Goal: Feedback & Contribution: Submit feedback/report problem

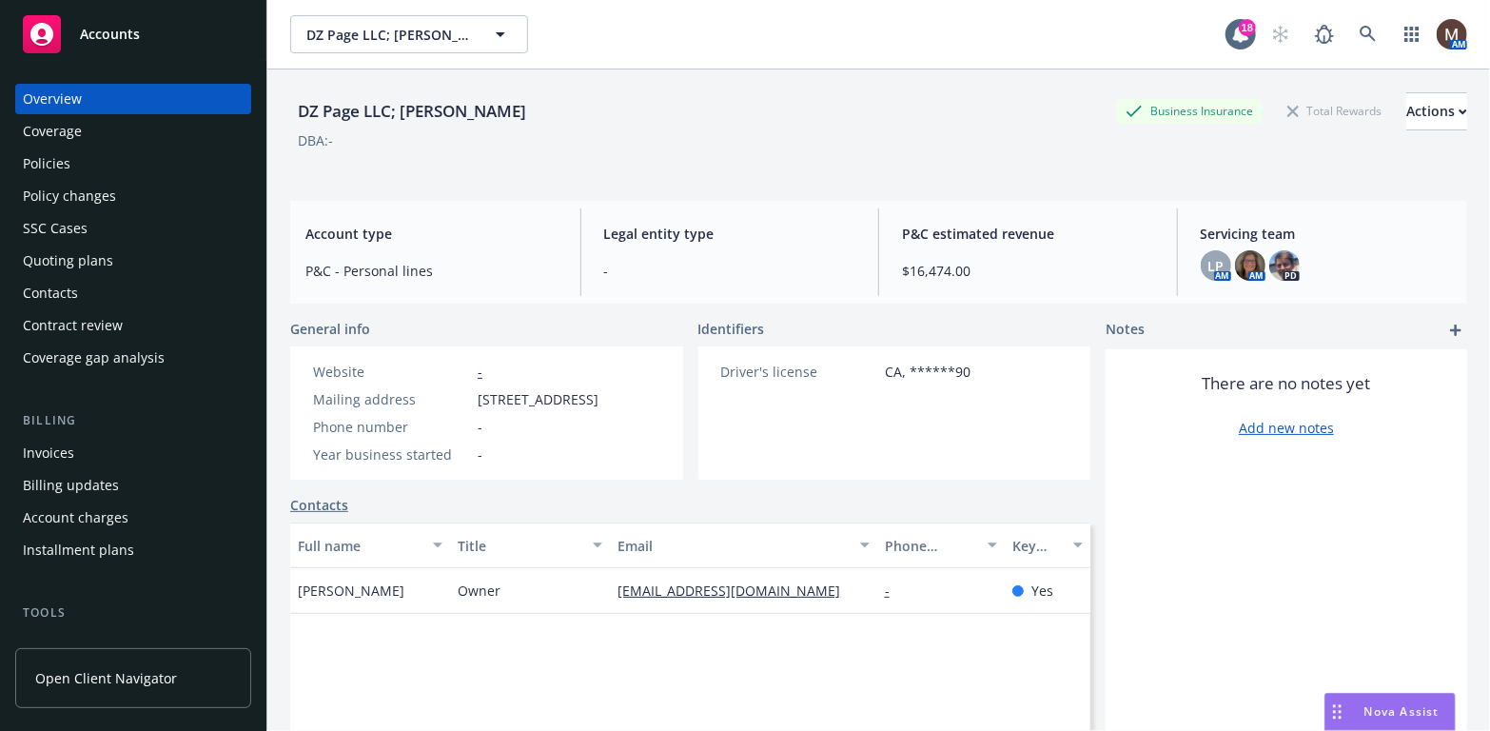
click at [76, 157] on div "Policies" at bounding box center [133, 163] width 221 height 30
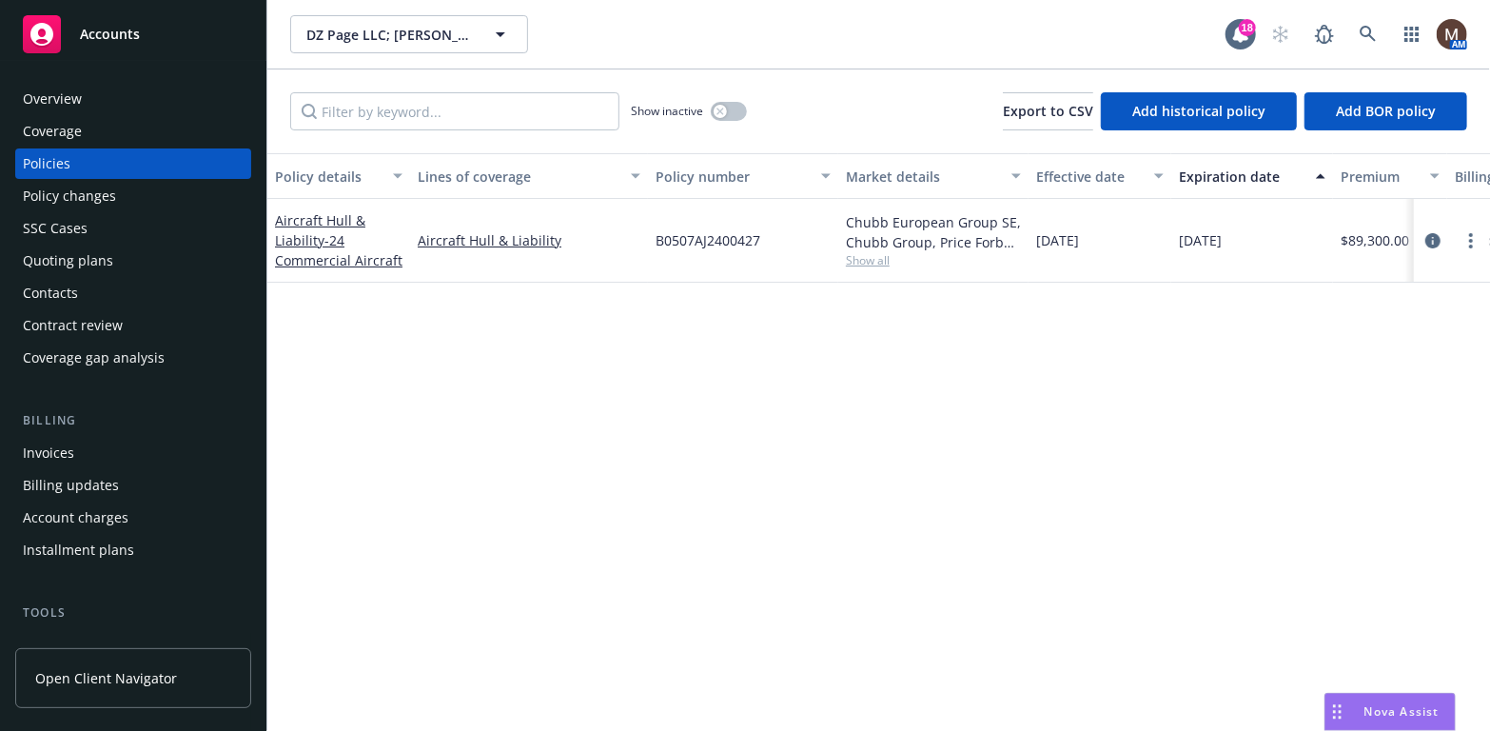
scroll to position [95, 0]
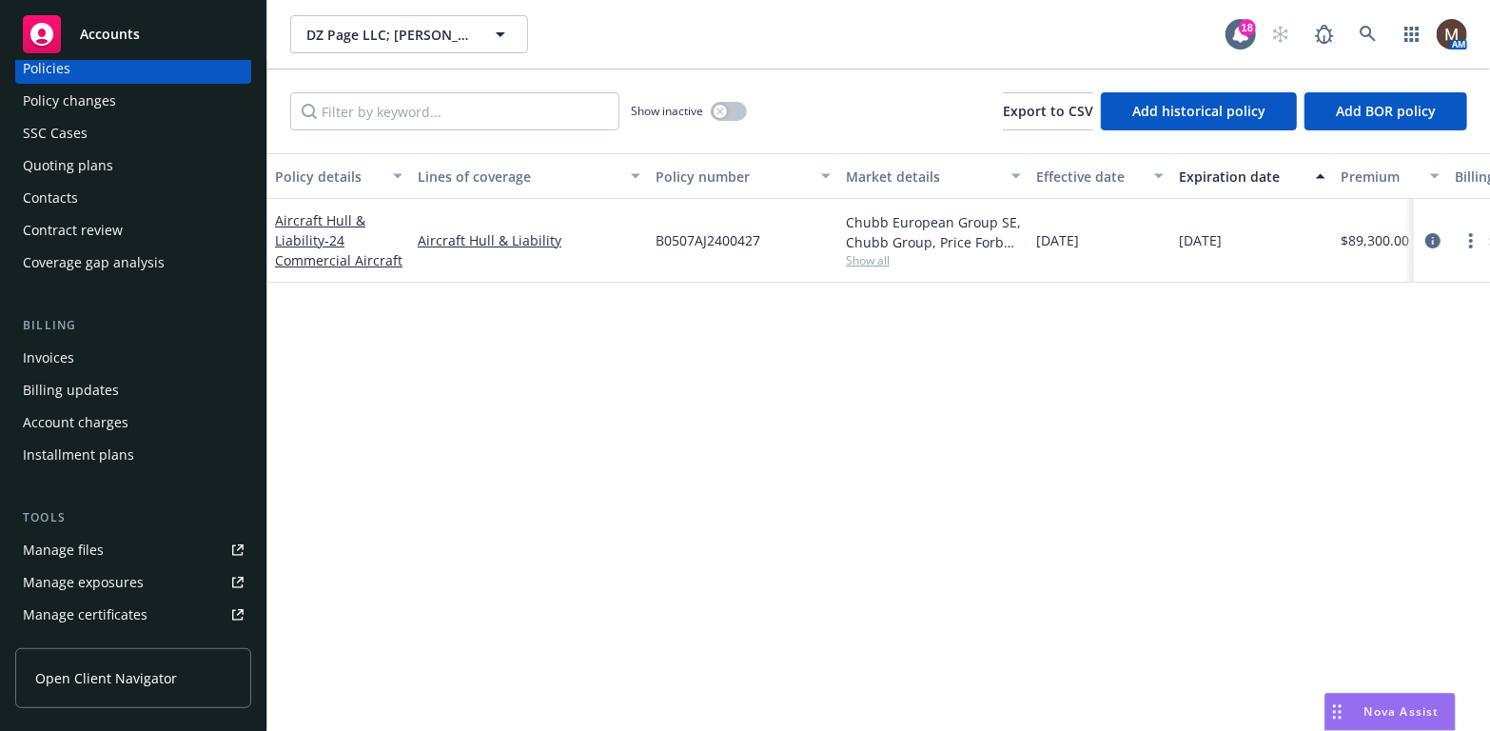
click at [96, 544] on div "Manage files" at bounding box center [63, 550] width 81 height 30
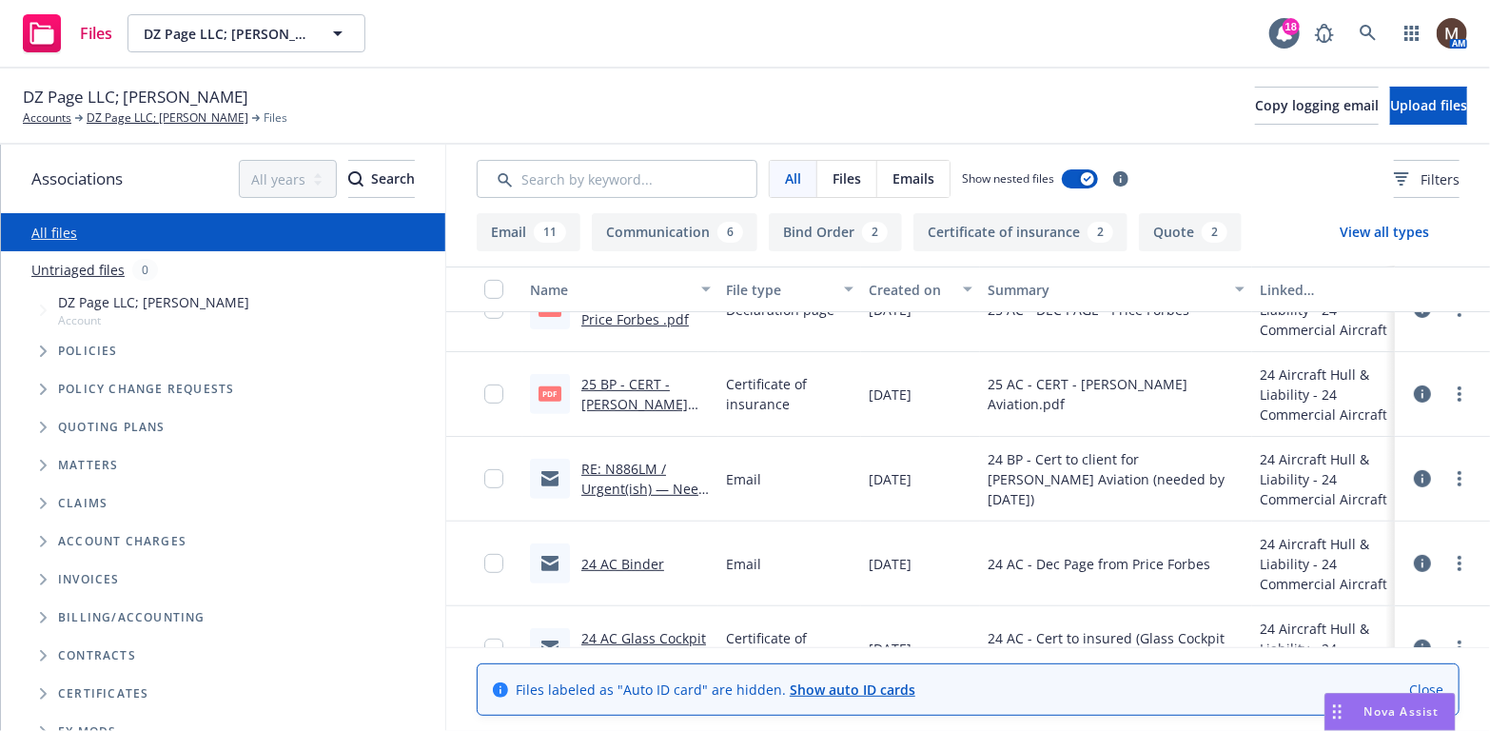
scroll to position [476, 0]
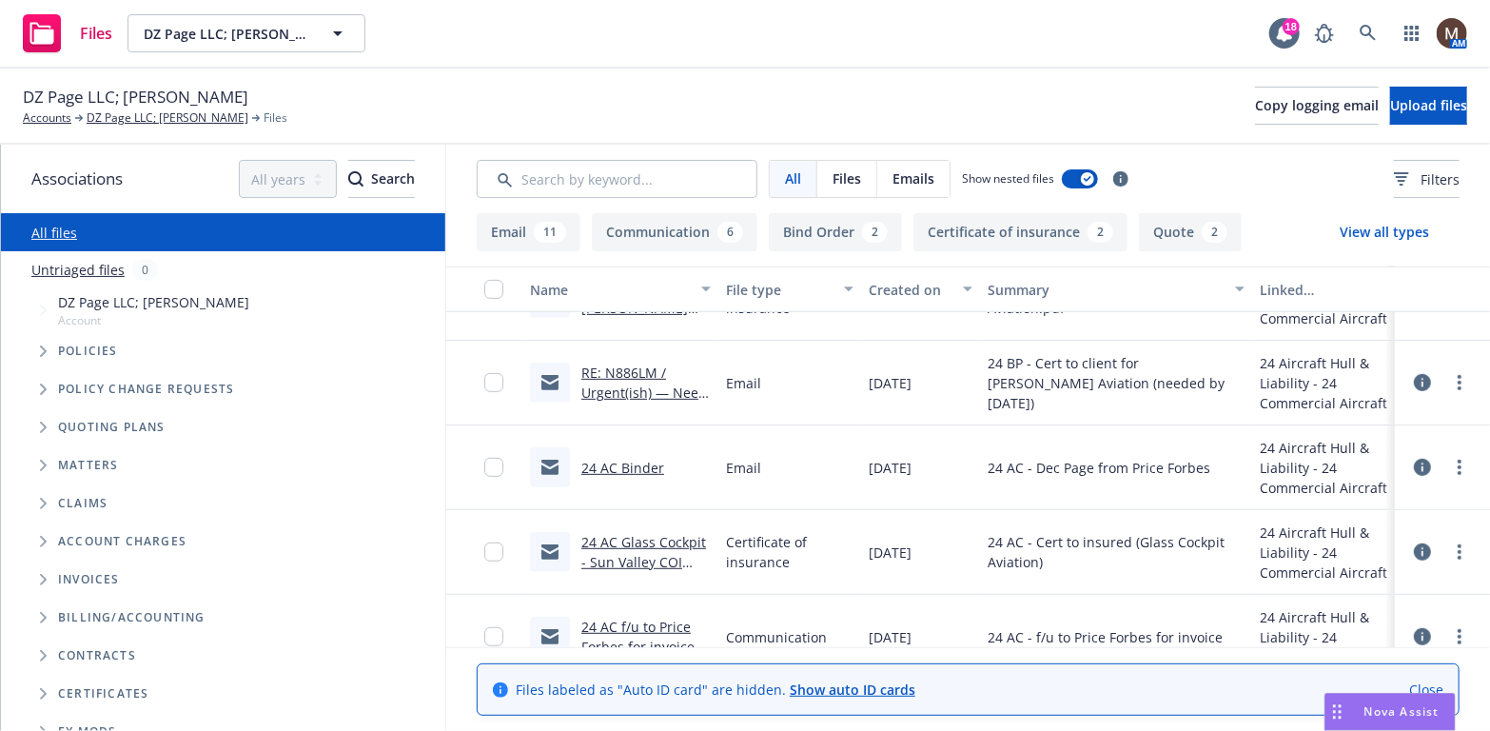
click at [624, 460] on link "24 AC Binder" at bounding box center [622, 468] width 83 height 18
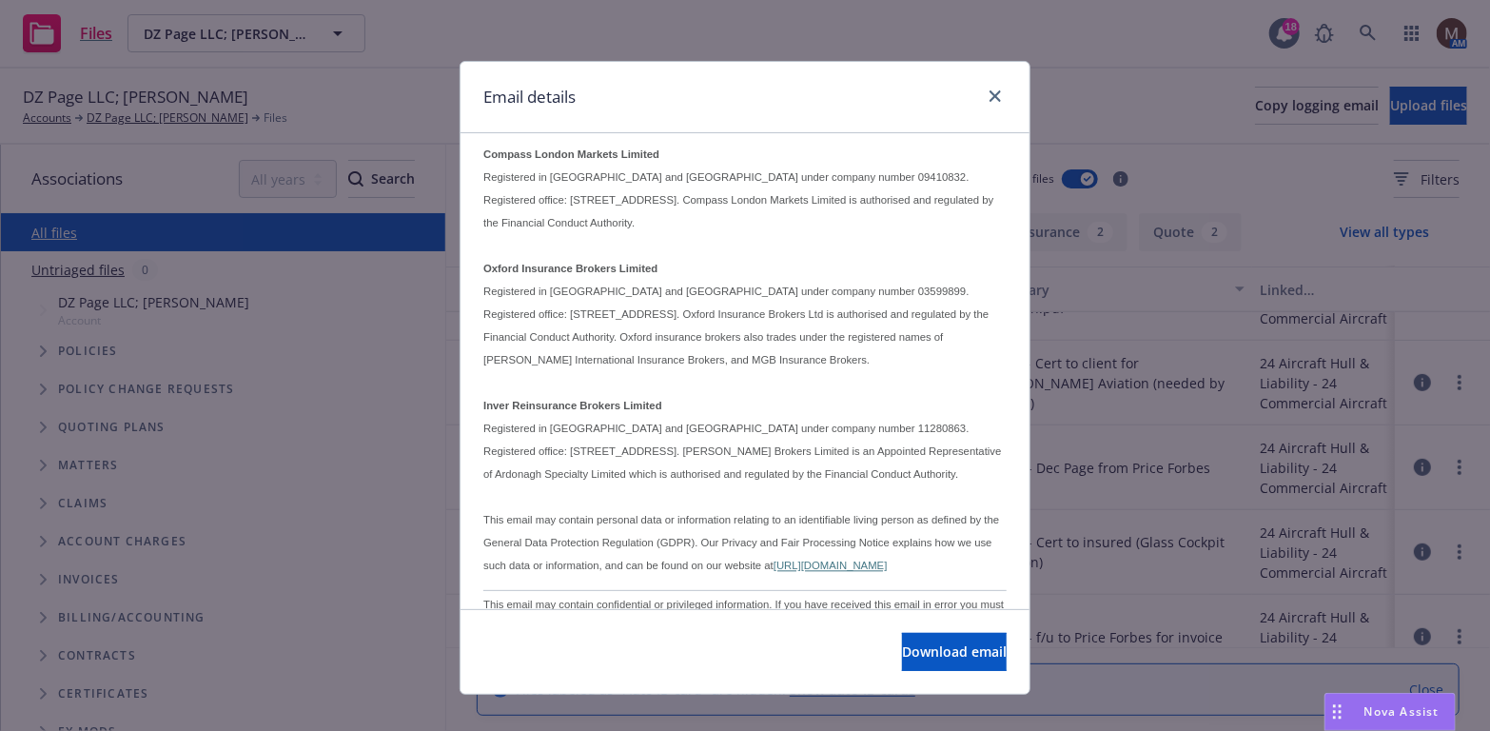
scroll to position [2189, 0]
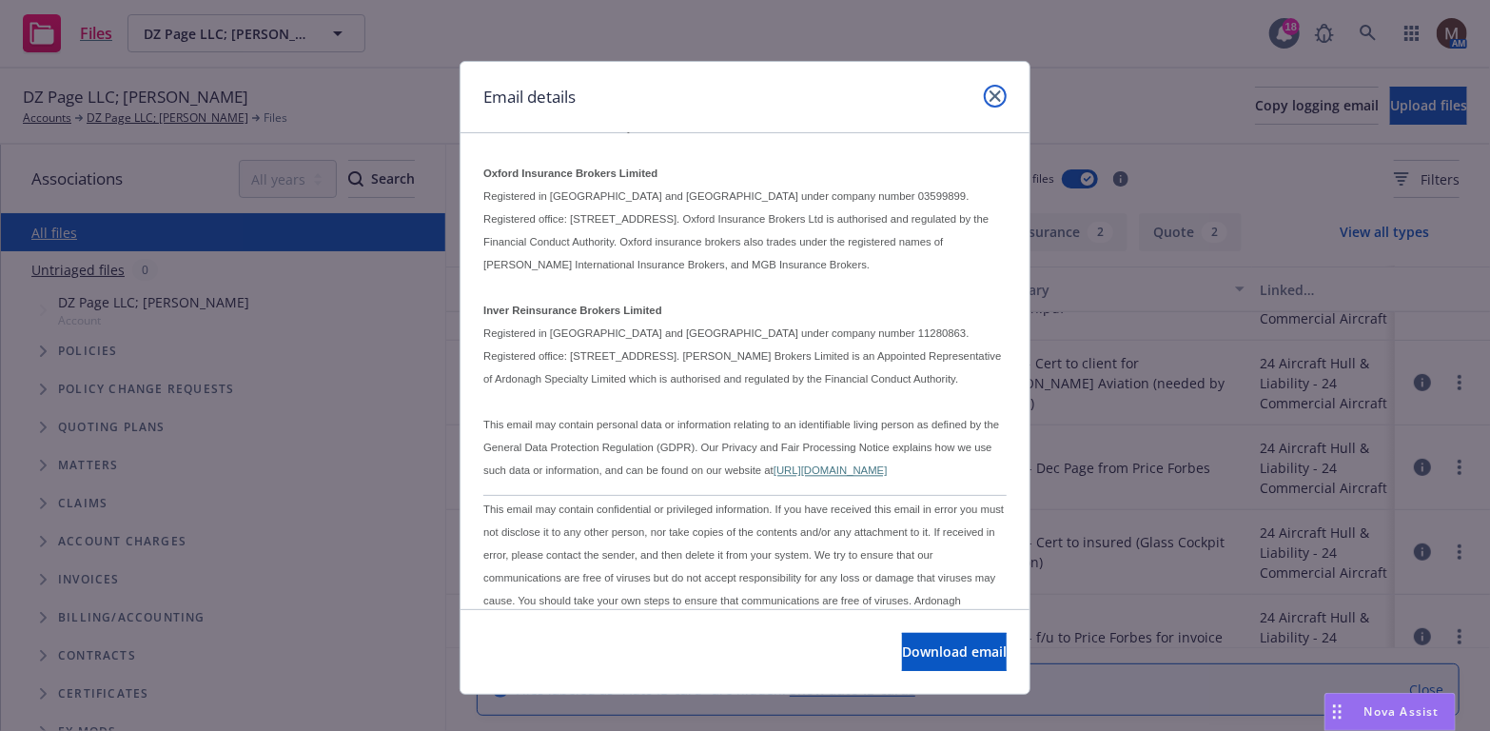
click at [990, 90] on icon "close" at bounding box center [995, 95] width 11 height 11
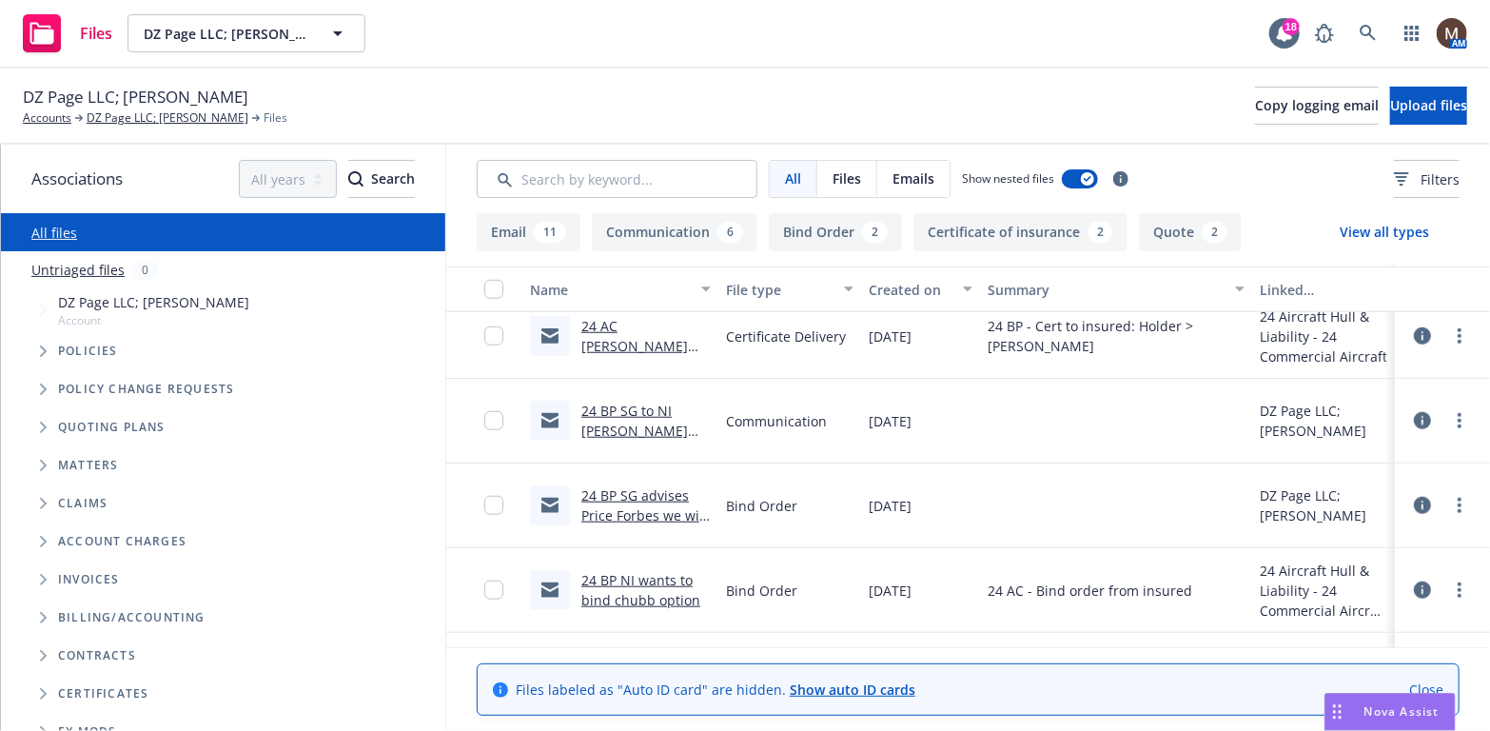
scroll to position [952, 0]
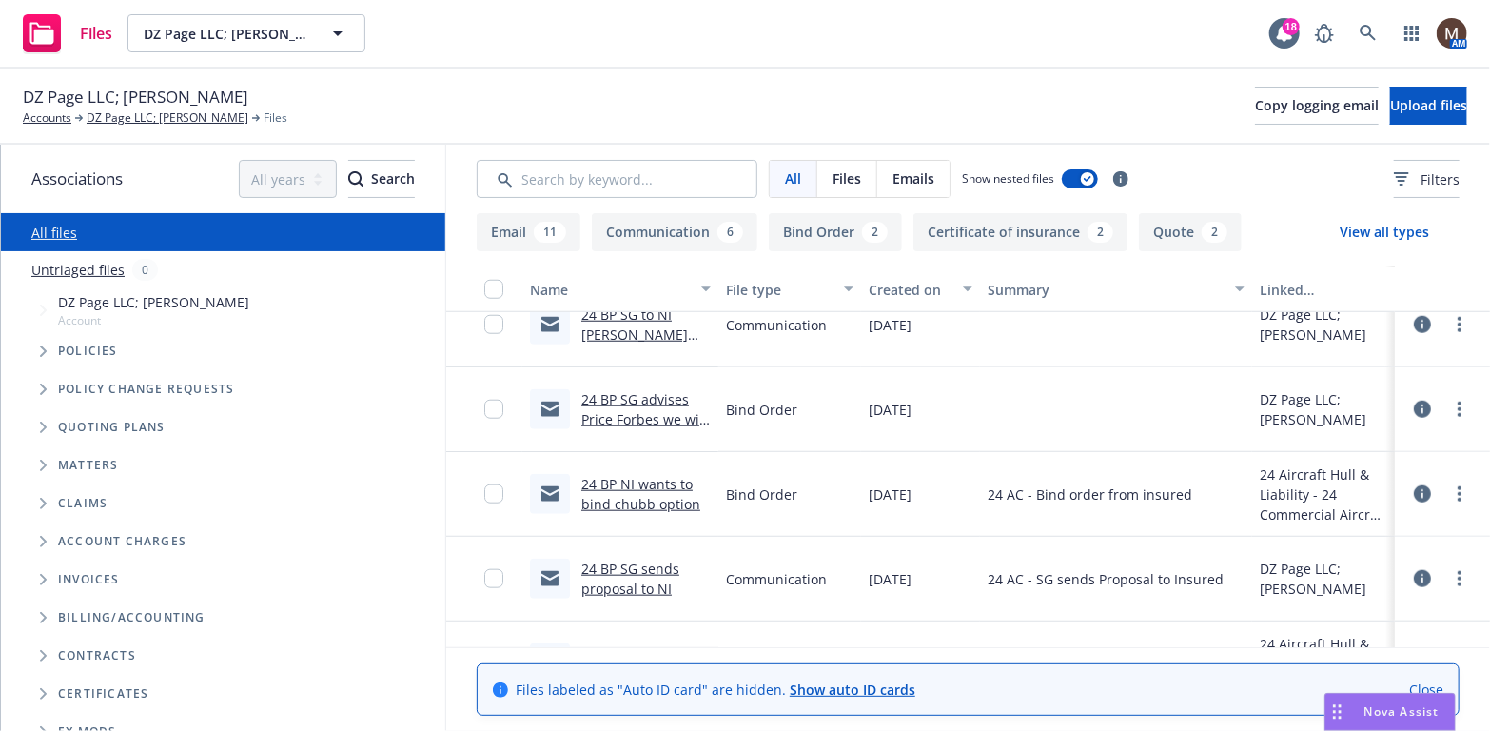
click at [666, 503] on link "24 BP NI wants to bind chubb option" at bounding box center [640, 494] width 119 height 38
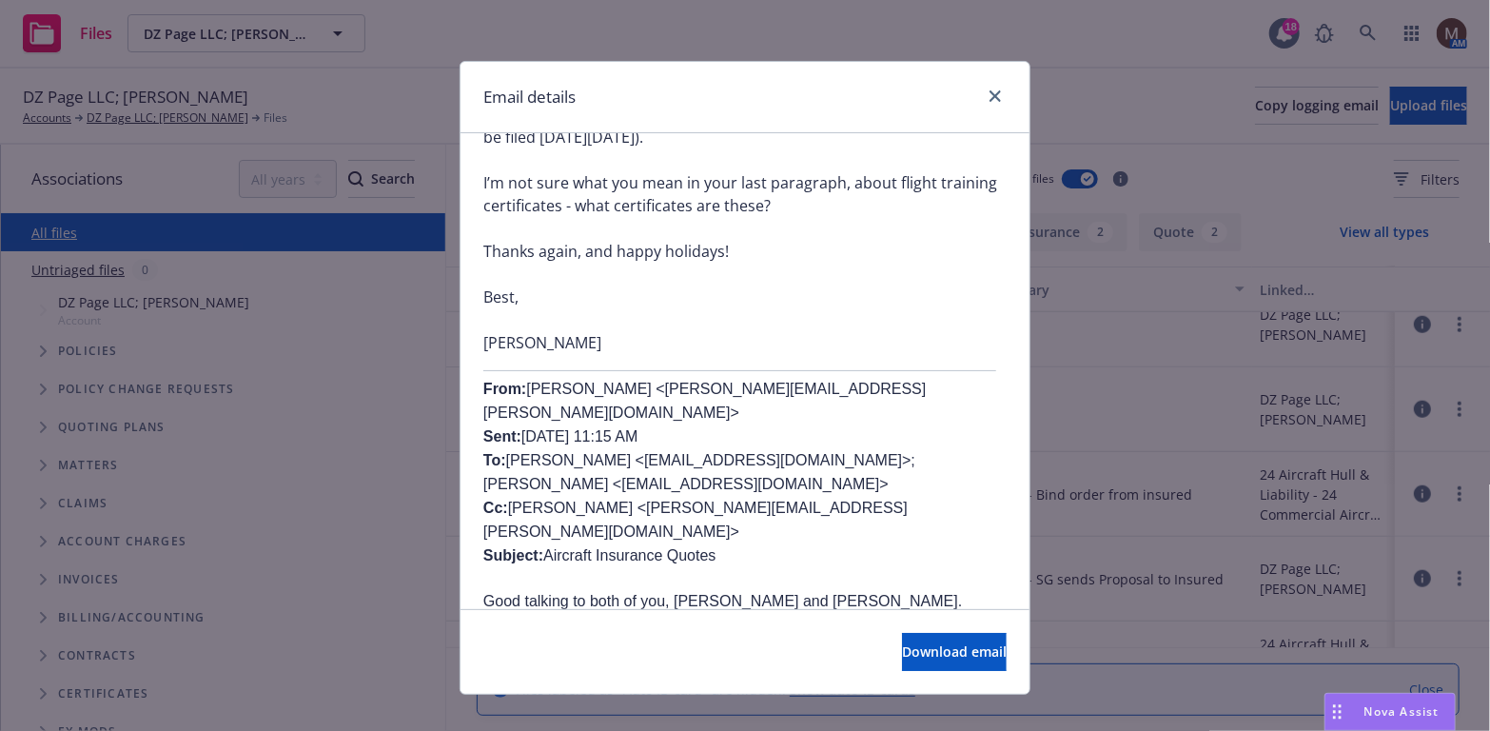
scroll to position [666, 0]
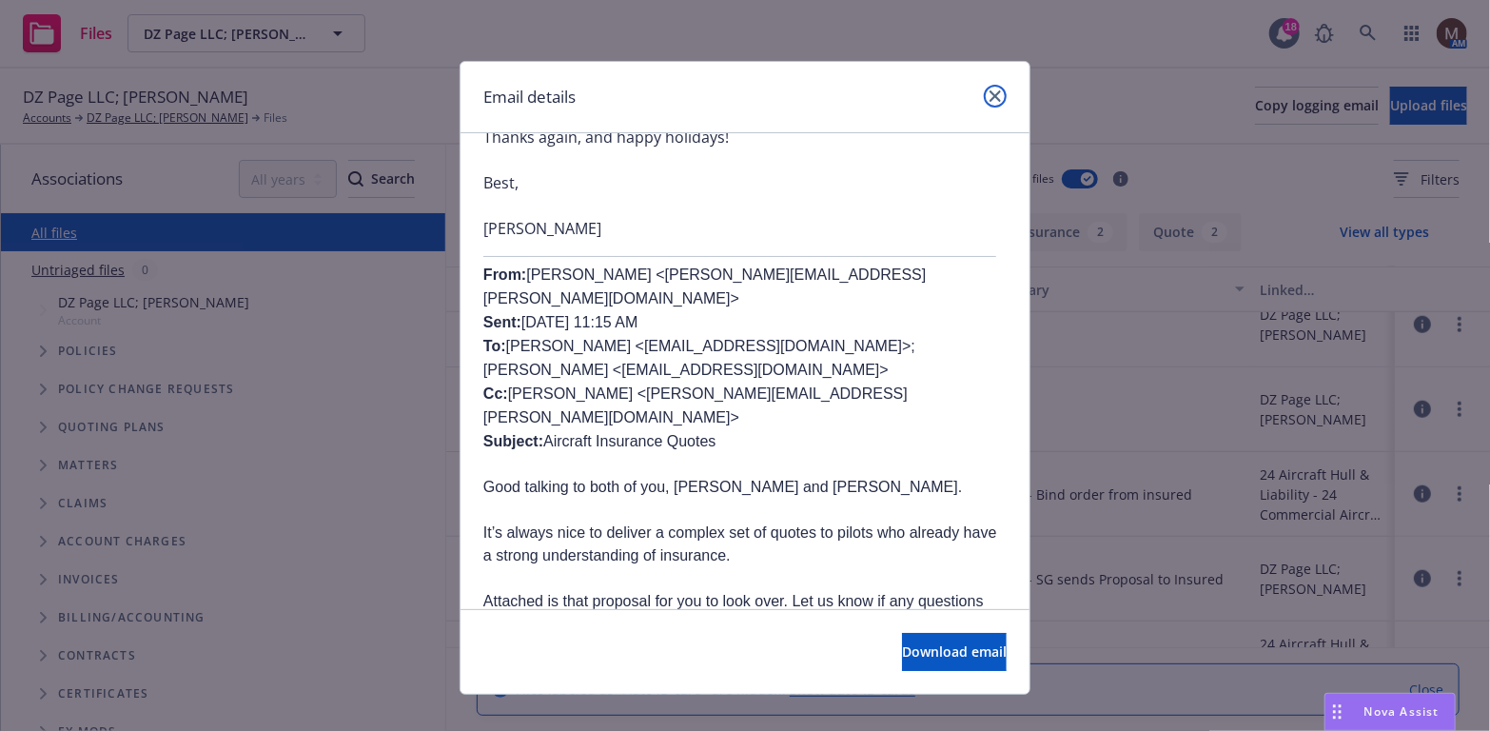
drag, startPoint x: 986, startPoint y: 93, endPoint x: 971, endPoint y: 101, distance: 17.0
click at [990, 93] on icon "close" at bounding box center [995, 95] width 11 height 11
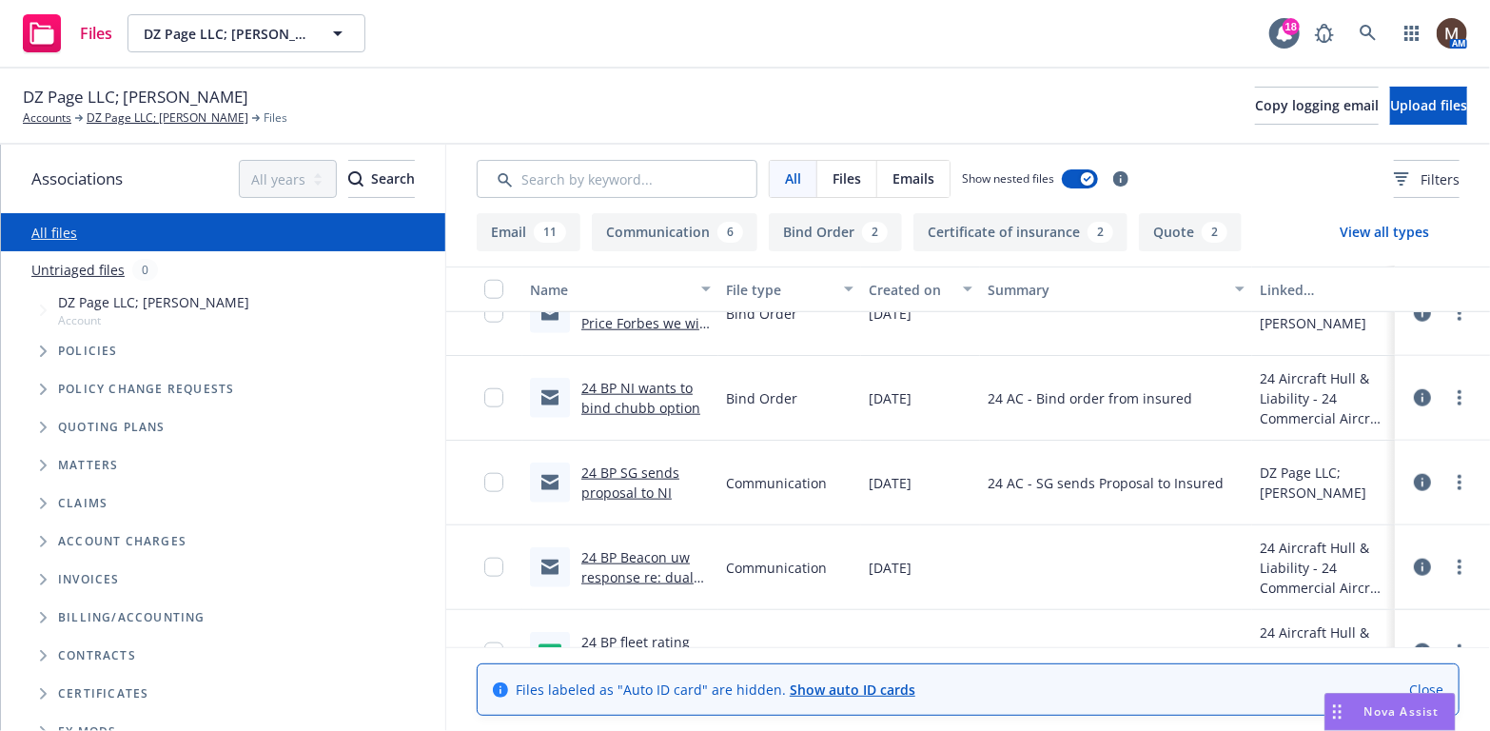
scroll to position [952, 0]
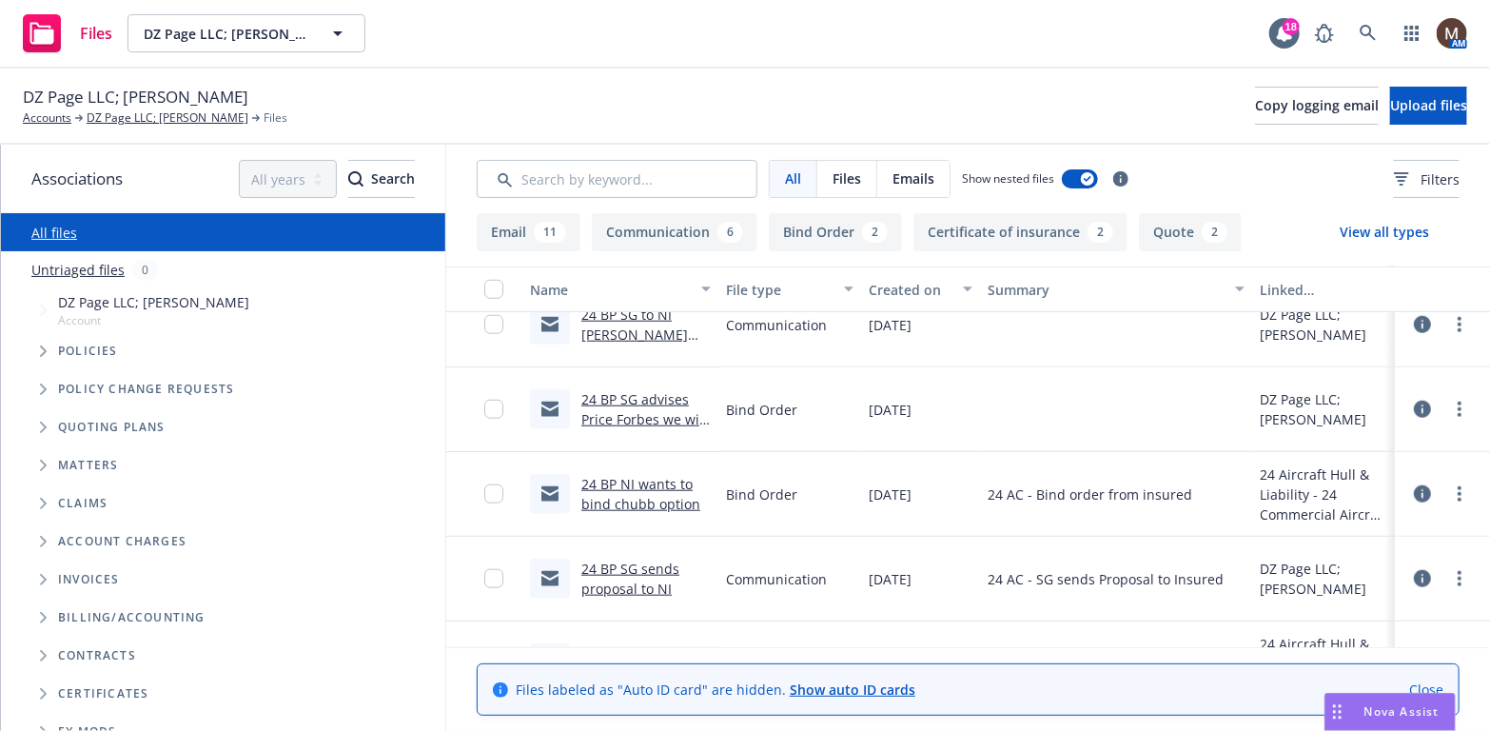
click at [652, 420] on link "24 BP SG advises Price Forbes we will be binding eff. 12.29.msg" at bounding box center [644, 429] width 126 height 78
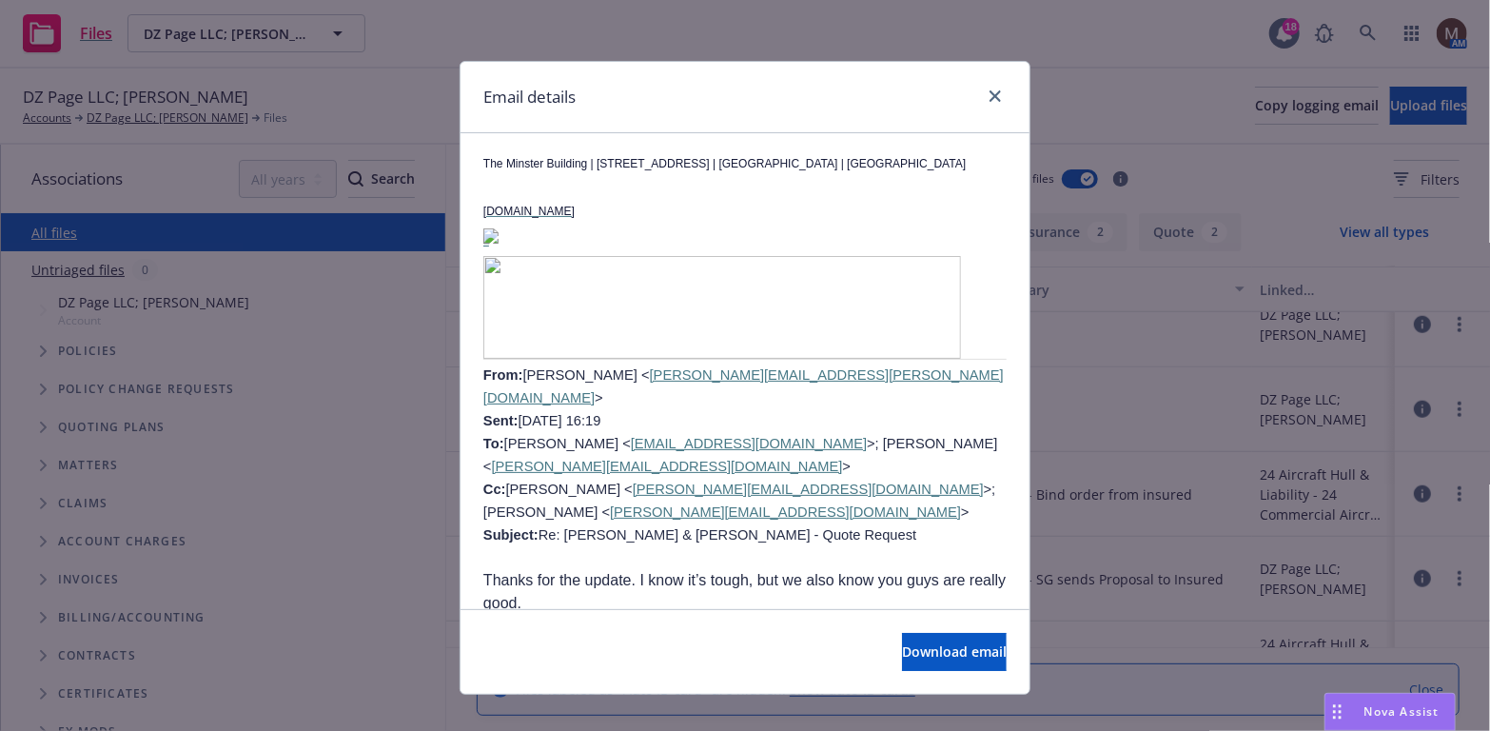
scroll to position [2664, 0]
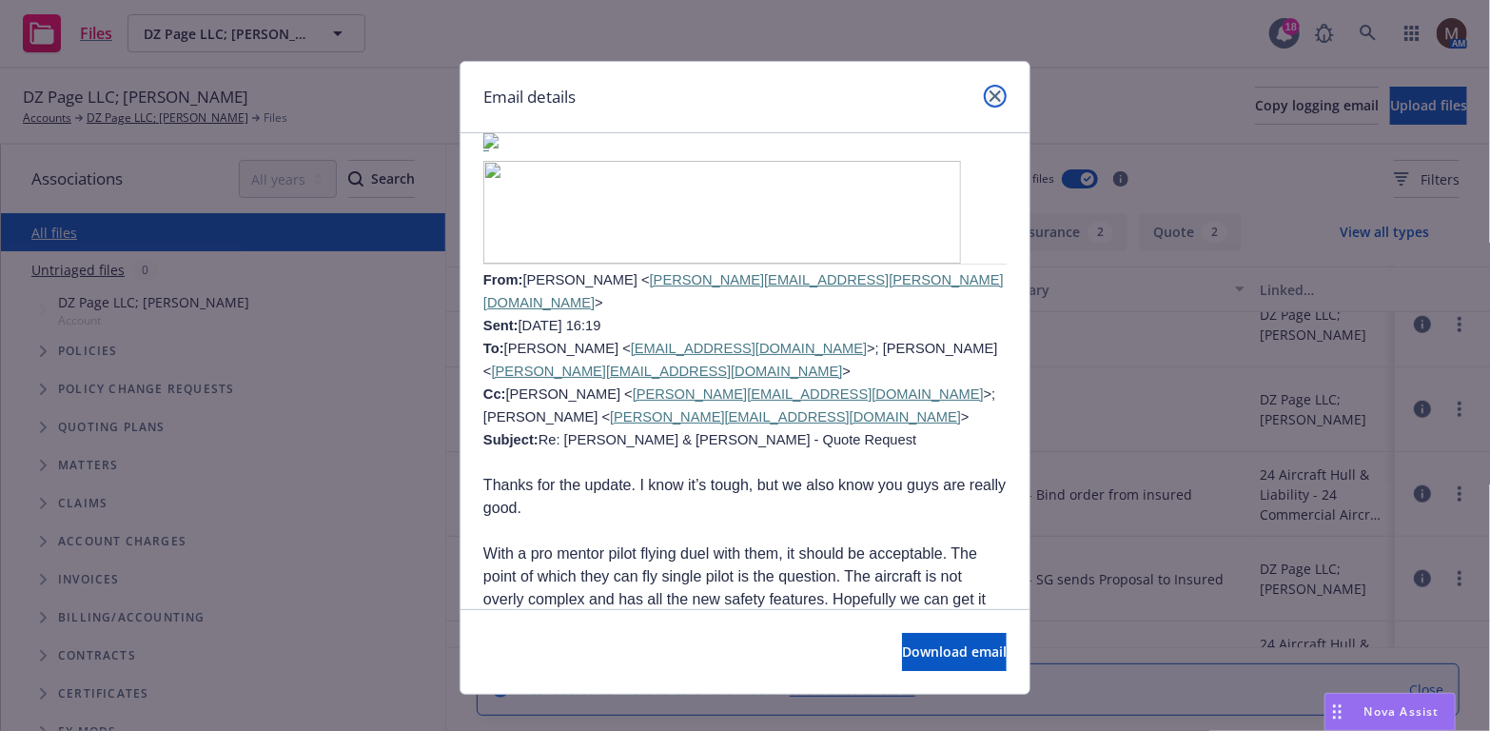
click at [984, 94] on link "close" at bounding box center [995, 96] width 23 height 23
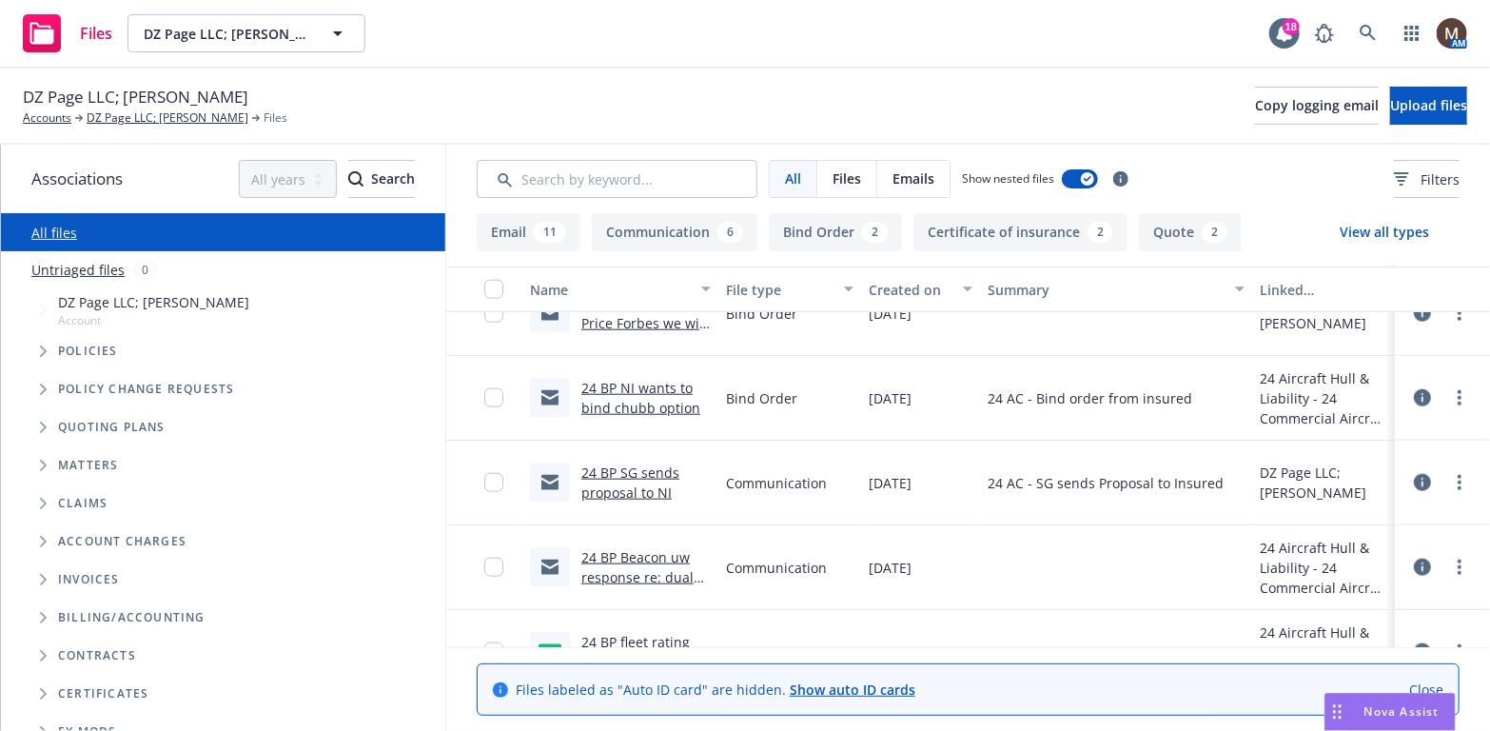
scroll to position [1142, 0]
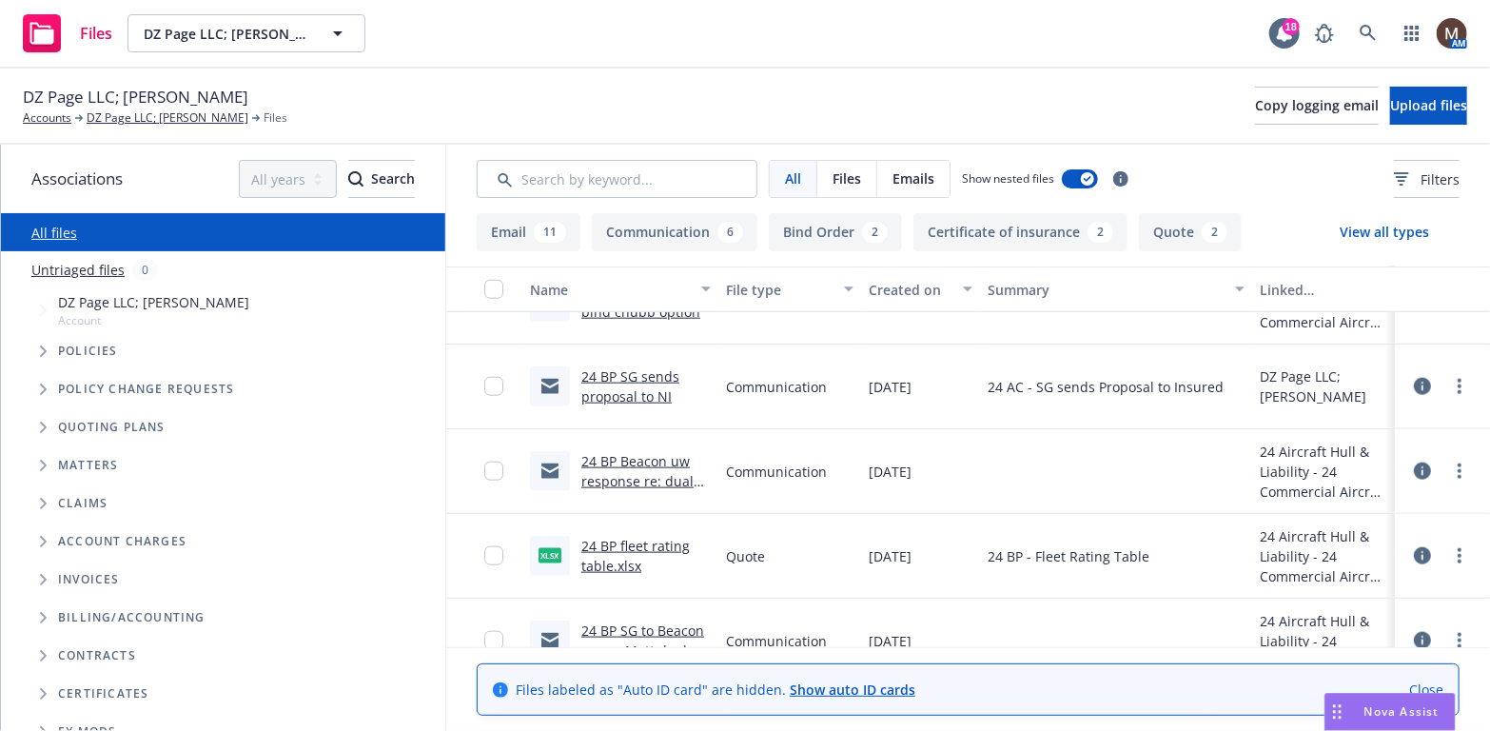
click at [638, 539] on link "24 BP fleet rating table.xlsx" at bounding box center [635, 556] width 108 height 38
click at [1458, 553] on icon "more" at bounding box center [1460, 555] width 4 height 15
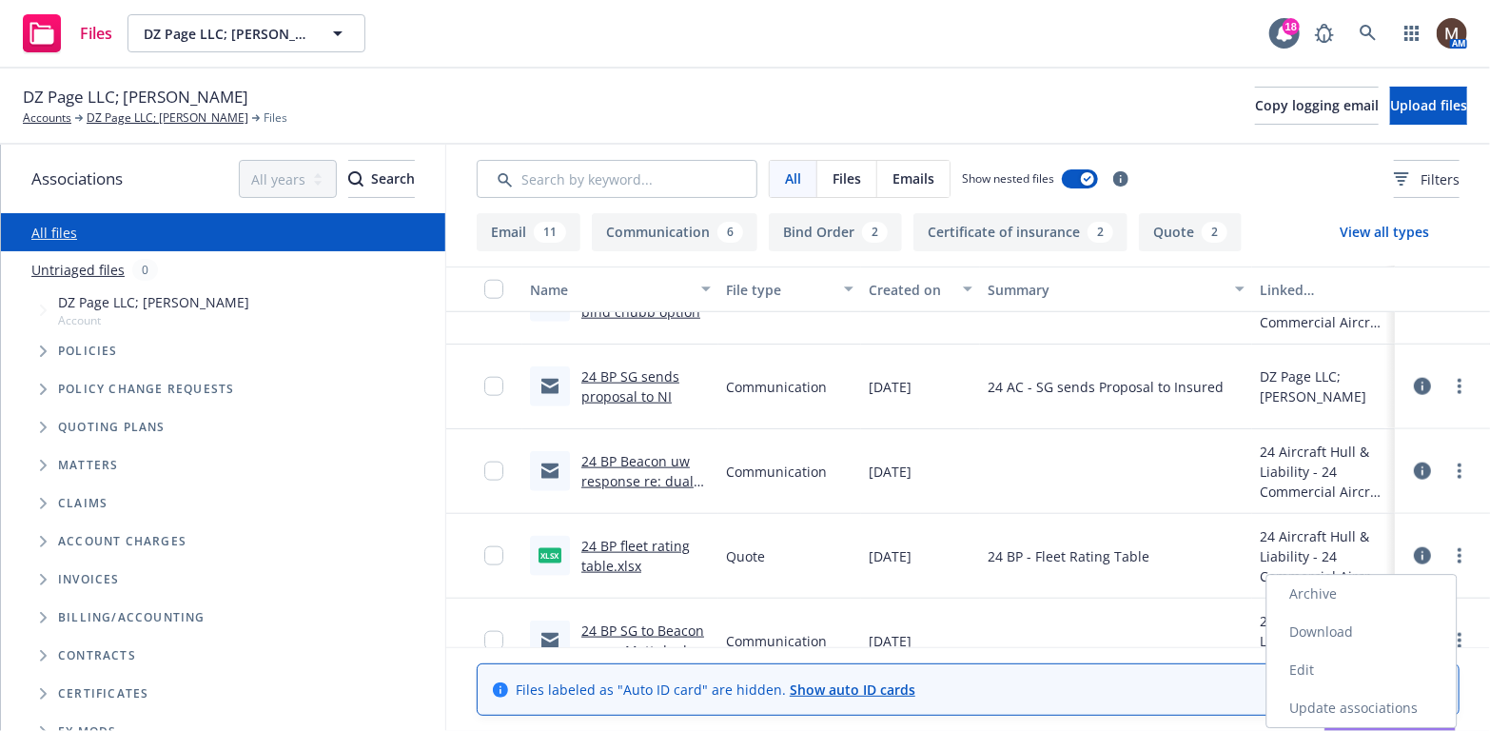
drag, startPoint x: 1312, startPoint y: 623, endPoint x: 1266, endPoint y: 605, distance: 50.0
click at [1312, 623] on link "Download" at bounding box center [1361, 632] width 189 height 38
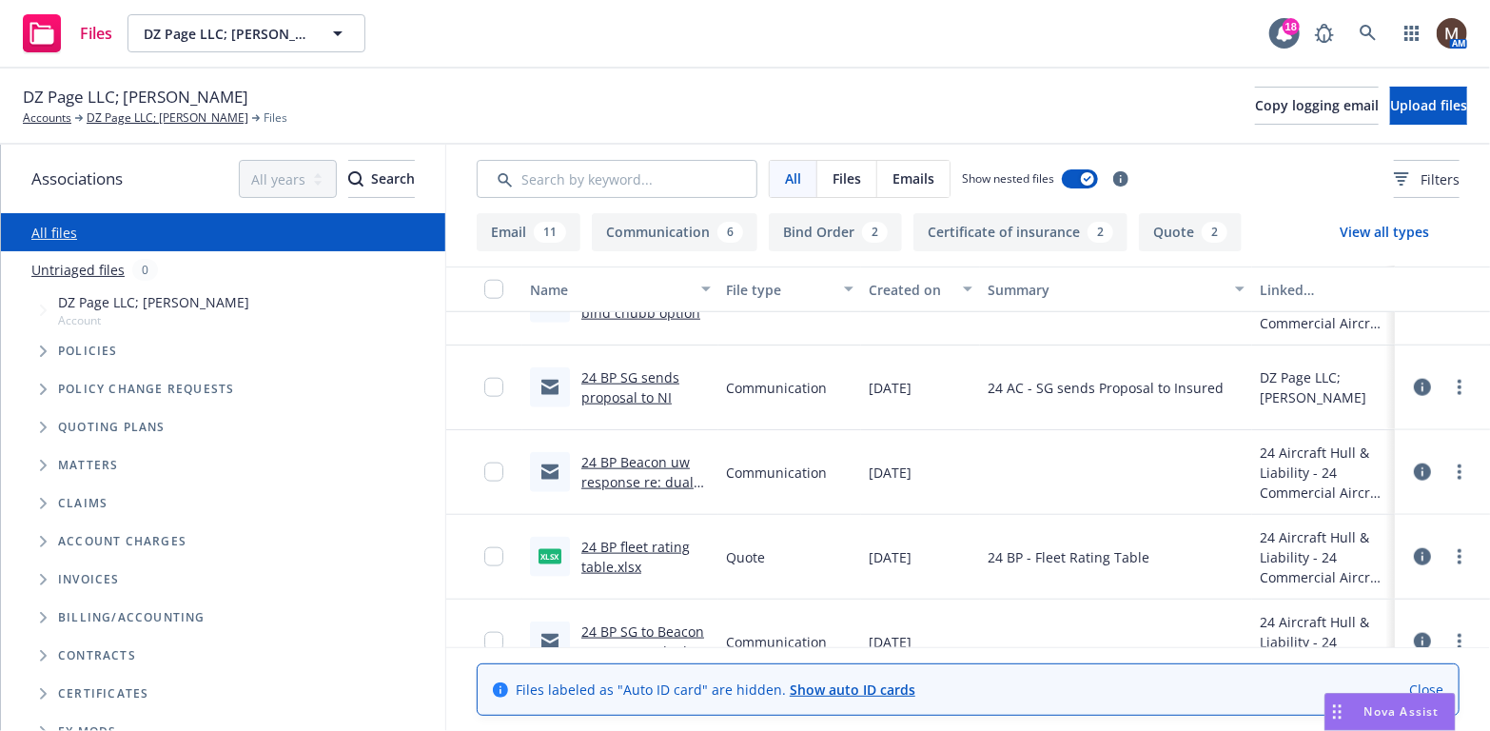
scroll to position [1047, 0]
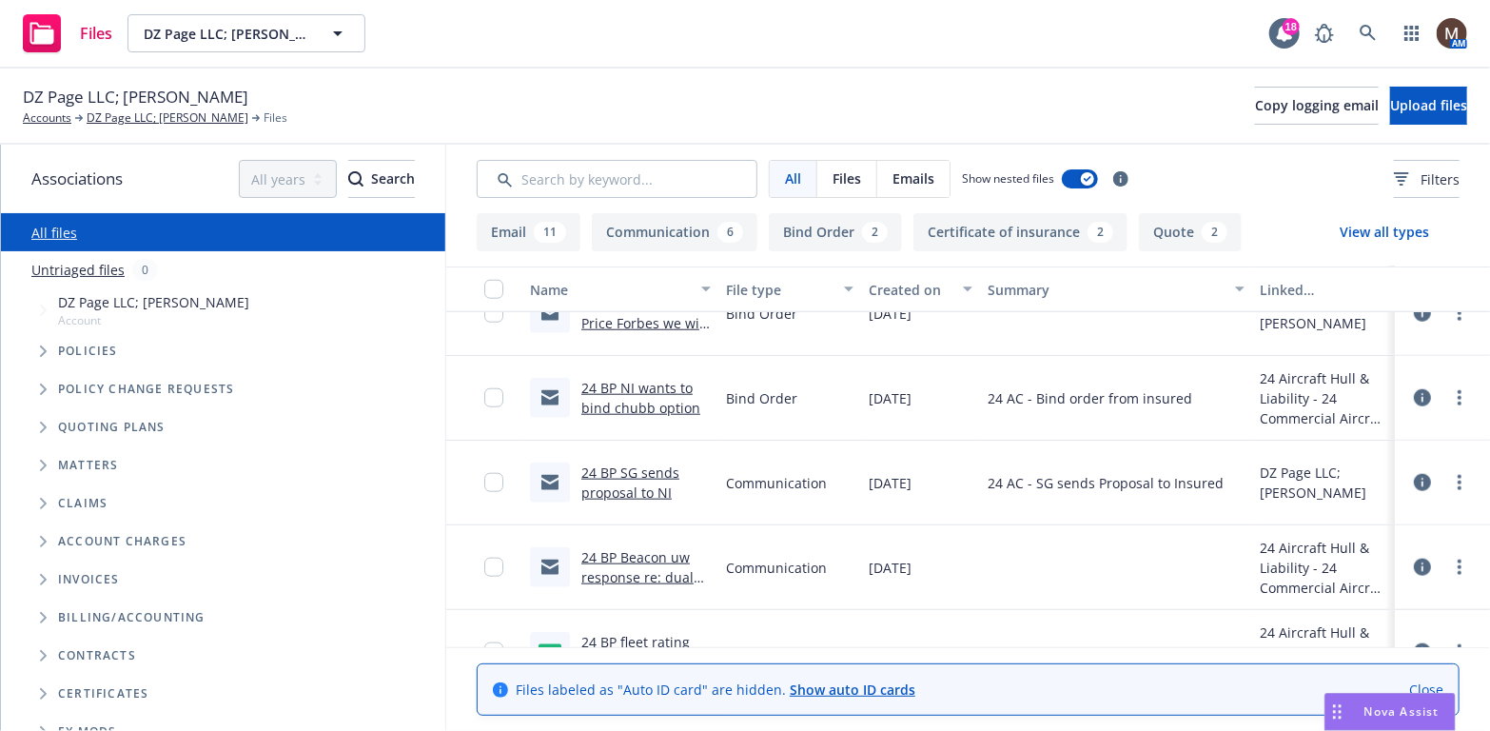
click at [656, 441] on div "24 BP SG sends proposal to NI" at bounding box center [620, 483] width 196 height 85
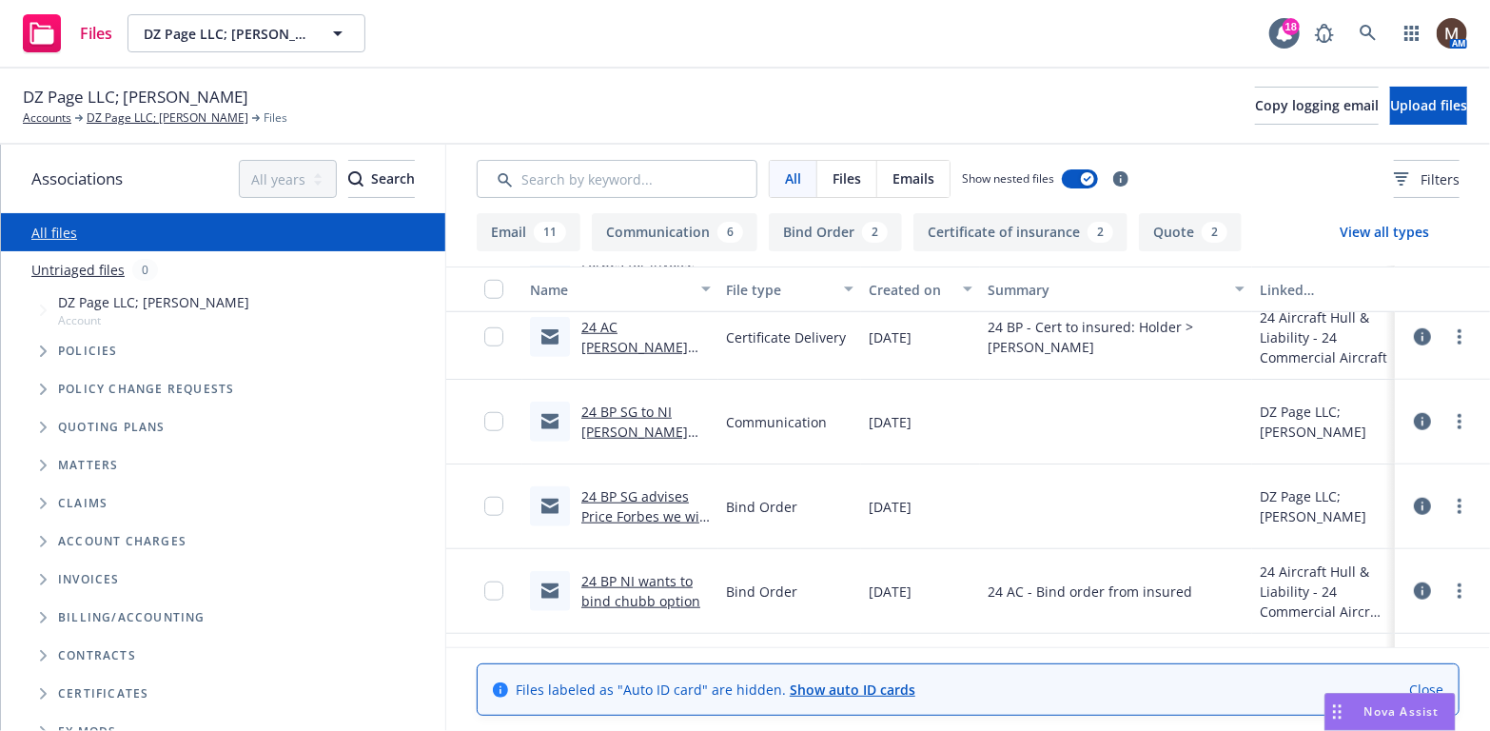
scroll to position [761, 0]
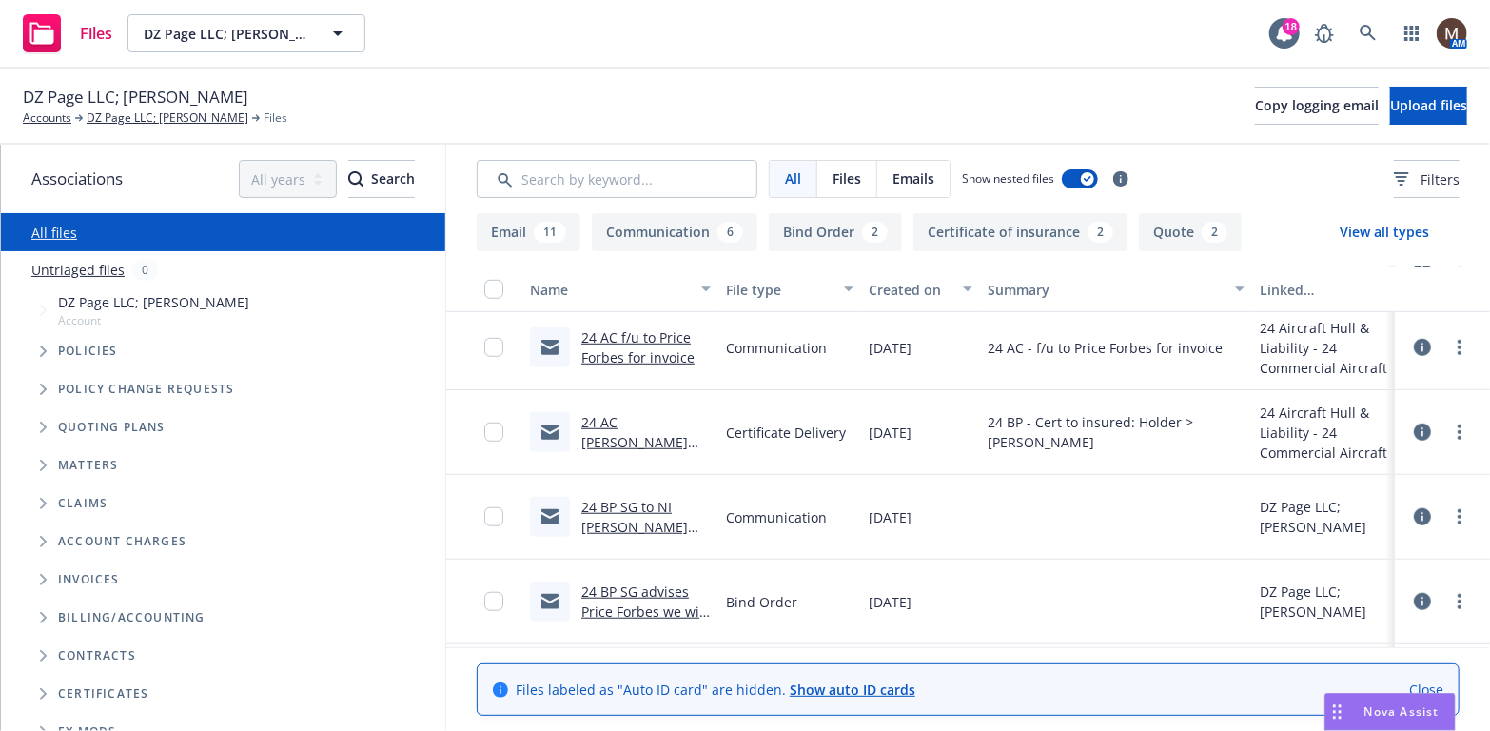
click at [653, 424] on link "24 AC Edward De Coito COI delivery to NI" at bounding box center [636, 442] width 111 height 58
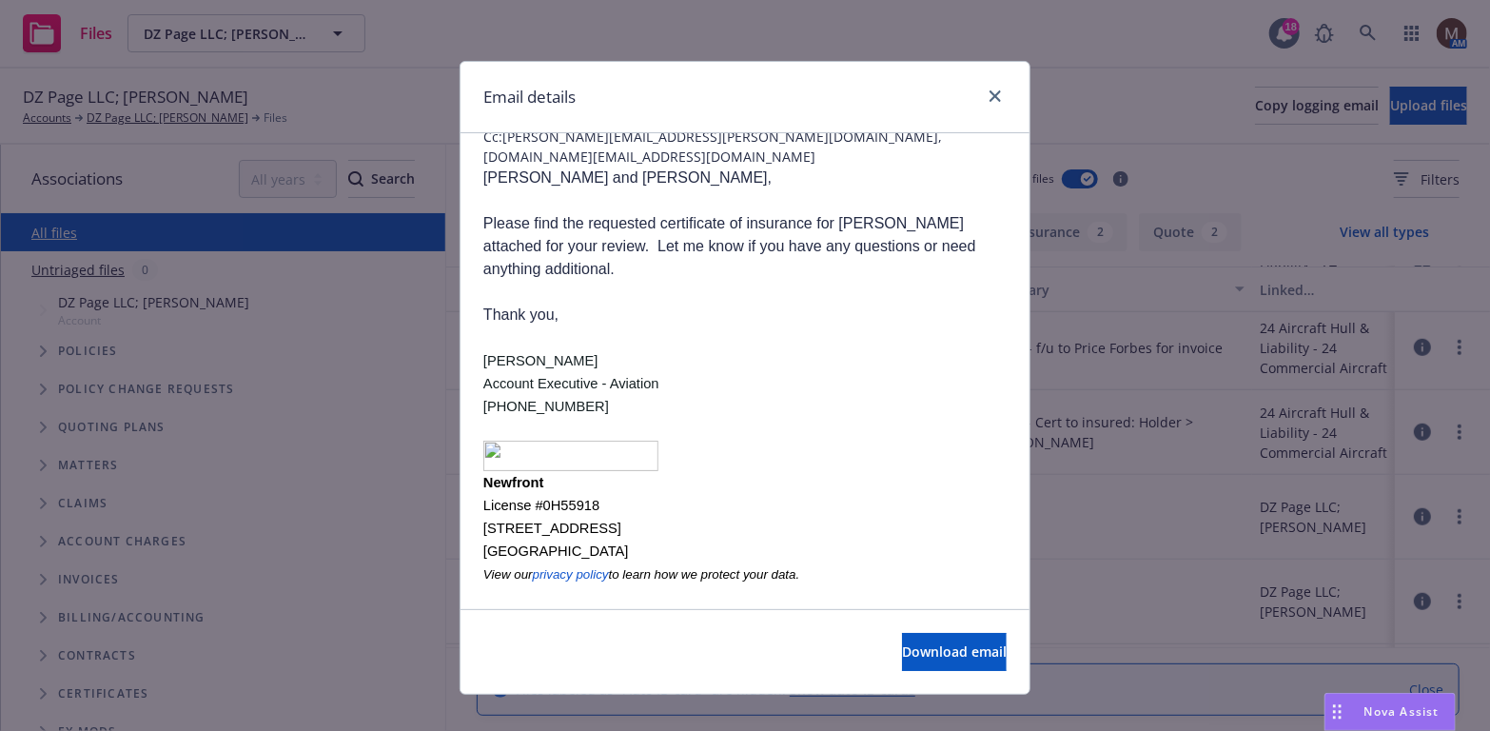
scroll to position [156, 0]
drag, startPoint x: 990, startPoint y: 90, endPoint x: 965, endPoint y: 141, distance: 56.2
click at [990, 90] on icon "close" at bounding box center [995, 95] width 11 height 11
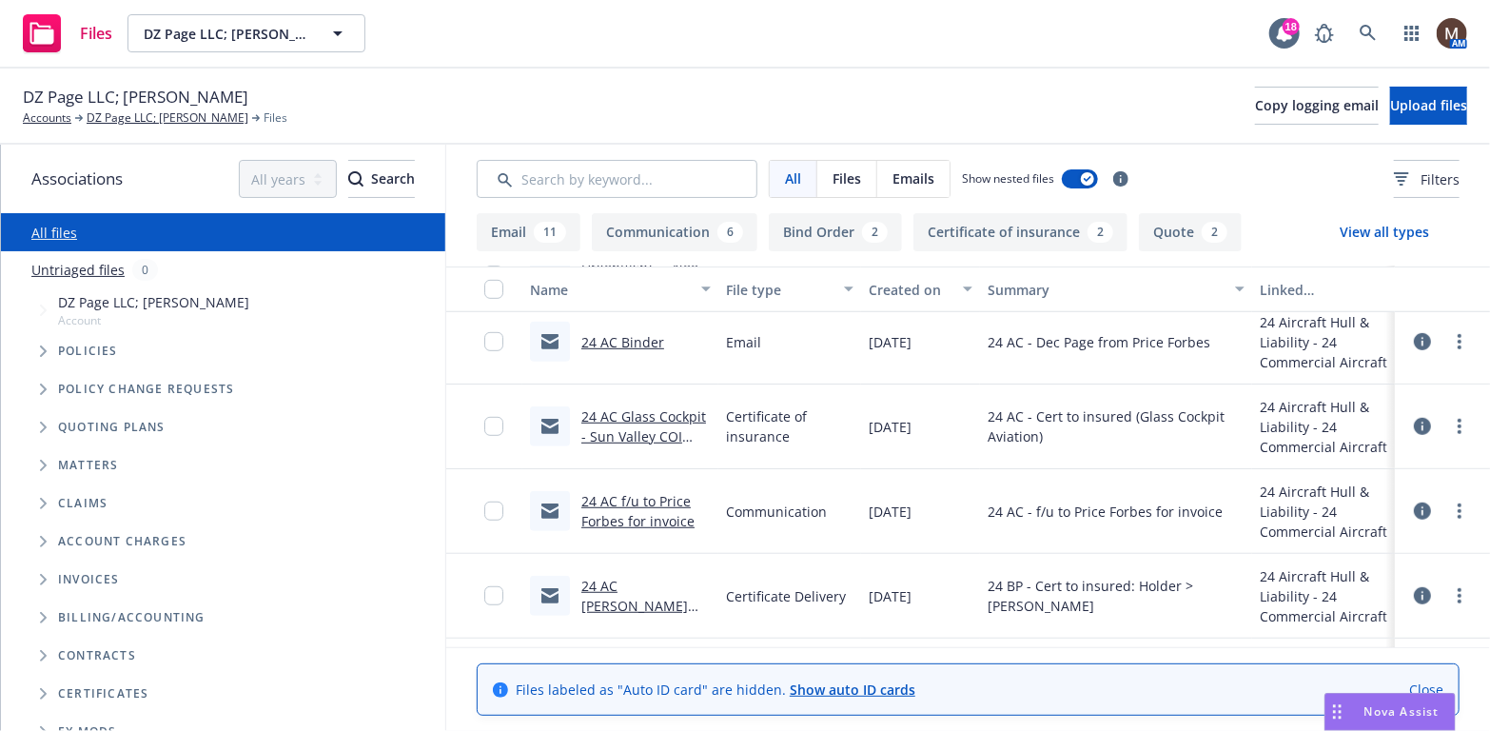
scroll to position [571, 0]
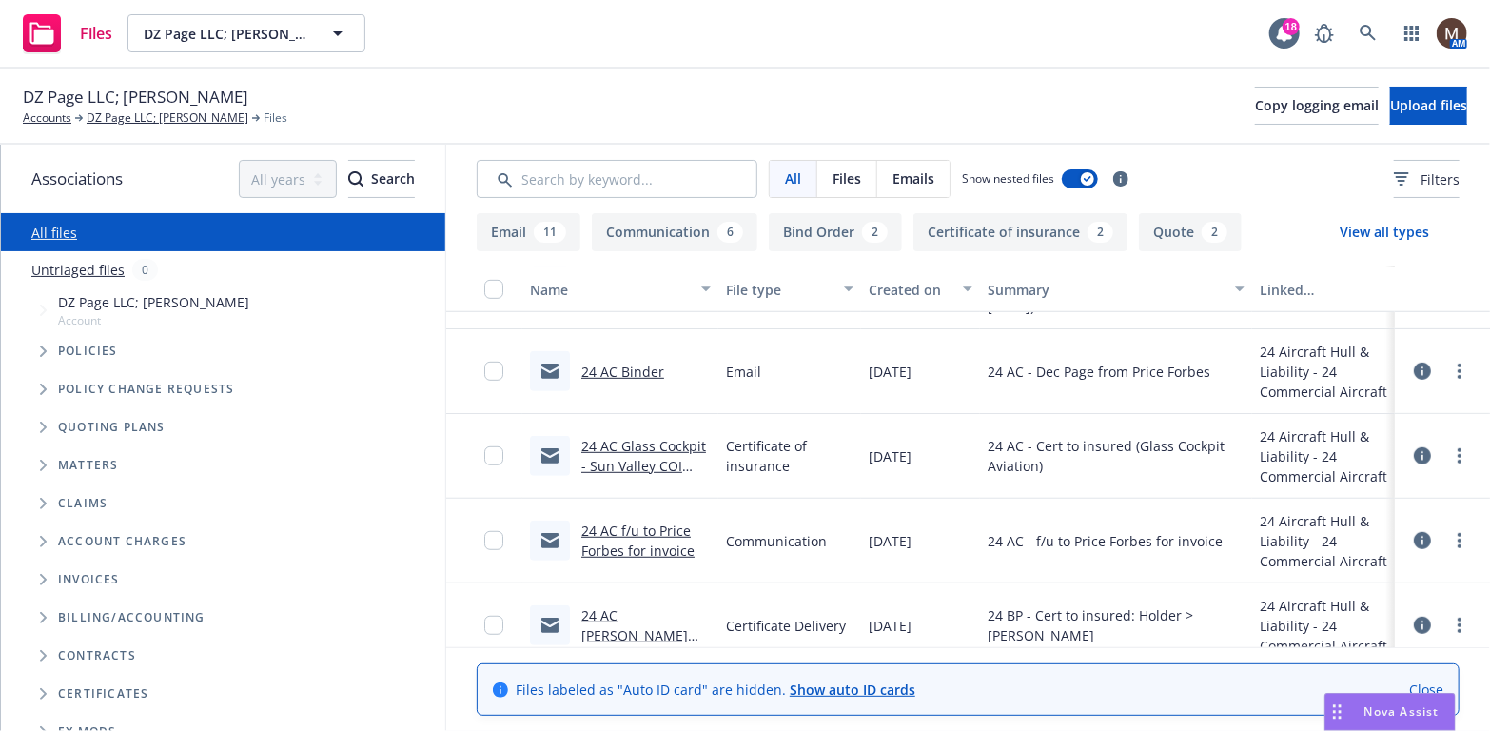
click at [666, 530] on link "24 AC f/u to Price Forbes for invoice" at bounding box center [637, 540] width 113 height 38
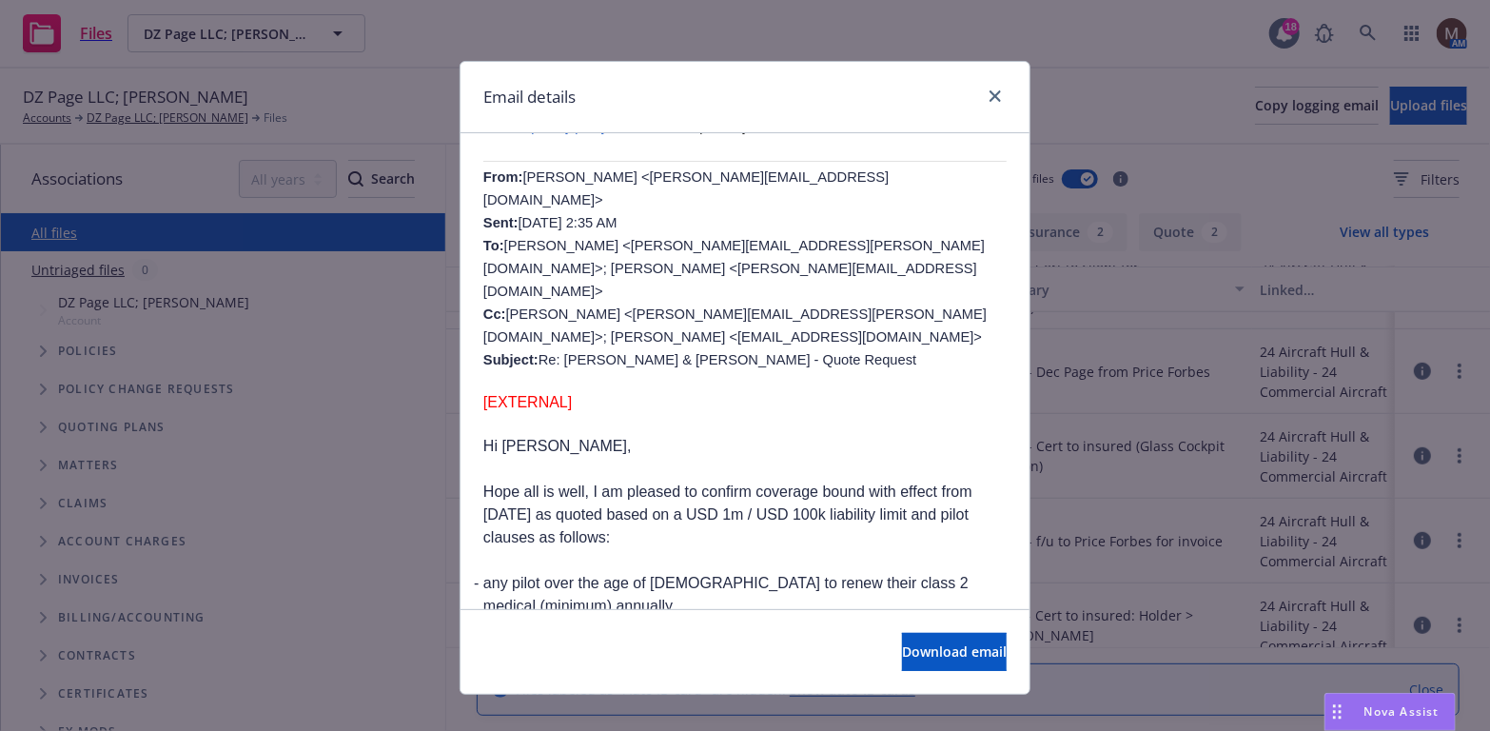
scroll to position [666, 0]
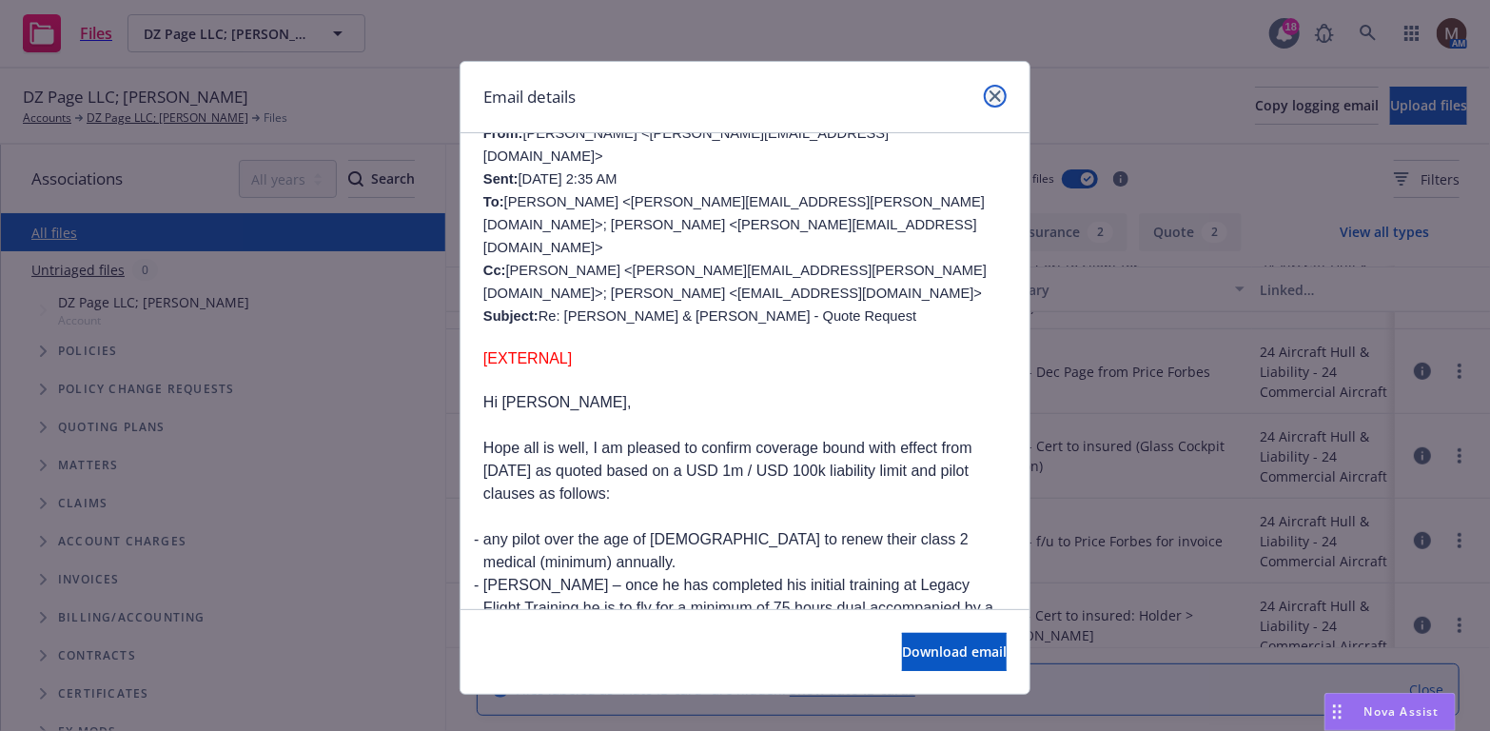
click at [987, 85] on link "close" at bounding box center [995, 96] width 23 height 23
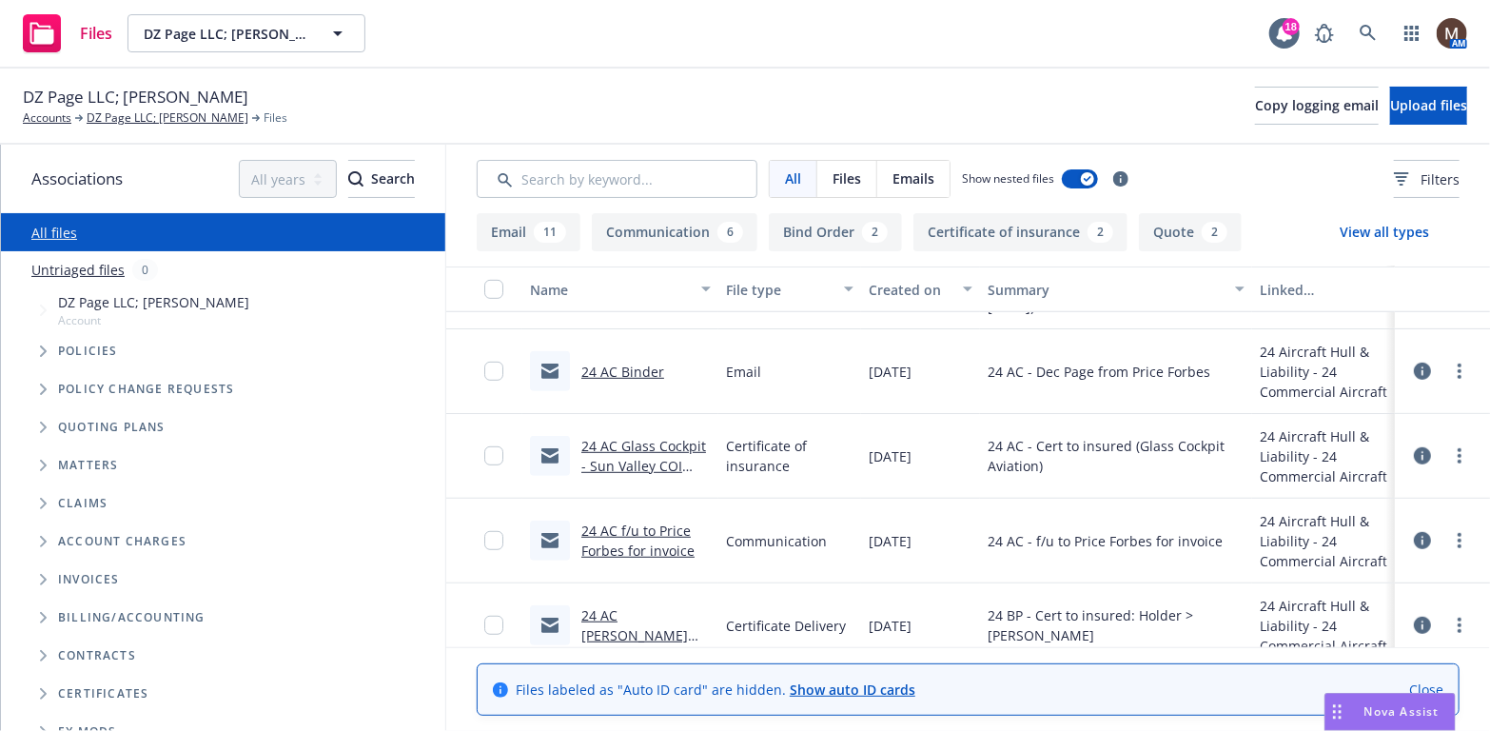
click at [609, 528] on link "24 AC f/u to Price Forbes for invoice" at bounding box center [637, 540] width 113 height 38
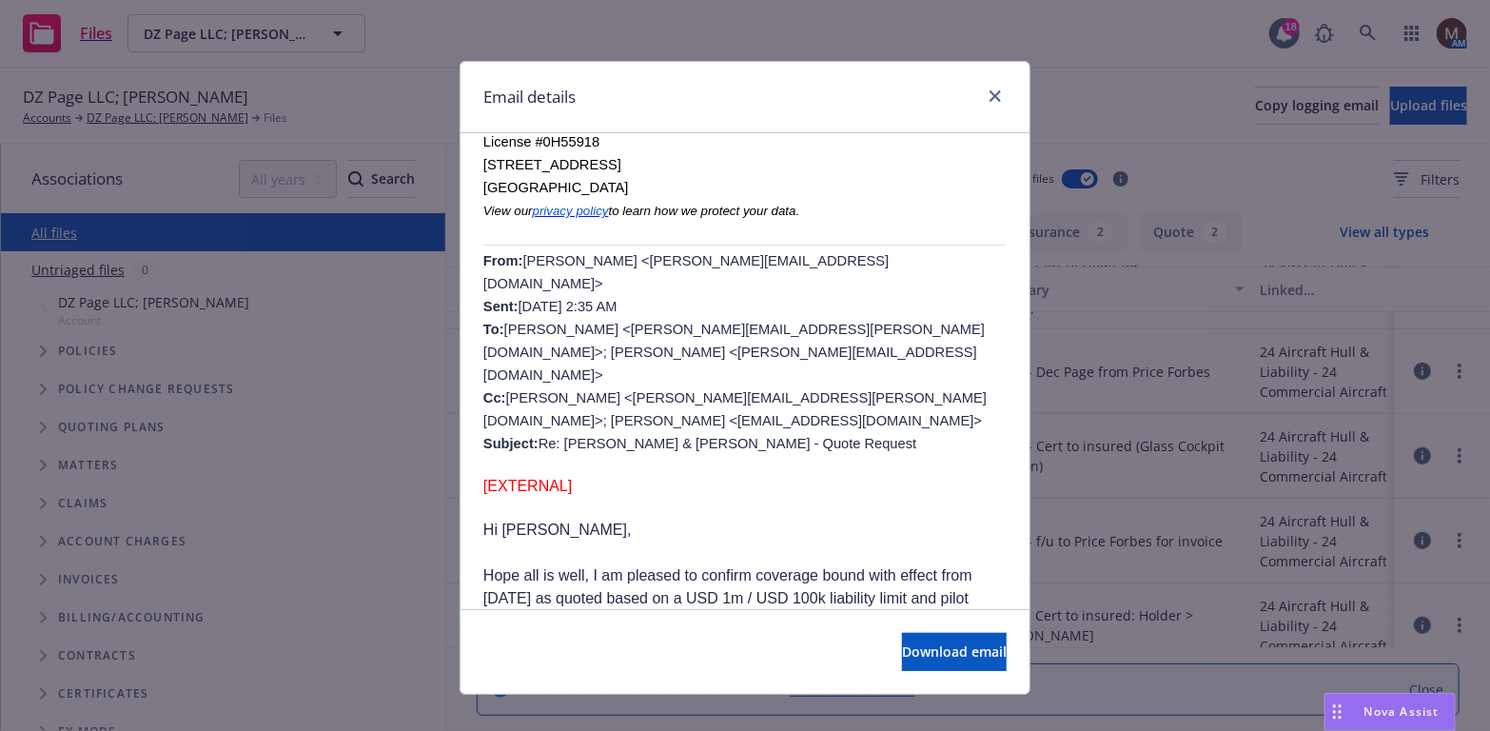
scroll to position [571, 0]
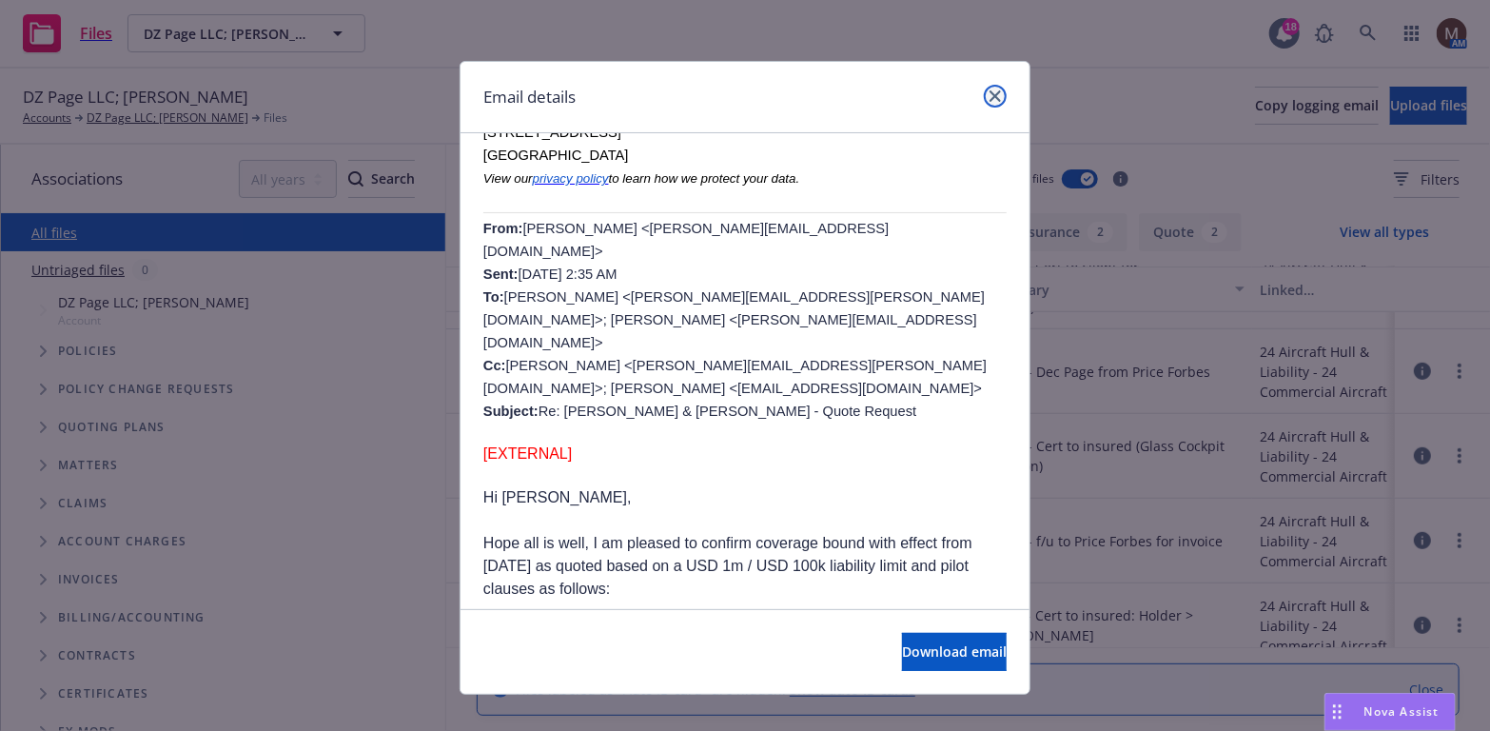
click at [990, 94] on icon "close" at bounding box center [995, 95] width 11 height 11
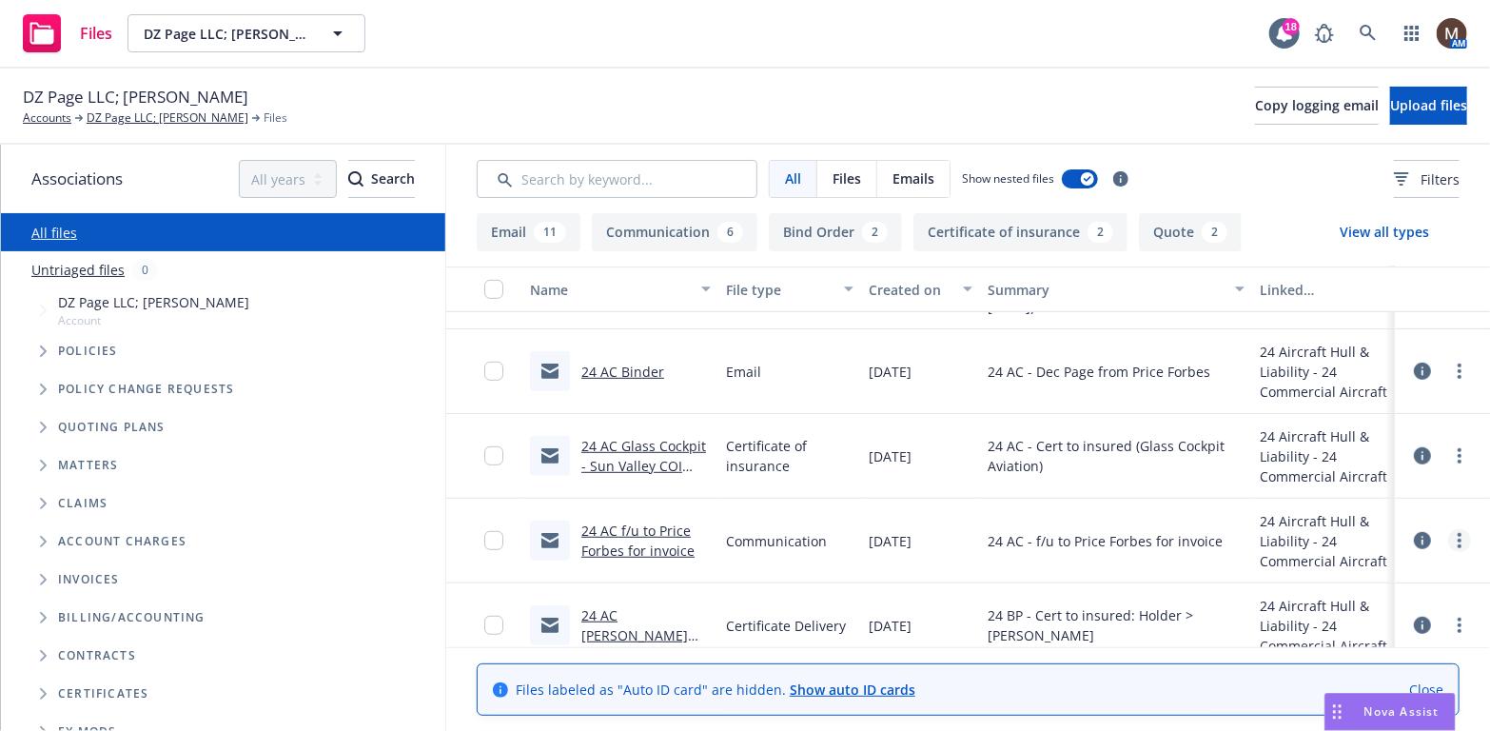
click at [1458, 534] on circle "more" at bounding box center [1460, 535] width 4 height 4
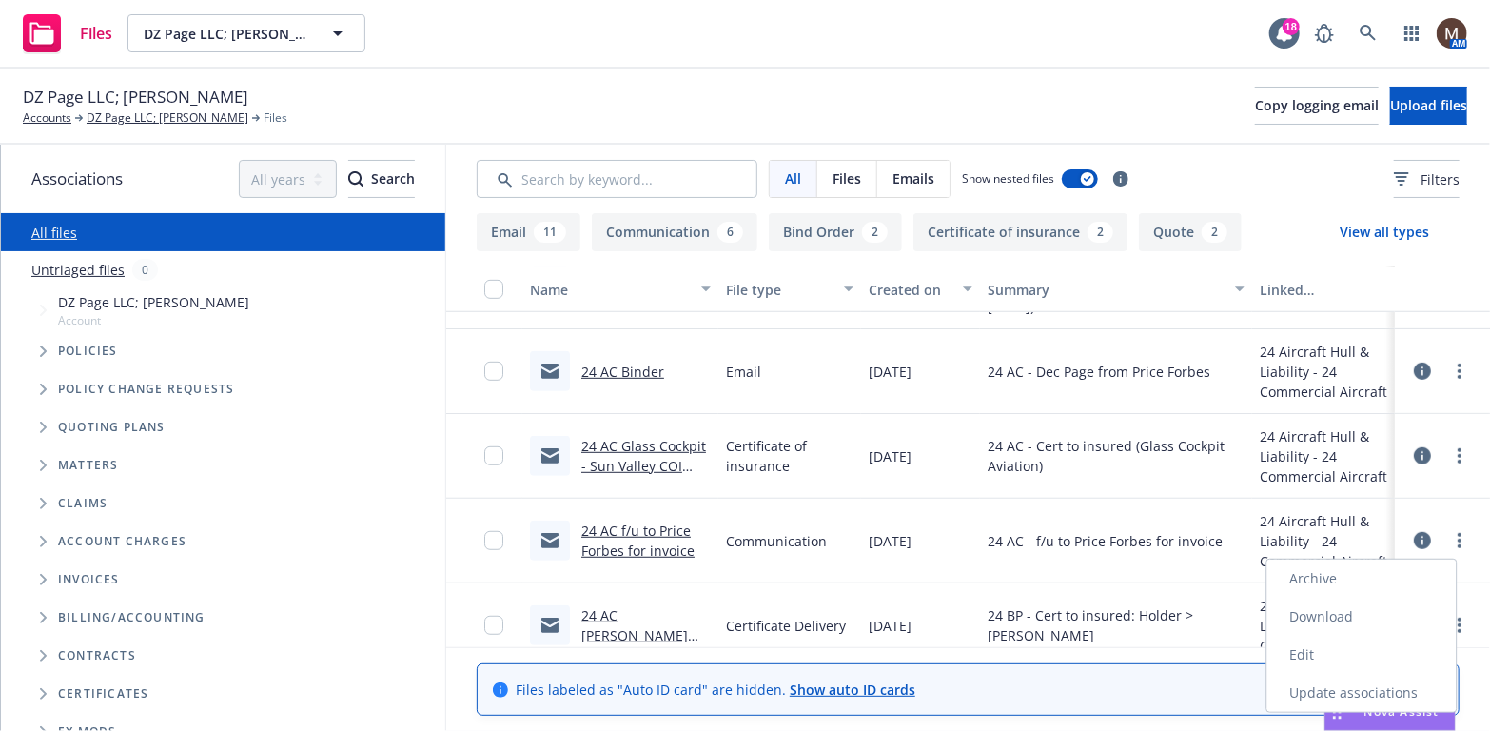
click at [1310, 650] on link "Edit" at bounding box center [1361, 655] width 189 height 38
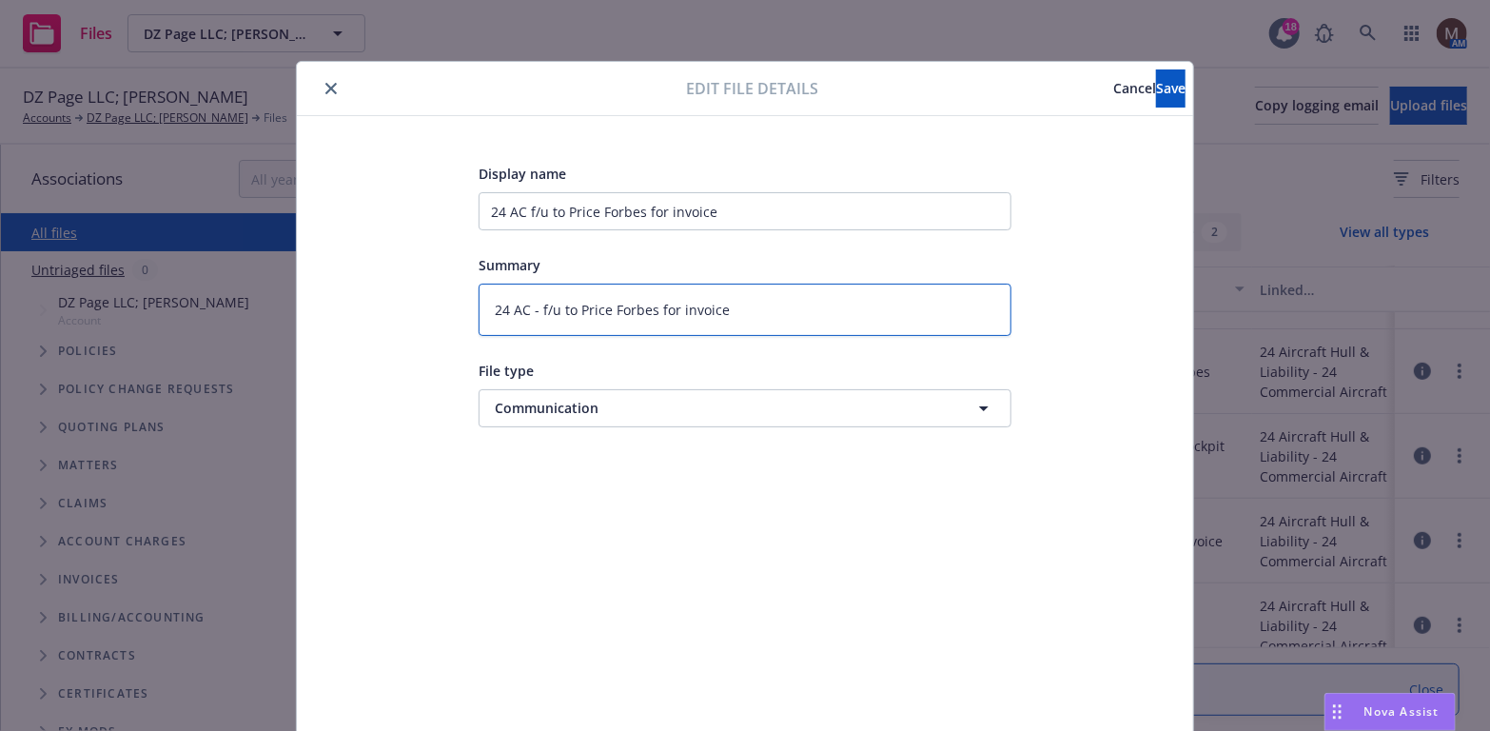
drag, startPoint x: 724, startPoint y: 312, endPoint x: 532, endPoint y: 307, distance: 192.3
click at [532, 307] on textarea "24 AC - f/u to Price Forbes for invoice" at bounding box center [745, 310] width 533 height 52
type textarea "x"
type textarea "24 AC -"
type textarea "x"
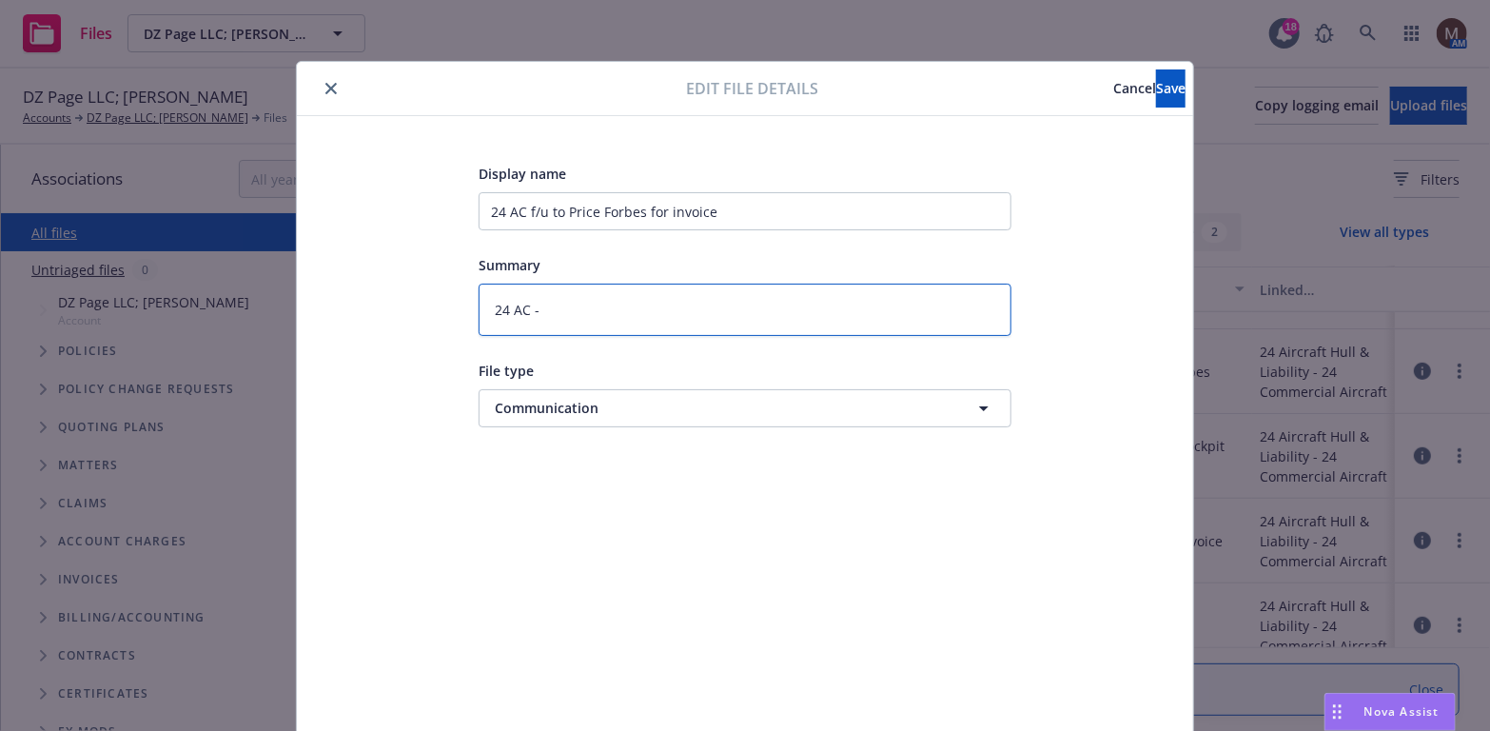
type textarea "24 AC - E"
type textarea "x"
type textarea "24 AC - Em"
type textarea "x"
type textarea "24 AC - Ema"
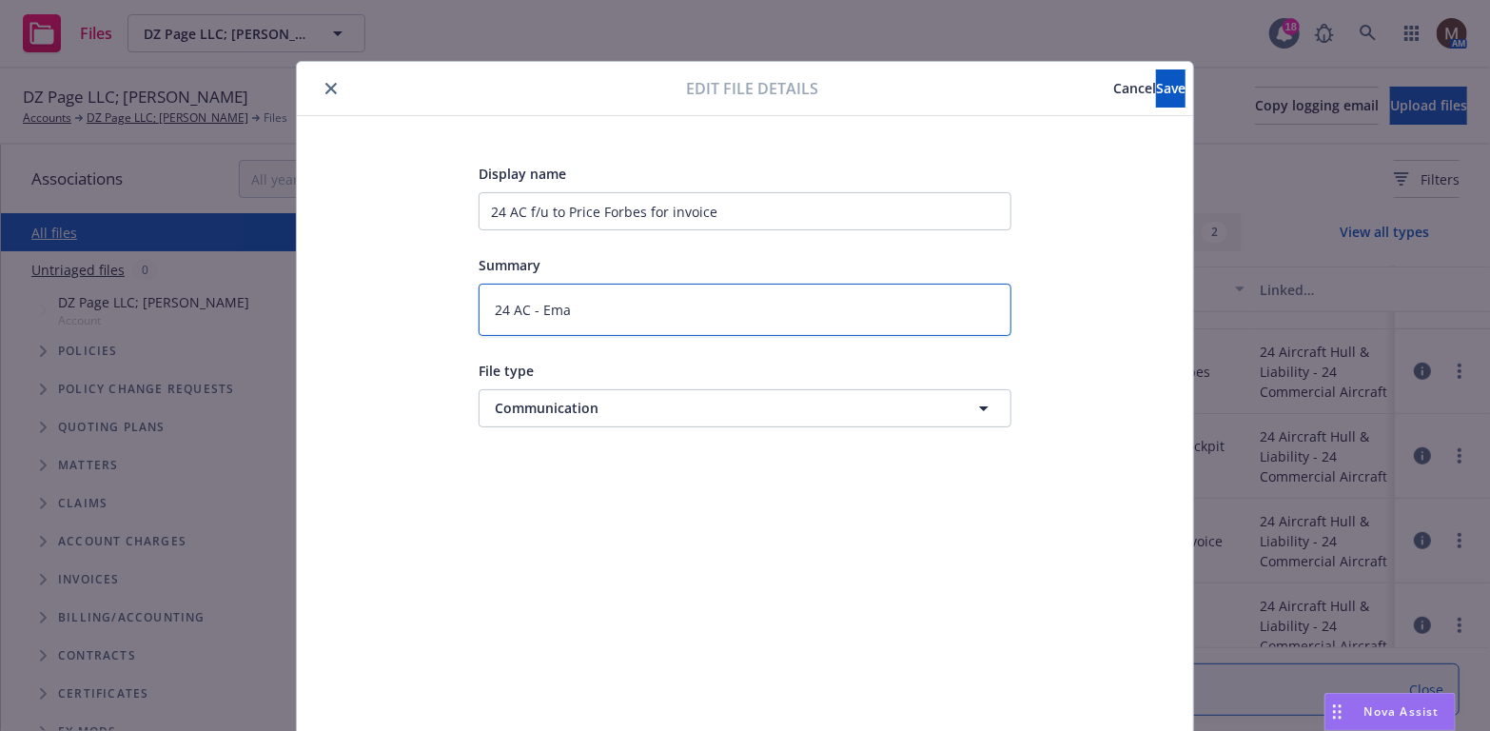
type textarea "x"
type textarea "24 AC - Emai"
type textarea "x"
type textarea "24 AC - Email"
type textarea "x"
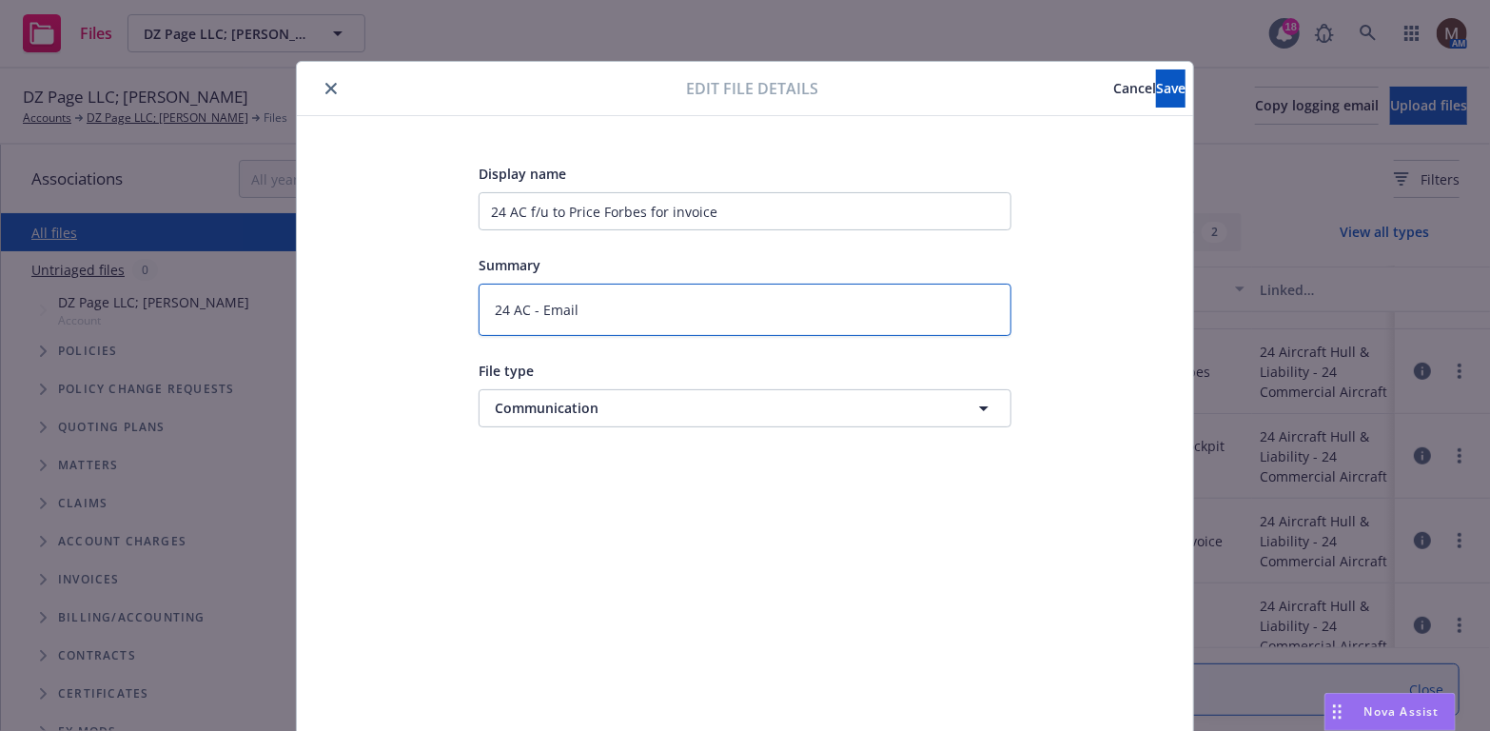
type textarea "24 AC - Email"
type textarea "x"
type textarea "24 AC - Email C"
type textarea "x"
type textarea "24 AC - Email Ch"
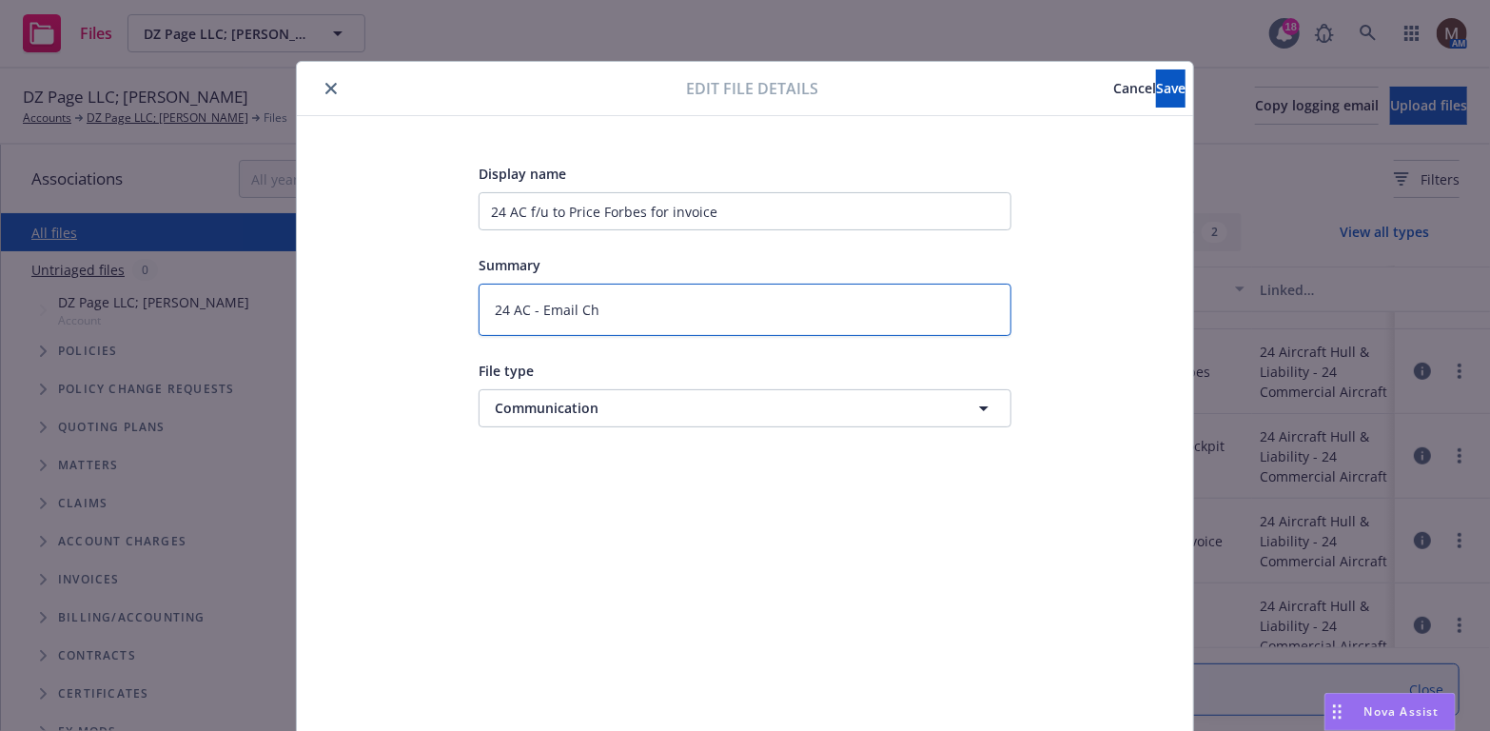
type textarea "x"
type textarea "24 AC - Email Cha"
type textarea "x"
type textarea "24 AC - Email Chai"
type textarea "x"
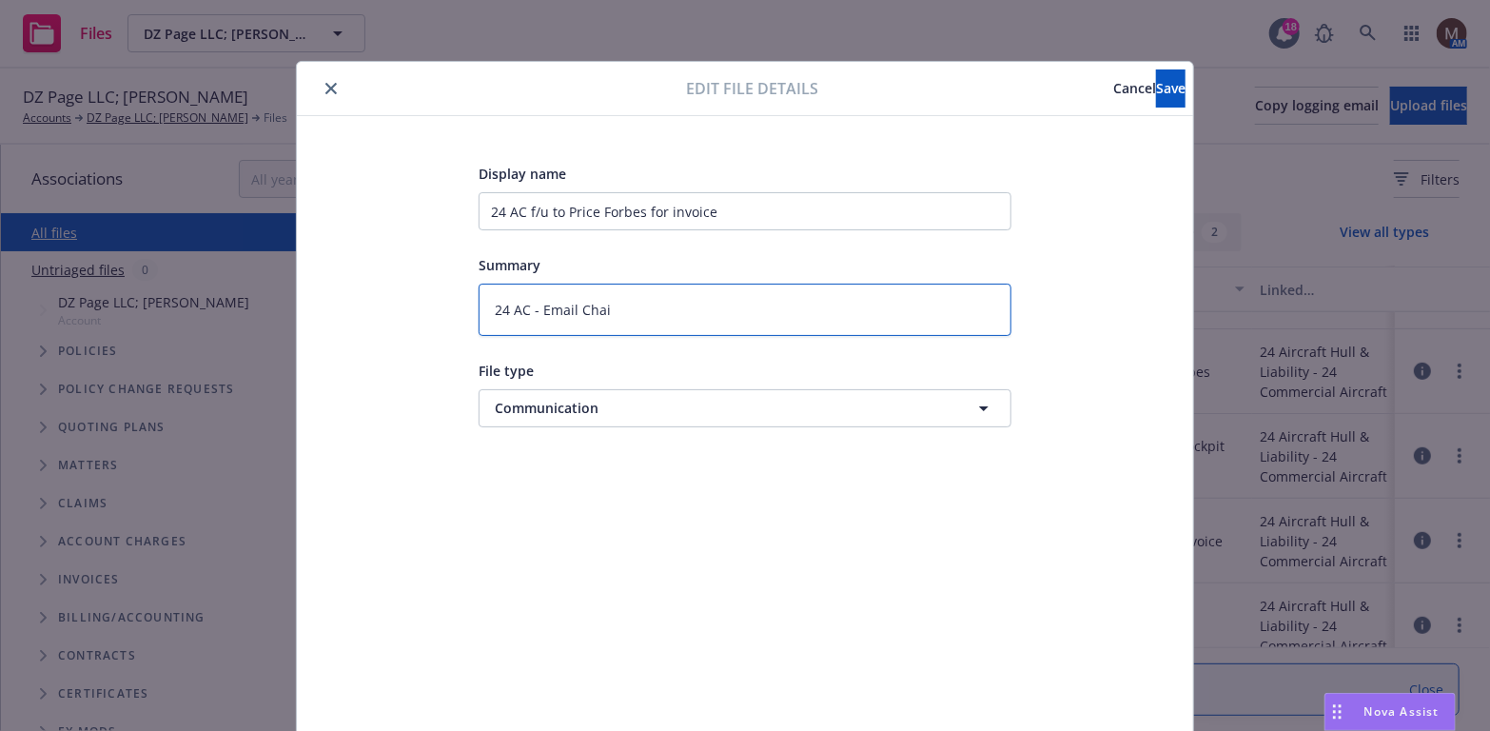
type textarea "24 AC - Email Chain"
type textarea "x"
type textarea "24 AC - Email Chain:"
type textarea "x"
type textarea "24 AC - Email Chain:"
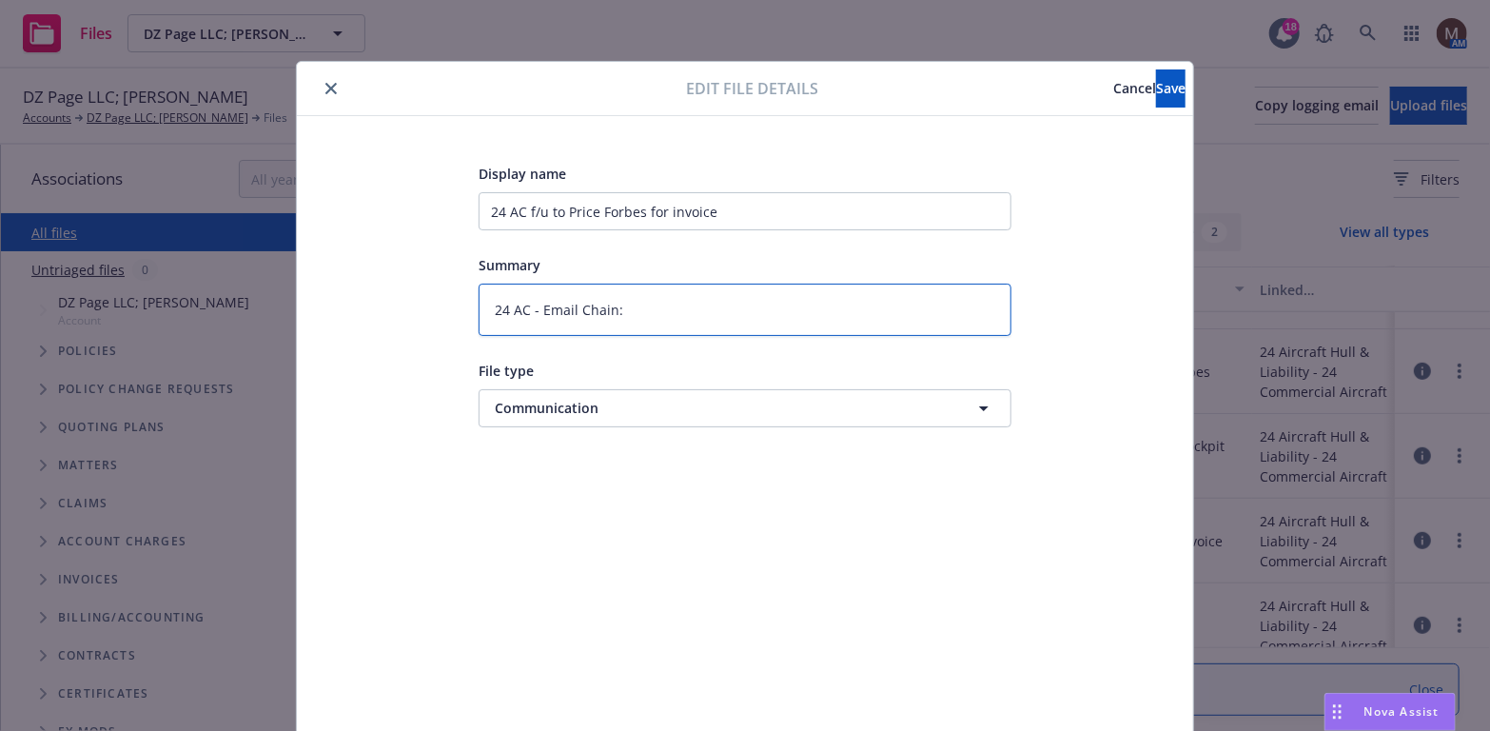
type textarea "x"
type textarea "24 AC - Email Chain:"
type textarea "x"
type textarea "24 AC - Email Chain: B"
type textarea "x"
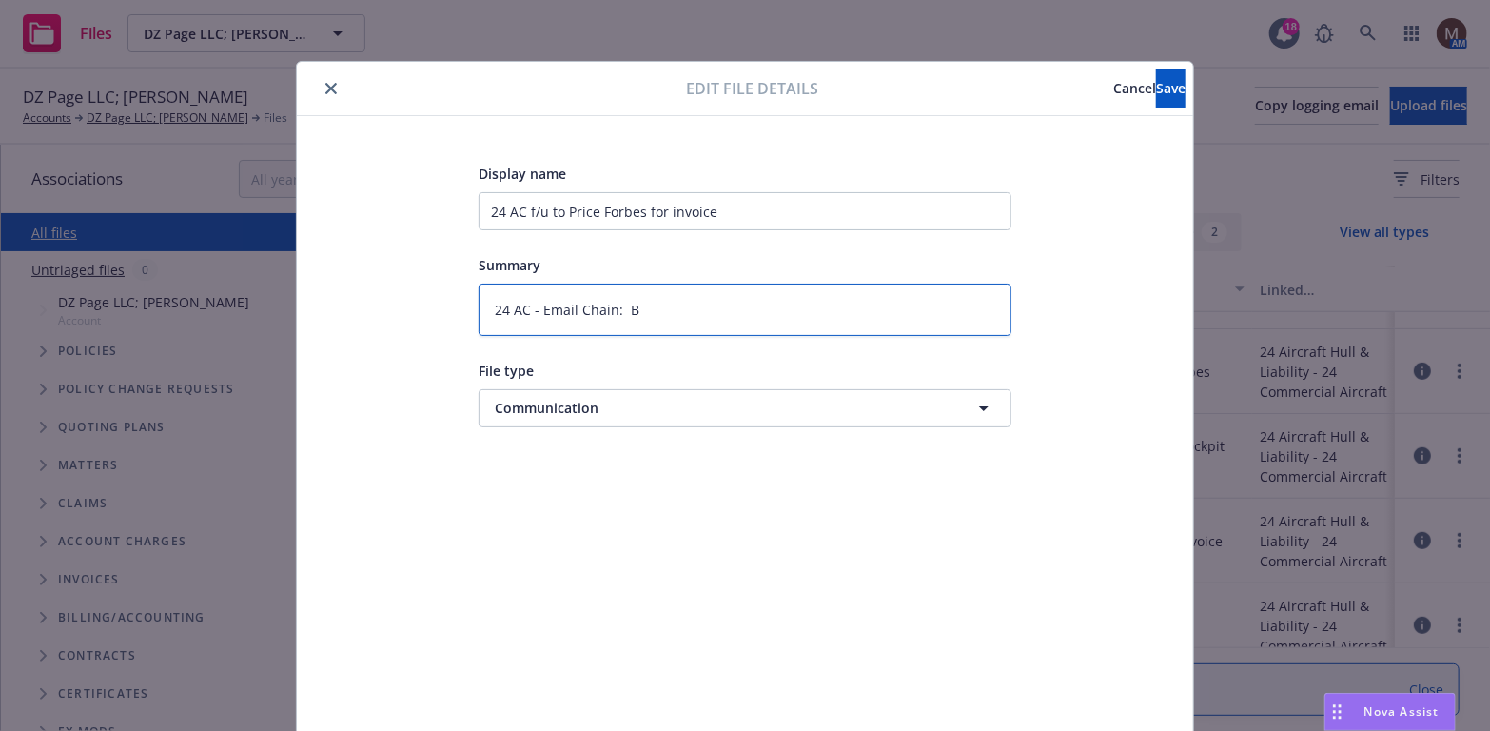
type textarea "24 AC - Email Chain: Bi"
type textarea "x"
type textarea "24 AC - Email Chain: Bin"
type textarea "x"
type textarea "24 AC - Email Chain: Bind"
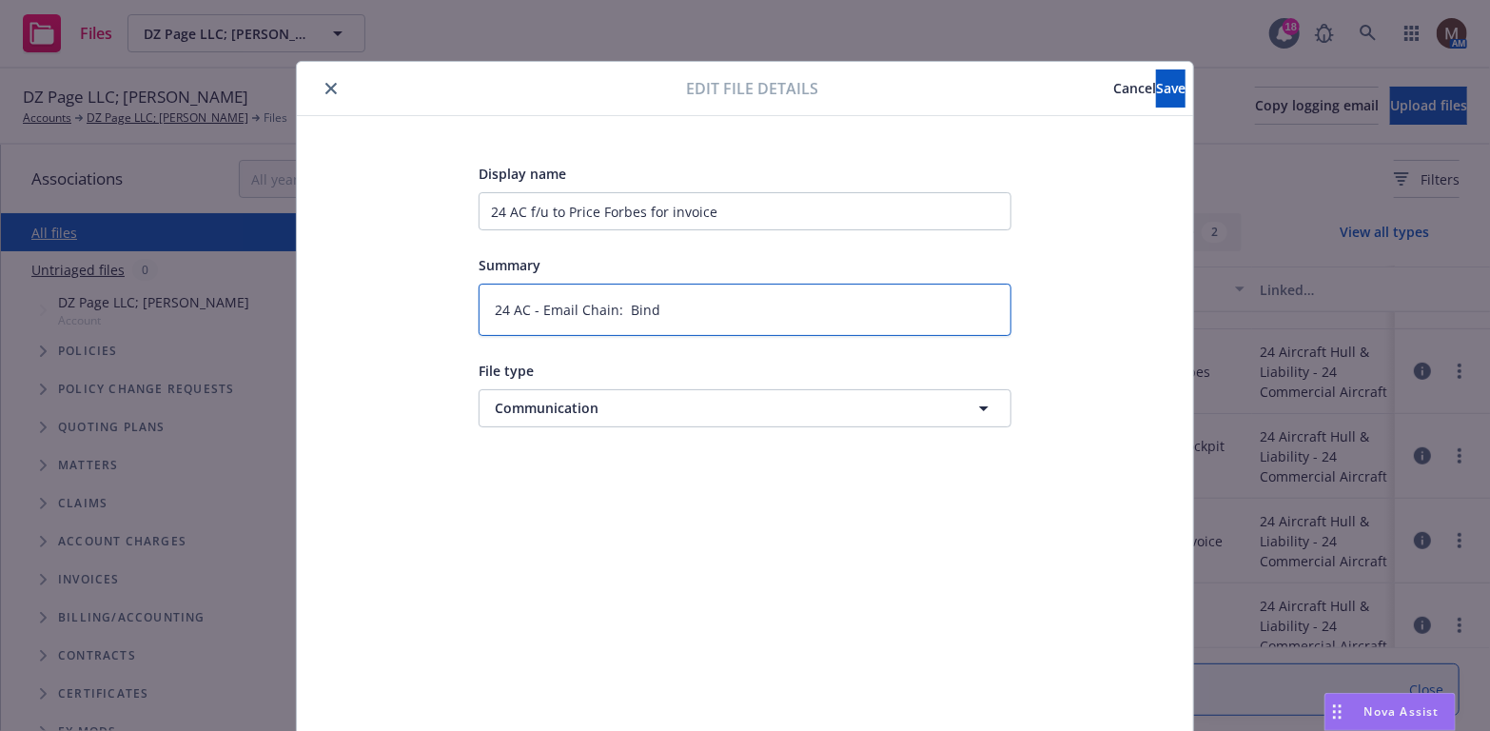
type textarea "x"
type textarea "24 AC - Email Chain: Bind"
type textarea "x"
type textarea "24 AC - Email Chain: Bind c"
type textarea "x"
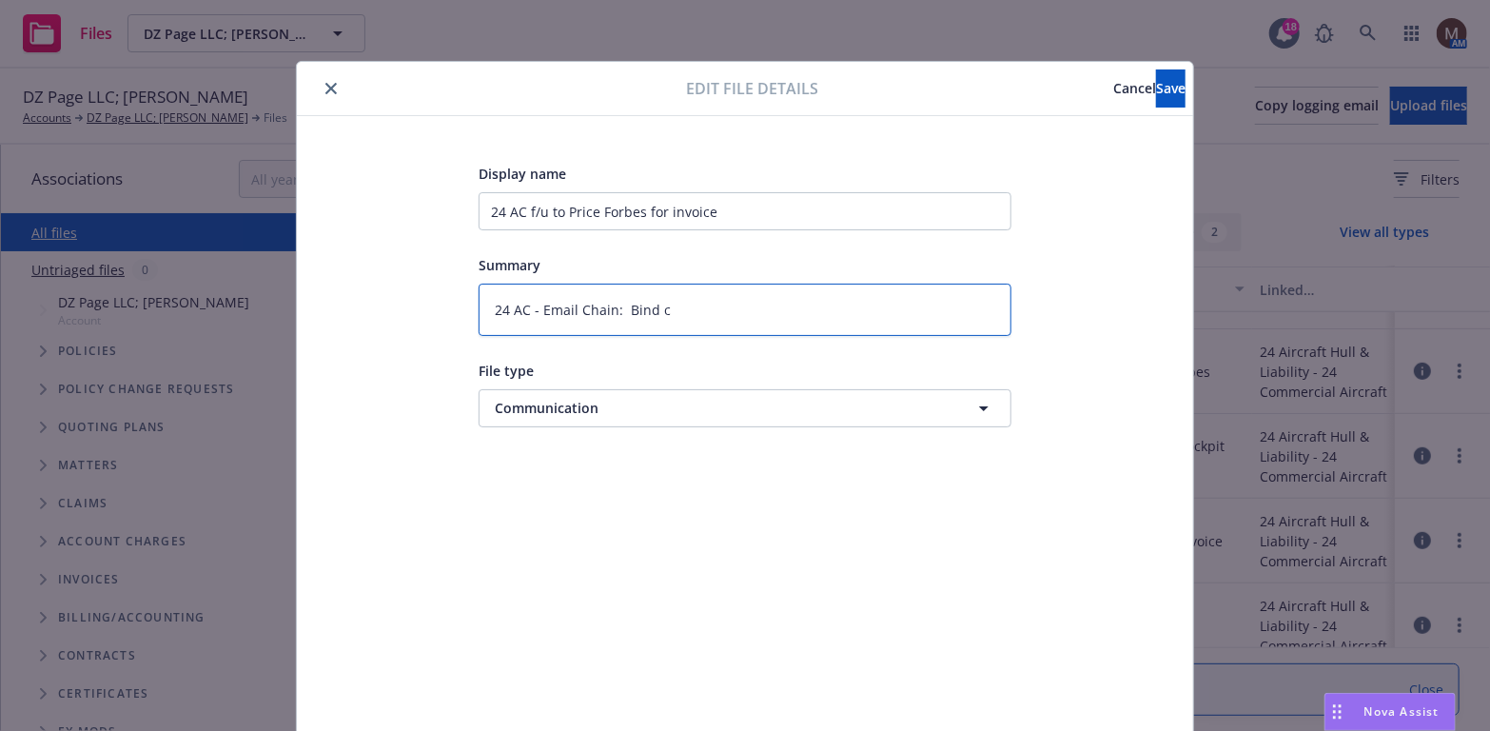
type textarea "24 AC - Email Chain: Bind co"
type textarea "x"
type textarea "24 AC - Email Chain: Bind con"
type textarea "x"
type textarea "24 AC - Email Chain: Bind conf"
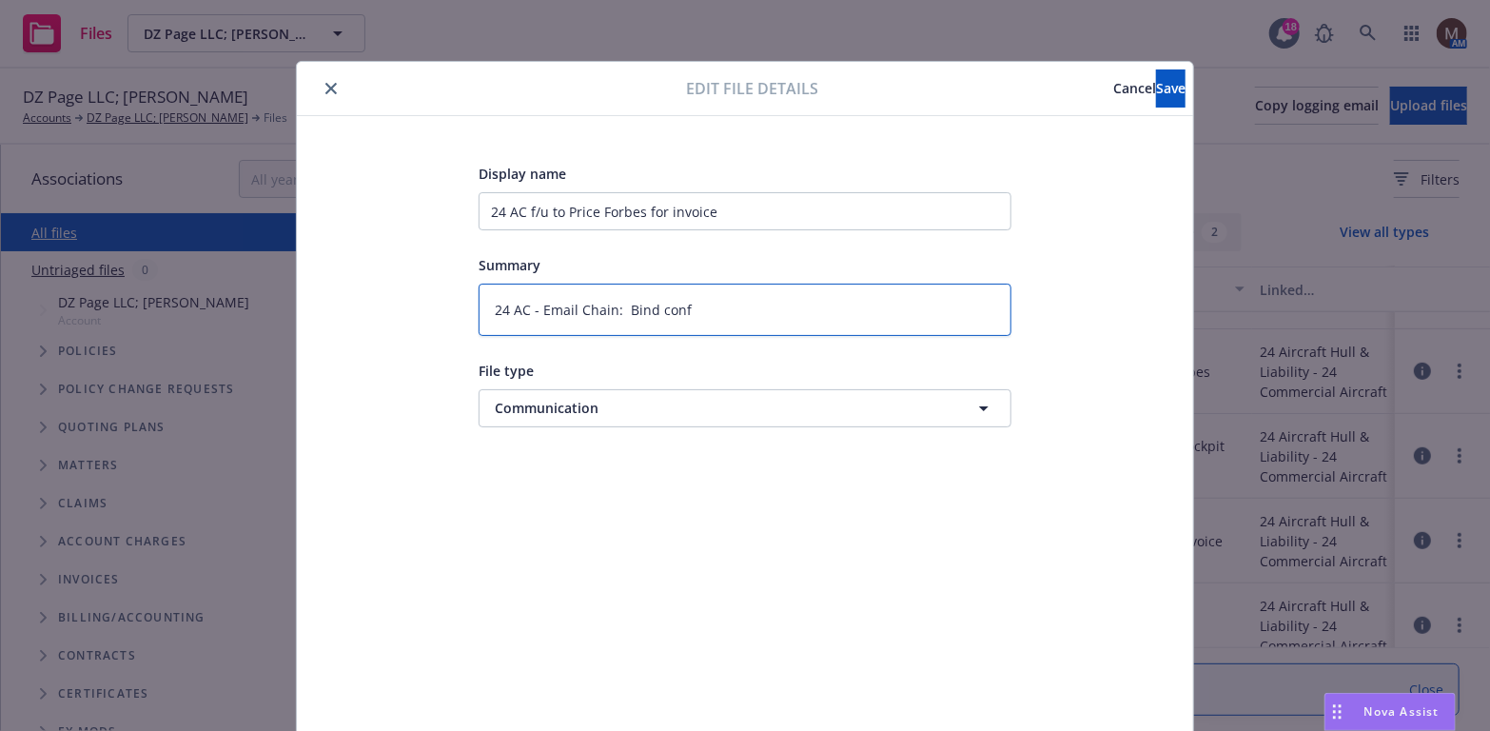
type textarea "x"
type textarea "24 AC - Email Chain: Bind confi"
type textarea "x"
type textarea "24 AC - Email Chain: Bind confir"
type textarea "x"
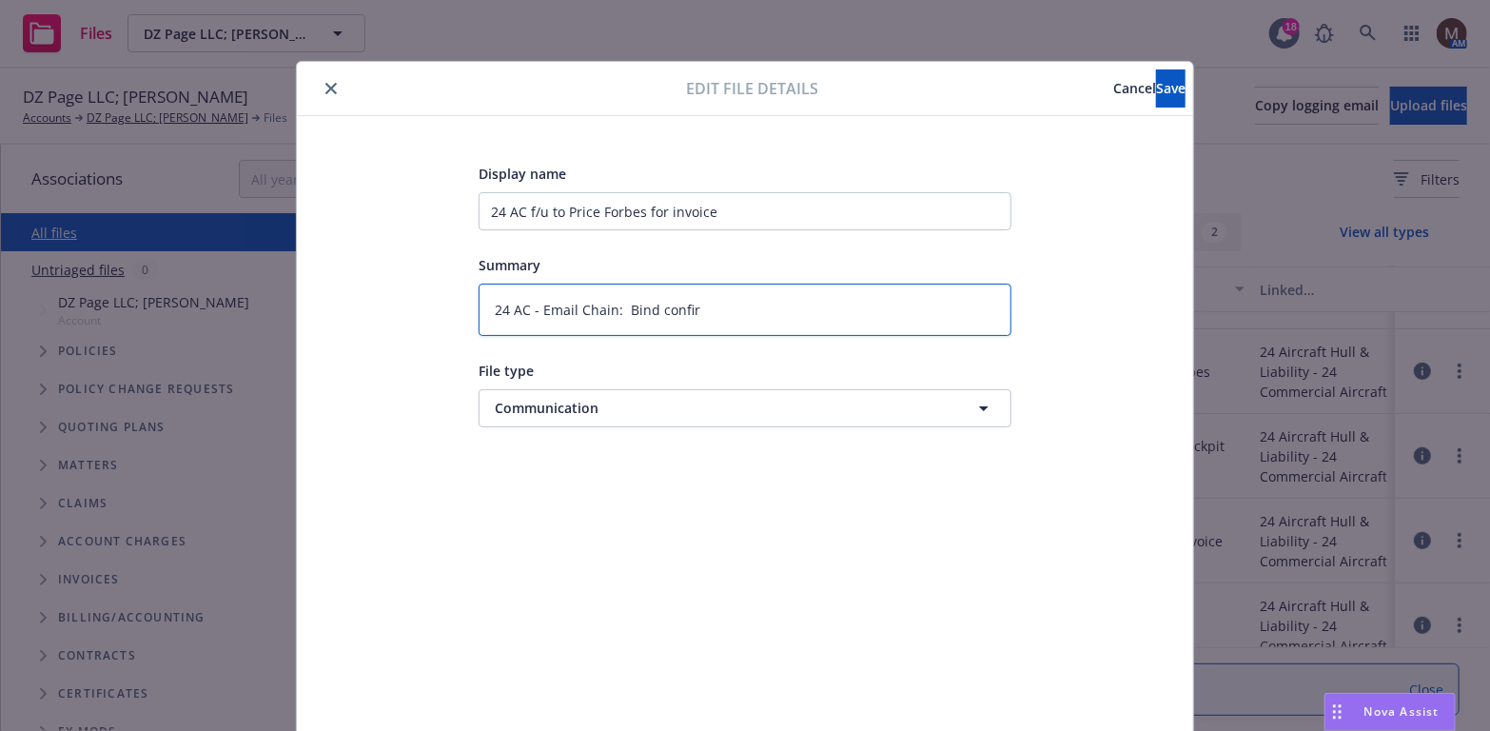
type textarea "24 AC - Email Chain: Bind confirm"
type textarea "x"
type textarea "24 AC - Email Chain: Bind confirma"
type textarea "x"
type textarea "24 AC - Email Chain: Bind confirmat"
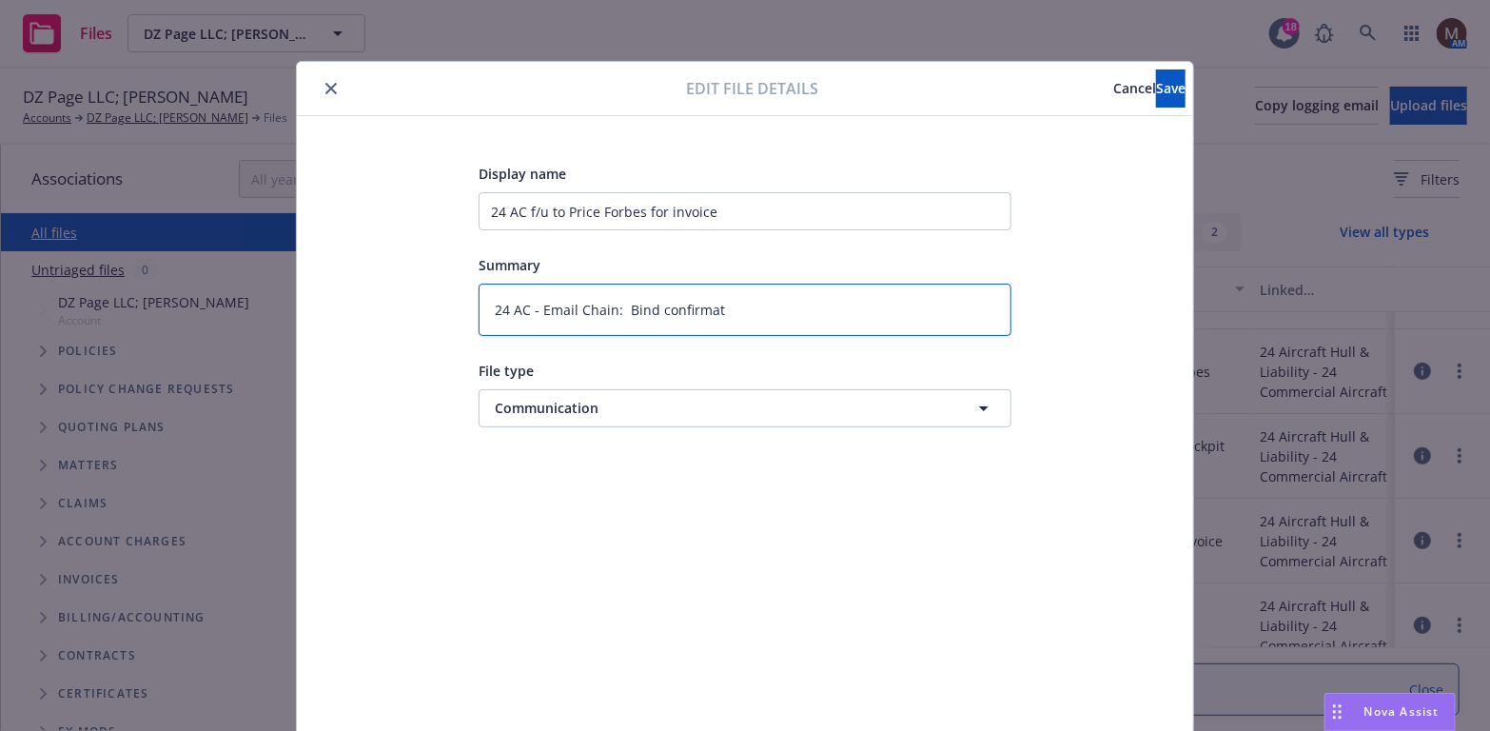
type textarea "x"
type textarea "24 AC - Email Chain: Bind confirmati"
type textarea "x"
type textarea "24 AC - Email Chain: Bind confirmatio"
type textarea "x"
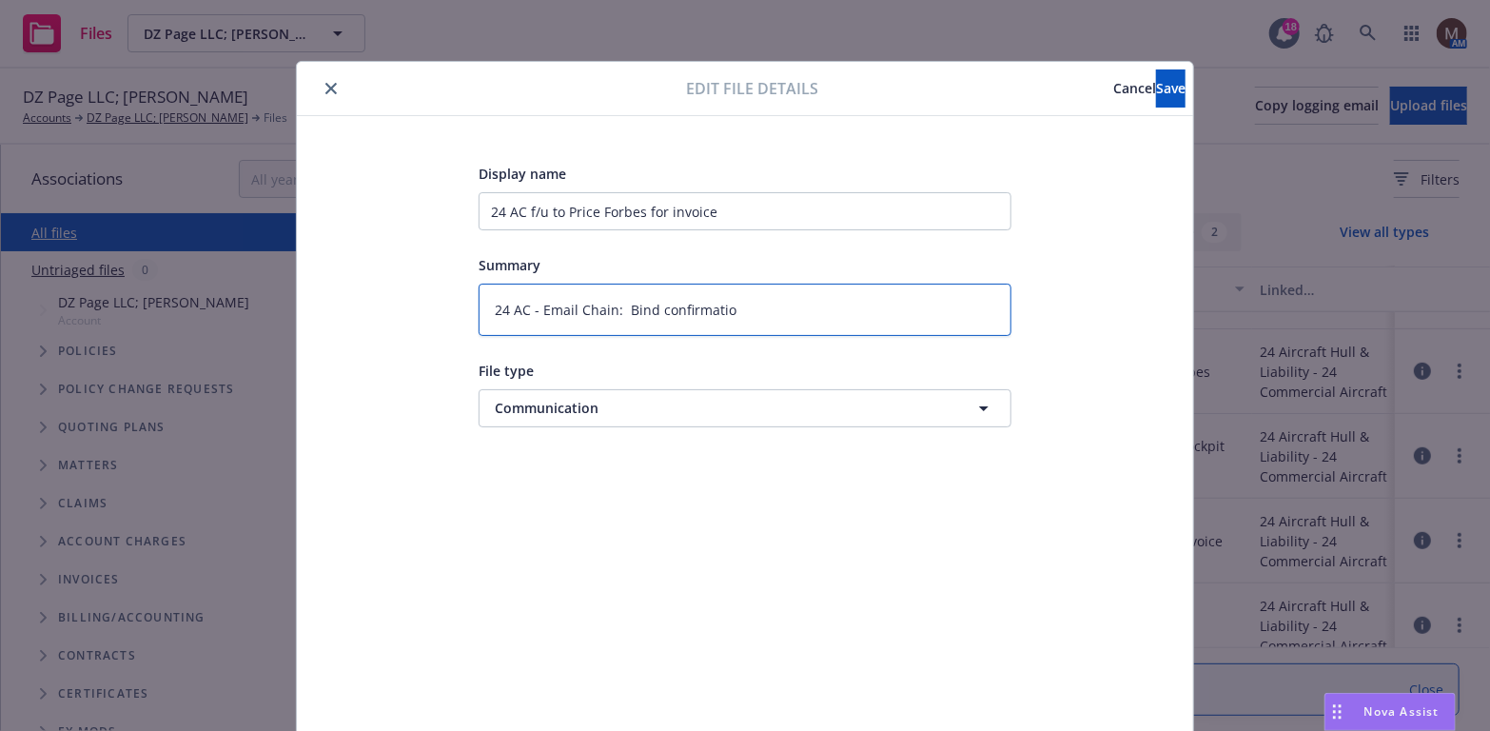
type textarea "24 AC - Email Chain: Bind confirmation"
type textarea "x"
type textarea "24 AC - Email Chain: Bind confirmation"
type textarea "x"
type textarea "24 AC - Email Chain: Bind confirmation f"
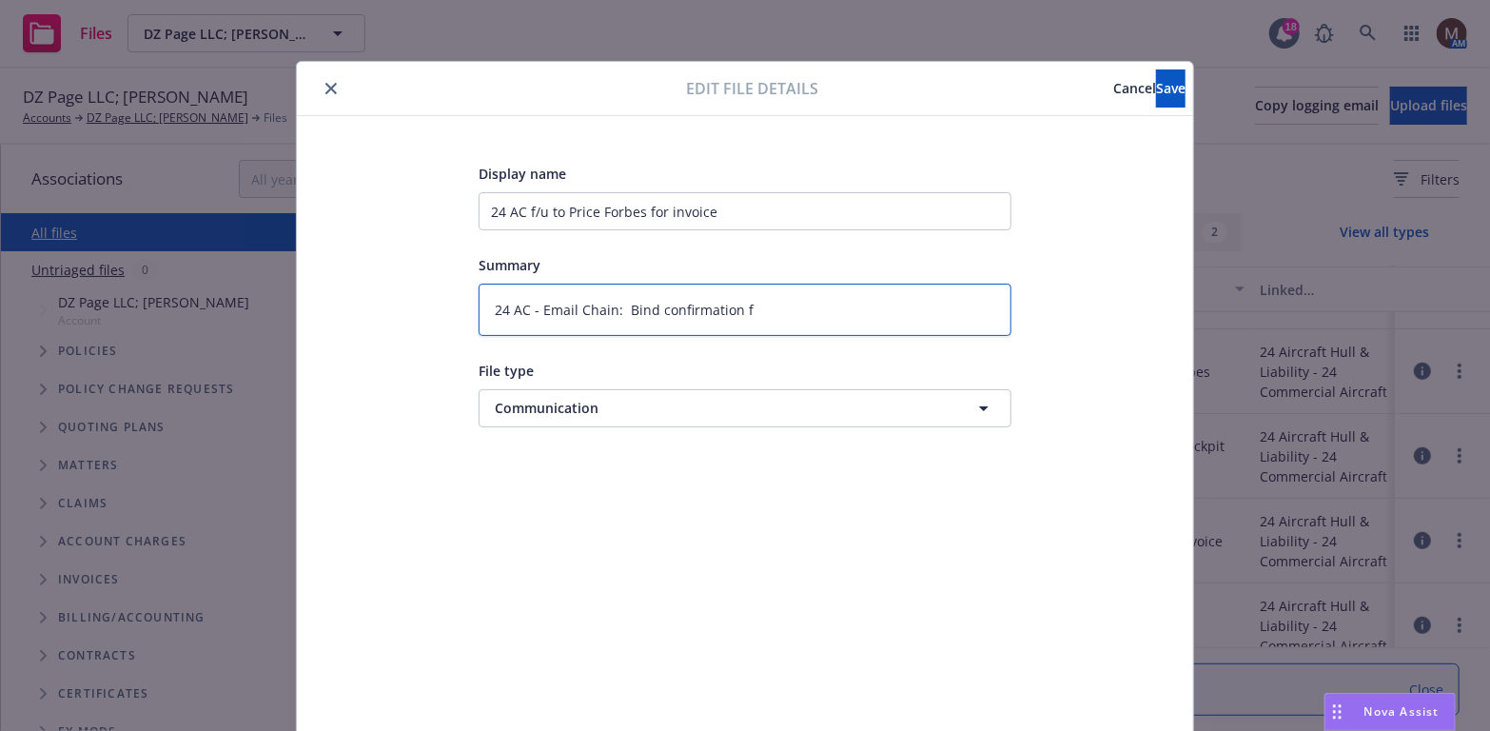
type textarea "x"
type textarea "24 AC - Email Chain: Bind confirmation fr"
type textarea "x"
type textarea "24 AC - Email Chain: Bind confirmation from"
type textarea "x"
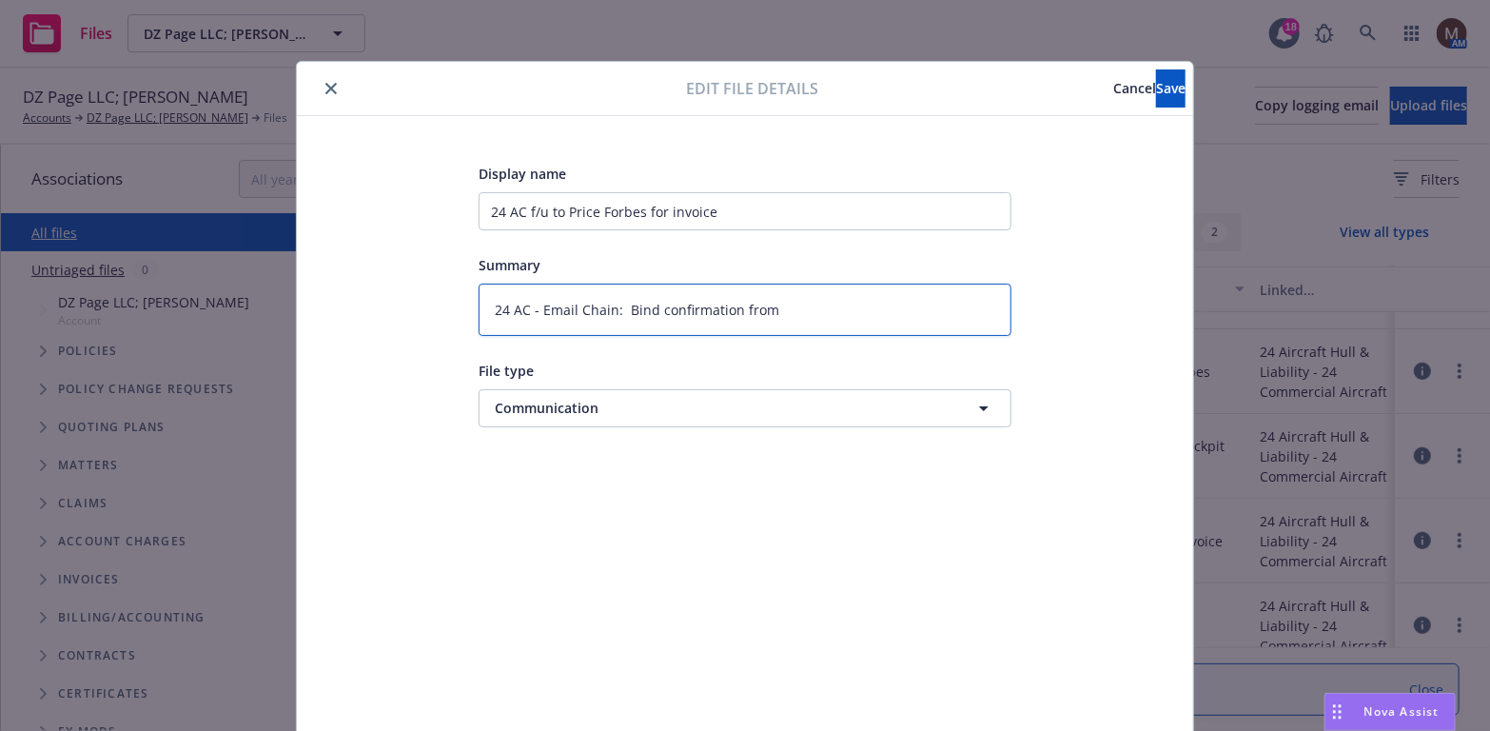
type textarea "24 AC - Email Chain: Bind confirmation from"
type textarea "x"
type textarea "24 AC - Email Chain: Bind confirmation from P"
type textarea "x"
type textarea "24 AC - Email Chain: Bind confirmation from PC"
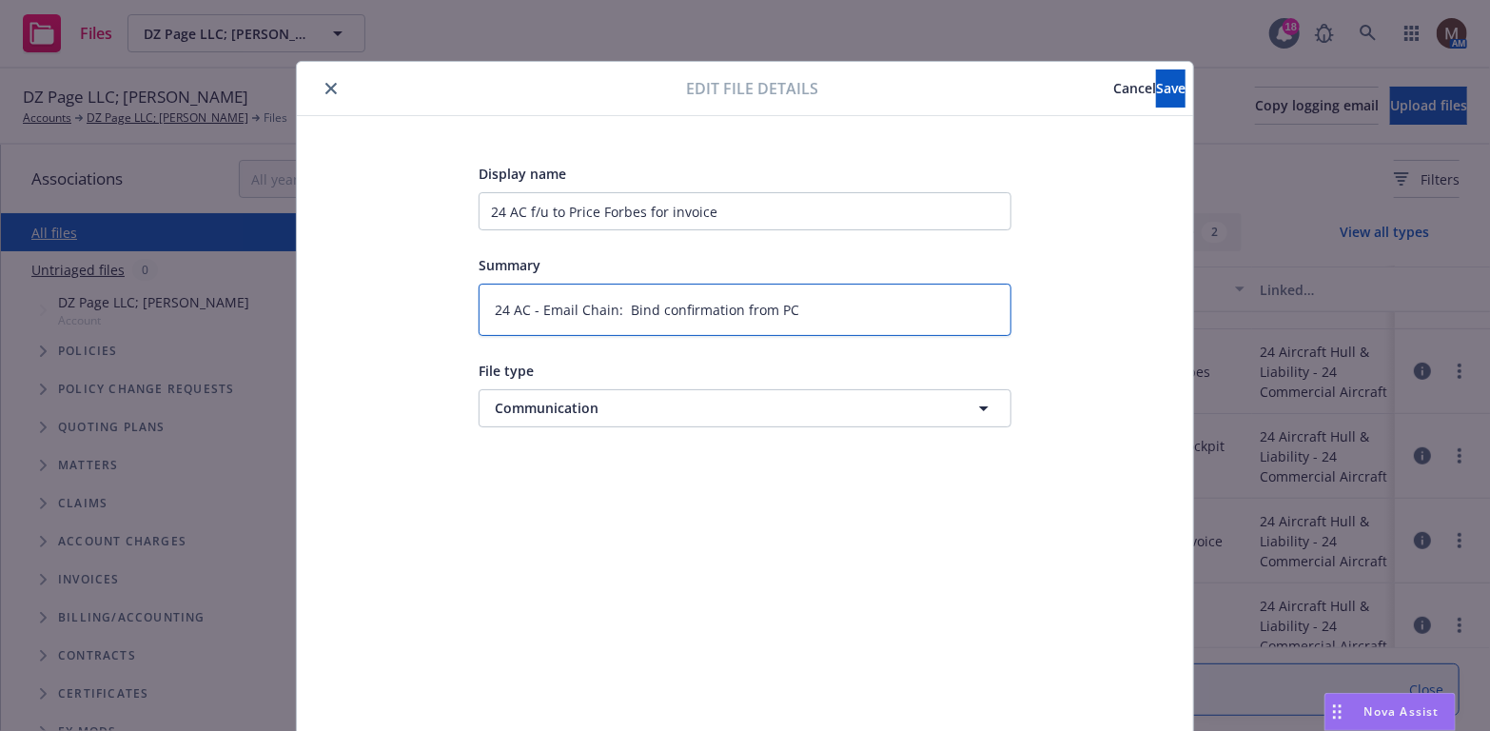
type textarea "x"
type textarea "24 AC - Email Chain: Bind confirmation from PC;"
type textarea "x"
type textarea "24 AC - Email Chain: Bind confirmation from PC;"
type textarea "x"
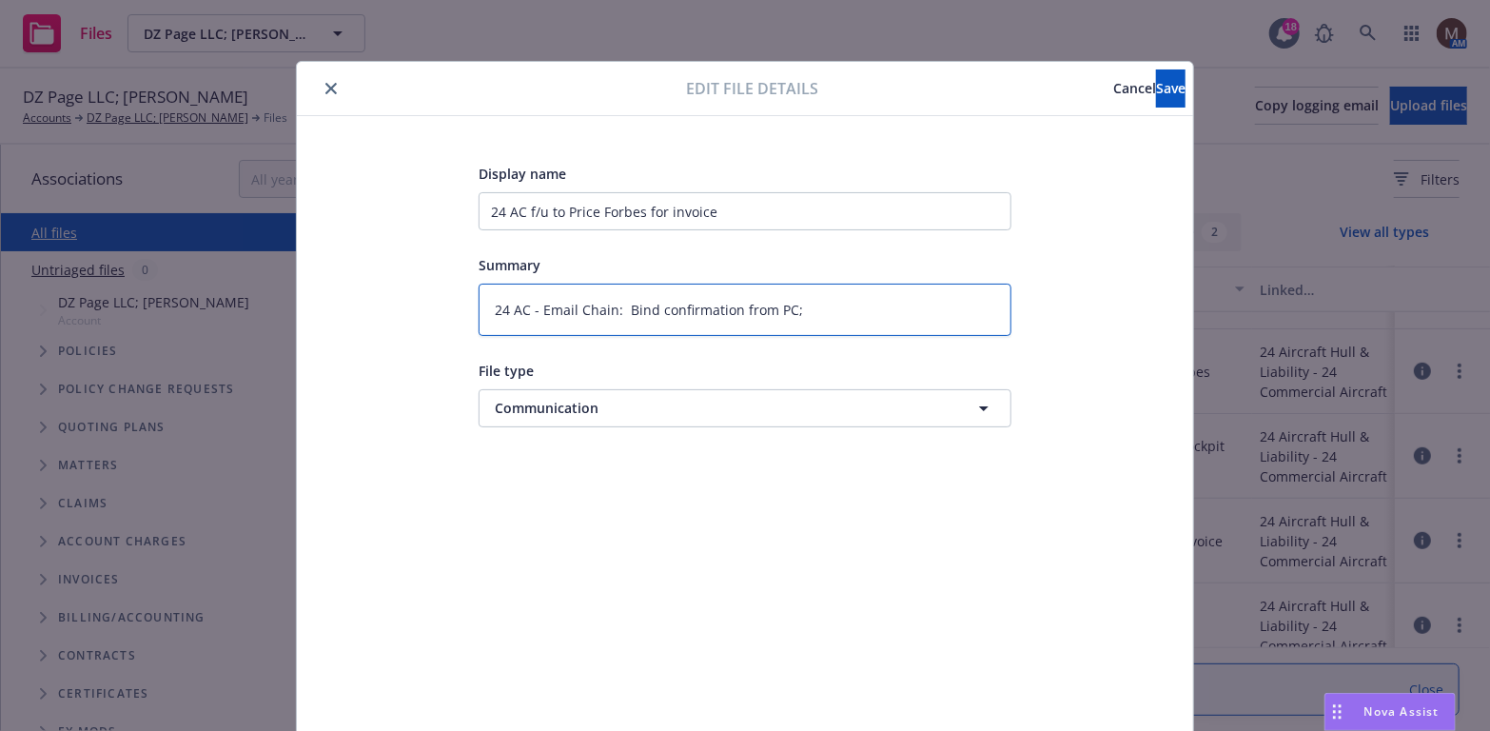
type textarea "24 AC - Email Chain: Bind confirmation from PC; r"
type textarea "x"
type textarea "24 AC - Email Chain: Bind confirmation from PC; re"
type textarea "x"
type textarea "24 AC - Email Chain: Bind confirmation from PC; req"
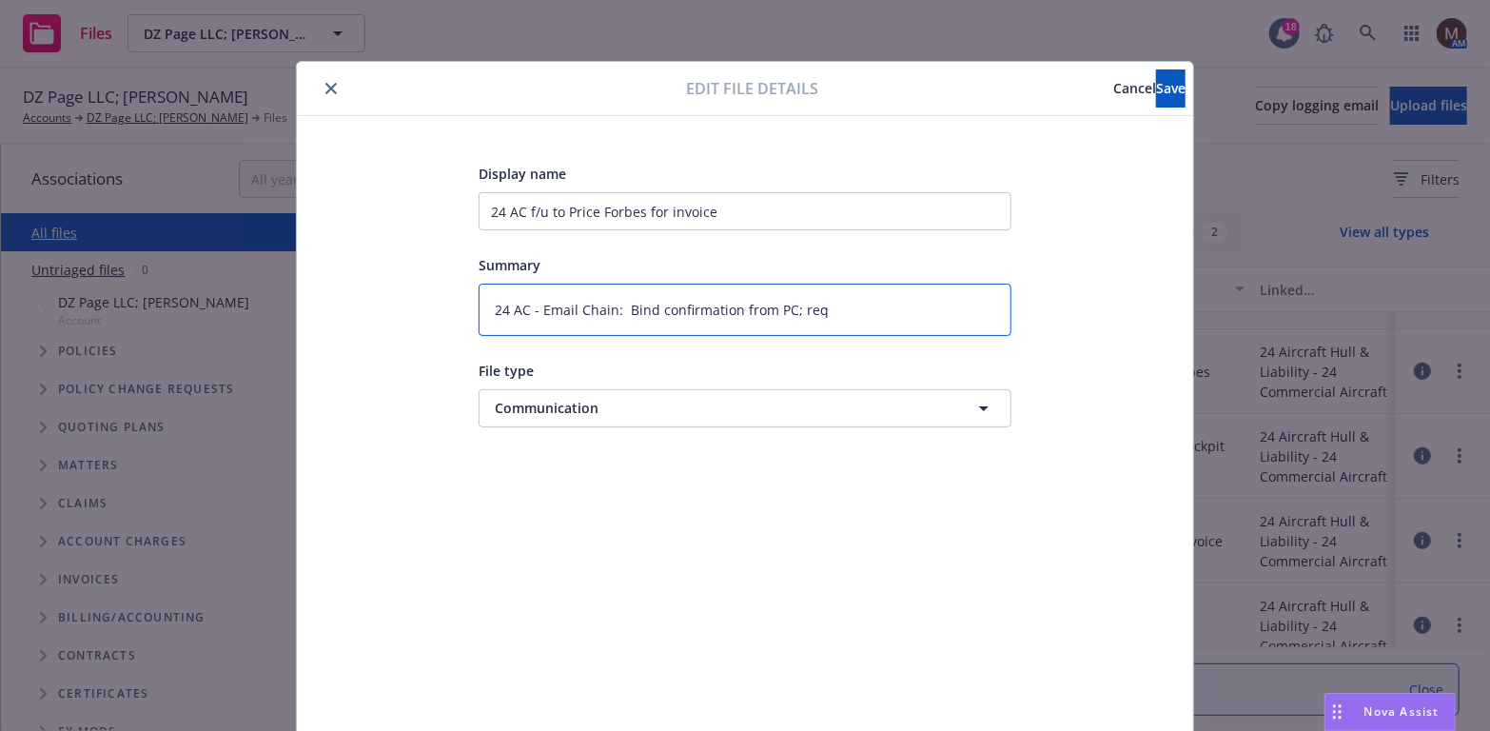
type textarea "x"
type textarea "24 AC - Email Chain: Bind confirmation from PC; requ"
type textarea "x"
type textarea "24 AC - Email Chain: Bind confirmation from PC; reque"
type textarea "x"
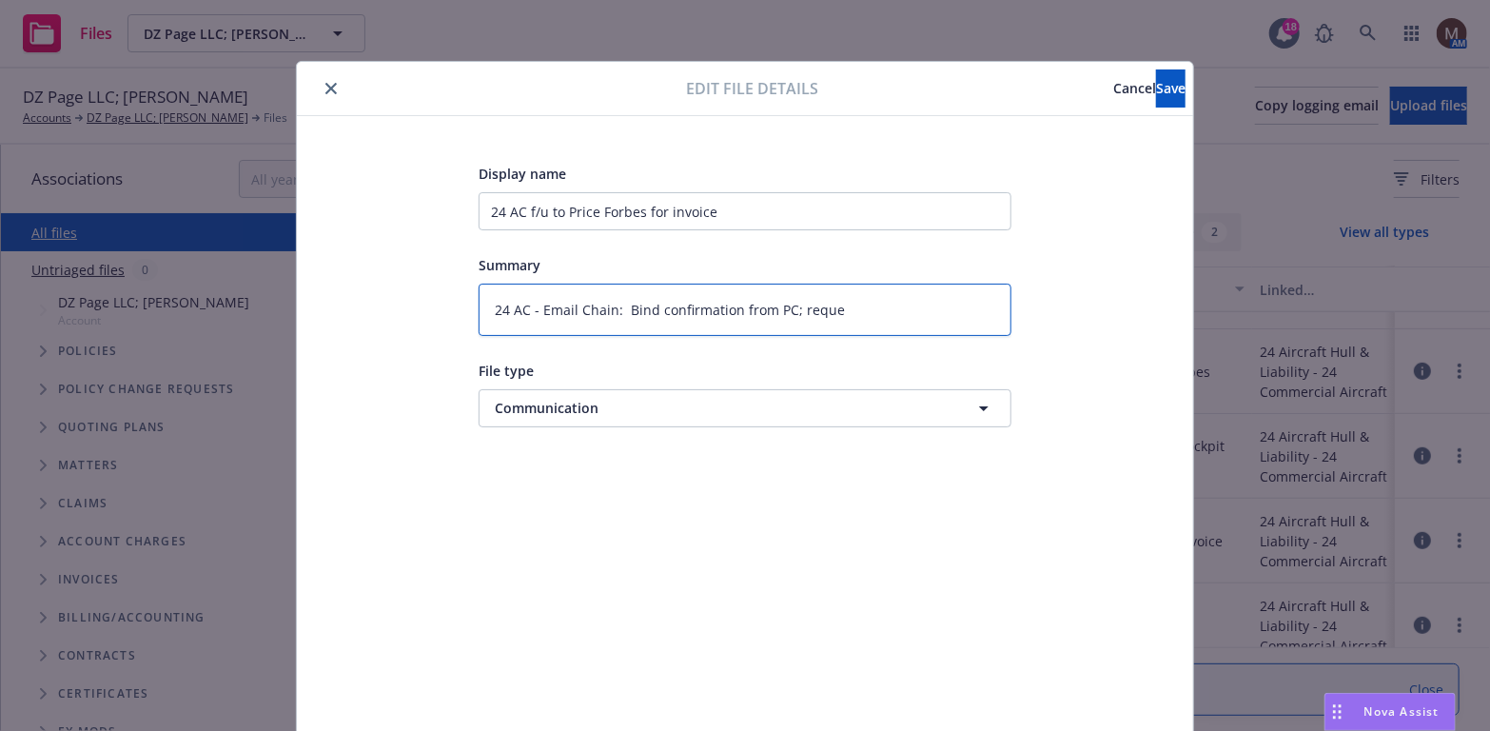
type textarea "24 AC - Email Chain: Bind confirmation from PC; reques"
type textarea "x"
type textarea "24 AC - Email Chain: Bind confirmation from PC; request"
type textarea "x"
type textarea "24 AC - Email Chain: Bind confirmation from PC; request"
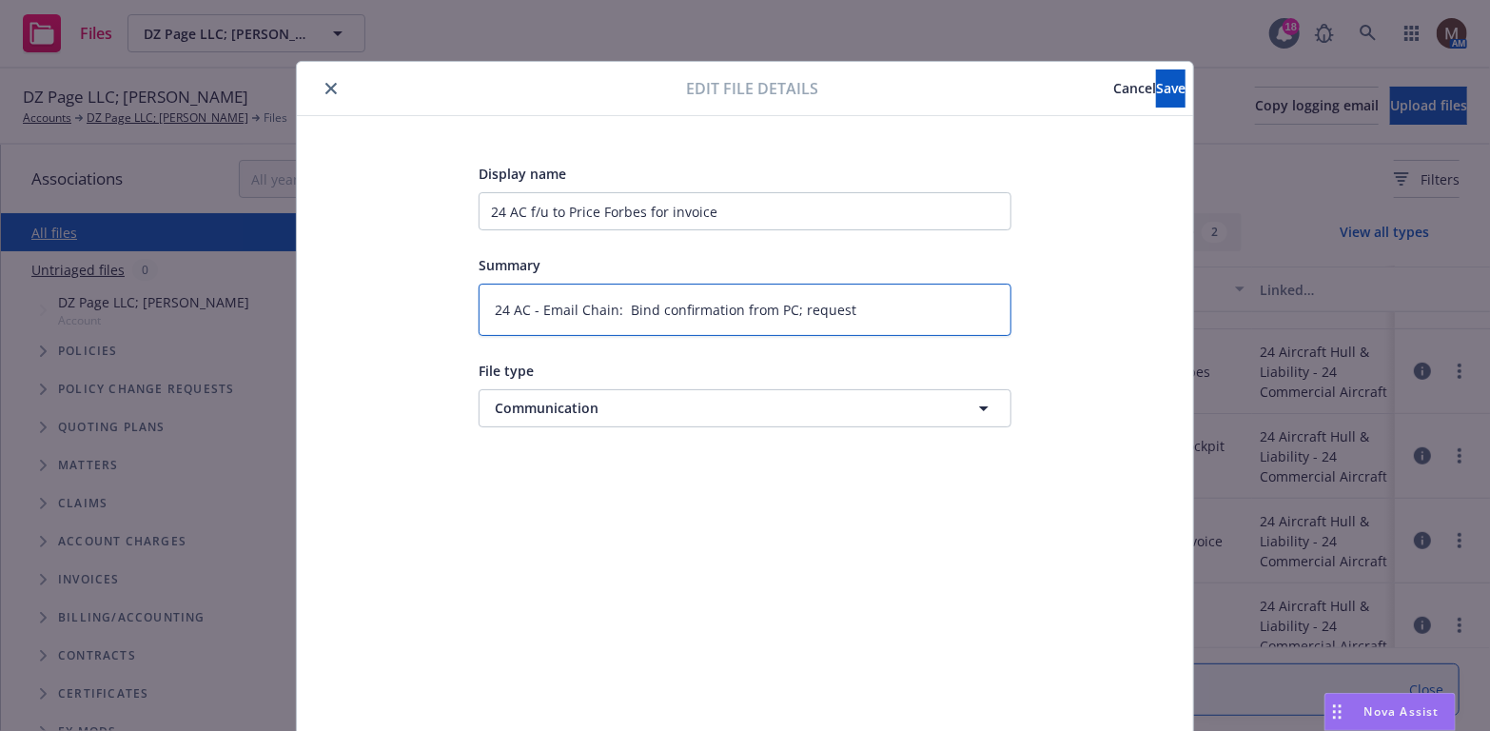
type textarea "x"
type textarea "24 AC - Email Chain: Bind confirmation from PC; request f"
type textarea "x"
type textarea "24 AC - Email Chain: Bind confirmation from PC; request fo"
type textarea "x"
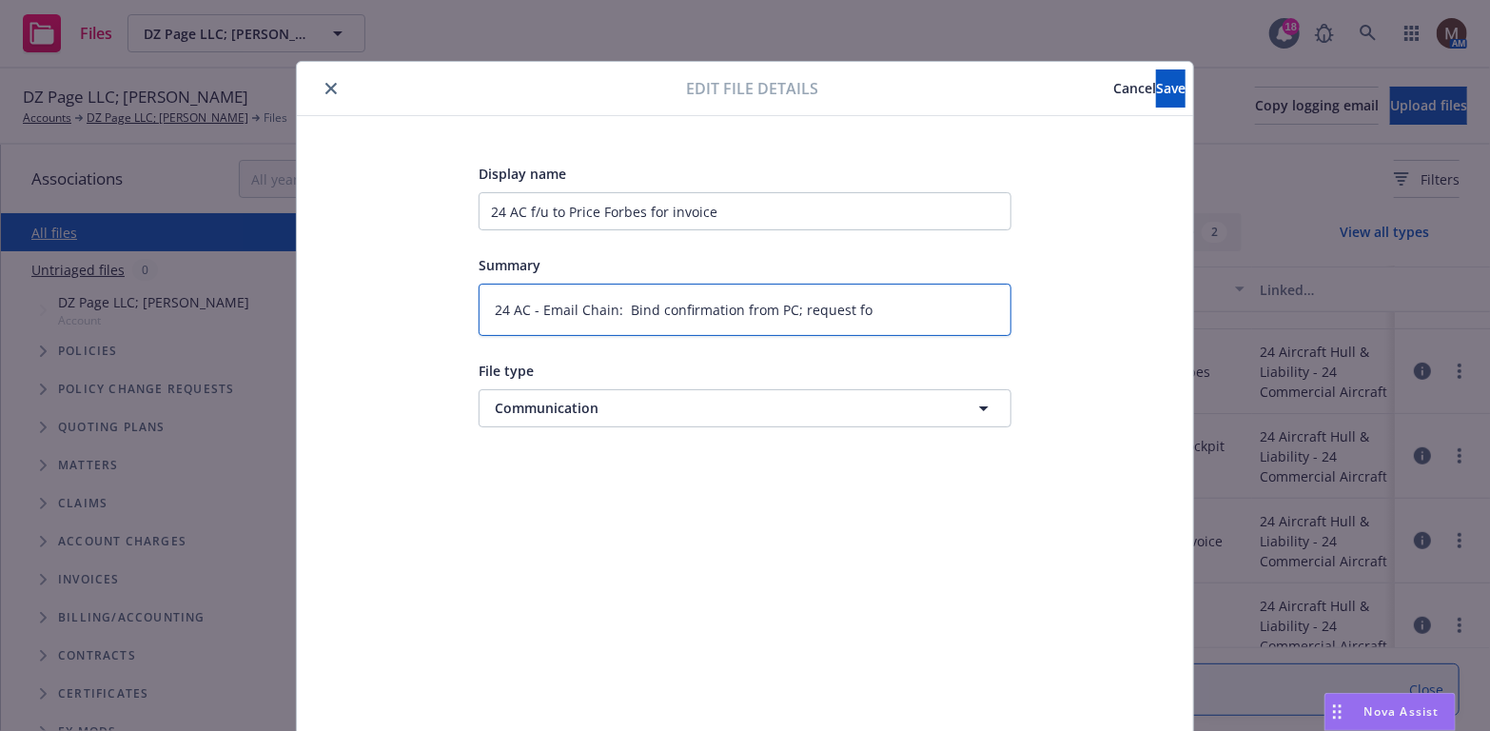
type textarea "24 AC - Email Chain: Bind confirmation from PC; request for"
type textarea "x"
type textarea "24 AC - Email Chain: Bind confirmation from PC; request for"
type textarea "x"
type textarea "24 AC - Email Chain: Bind confirmation from PC; request for i"
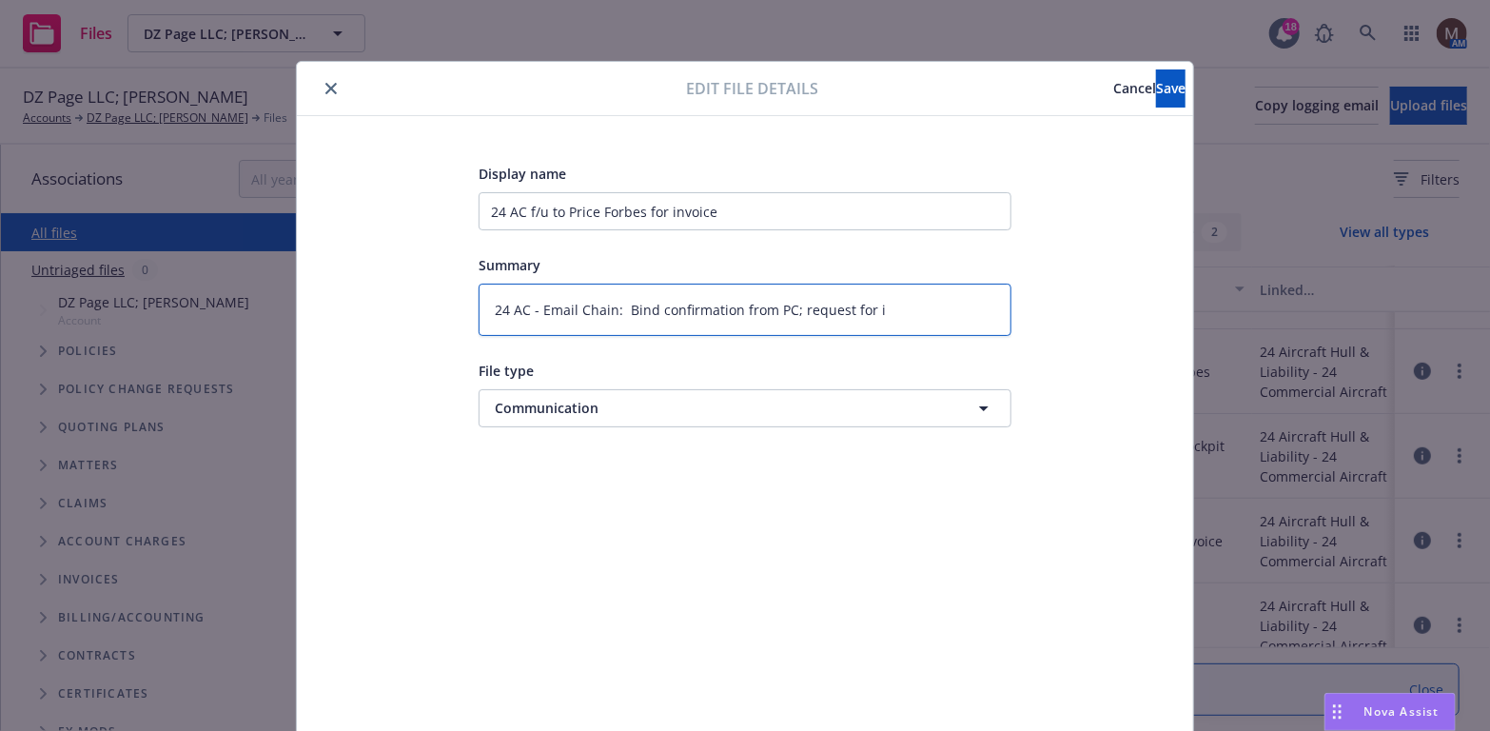
type textarea "x"
type textarea "24 AC - Email Chain: Bind confirmation from PC; request for in"
type textarea "x"
type textarea "24 AC - Email Chain: Bind confirmation from PC; request for inv"
type textarea "x"
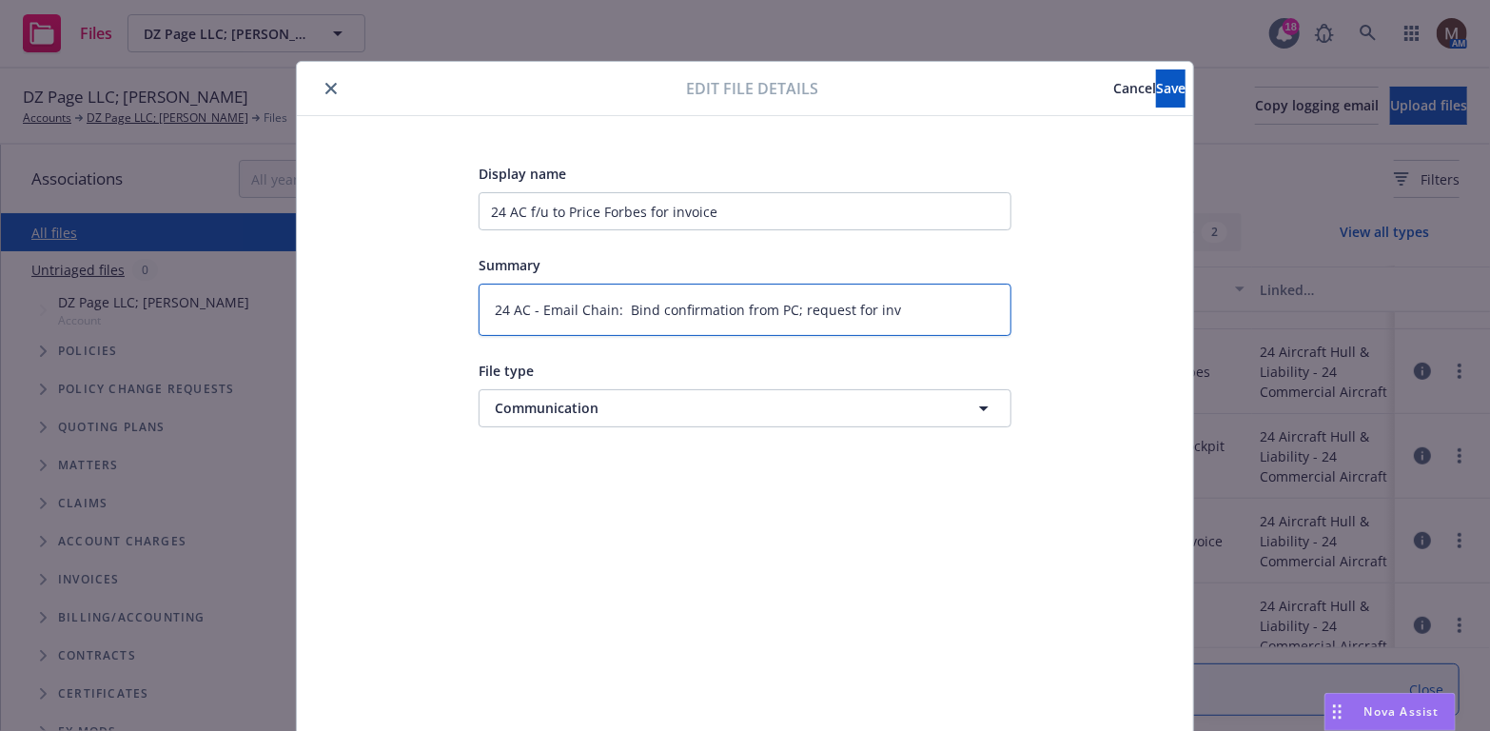
type textarea "24 AC - Email Chain: Bind confirmation from PC; request for invo"
type textarea "x"
type textarea "24 AC - Email Chain: Bind confirmation from PC; request for invoi"
type textarea "x"
type textarea "24 AC - Email Chain: Bind confirmation from PC; request for invoic"
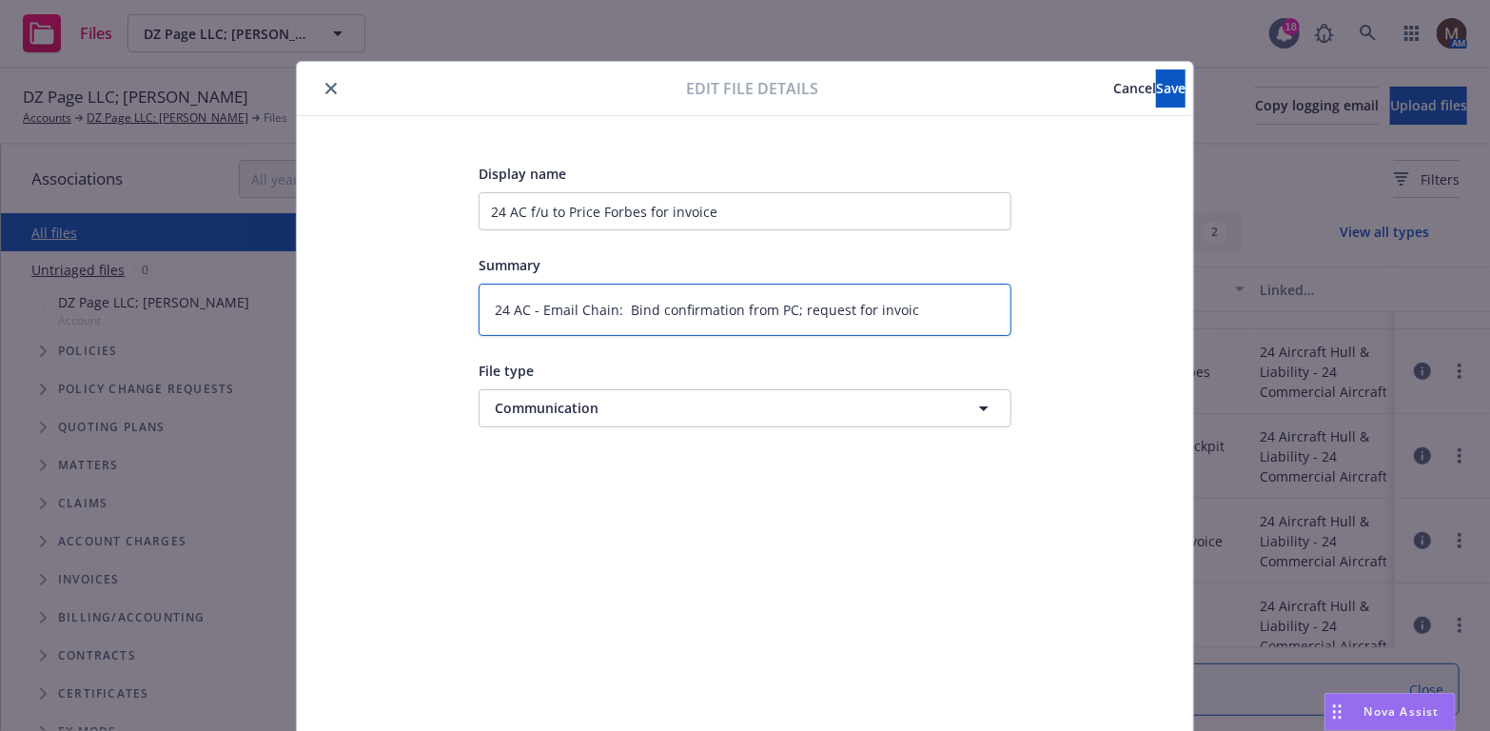
type textarea "x"
type textarea "24 AC - Email Chain: Bind confirmation from PC; request for invoice"
type textarea "x"
type textarea "24 AC - Email Chain: Bind confirmation from PC; request for invoice"
click at [1156, 87] on span "Save" at bounding box center [1170, 88] width 29 height 18
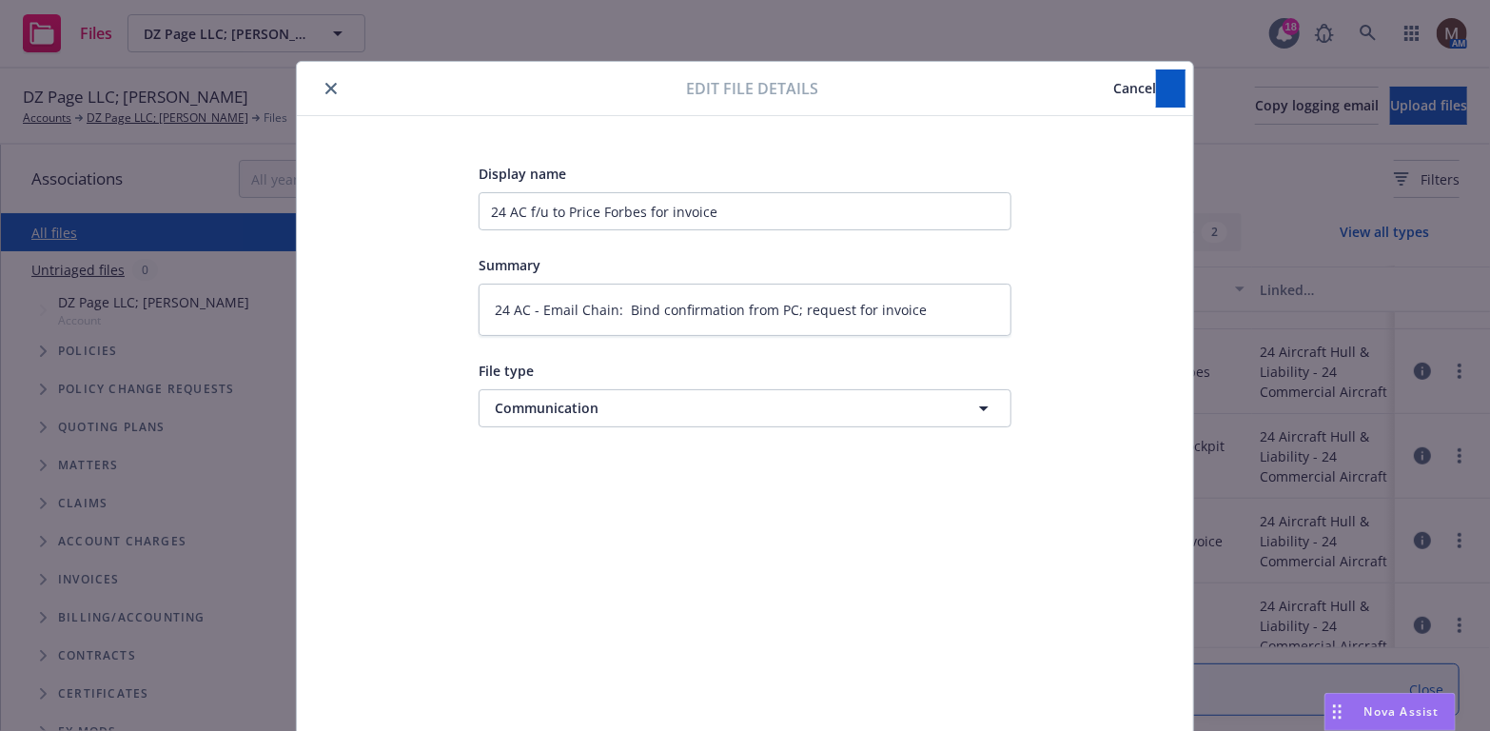
type textarea "x"
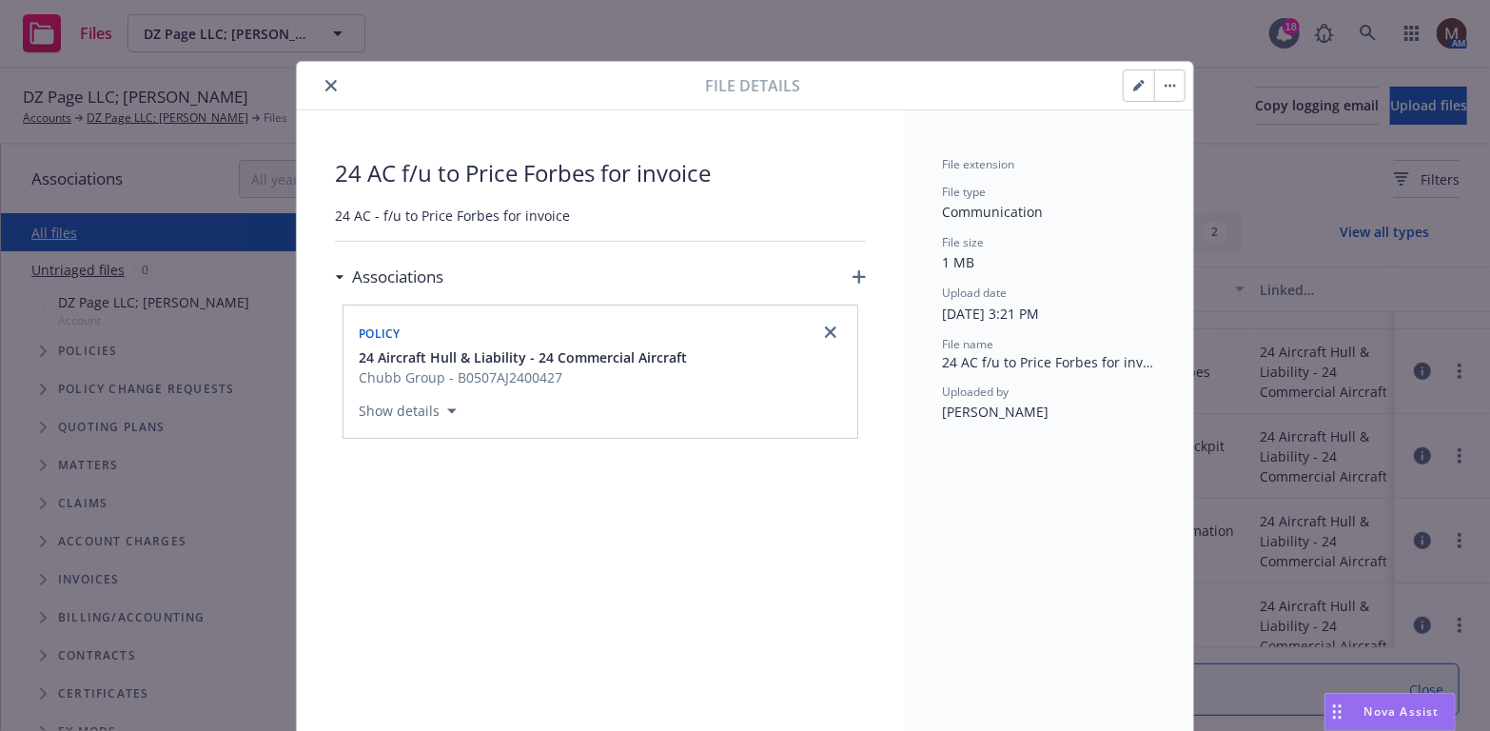
click at [325, 81] on icon "close" at bounding box center [330, 85] width 11 height 11
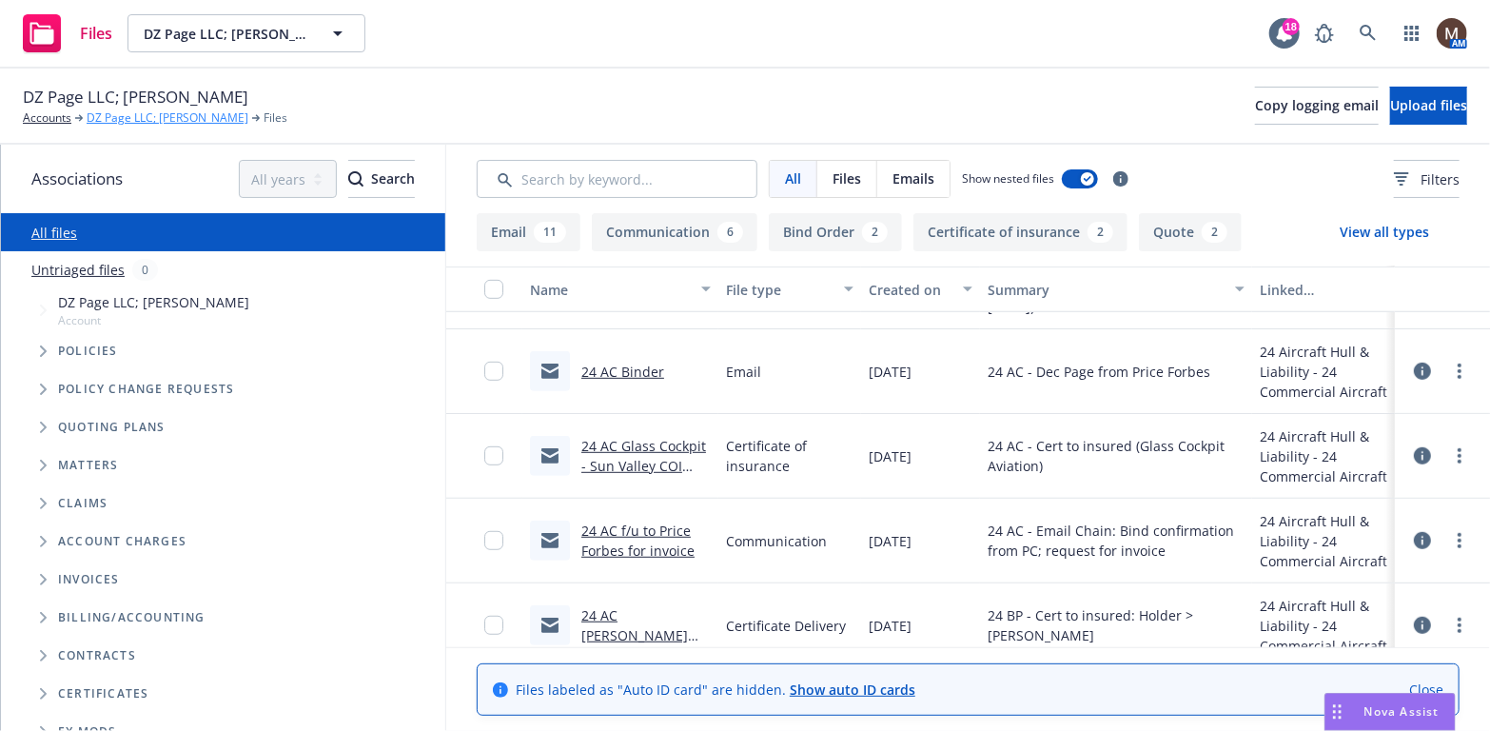
drag, startPoint x: 194, startPoint y: 116, endPoint x: 209, endPoint y: 126, distance: 18.0
click at [194, 116] on link "DZ Page LLC; Bruce Lymburn" at bounding box center [168, 117] width 162 height 17
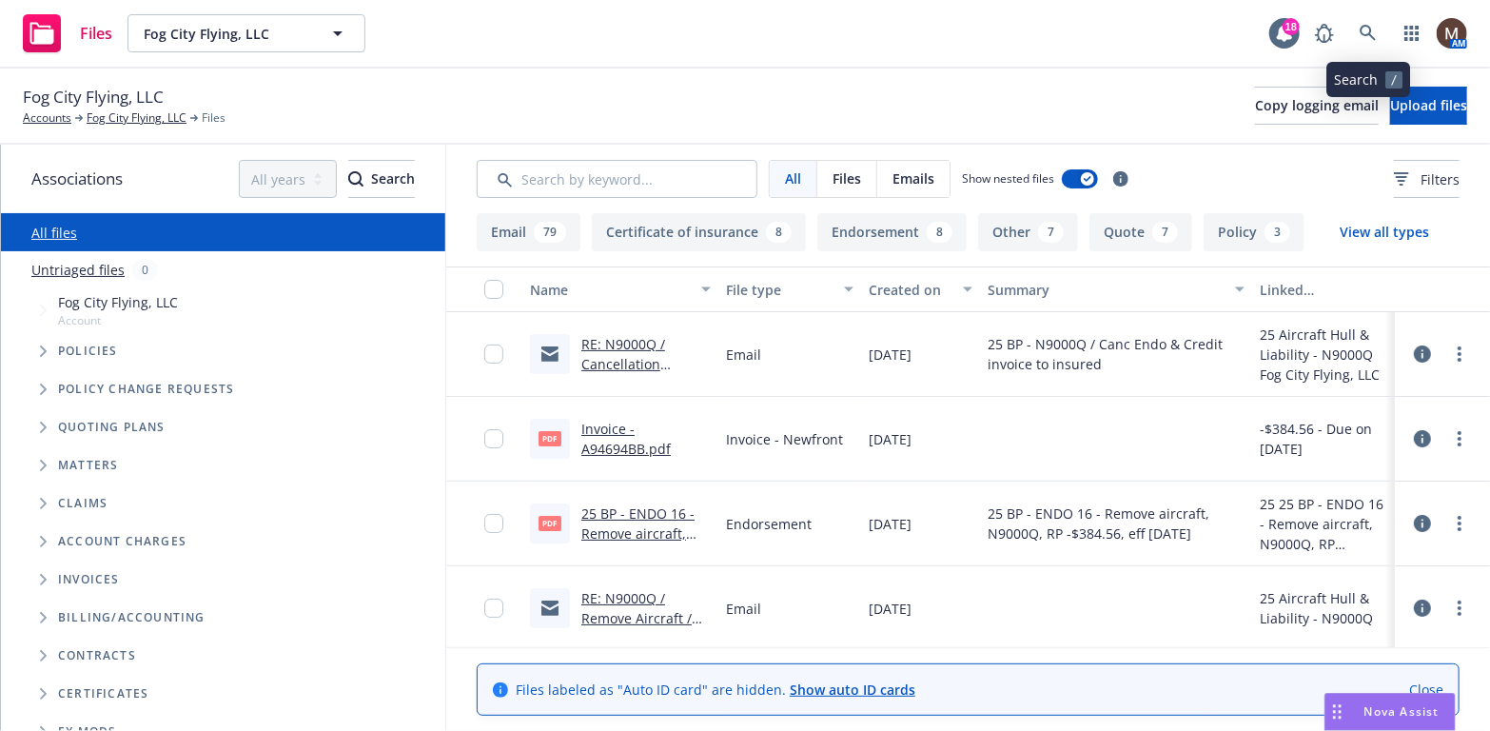
click at [1368, 26] on icon at bounding box center [1368, 33] width 16 height 16
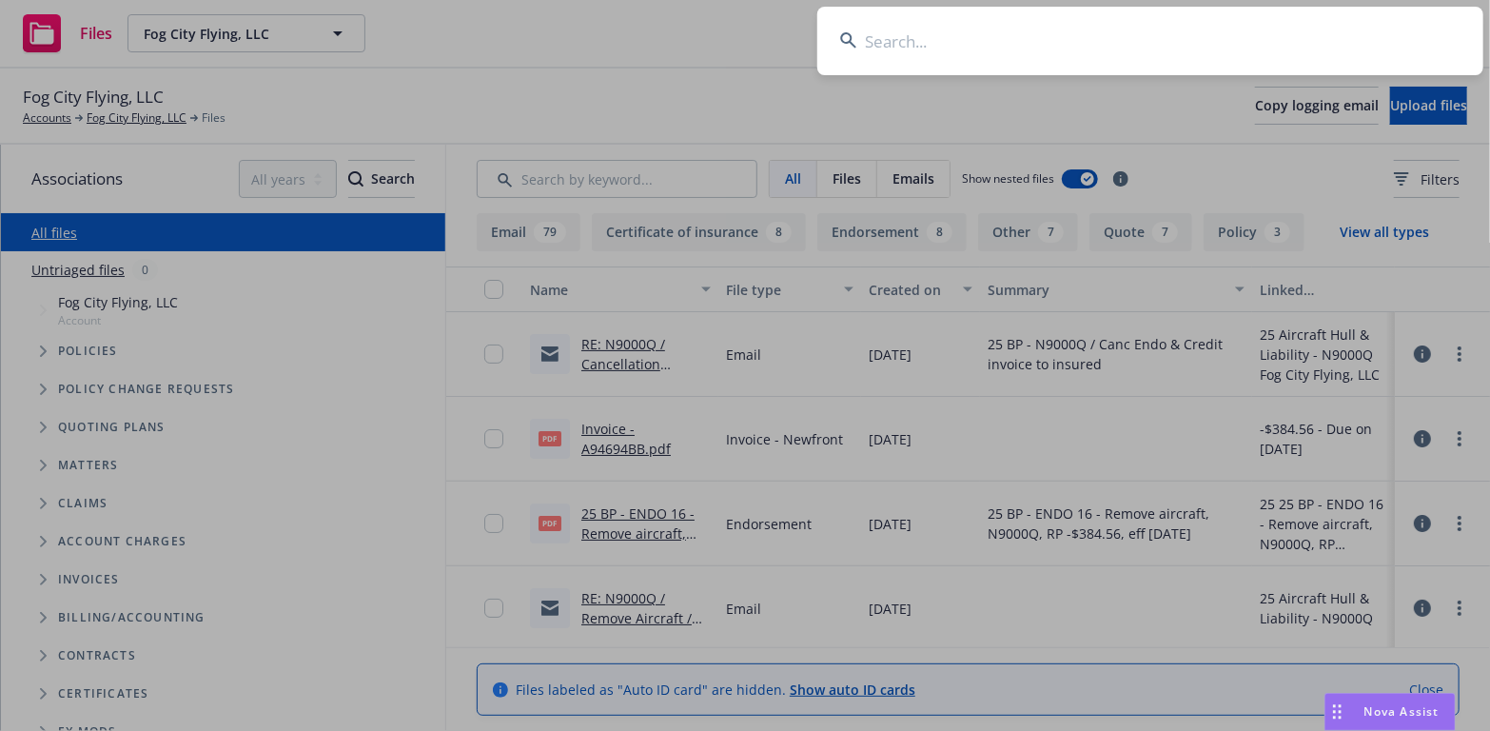
click at [891, 30] on input at bounding box center [1150, 41] width 666 height 69
type input "M"
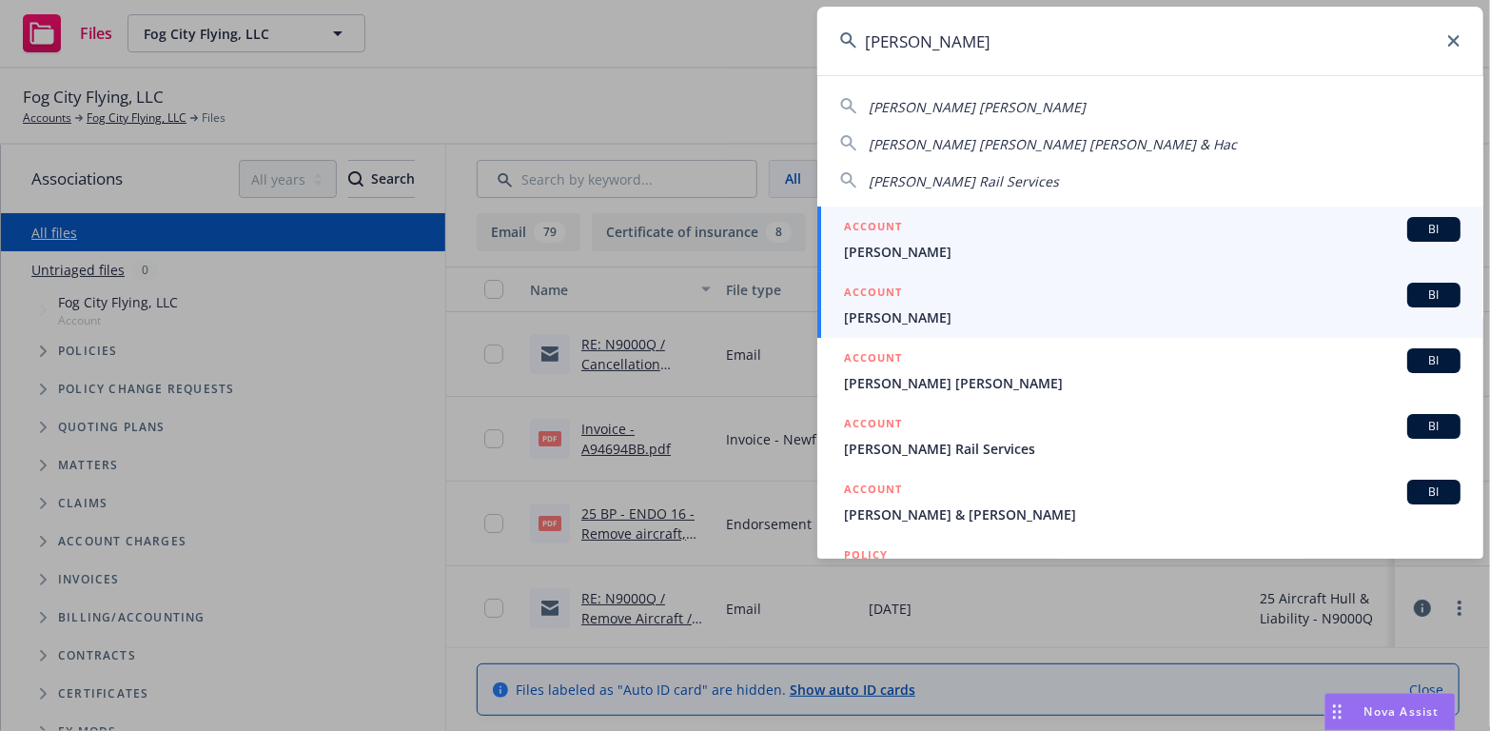
type input "gunderson"
click at [953, 319] on span "Mark H. Gunderson" at bounding box center [1152, 317] width 617 height 20
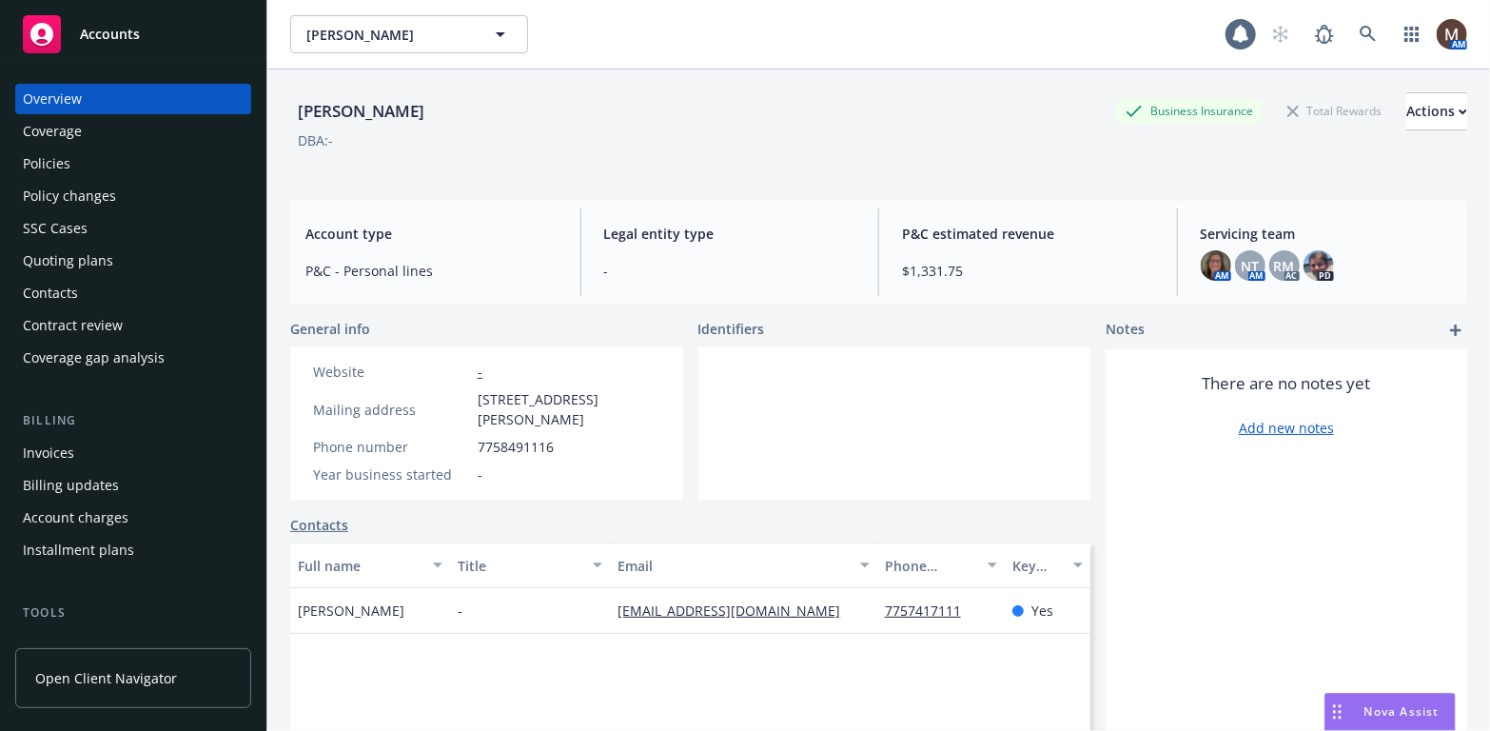
click at [85, 163] on div "Policies" at bounding box center [133, 163] width 221 height 30
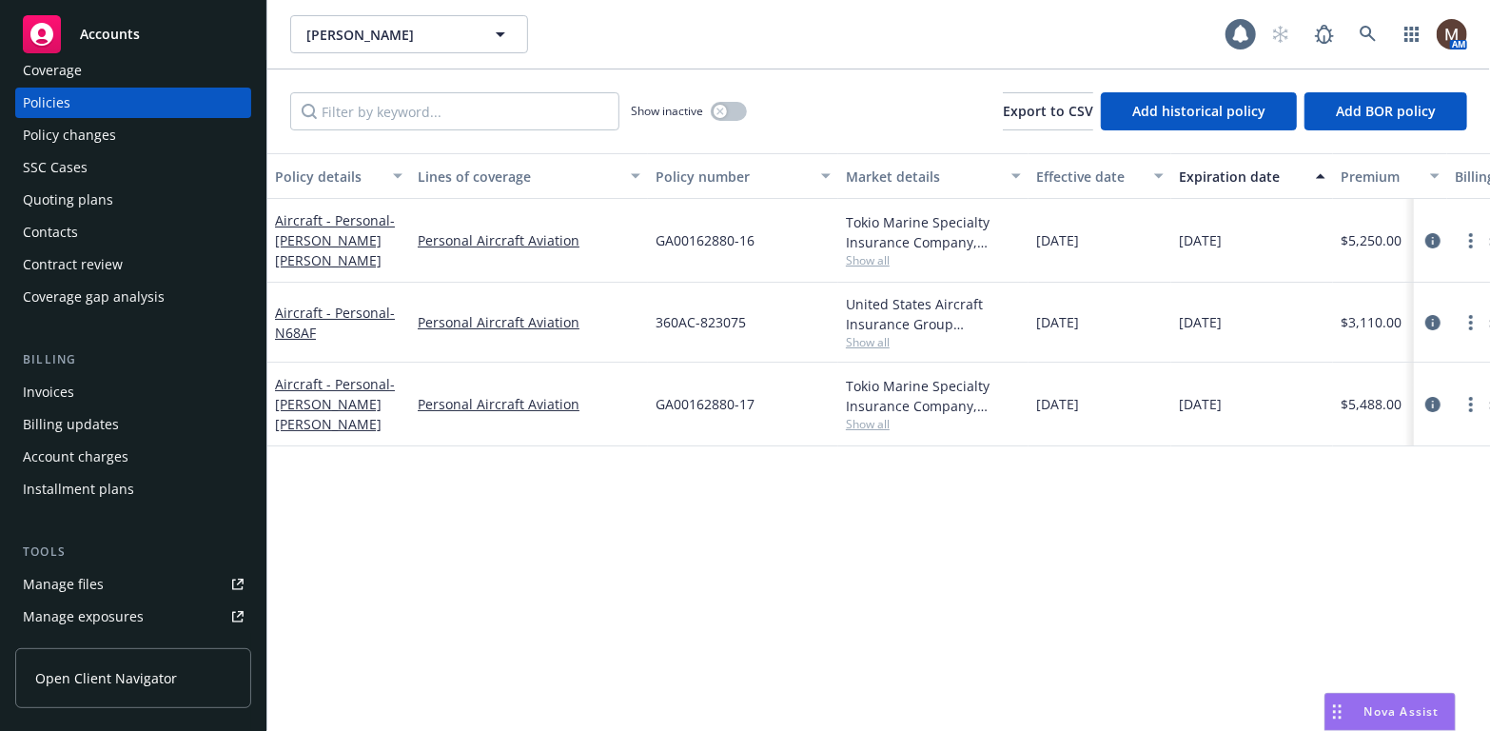
scroll to position [95, 0]
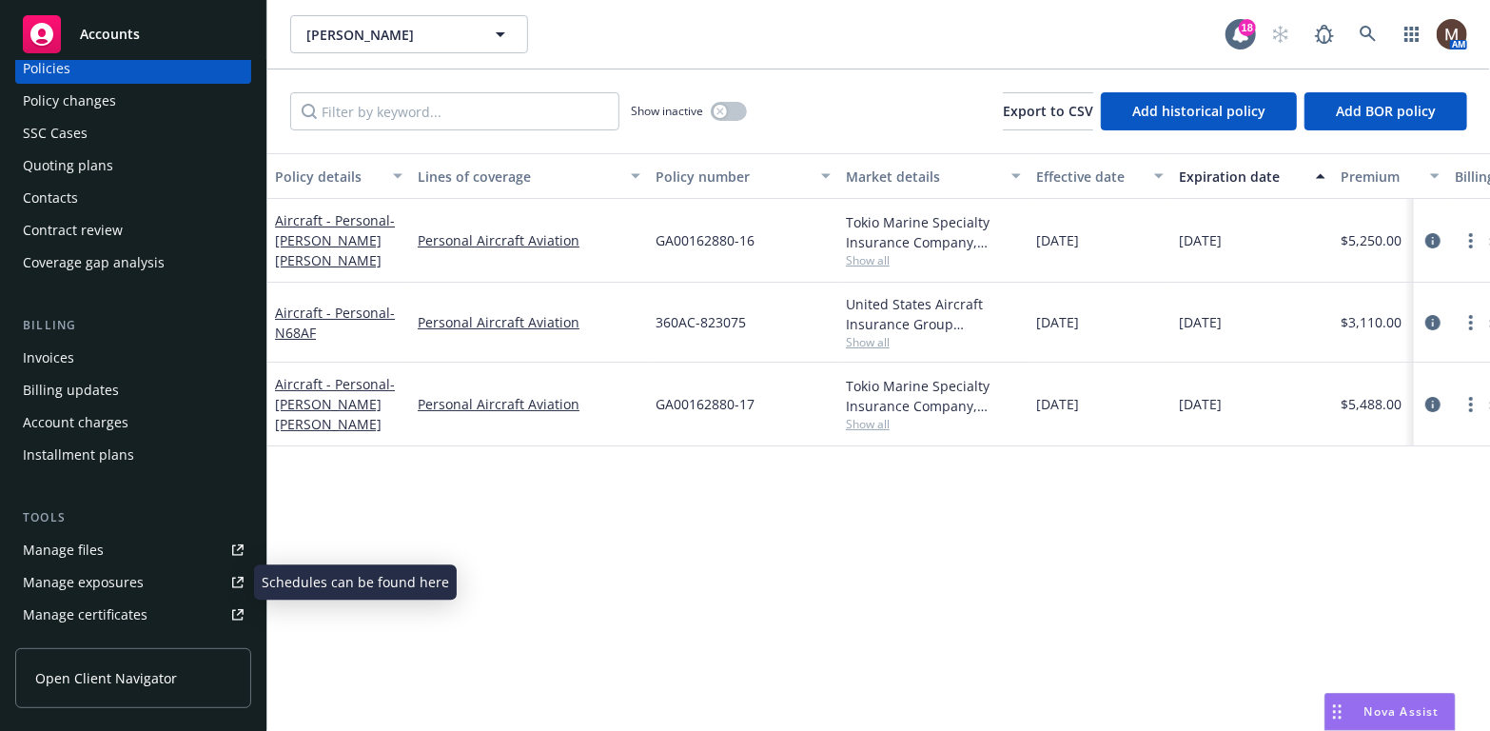
click at [90, 543] on div "Manage files" at bounding box center [63, 550] width 81 height 30
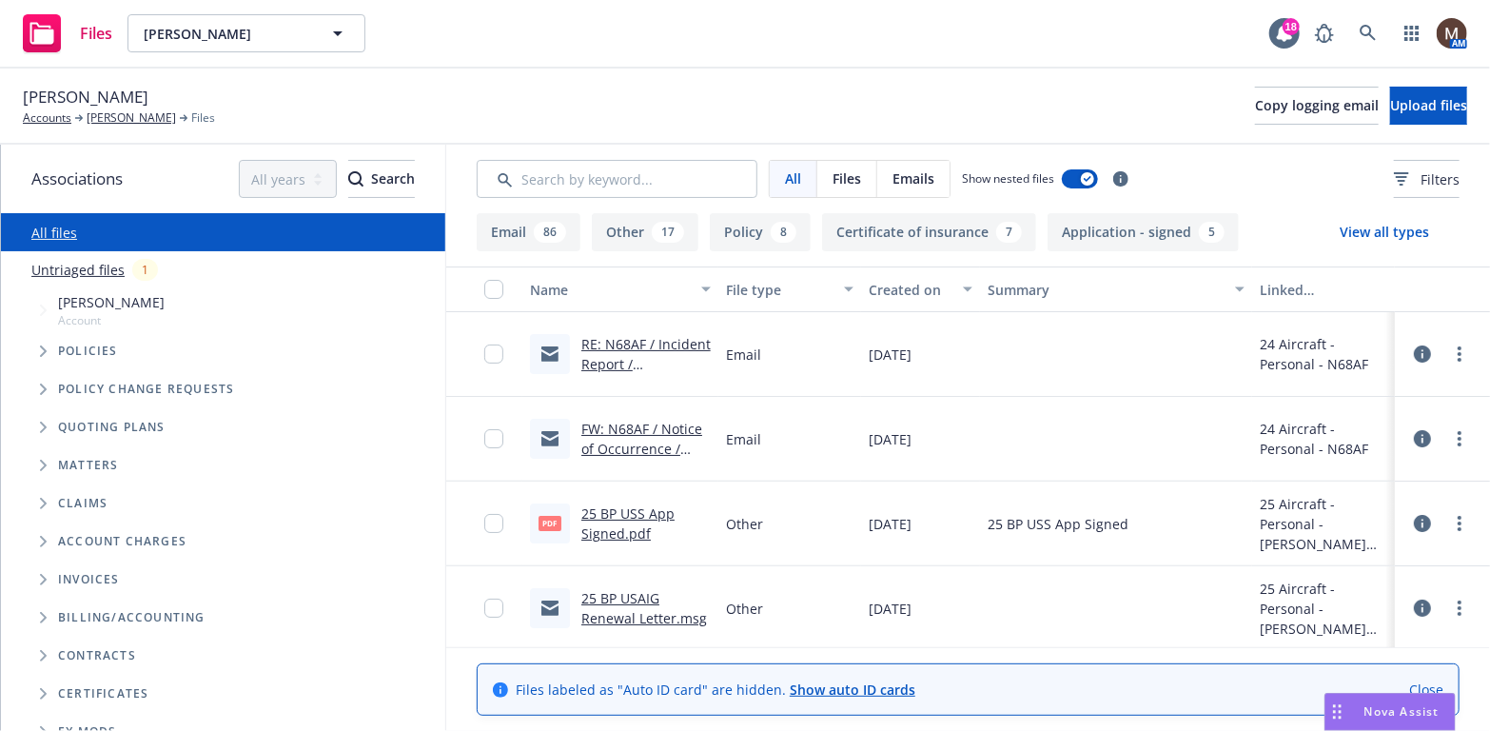
click at [666, 344] on link "RE: N68AF / Incident Report / Mark Gunderson" at bounding box center [645, 364] width 129 height 58
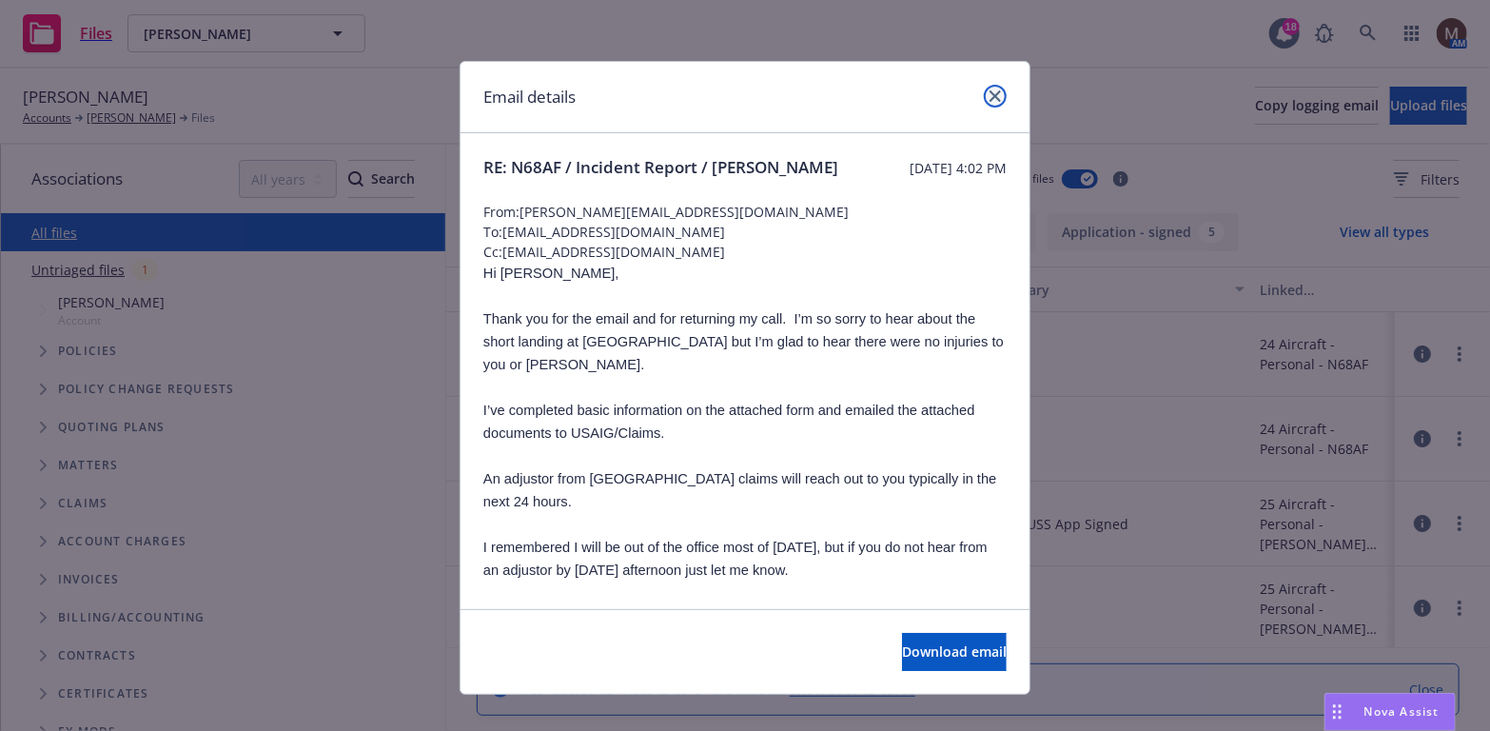
click at [990, 90] on icon "close" at bounding box center [995, 95] width 11 height 11
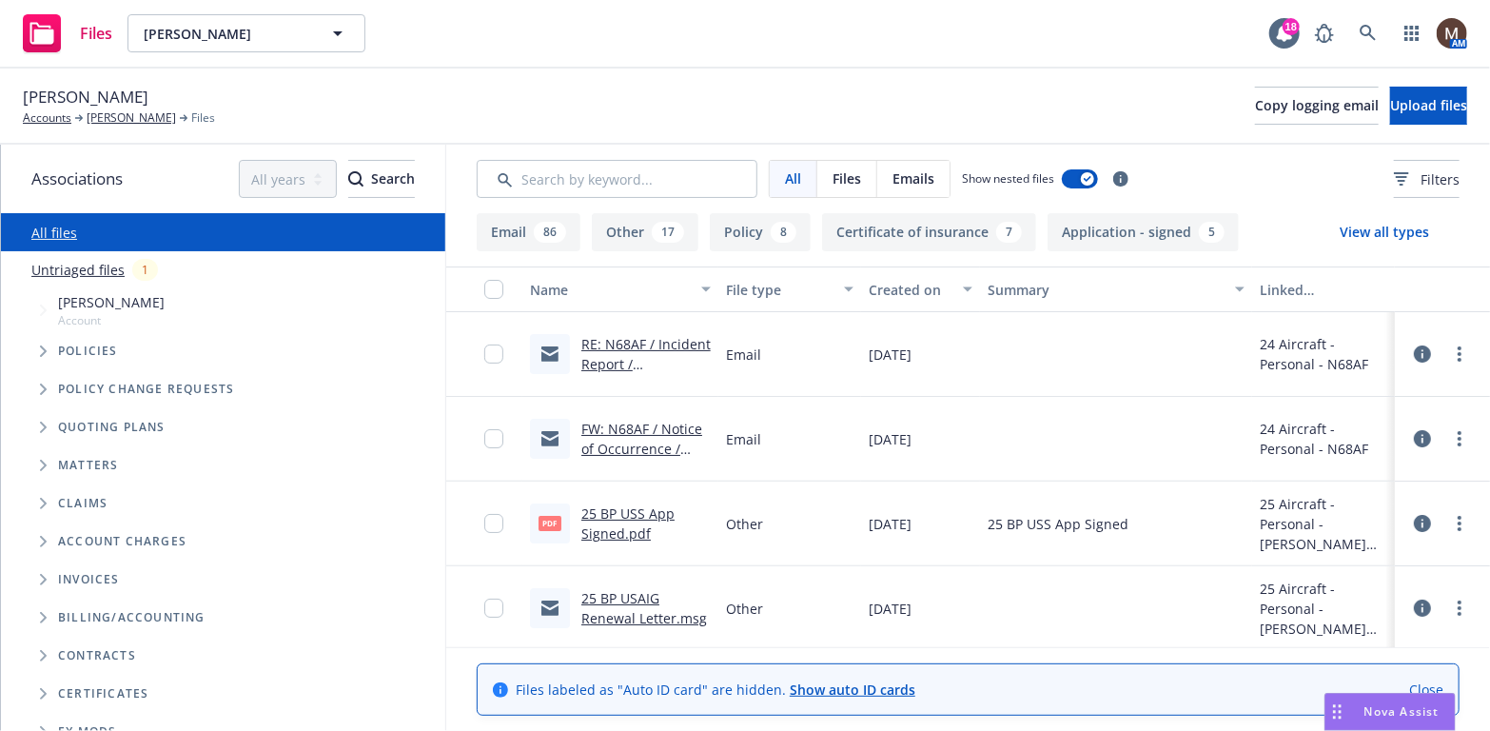
click at [637, 425] on link "FW: N68AF / Notice of Occurrence / Mark. H. Gunderson" at bounding box center [641, 459] width 121 height 78
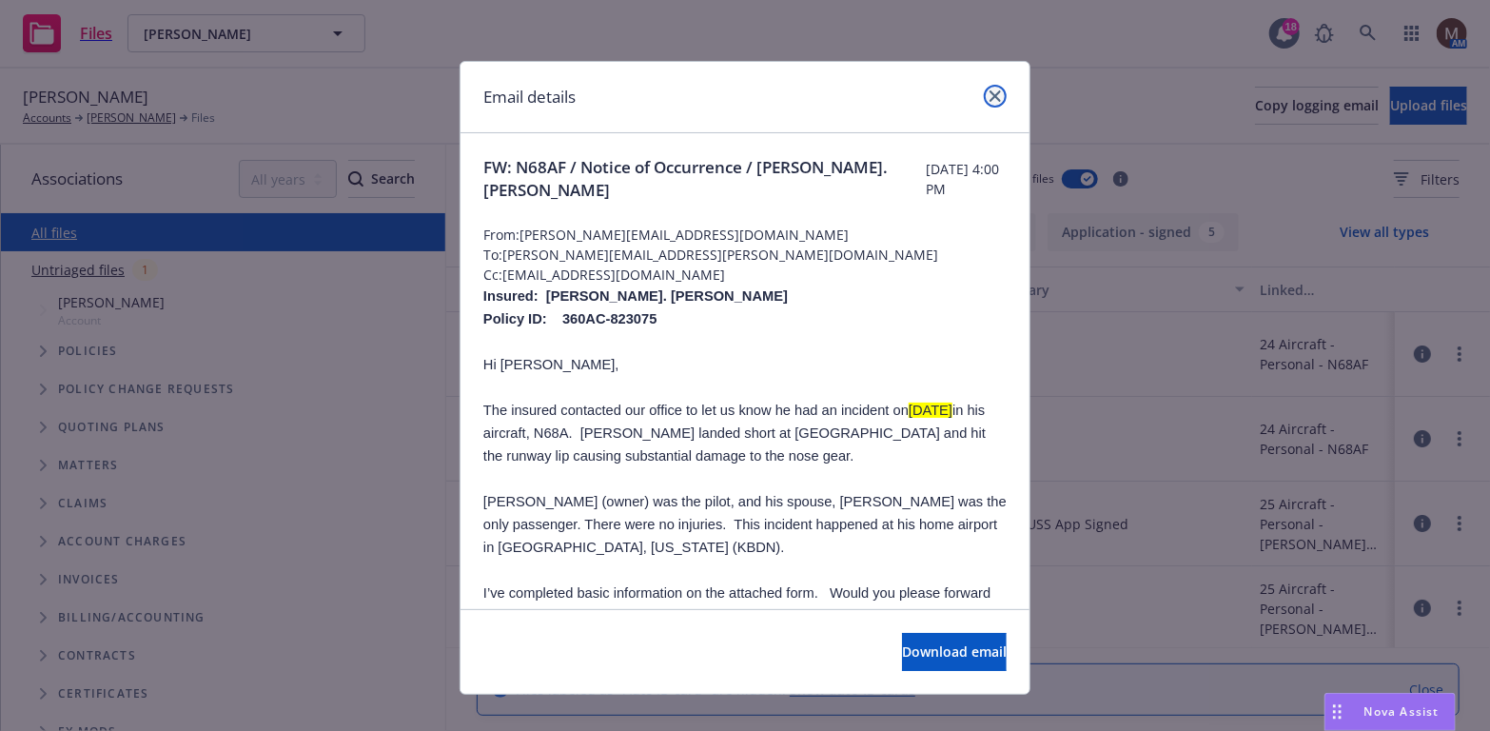
click at [990, 97] on icon "close" at bounding box center [995, 95] width 11 height 11
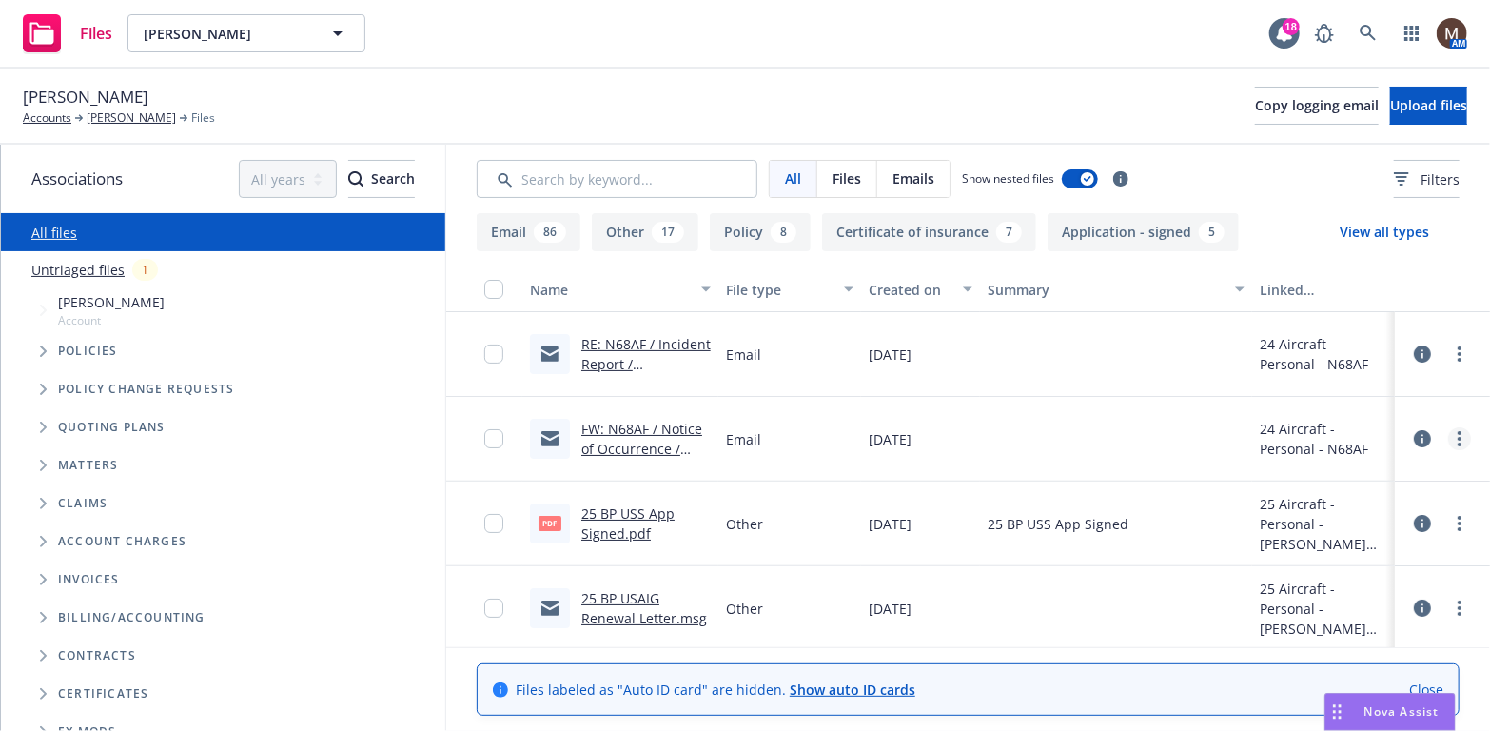
click at [1448, 440] on link "more" at bounding box center [1459, 438] width 23 height 23
click at [1301, 552] on link "Edit" at bounding box center [1361, 553] width 189 height 38
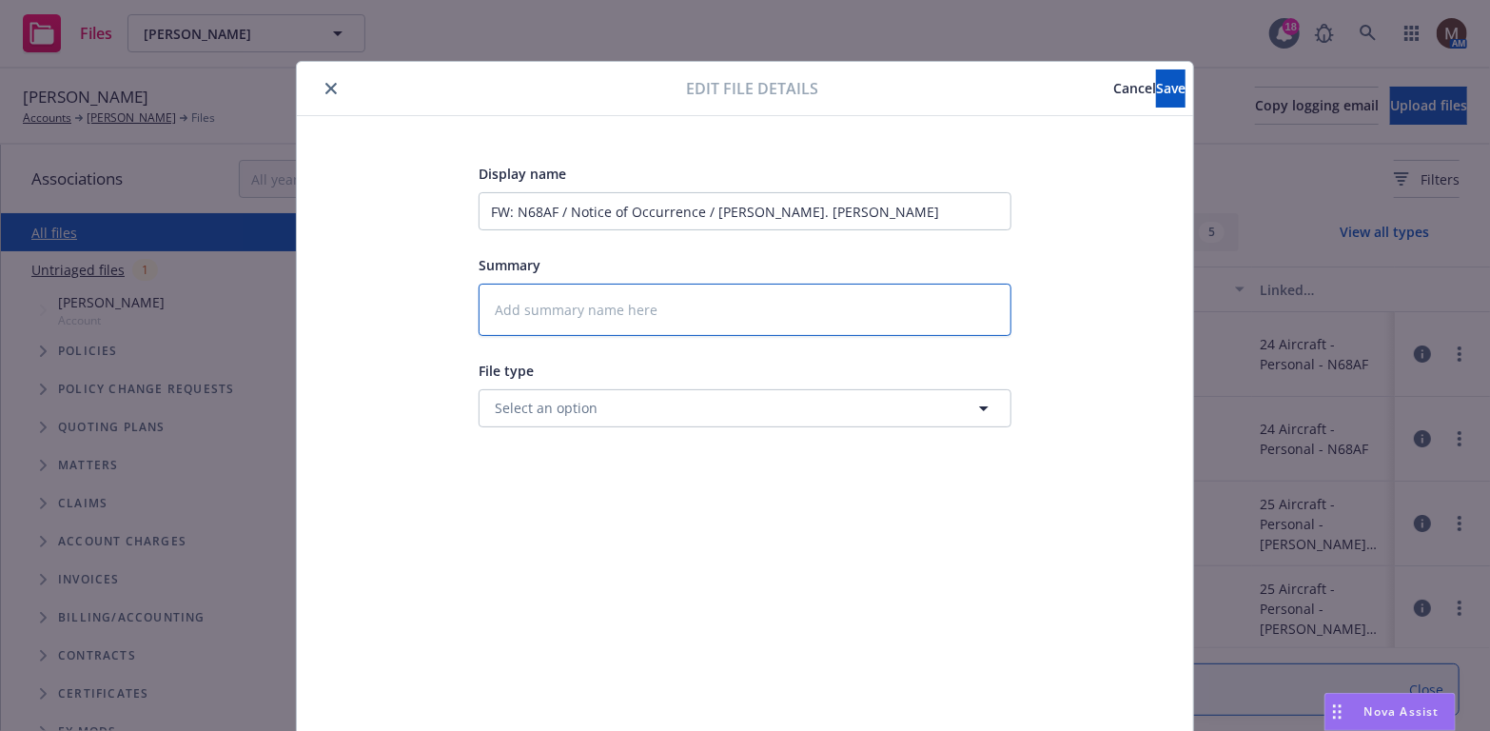
click at [555, 293] on textarea at bounding box center [745, 310] width 533 height 52
type textarea "x"
type textarea "2"
type textarea "x"
type textarea "24"
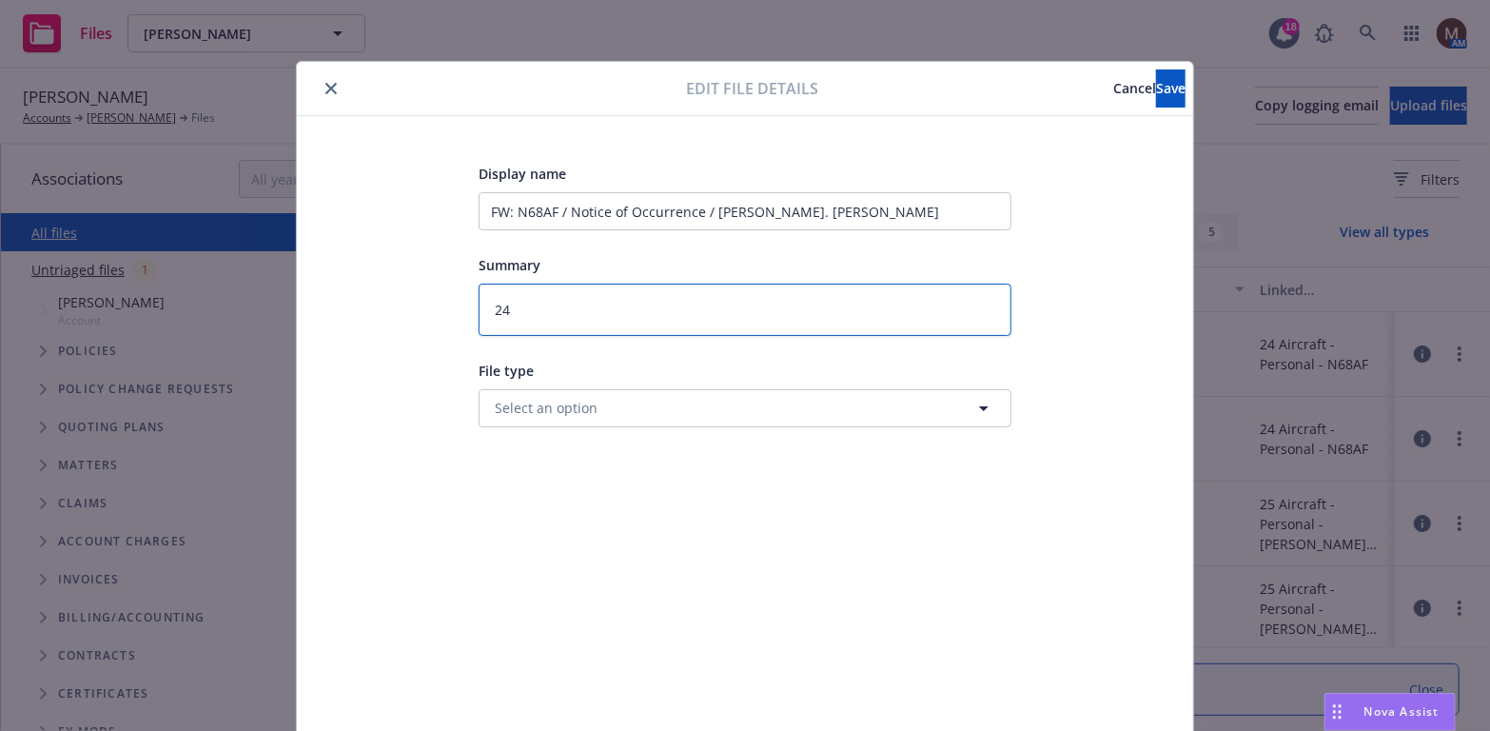
type textarea "x"
type textarea "24"
type textarea "x"
type textarea "24 B"
type textarea "x"
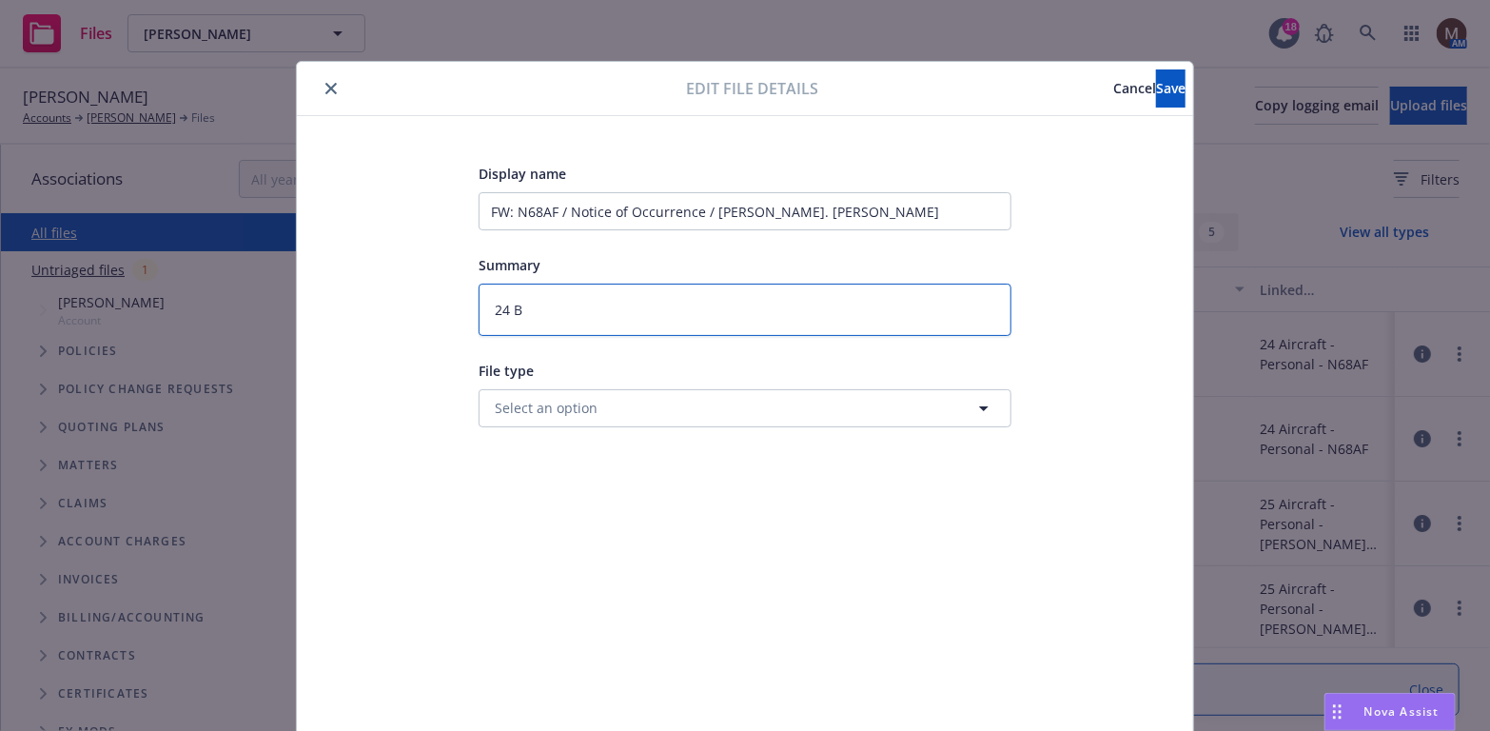
type textarea "24 BP"
type textarea "x"
type textarea "24 BP"
type textarea "x"
type textarea "24 BP -"
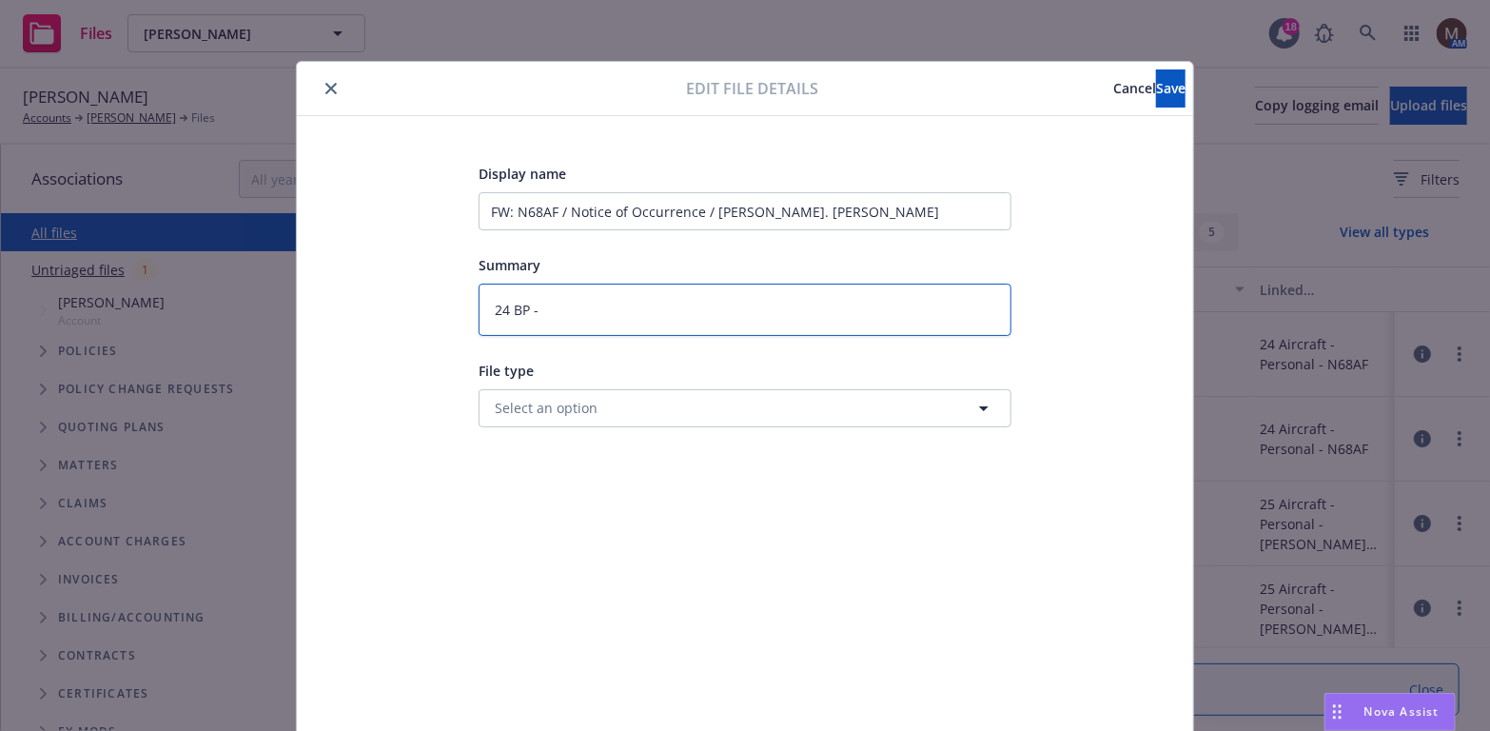
type textarea "x"
type textarea "24 BP -"
type textarea "x"
type textarea "24 BP -"
type textarea "x"
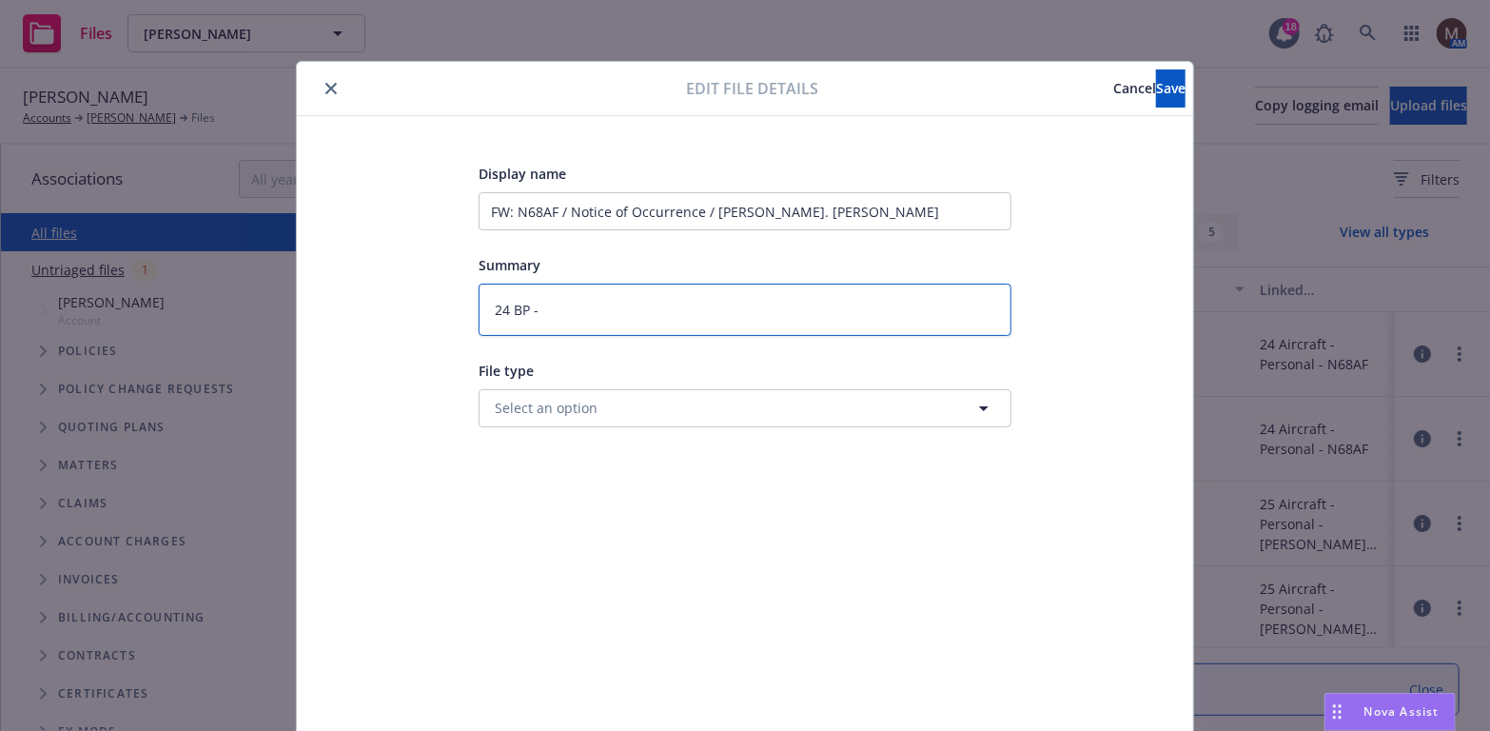
type textarea "24 BP"
type textarea "x"
type textarea "24 BP"
type textarea "x"
type textarea "24 B"
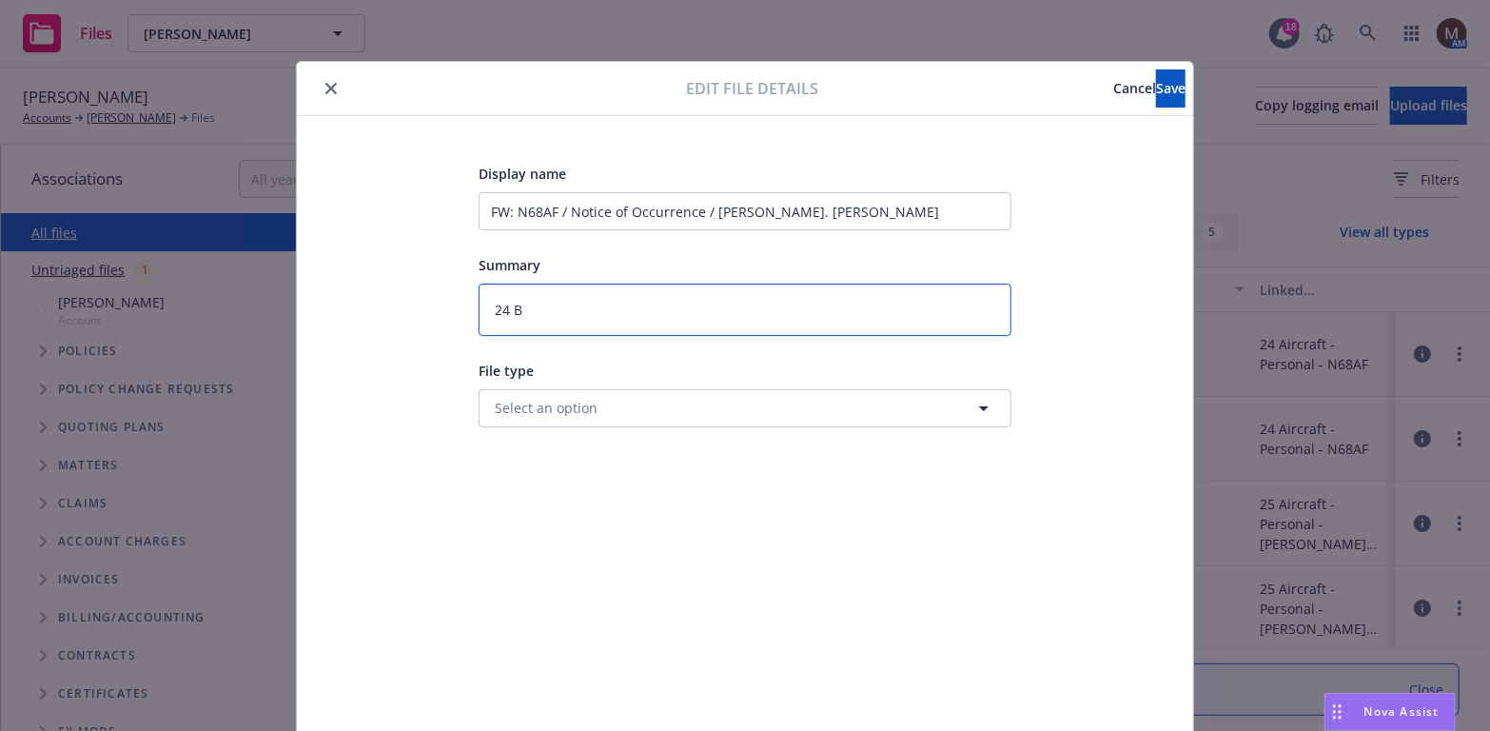
type textarea "x"
type textarea "24"
type textarea "x"
type textarea "24"
type textarea "x"
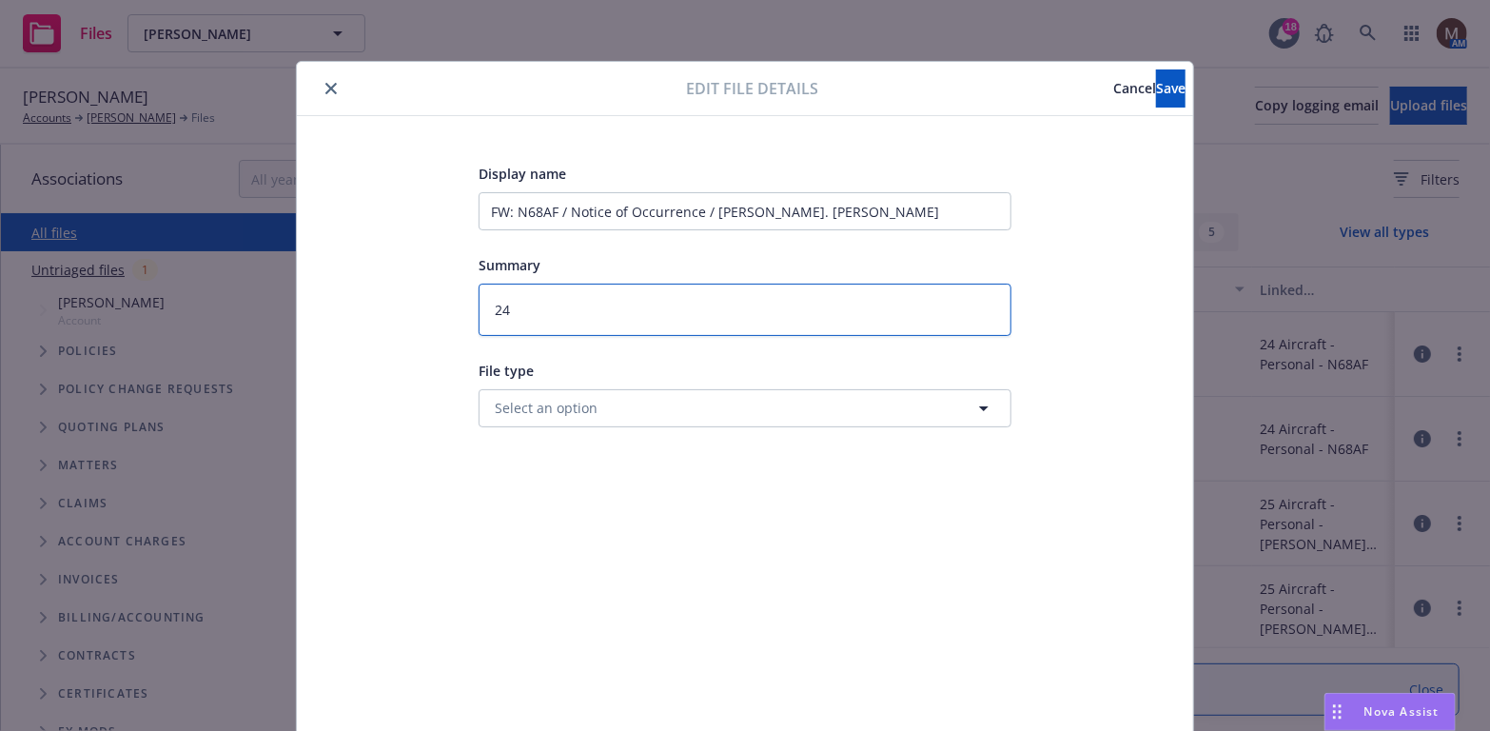
type textarea "2"
type textarea "x"
type textarea "N"
type textarea "x"
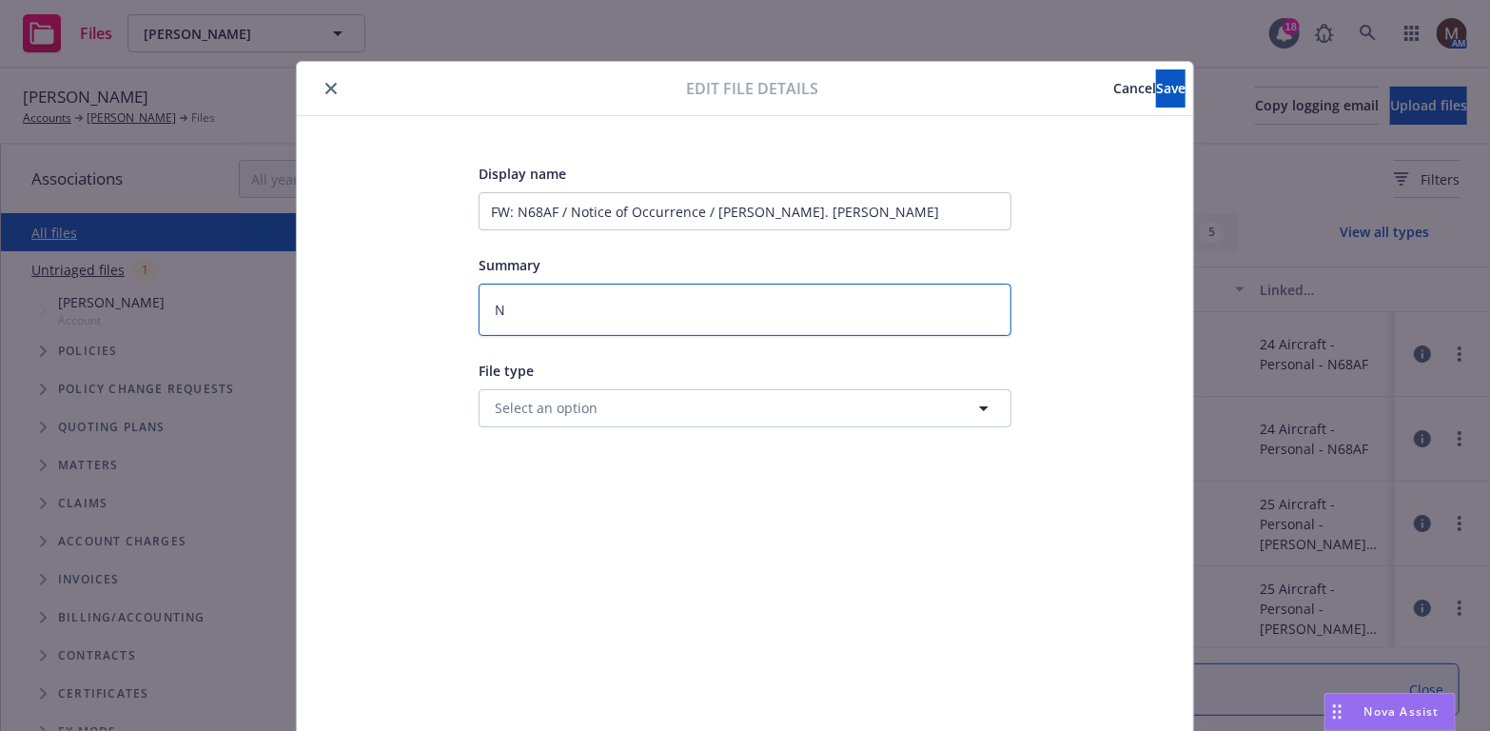
type textarea "N6"
type textarea "x"
type textarea "N68"
type textarea "x"
type textarea "N68A"
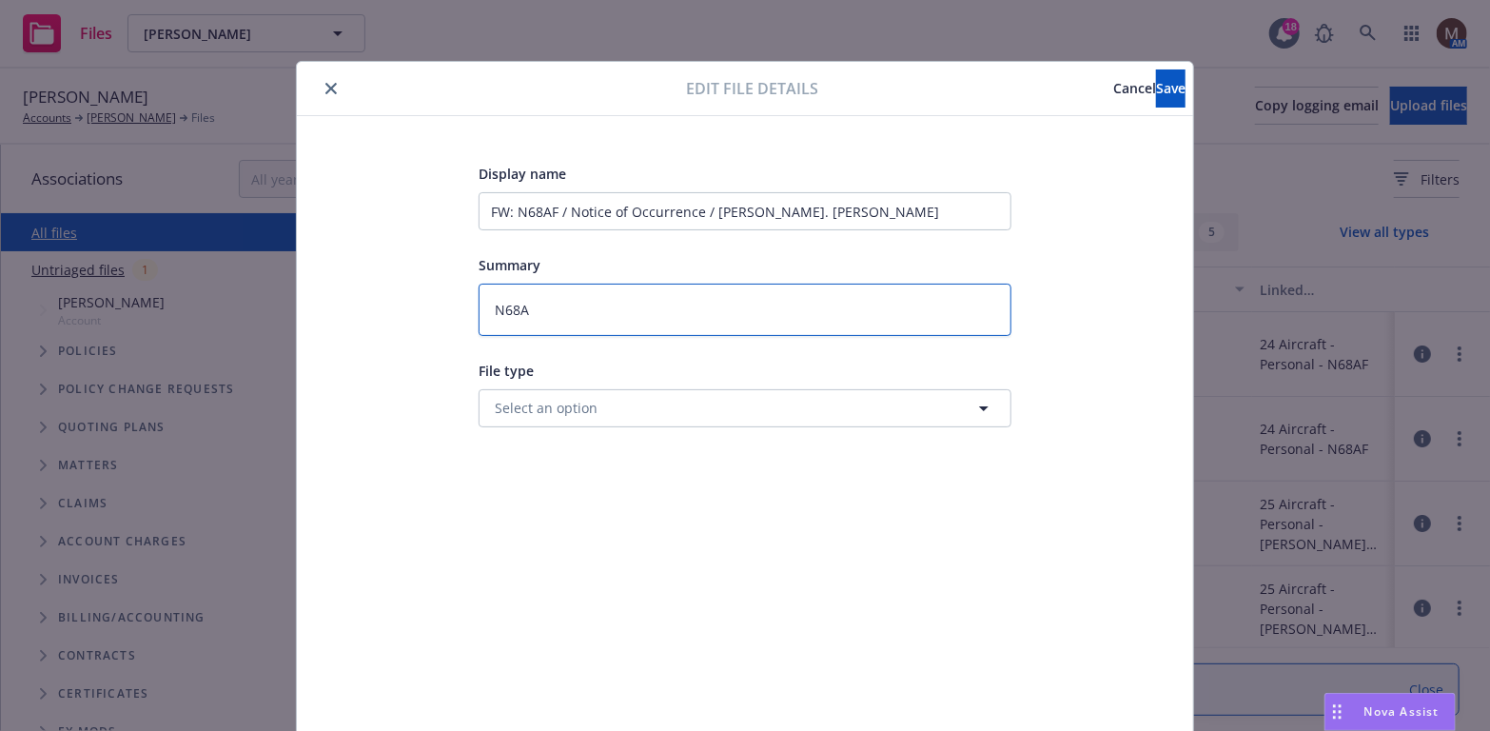
type textarea "x"
type textarea "N68AF"
type textarea "x"
type textarea "N68AF"
type textarea "x"
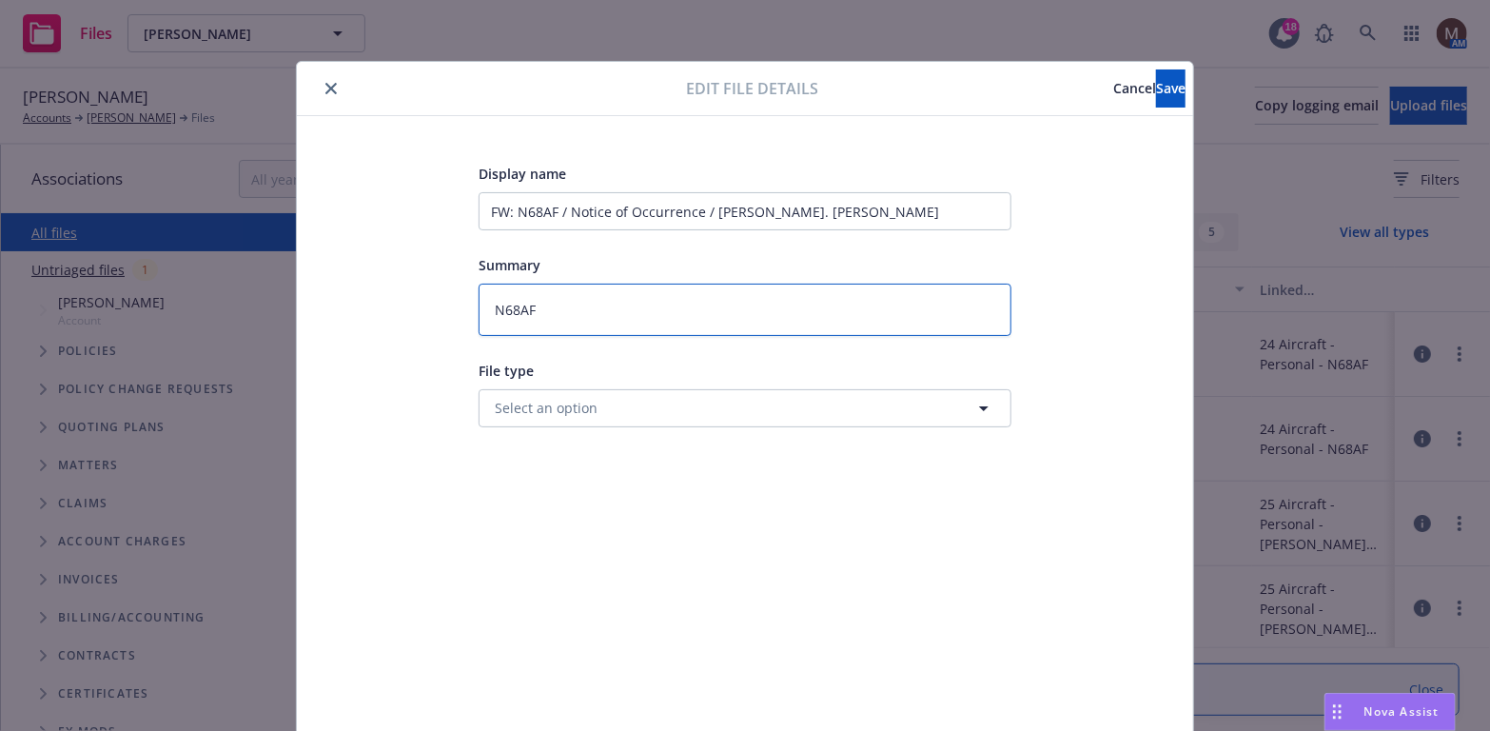
type textarea "N68AF /"
type textarea "x"
type textarea "N68AF /"
type textarea "x"
type textarea "N68AF / I"
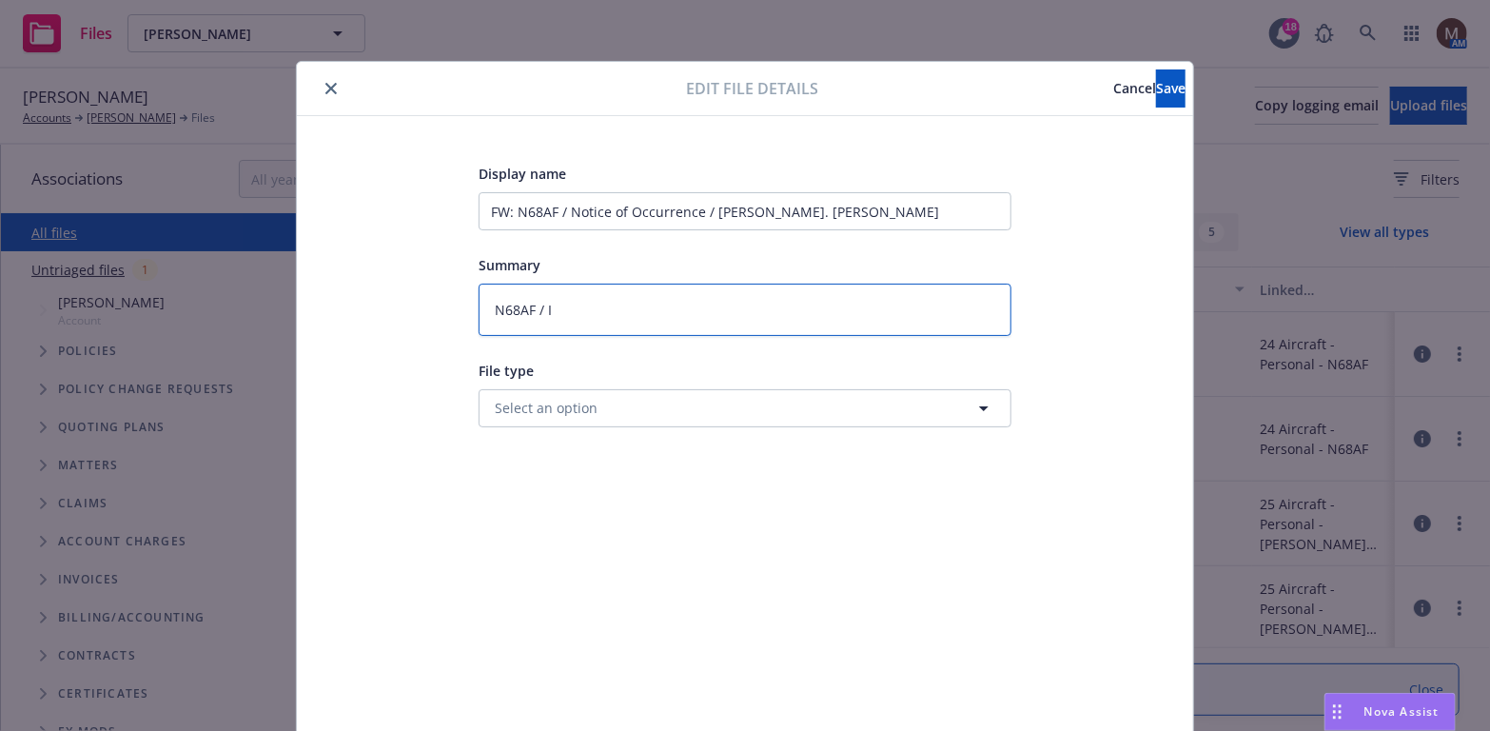
type textarea "x"
type textarea "N68AF / In"
type textarea "x"
type textarea "N68AF / Inc"
type textarea "x"
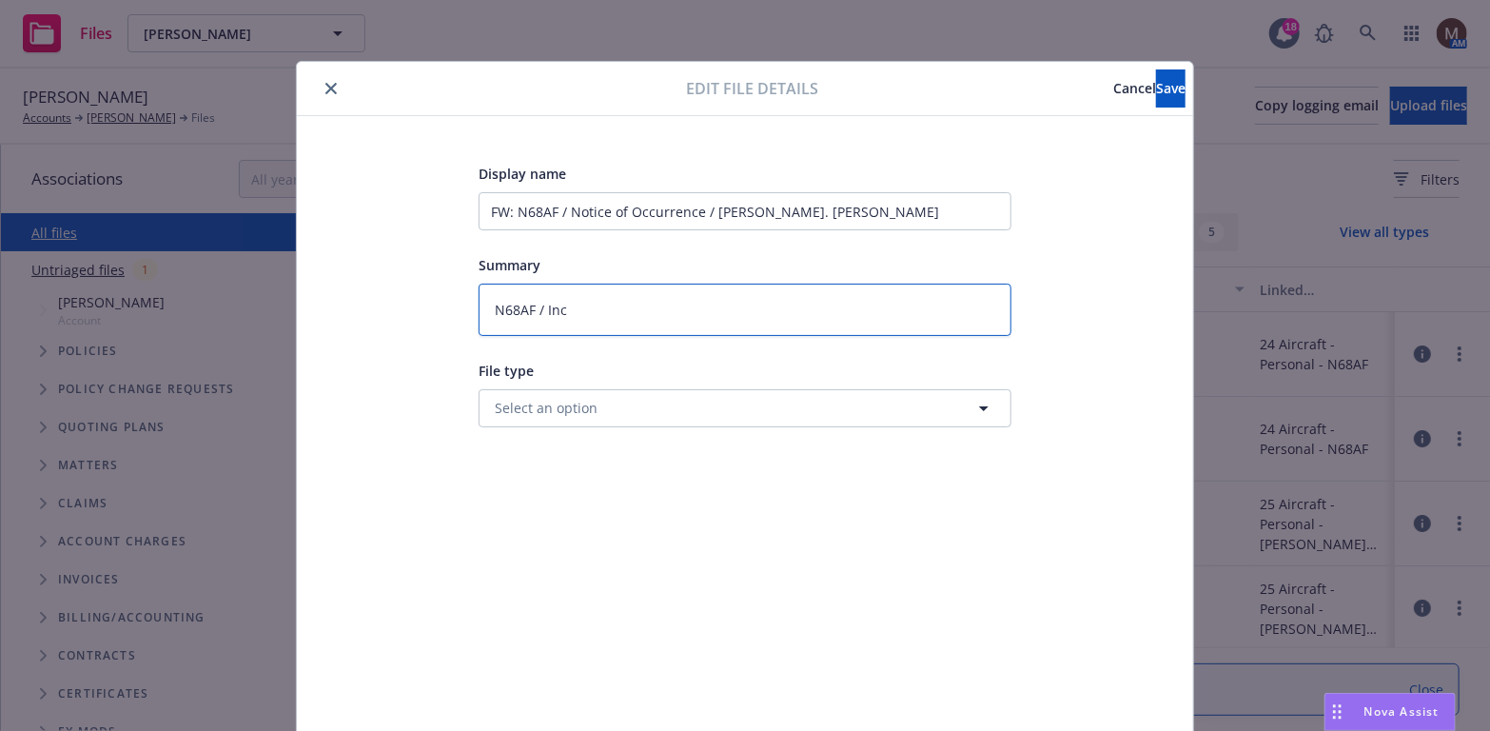
type textarea "N68AF / Inci"
type textarea "x"
type textarea "N68AF / Incid"
type textarea "x"
type textarea "N68AF / Inciden"
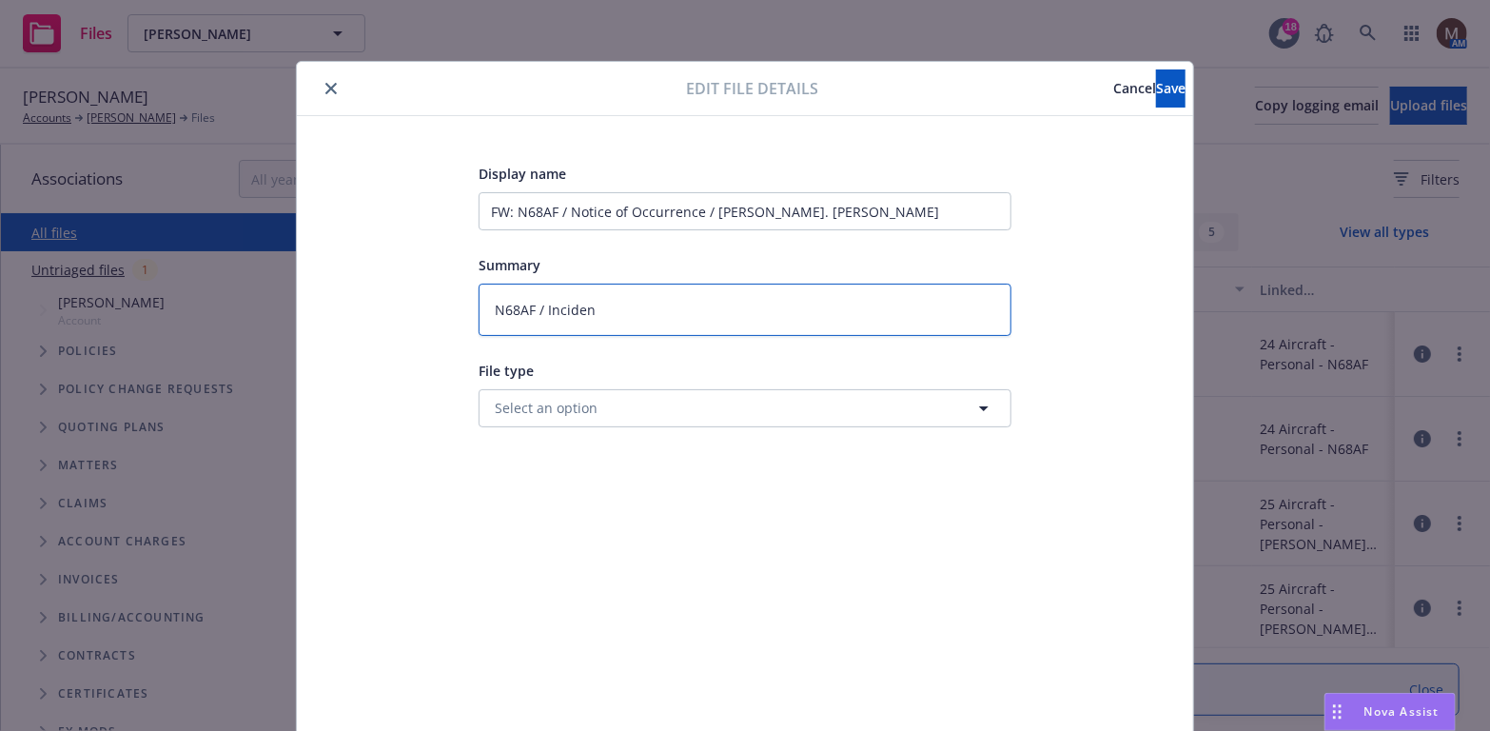
type textarea "x"
type textarea "N68AF / Incident"
type textarea "x"
type textarea "N68AF / Incident"
type textarea "x"
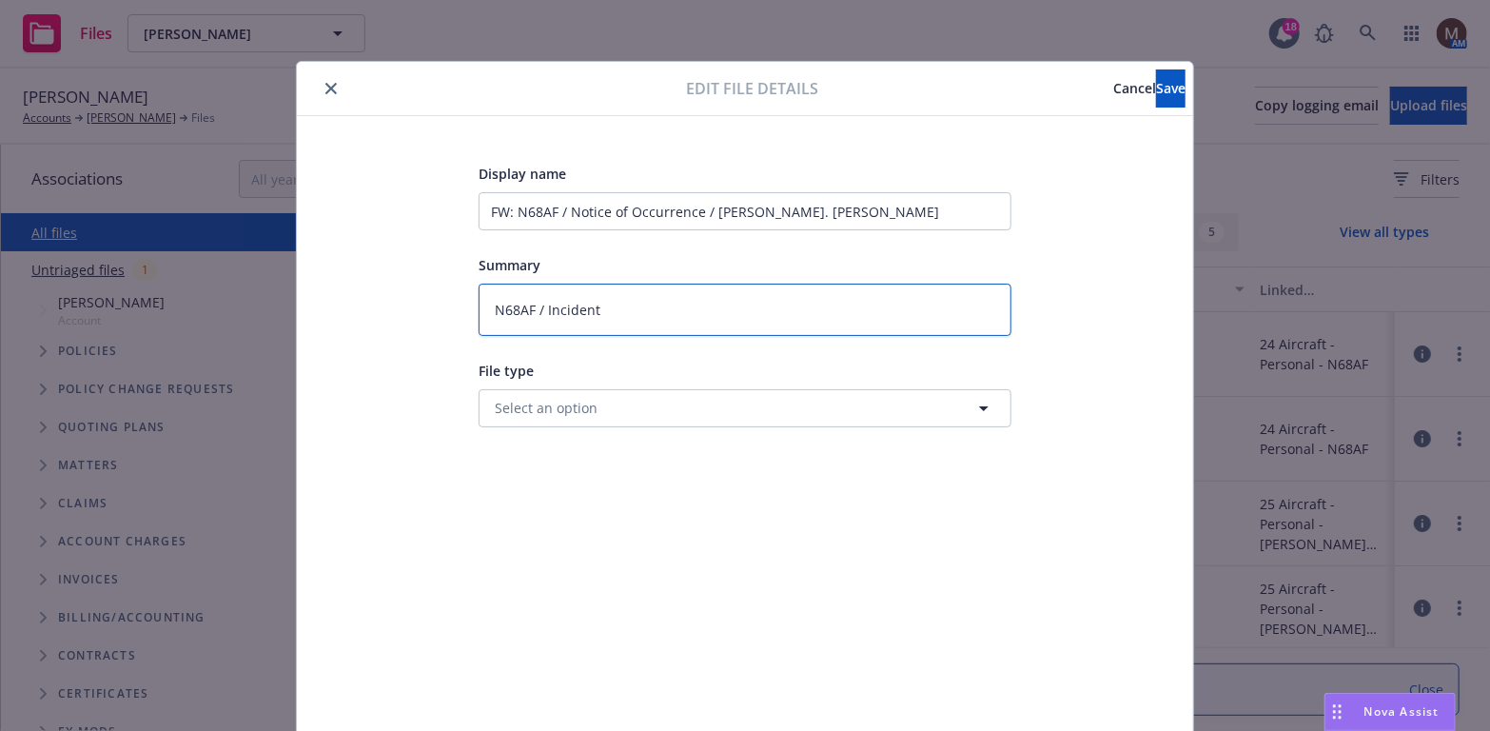
type textarea "N68AF / Incident N"
type textarea "x"
type textarea "N68AF / Incident No"
type textarea "x"
type textarea "N68AF / Incident Not"
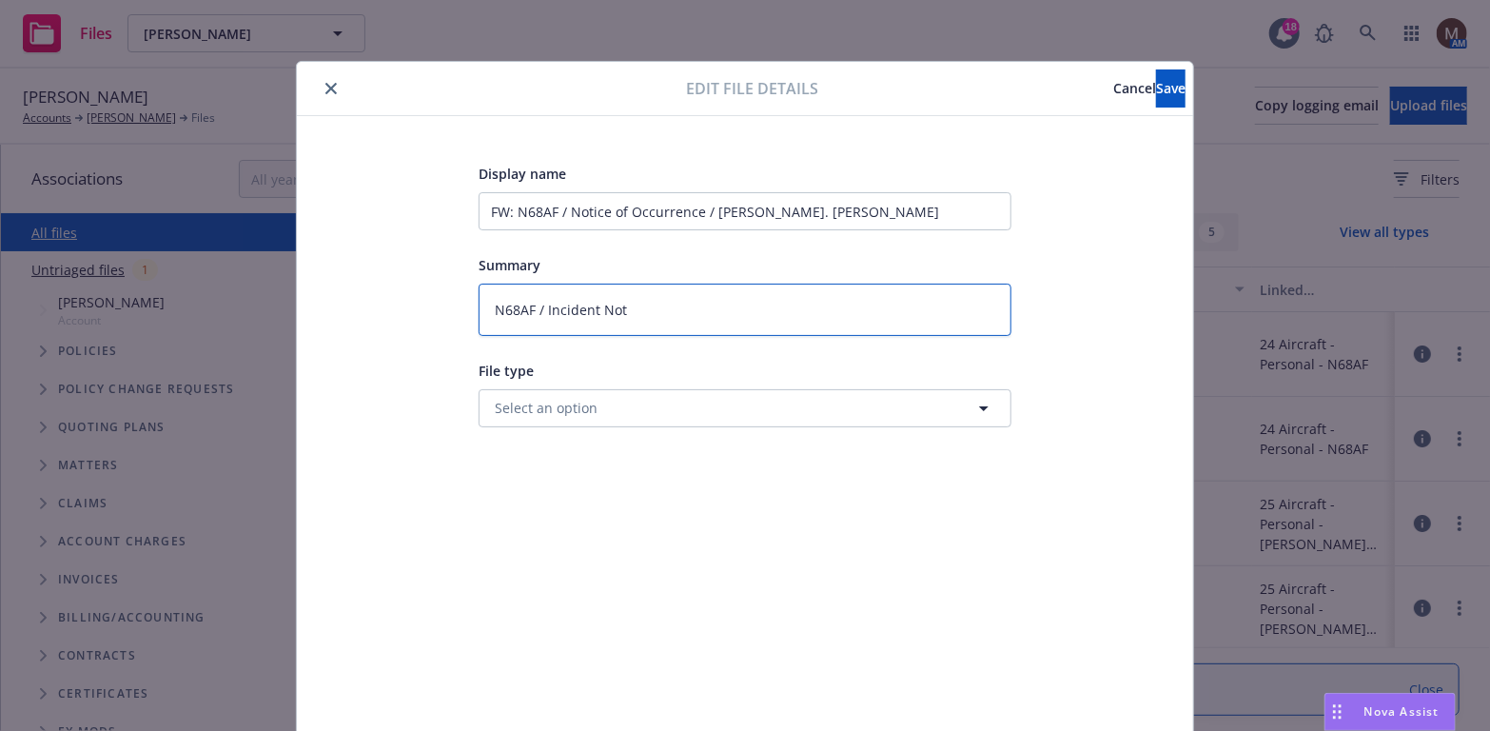
type textarea "x"
type textarea "N68AF / Incident Noti"
type textarea "x"
type textarea "N68AF / Incident Notif"
type textarea "x"
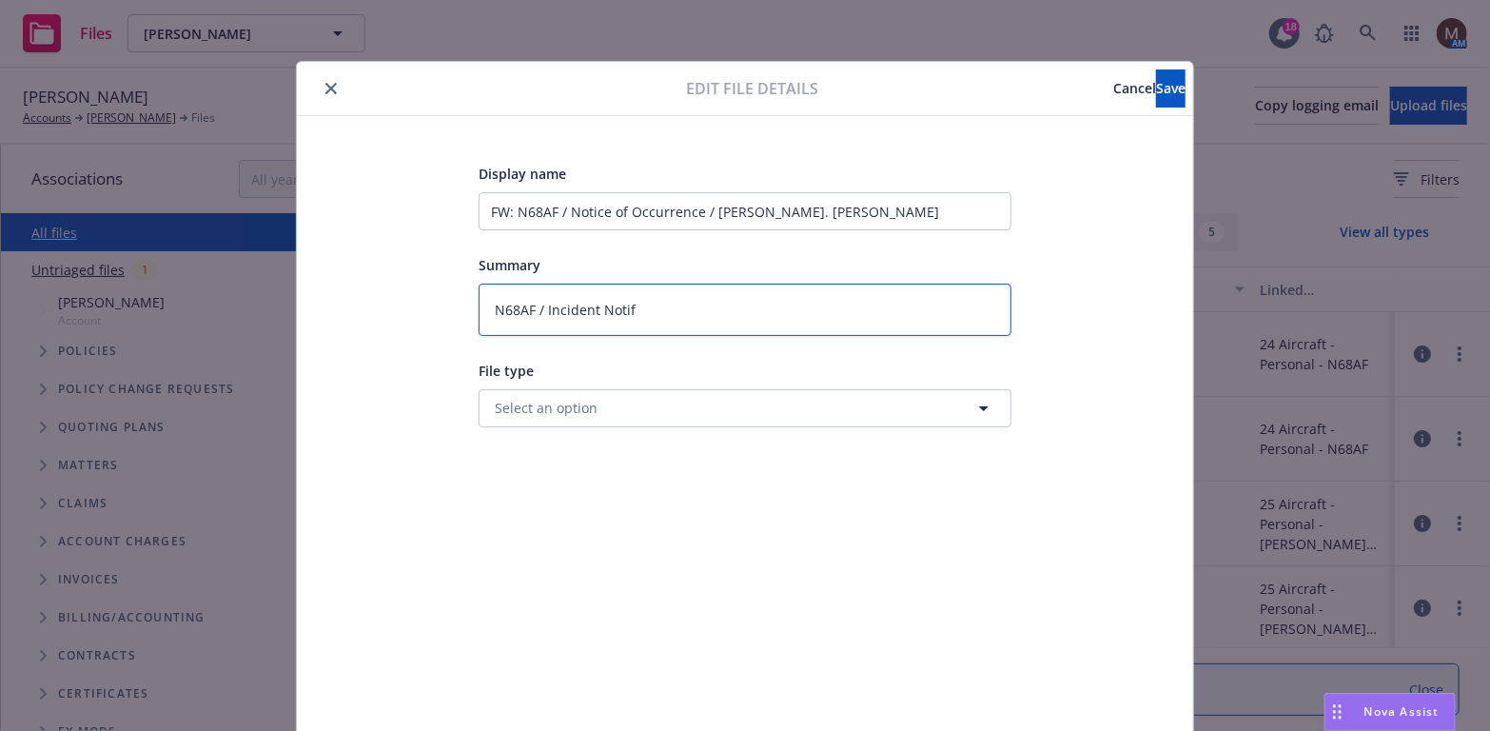
type textarea "N68AF / Incident Notifi"
type textarea "x"
type textarea "N68AF / Incident Notific"
type textarea "x"
type textarea "N68AF / Incident Notifica"
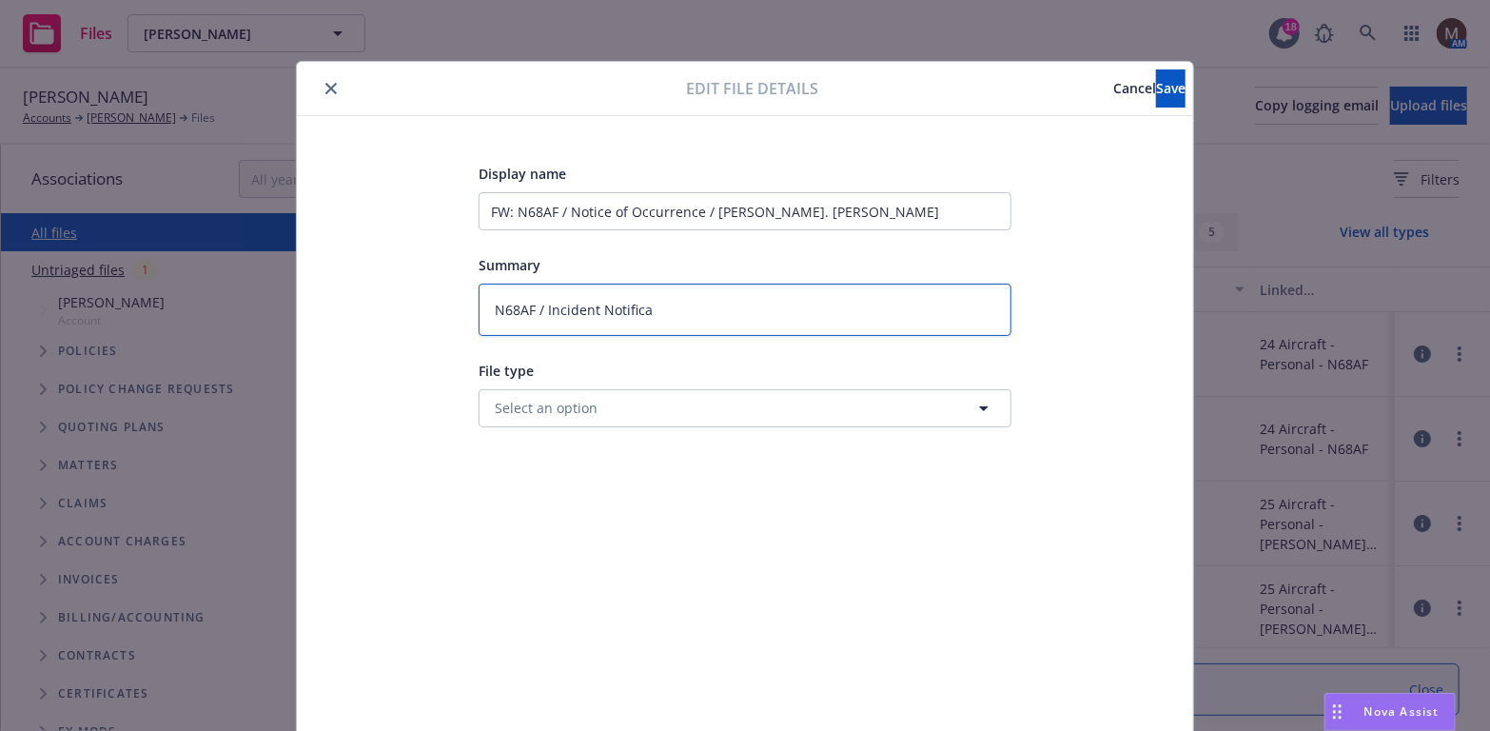
type textarea "x"
type textarea "N68AF / Incident Notificat"
type textarea "x"
type textarea "N68AF / Incident Notificati"
type textarea "x"
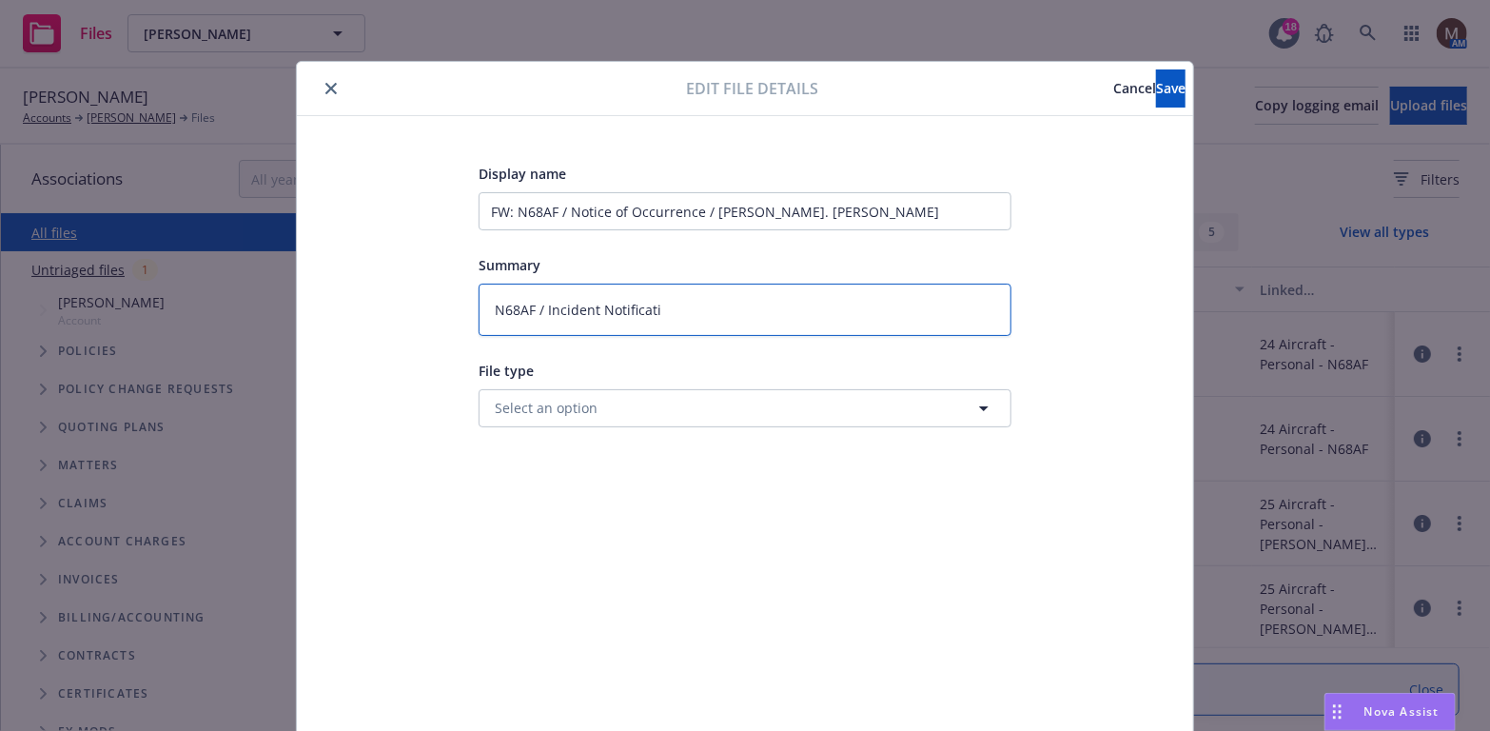
type textarea "N68AF / Incident Notificatio"
type textarea "x"
type textarea "N68AF / Incident Notification"
type textarea "x"
type textarea "N68AF / Incident Notification"
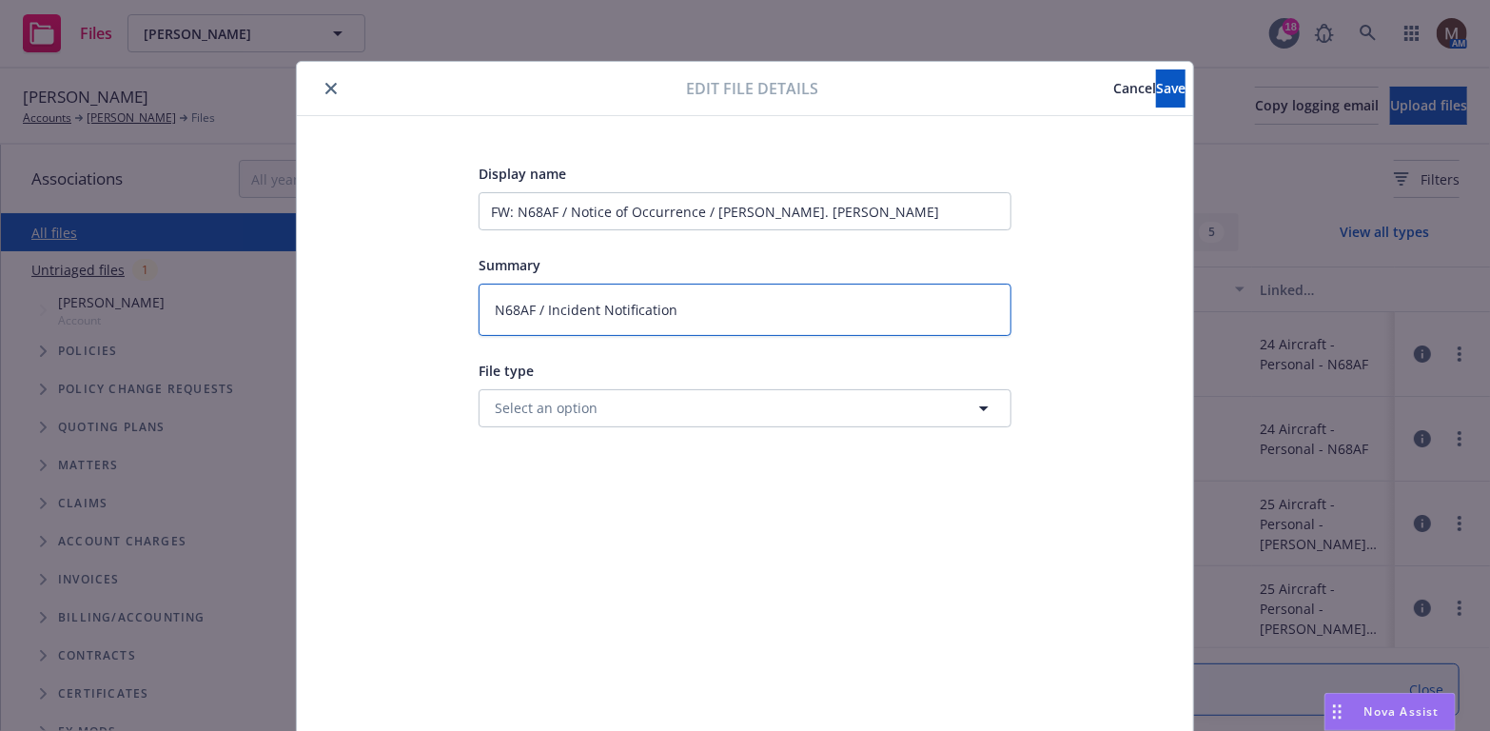
type textarea "x"
type textarea "N68AF / Incident Notification t"
type textarea "x"
type textarea "N68AF / Incident Notification to"
type textarea "x"
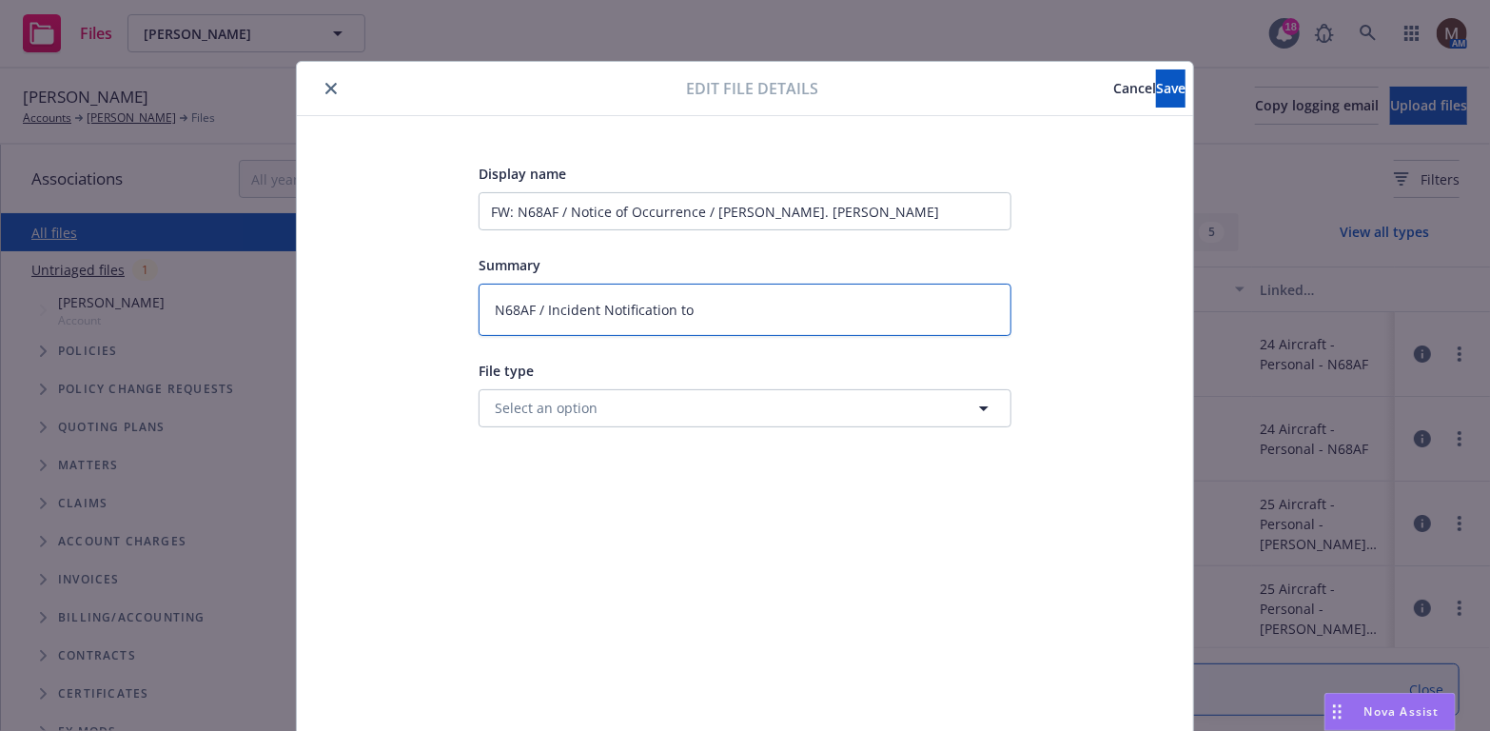
type textarea "N68AF / Incident Notification to"
type textarea "x"
type textarea "N68AF / Incident Notification to U"
type textarea "x"
type textarea "N68AF / Incident Notification to US"
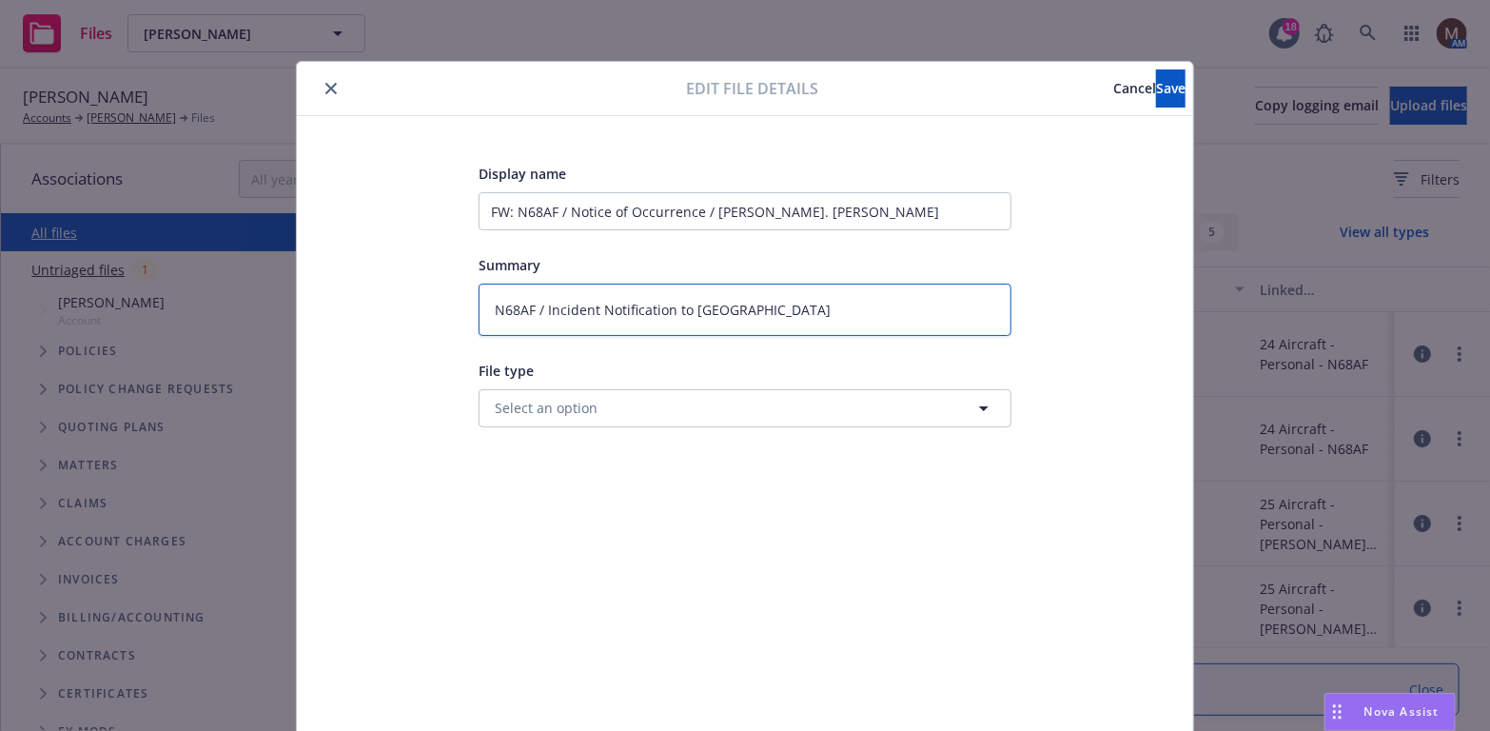
type textarea "x"
type textarea "N68AF / Incident Notification to USA"
type textarea "x"
type textarea "N68AF / Incident Notification to USAI"
type textarea "x"
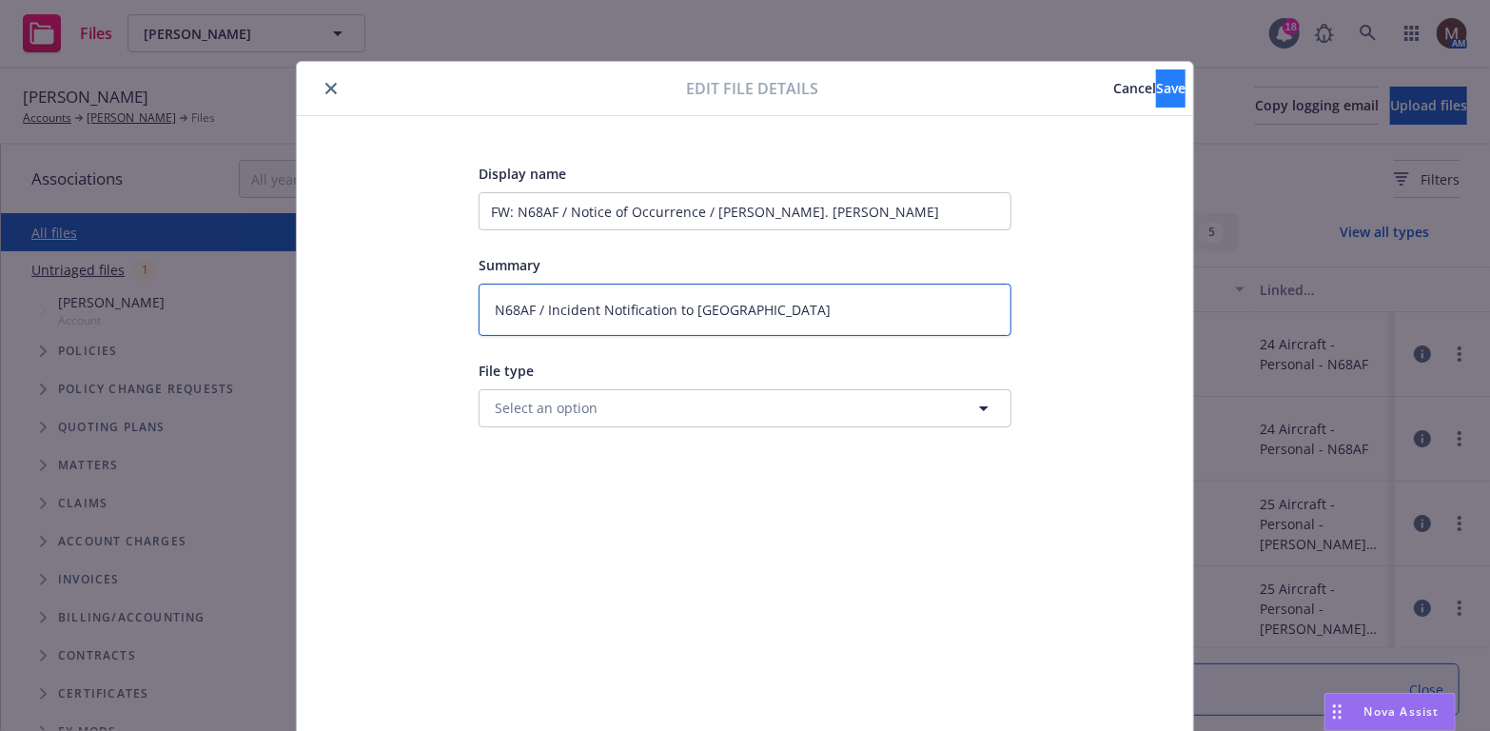
type textarea "N68AF / Incident Notification to USAIG"
drag, startPoint x: 1140, startPoint y: 88, endPoint x: 1102, endPoint y: 99, distance: 39.7
click at [1156, 88] on span "Save" at bounding box center [1170, 88] width 29 height 18
type textarea "x"
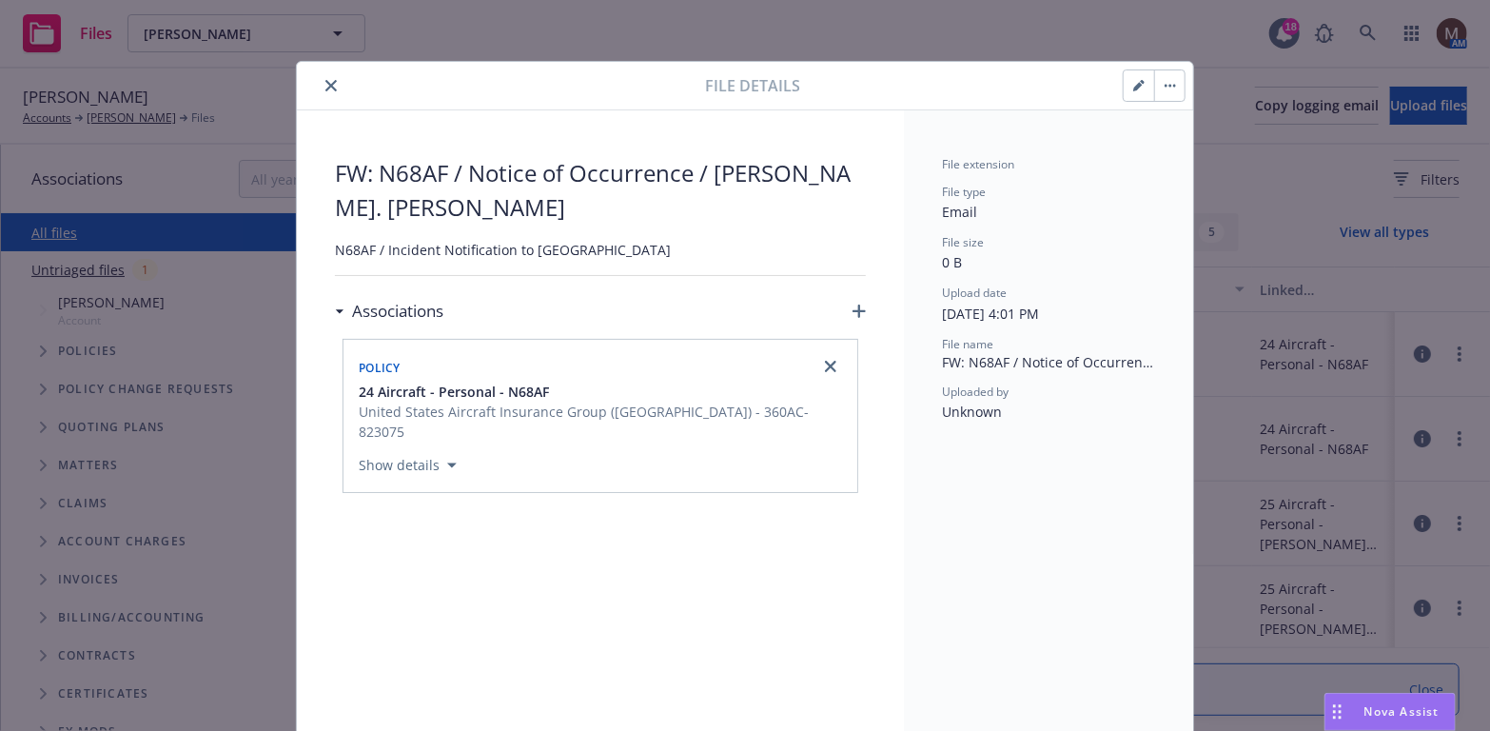
click at [325, 81] on icon "close" at bounding box center [330, 85] width 11 height 11
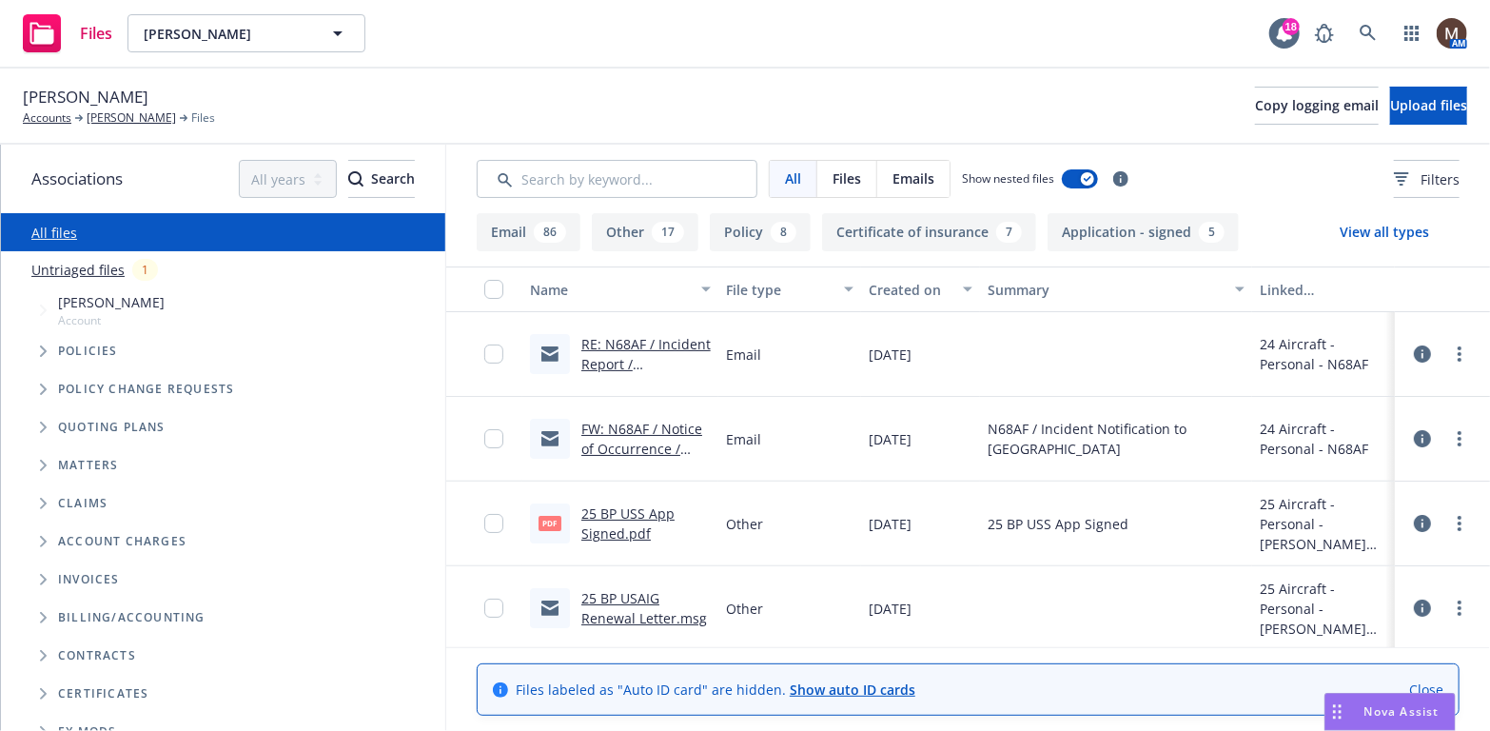
click at [622, 339] on link "RE: N68AF / Incident Report / Mark Gunderson" at bounding box center [645, 364] width 129 height 58
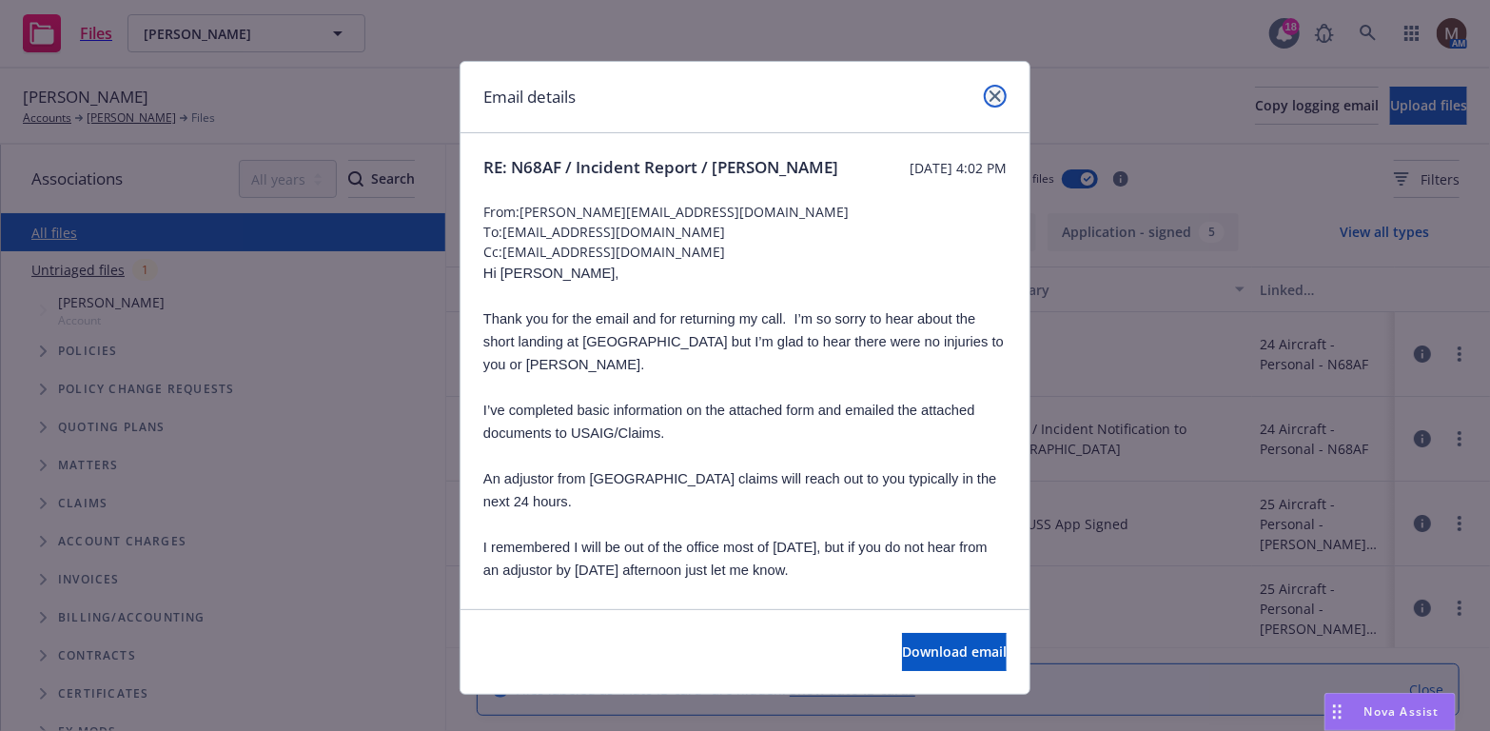
click at [990, 92] on icon "close" at bounding box center [995, 95] width 11 height 11
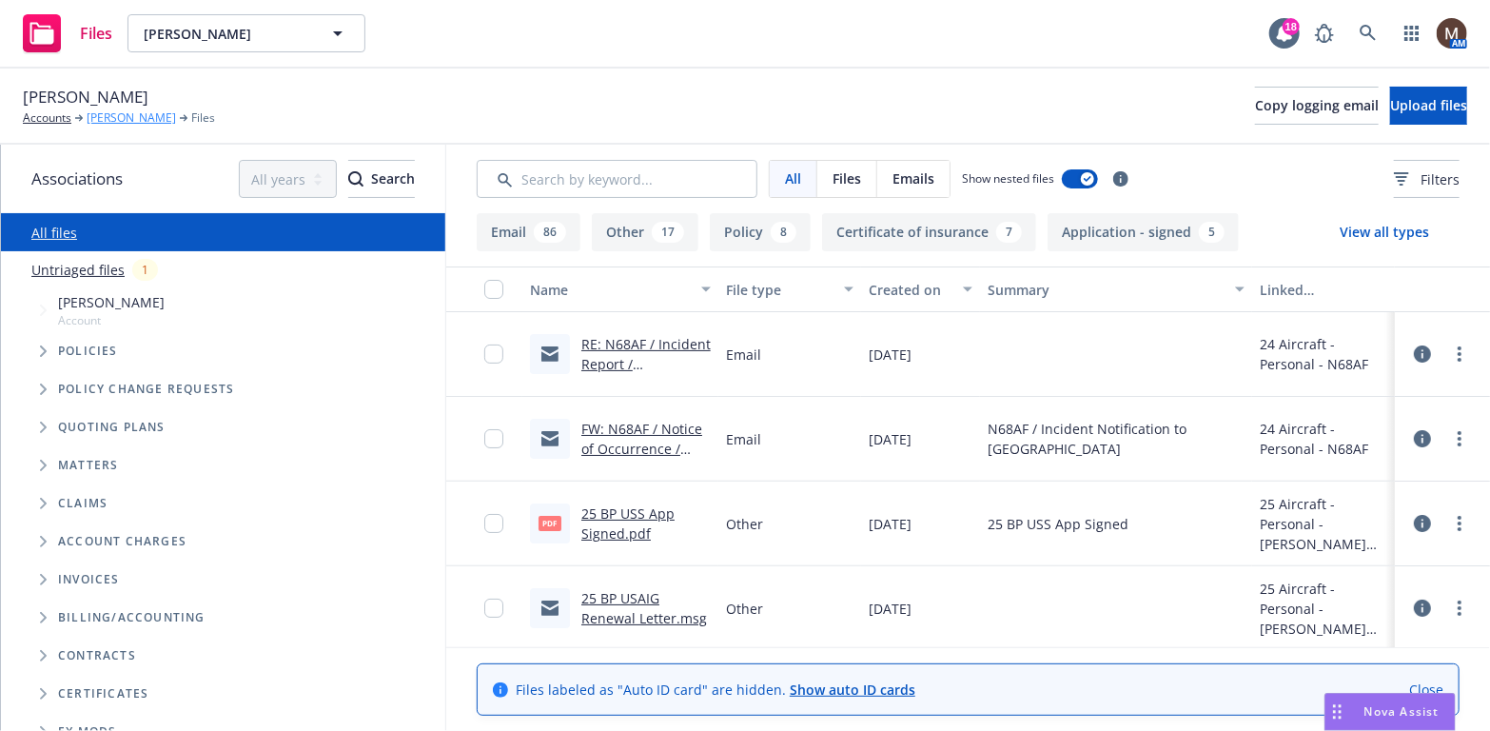
drag, startPoint x: 134, startPoint y: 109, endPoint x: 141, endPoint y: 125, distance: 16.6
click at [134, 109] on link "Mark H. Gunderson" at bounding box center [131, 117] width 89 height 17
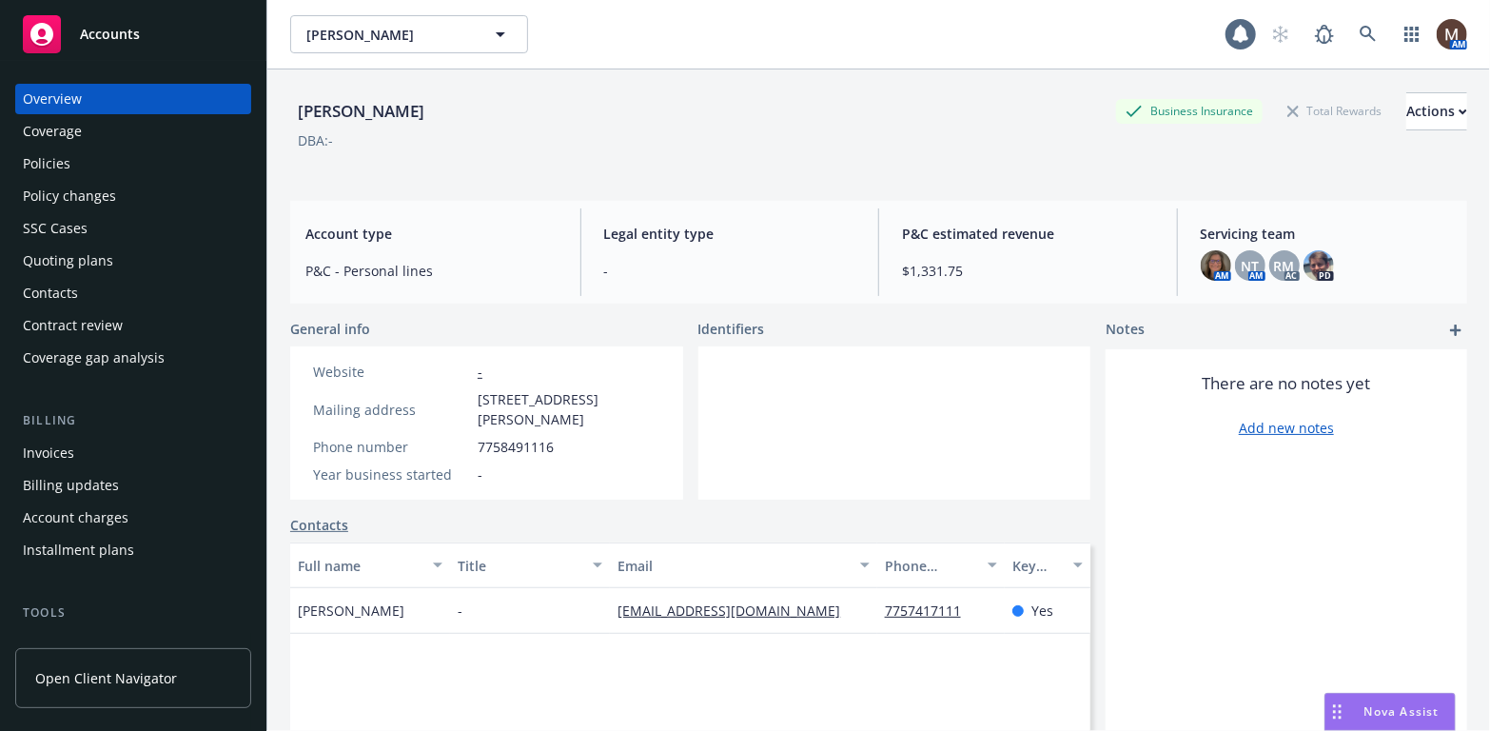
click at [56, 161] on div "Policies" at bounding box center [47, 163] width 48 height 30
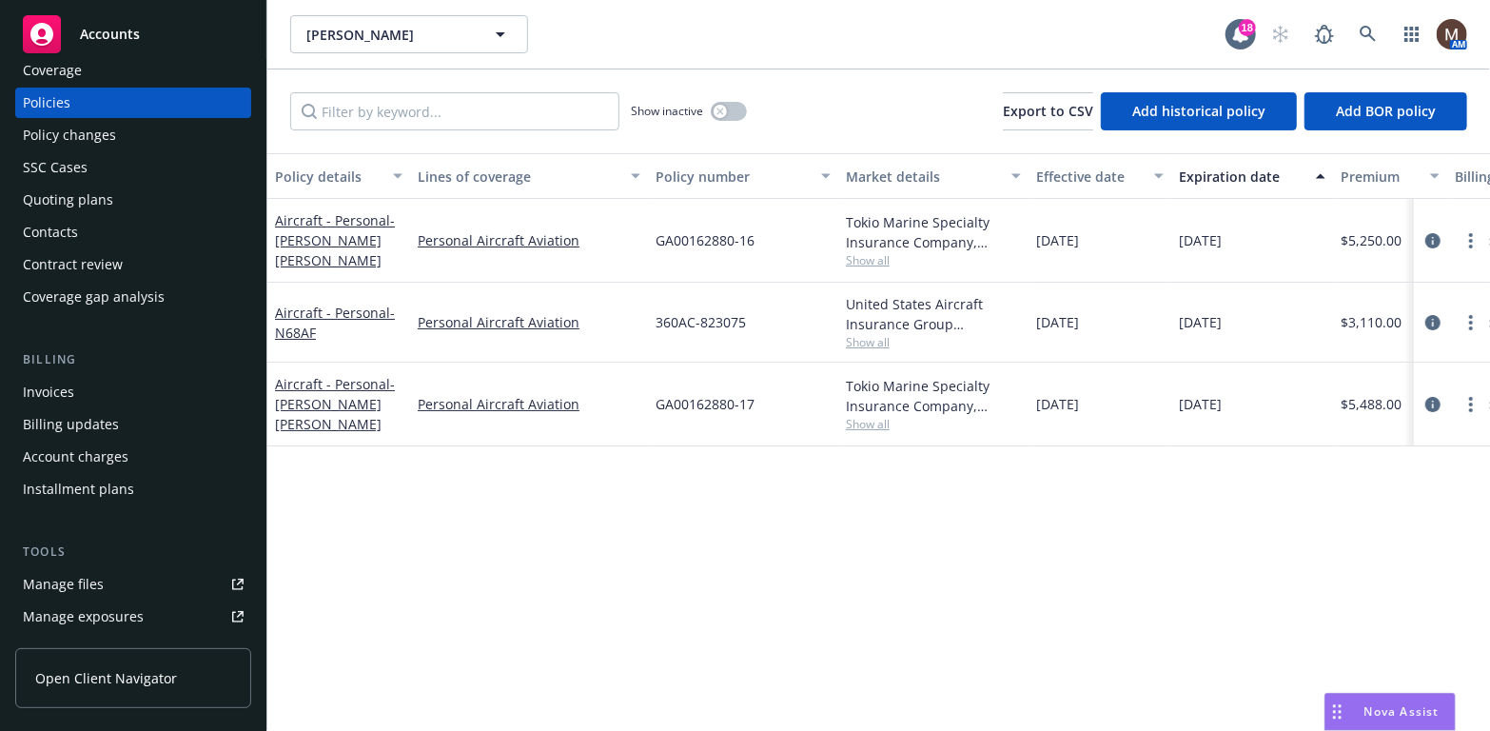
scroll to position [95, 0]
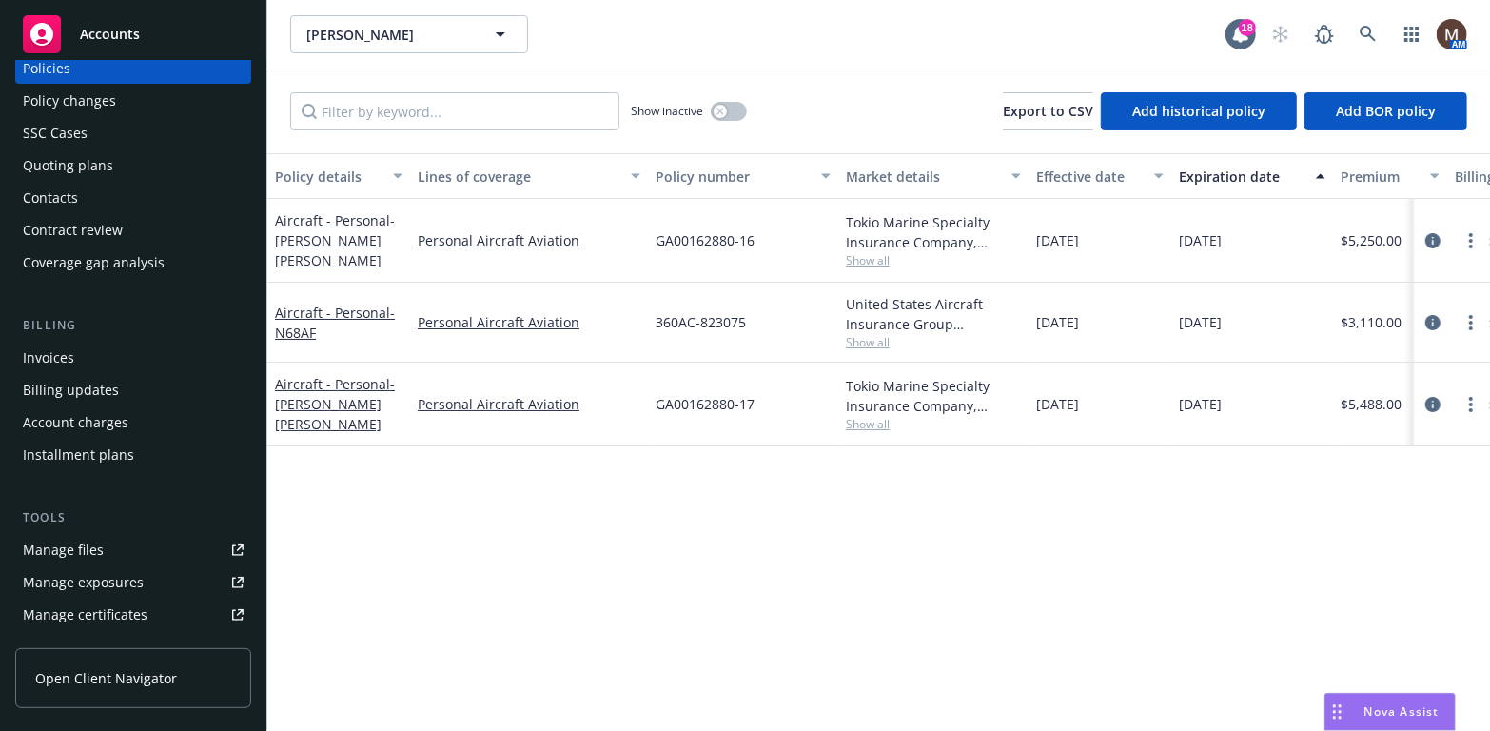
click at [77, 550] on div "Manage files" at bounding box center [63, 550] width 81 height 30
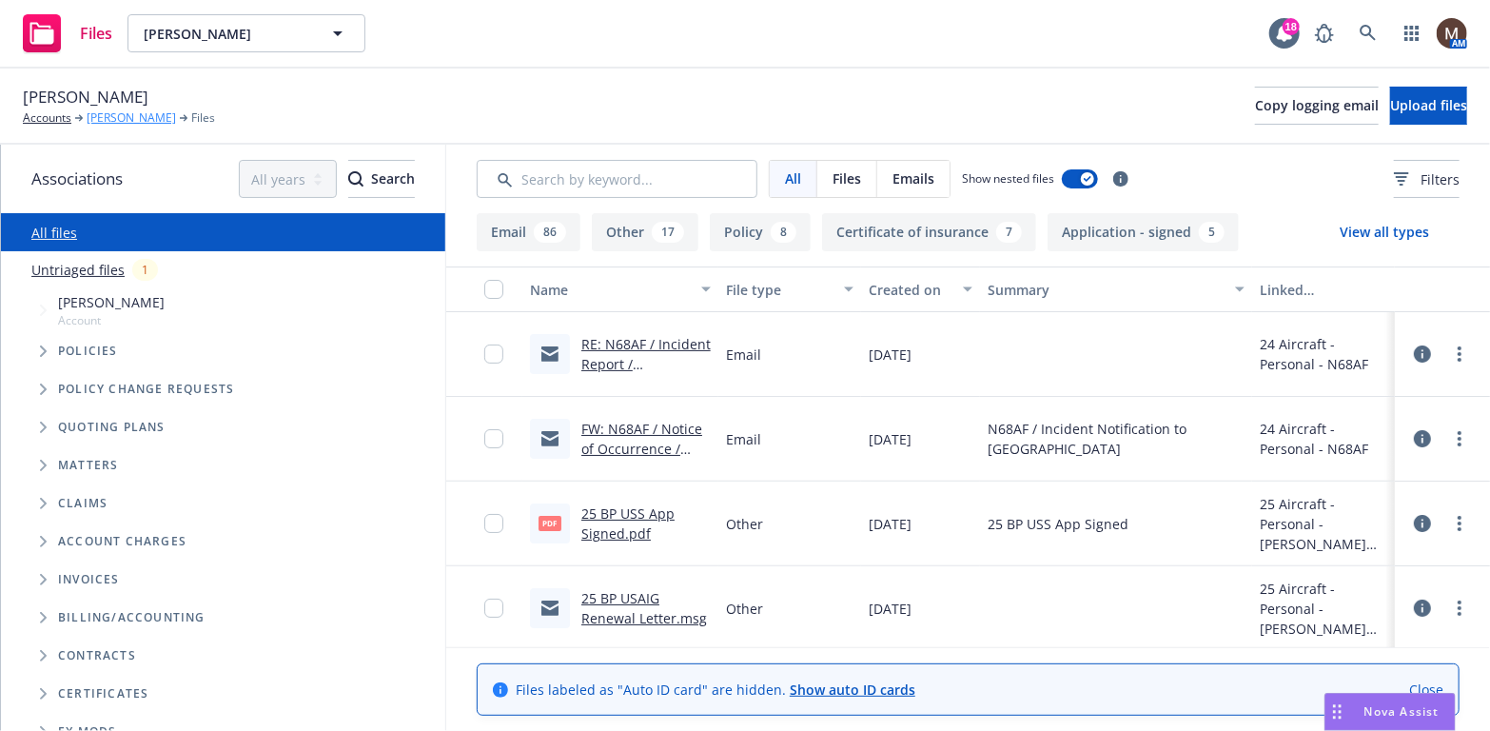
click at [148, 114] on link "[PERSON_NAME]" at bounding box center [131, 117] width 89 height 17
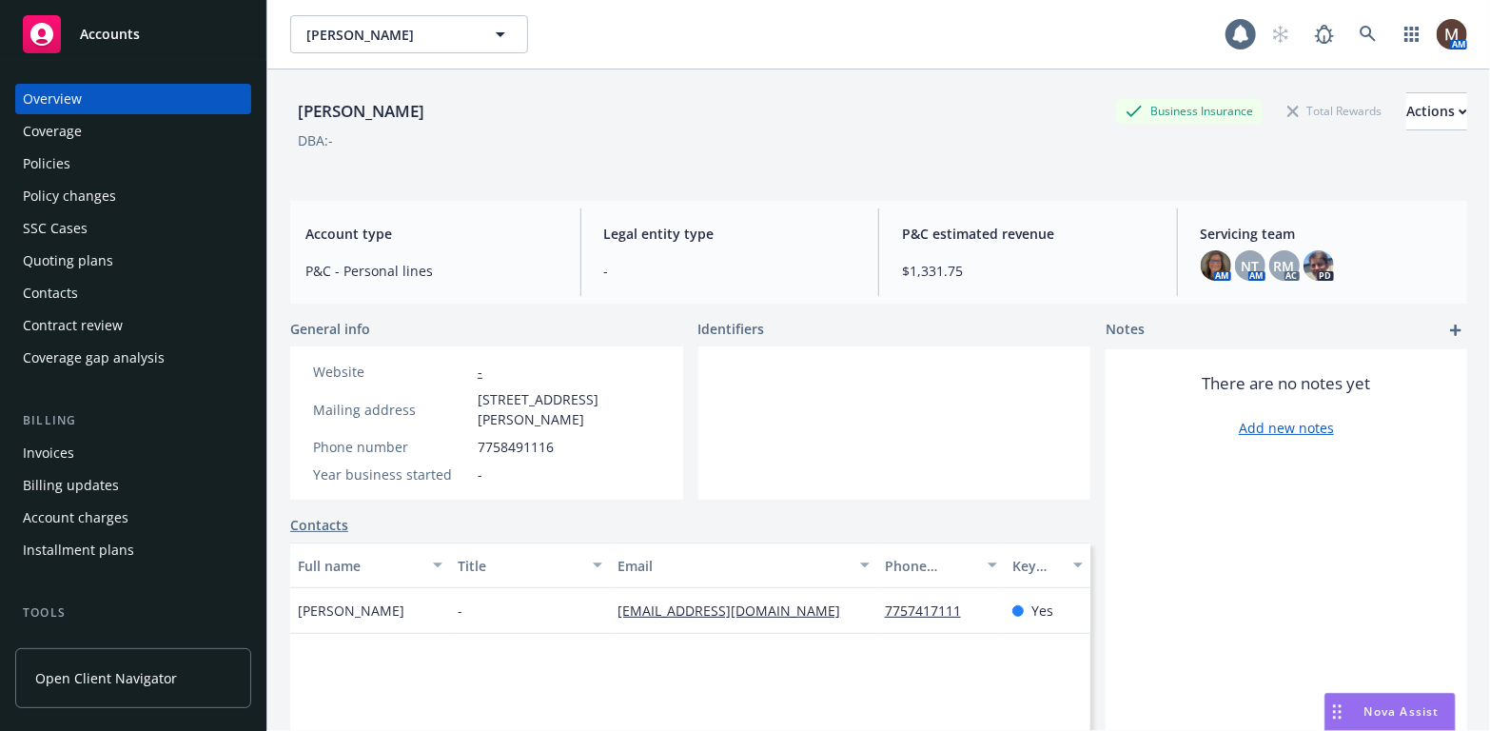
click at [59, 150] on div "Policies" at bounding box center [47, 163] width 48 height 30
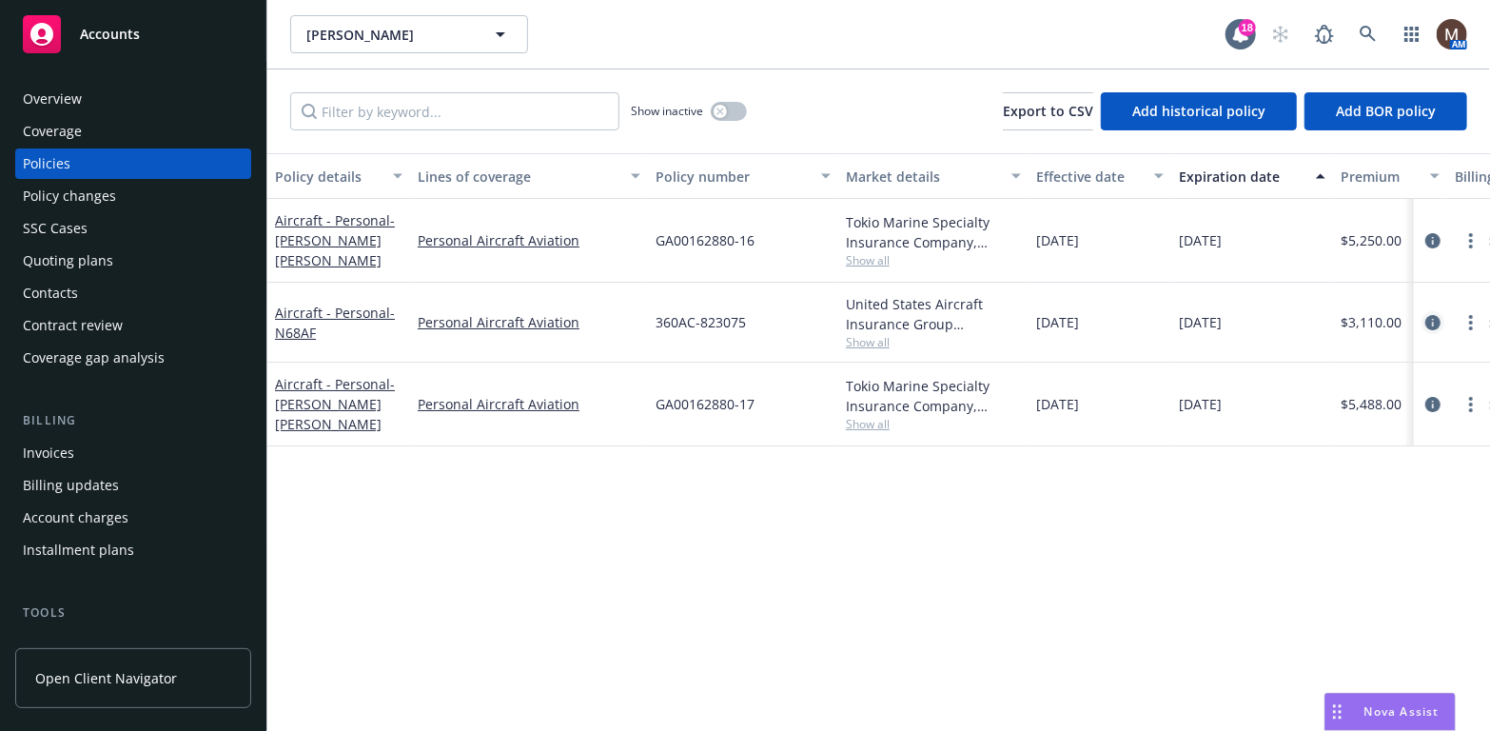
click at [1432, 319] on icon "circleInformation" at bounding box center [1432, 322] width 15 height 15
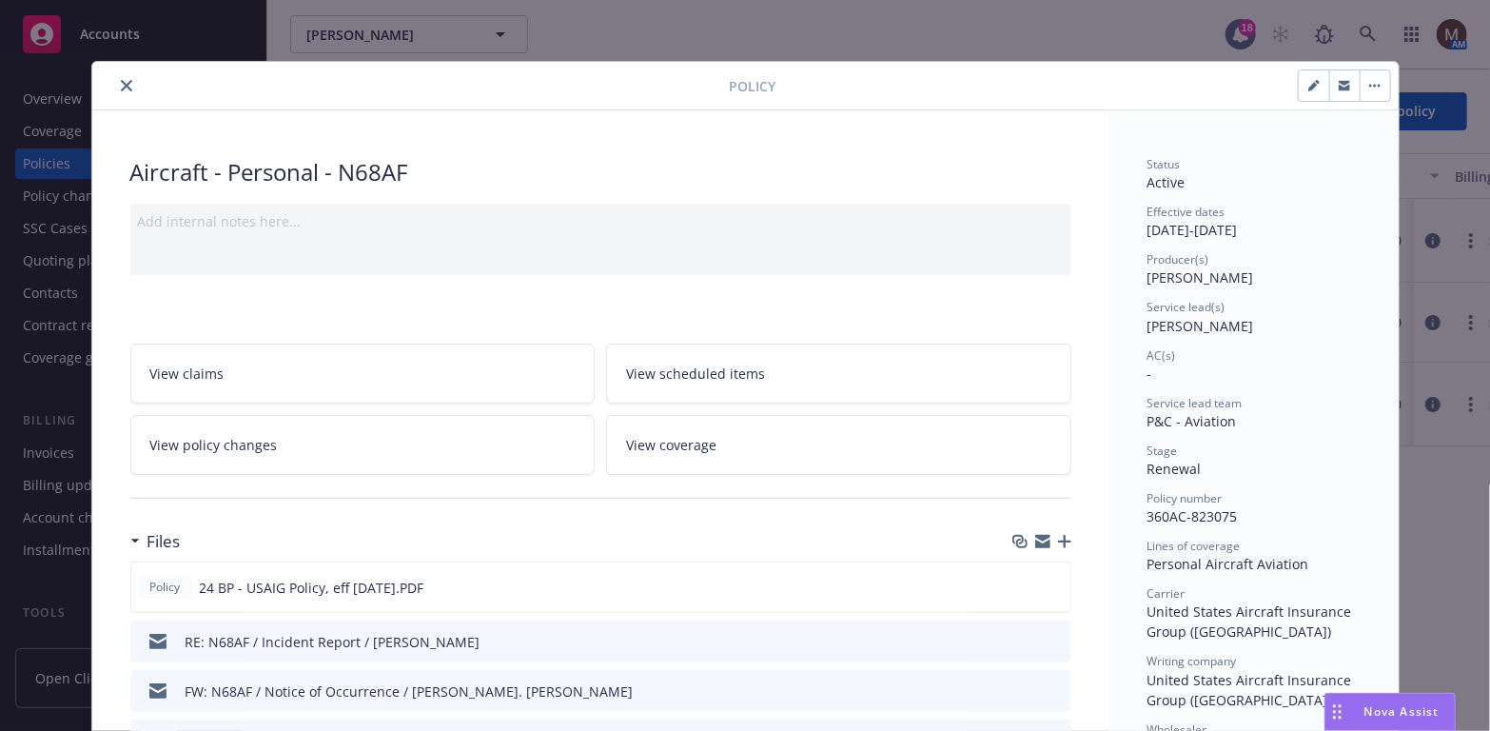
click at [1058, 539] on icon "button" at bounding box center [1064, 541] width 13 height 13
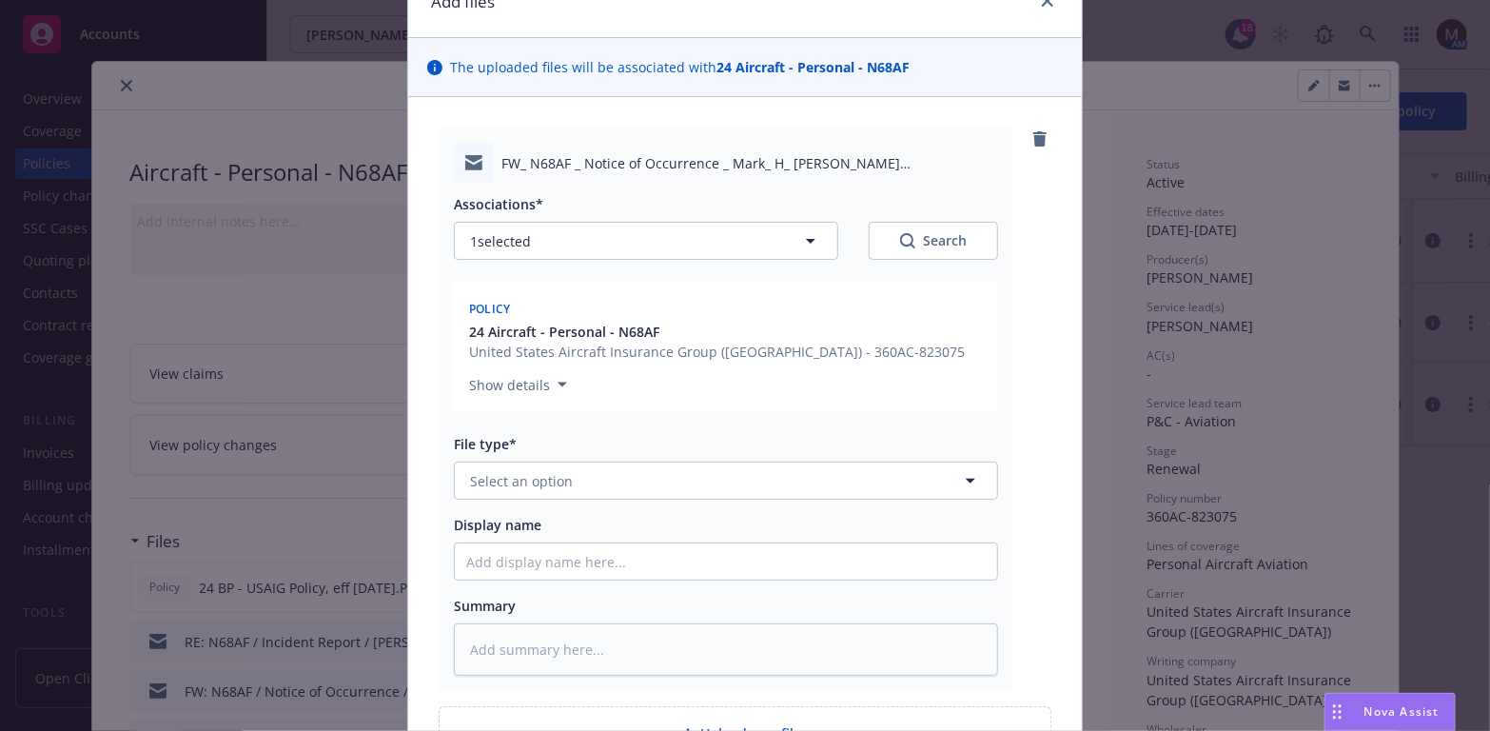
scroll to position [190, 0]
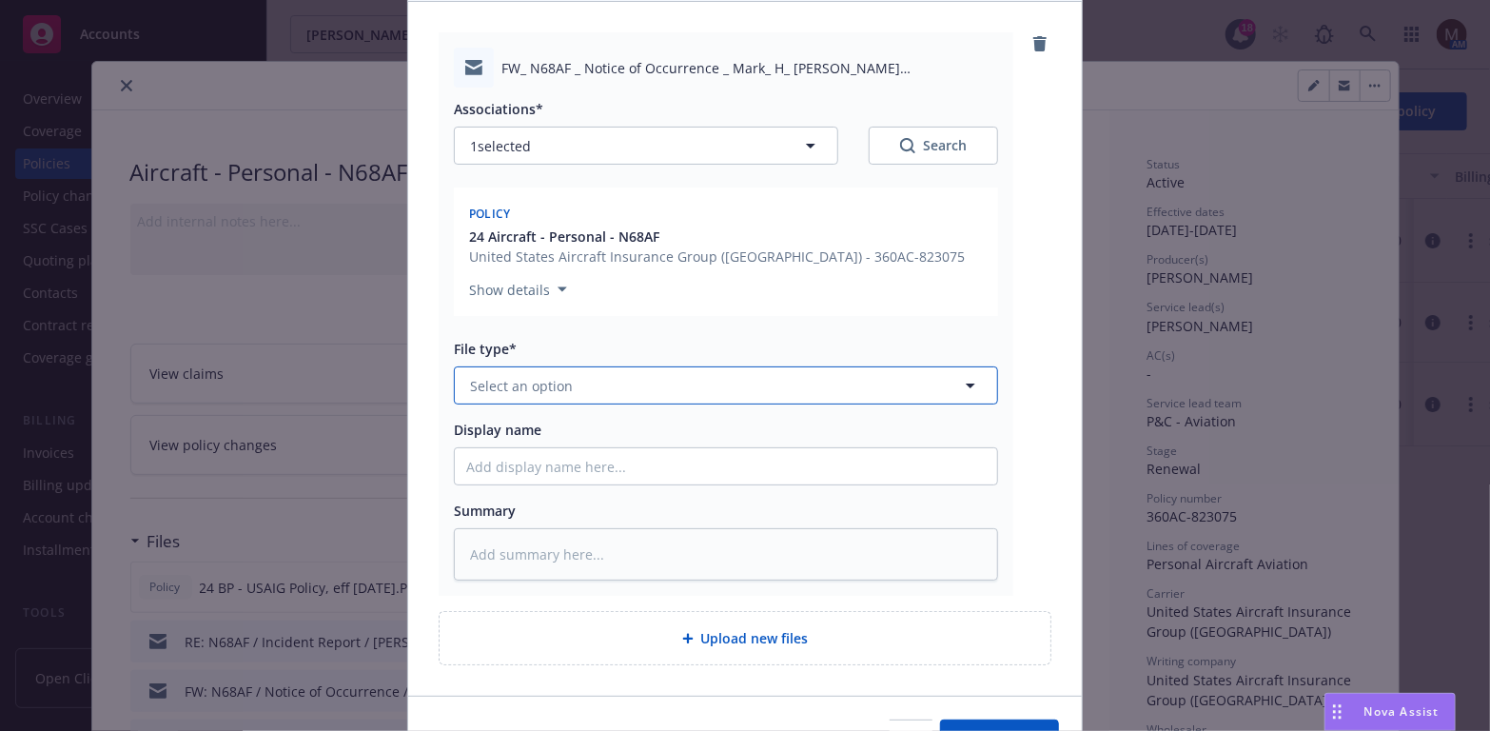
click at [966, 383] on icon "button" at bounding box center [971, 385] width 10 height 5
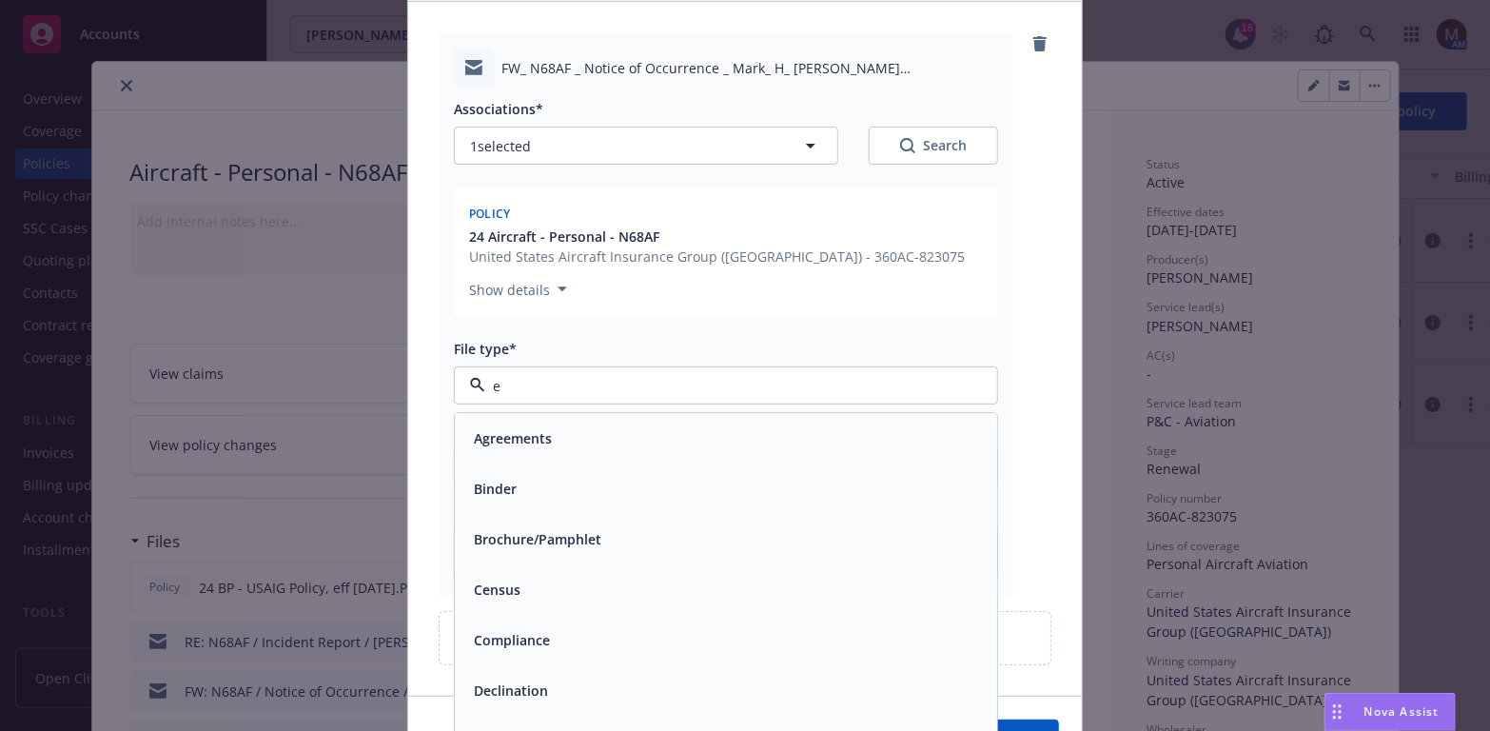
type input "em"
click at [533, 497] on div "Email" at bounding box center [726, 490] width 520 height 28
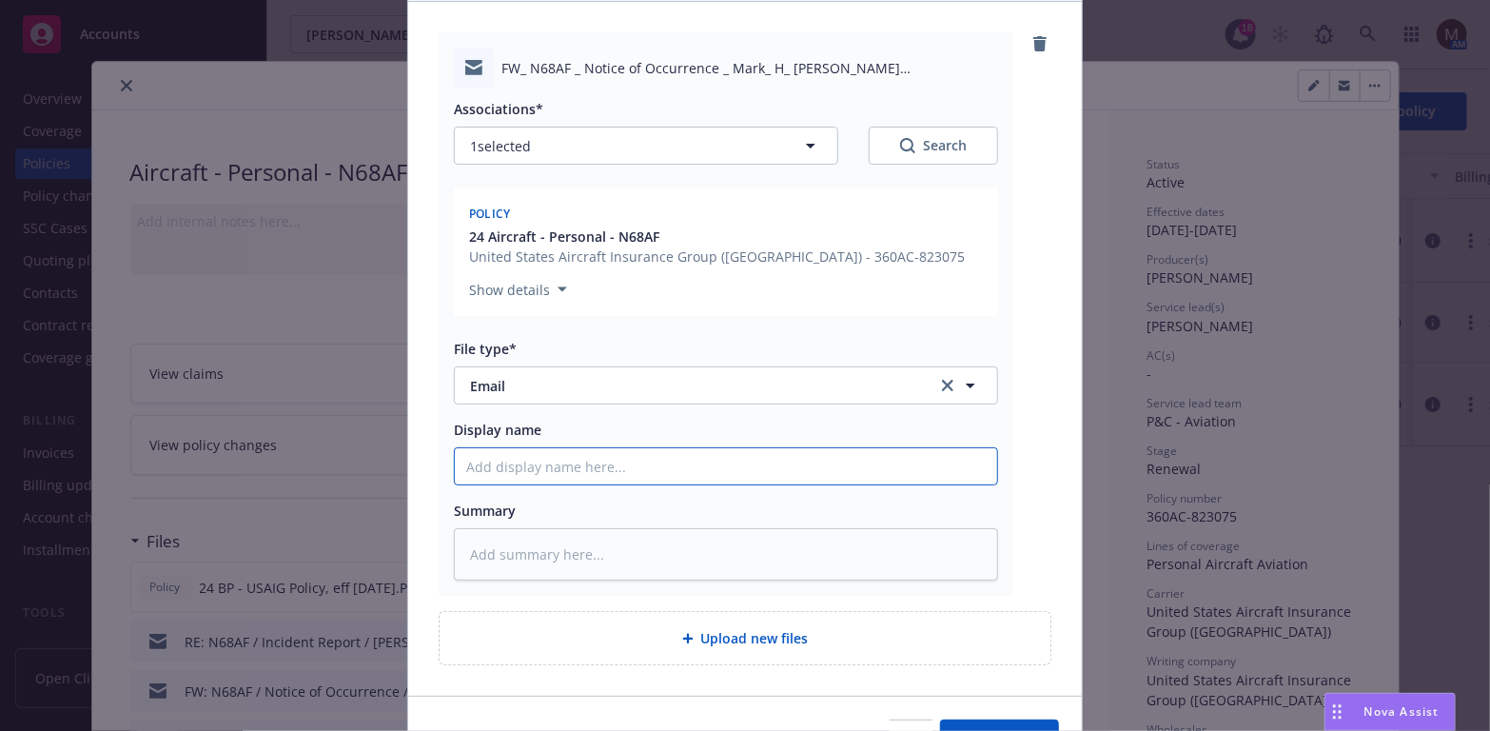
click at [507, 461] on input "Display name" at bounding box center [726, 466] width 542 height 36
type textarea "x"
type input "2"
type textarea "x"
type input "25"
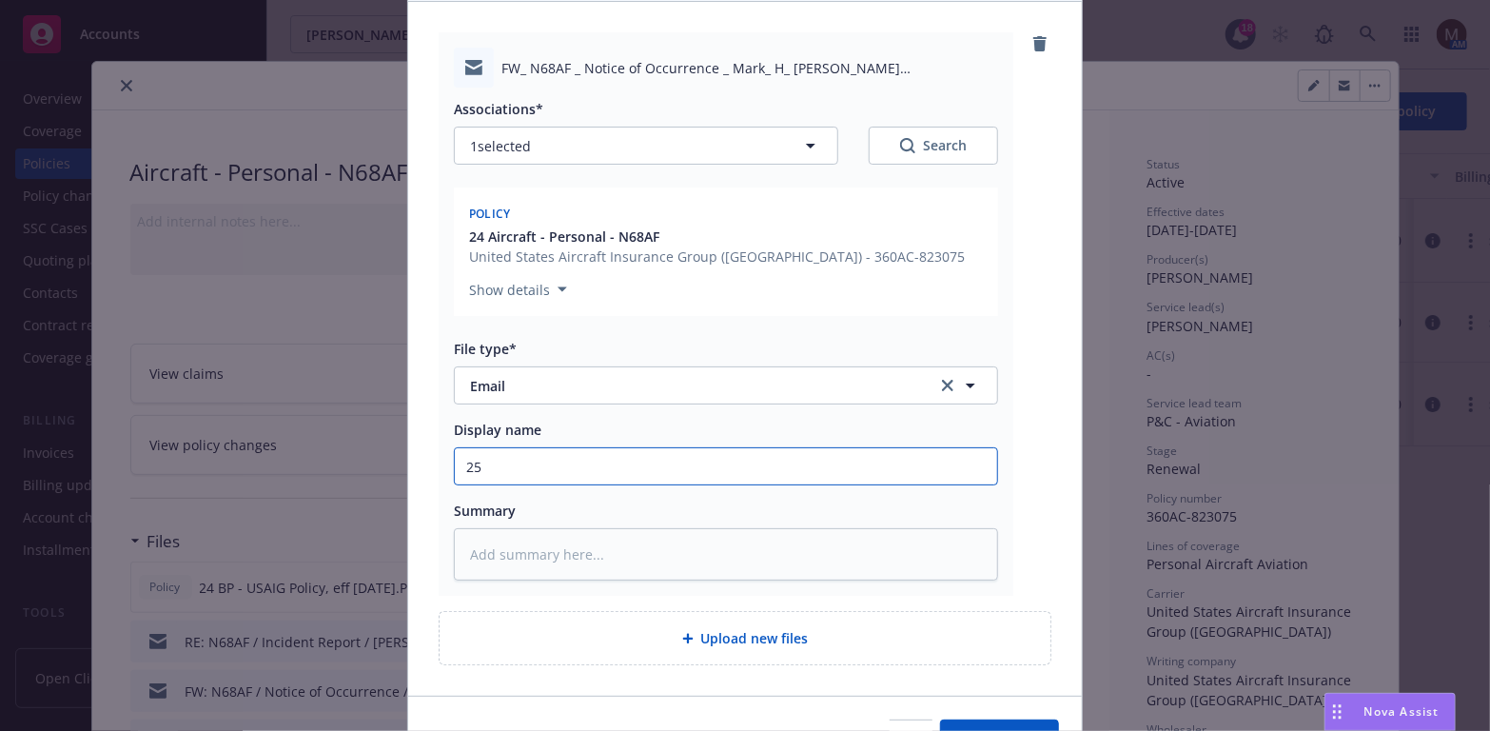
type textarea "x"
type input "25"
type textarea "x"
type input "25 B"
type textarea "x"
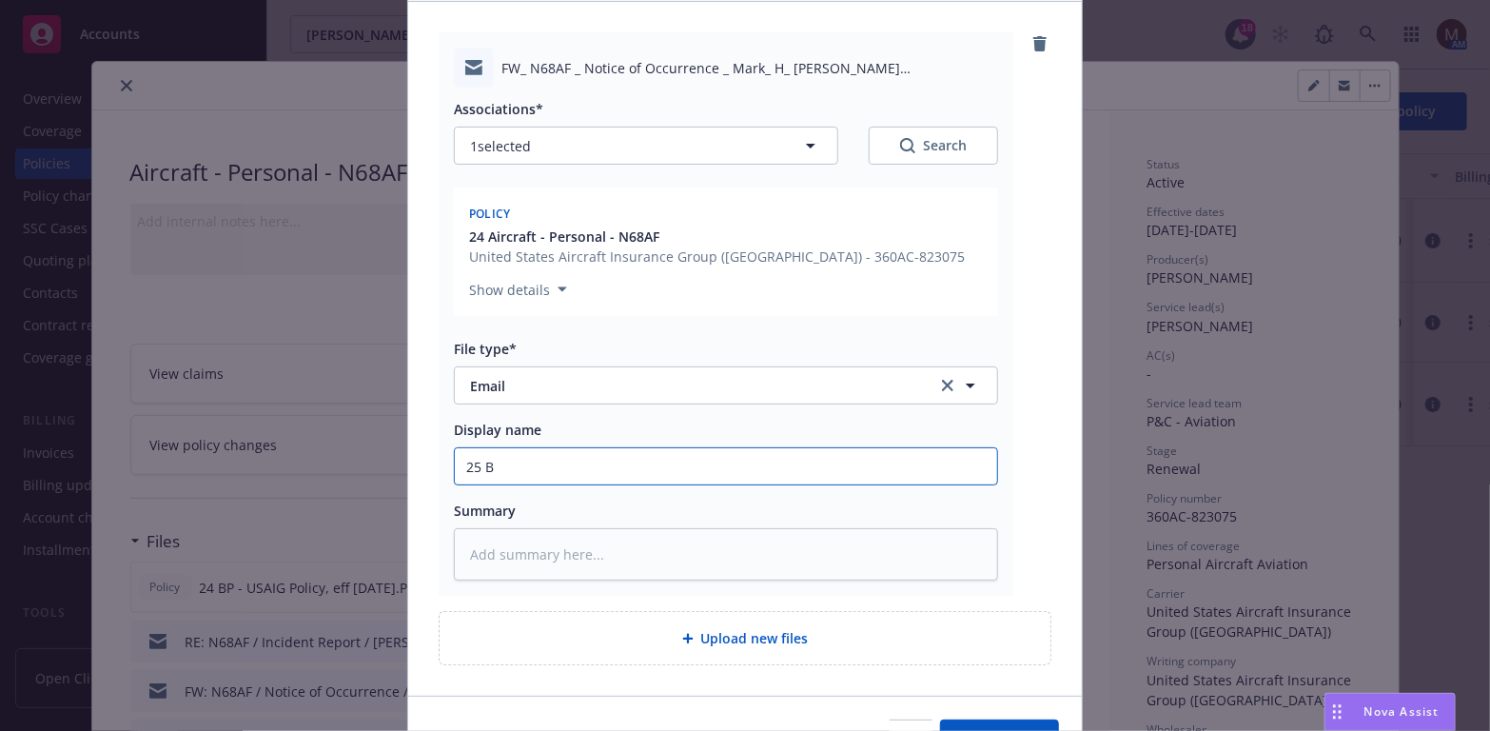
type input "25 BP"
type textarea "x"
type input "25 BP"
type textarea "x"
type input "25 BP -"
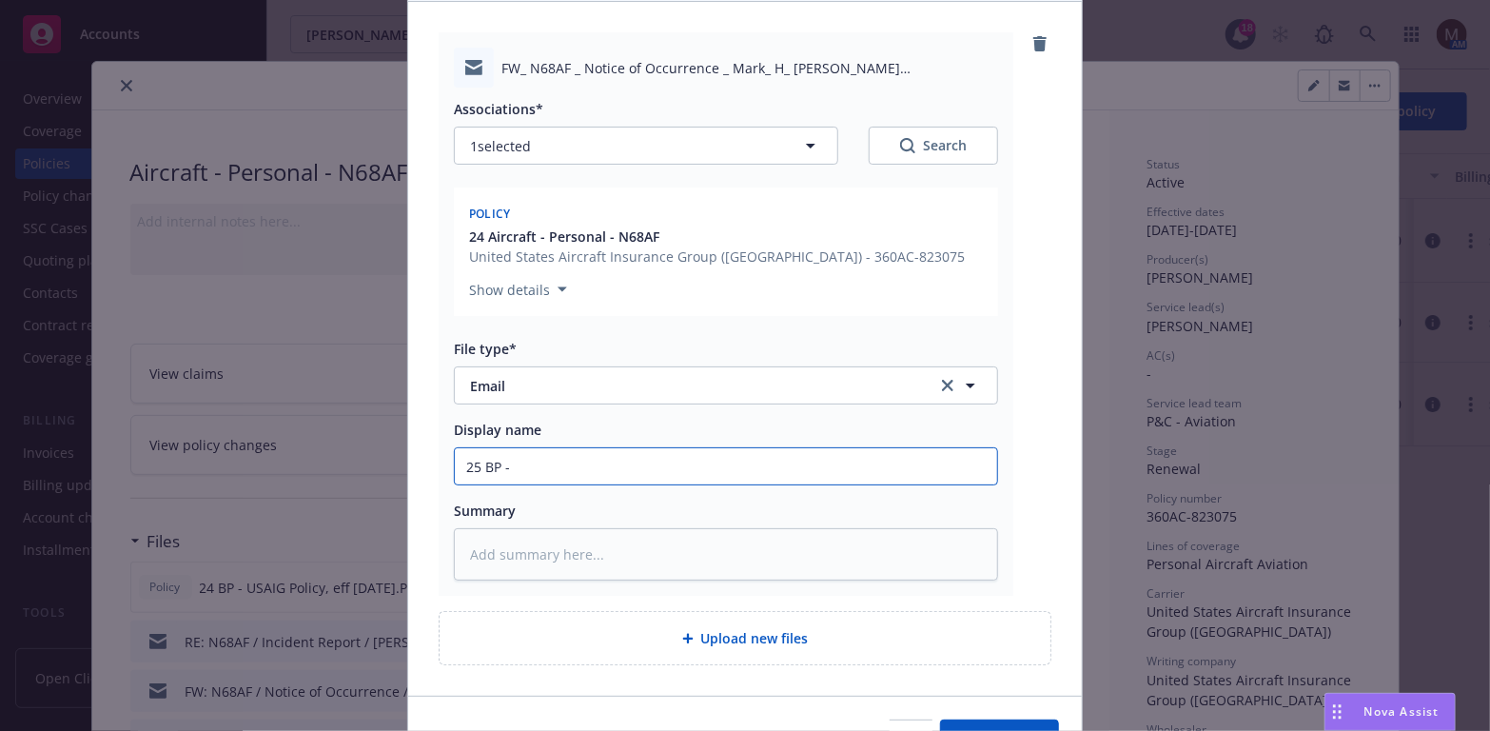
type textarea "x"
type input "25 BP -"
drag, startPoint x: 511, startPoint y: 469, endPoint x: 560, endPoint y: 487, distance: 51.8
click at [511, 469] on input "25 BP -" at bounding box center [726, 466] width 542 height 36
type textarea "x"
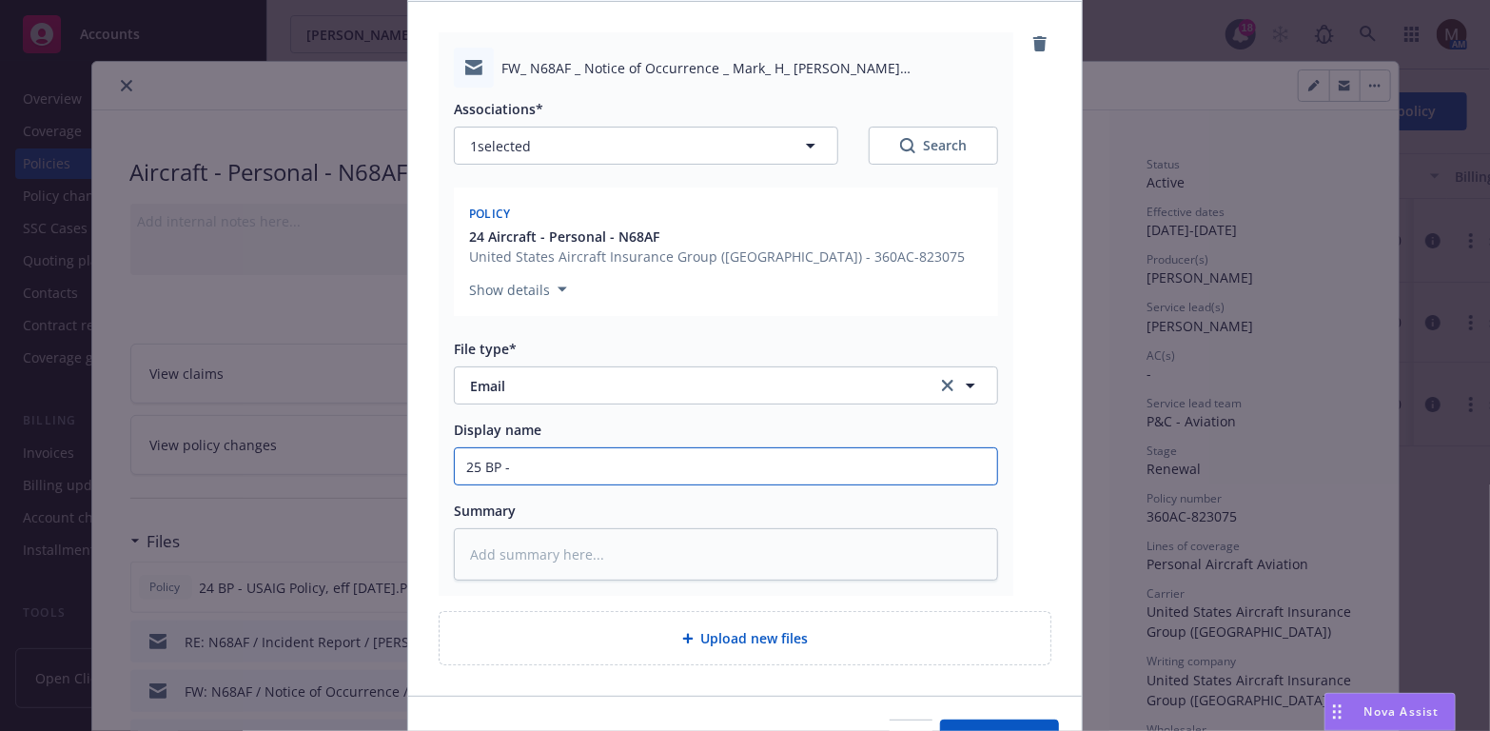
type input "25 BP - U"
type textarea "x"
type input "25 BP - US"
type textarea "x"
type input "25 BP - USA"
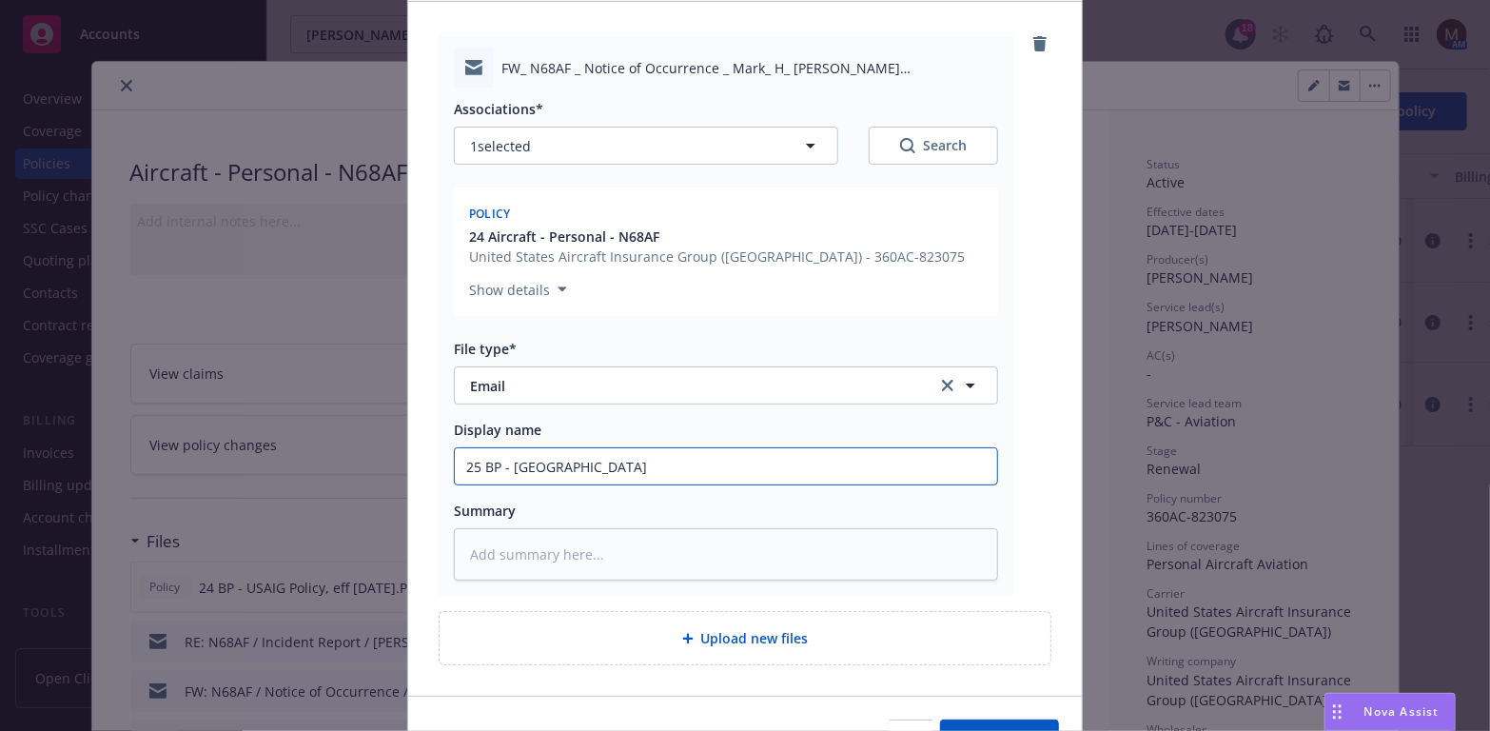
type textarea "x"
type input "25 BP - USAI"
type textarea "x"
type input "25 BP - USAIG"
type textarea "x"
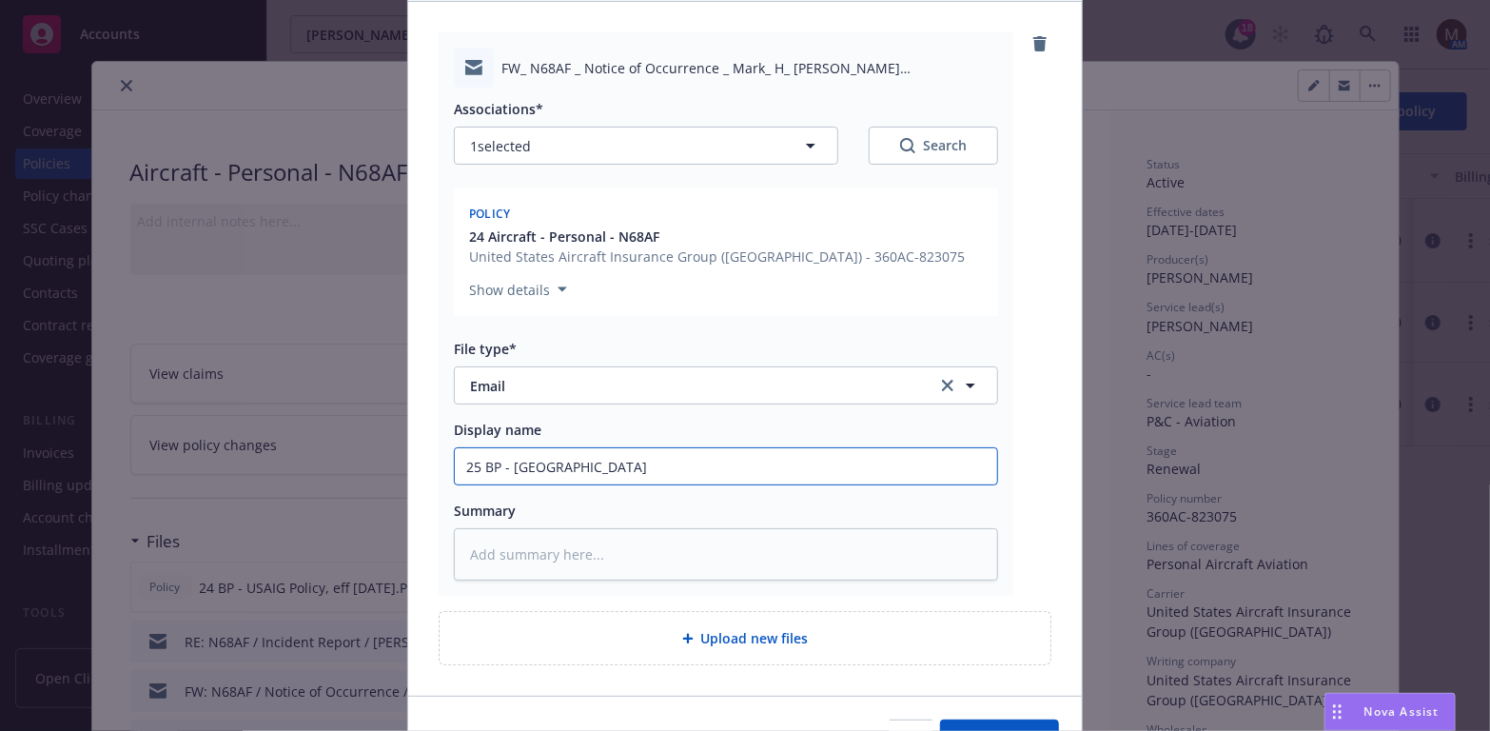
type input "25 BP - USAIG"
type textarea "x"
type input "25 BP - USAIG U"
type textarea "x"
type input "25 BP - USAIG UW"
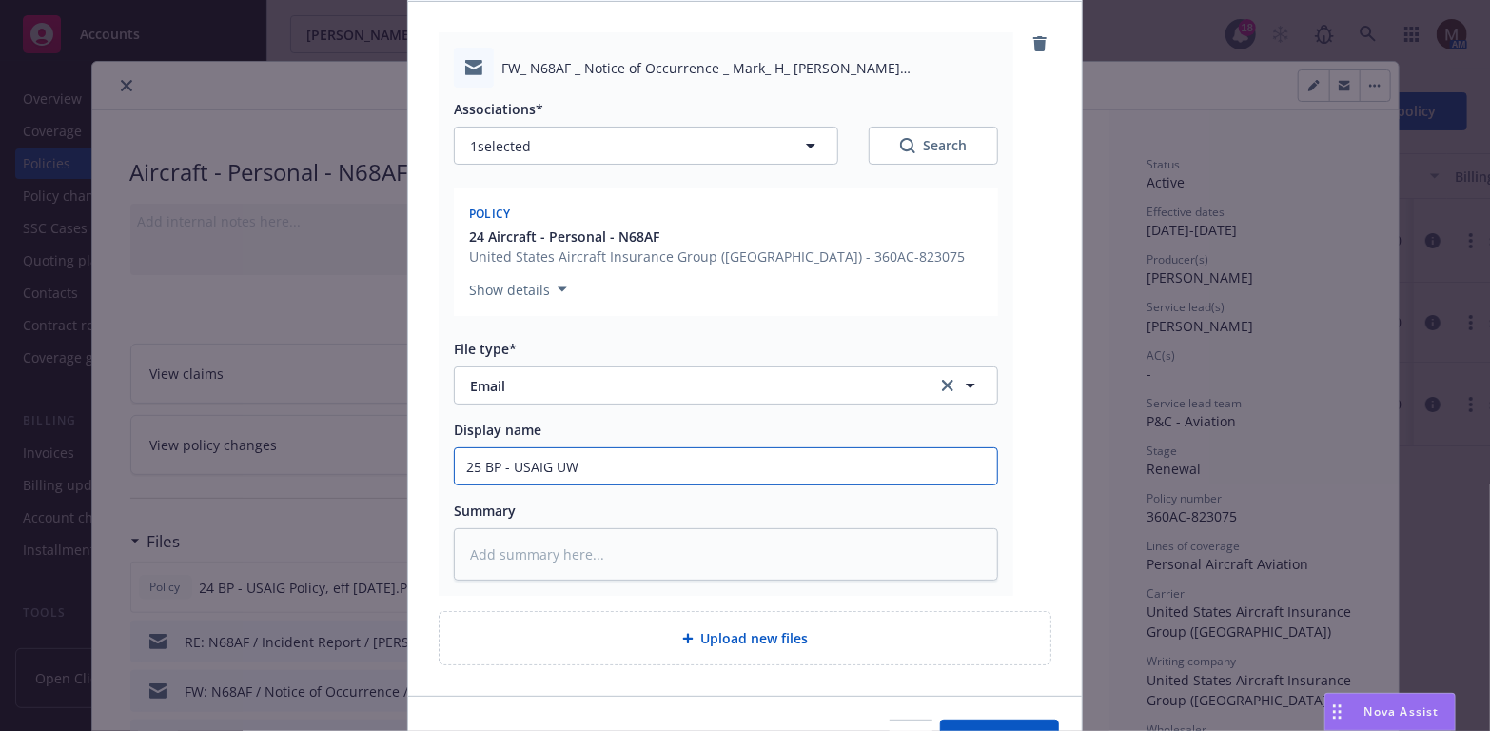
type textarea "x"
type input "25 BP - USAIG UW"
type textarea "x"
type input "25 BP - USAIG UW s"
type textarea "x"
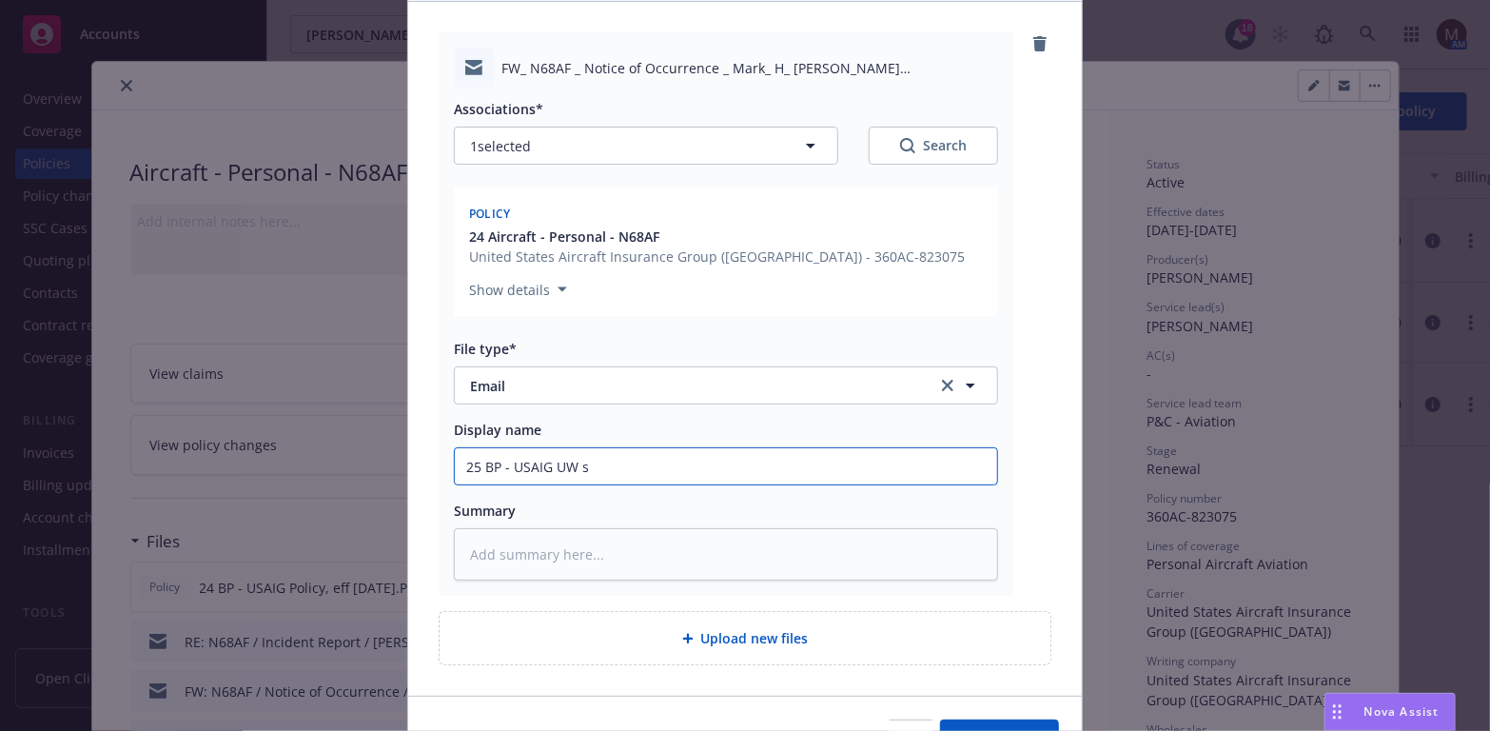
type input "25 BP - USAIG UW se"
type textarea "x"
type input "25 BP - USAIG UW sen"
type textarea "x"
type input "25 BP - USAIG UW sent"
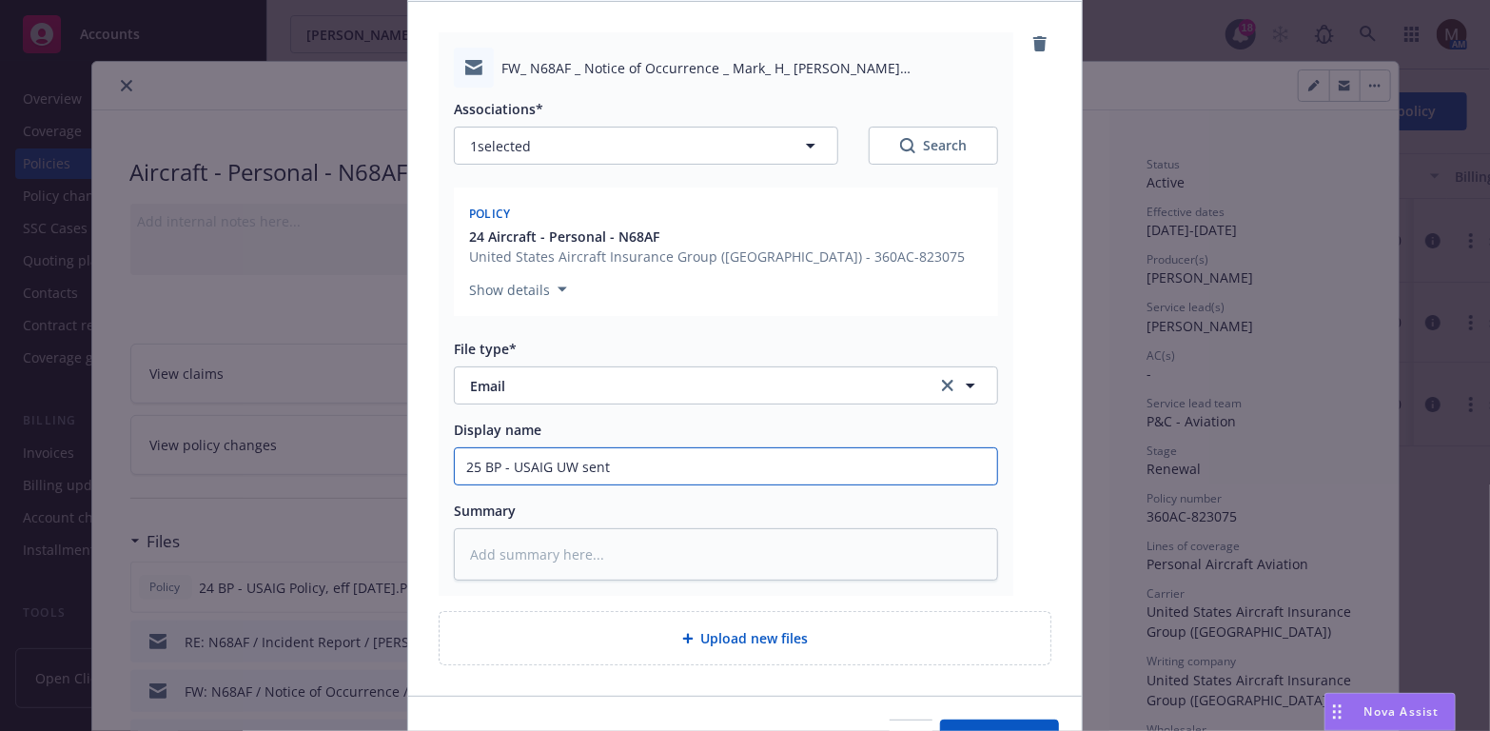
type textarea "x"
type input "25 BP - USAIG UW sent"
type textarea "x"
type input "25 BP - USAIG UW sent c"
type textarea "x"
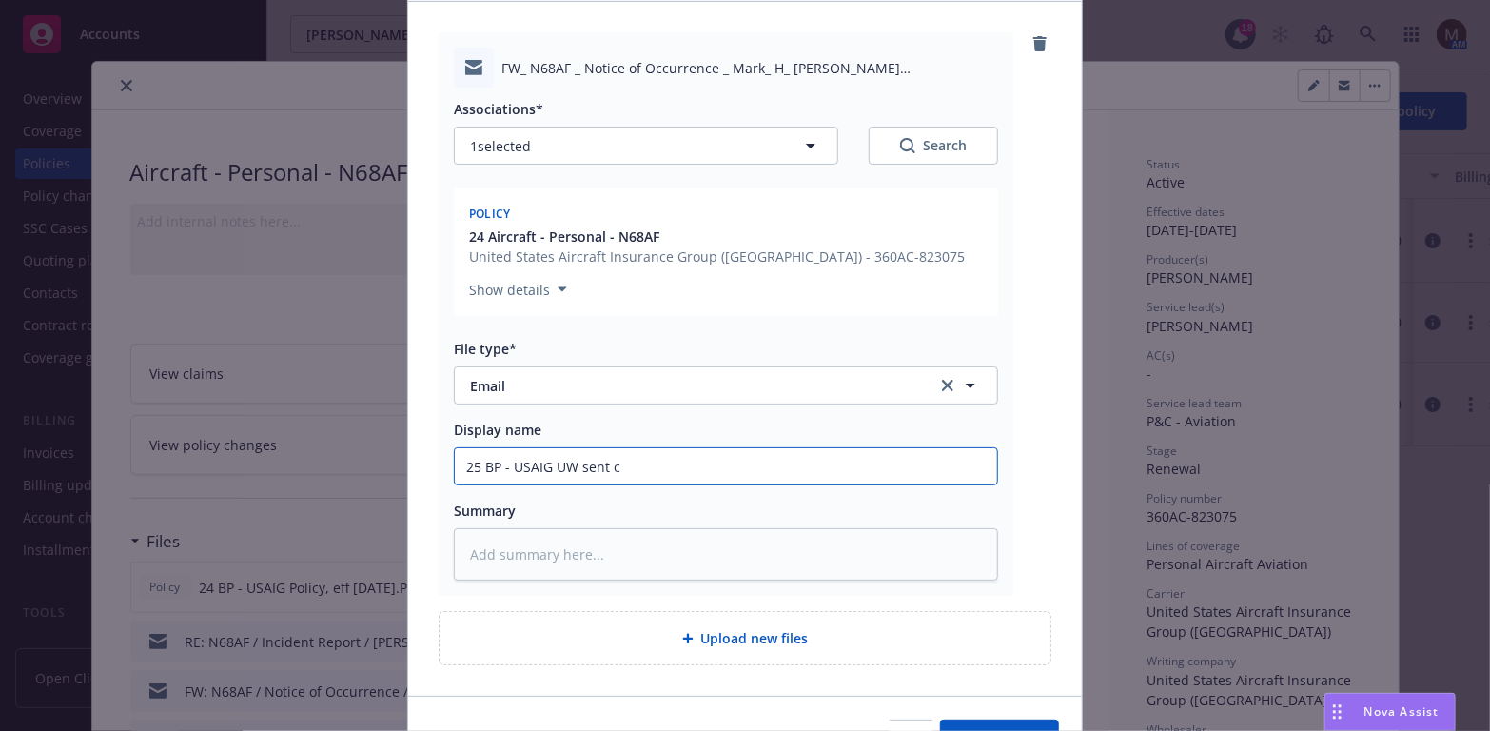
type input "25 BP - USAIG UW sent"
type textarea "x"
type input "25 BP - USAIG UW sent i"
type textarea "x"
type input "25 BP - USAIG UW sent in"
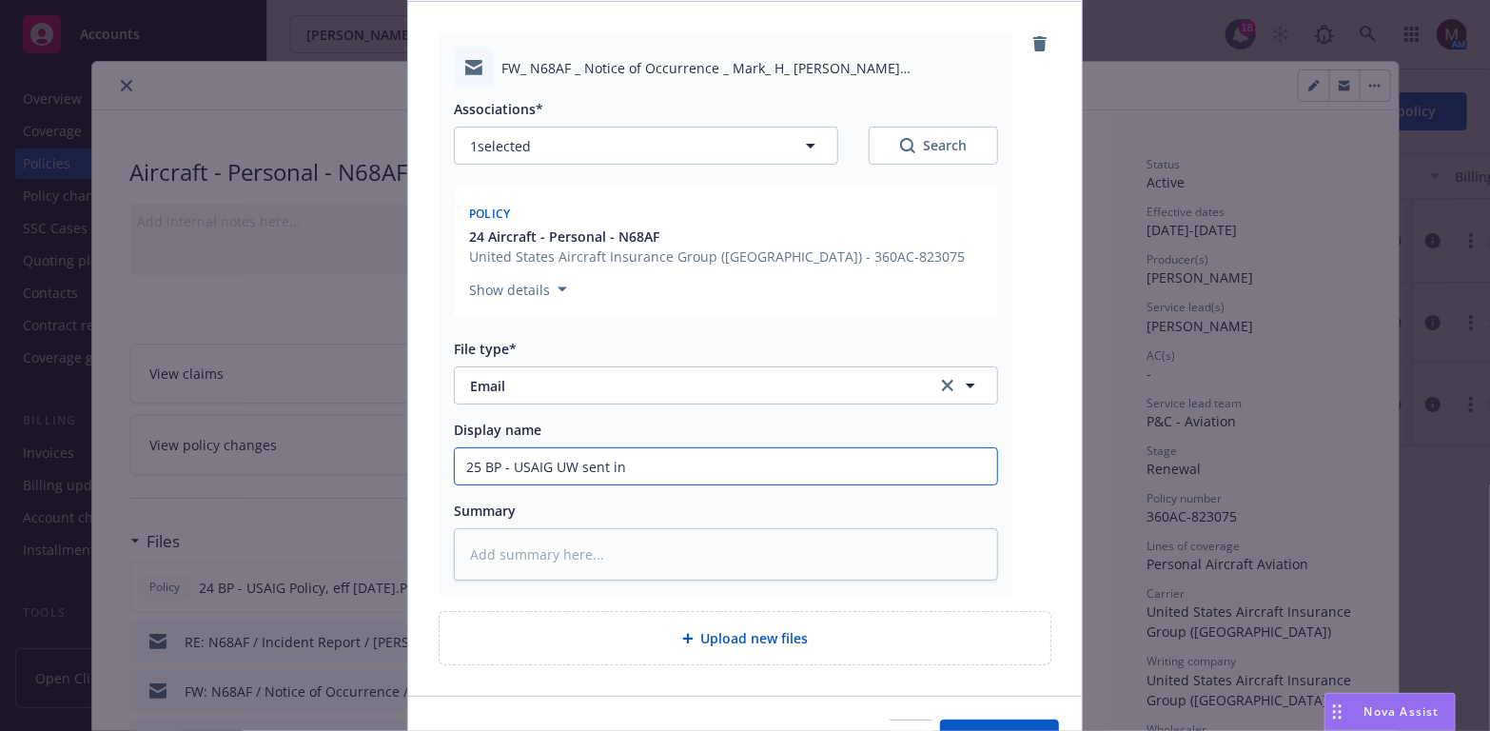
type textarea "x"
type input "25 BP - USAIG UW sent inc"
type textarea "x"
type input "25 BP - USAIG UW sent inci"
type textarea "x"
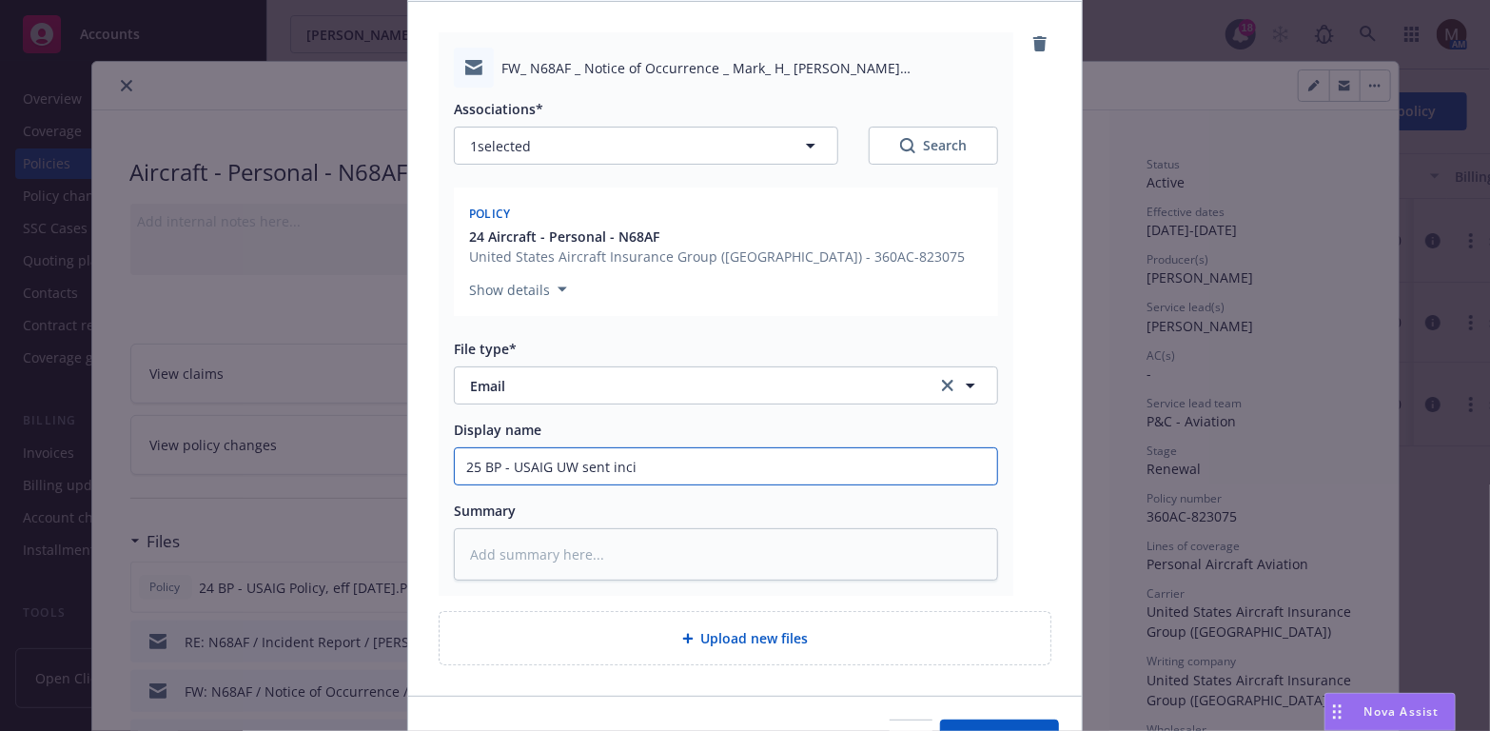
type input "25 BP - USAIG UW sent incid"
type textarea "x"
type input "25 BP - USAIG UW sent incide"
type textarea "x"
type input "25 BP - USAIG UW sent inciden"
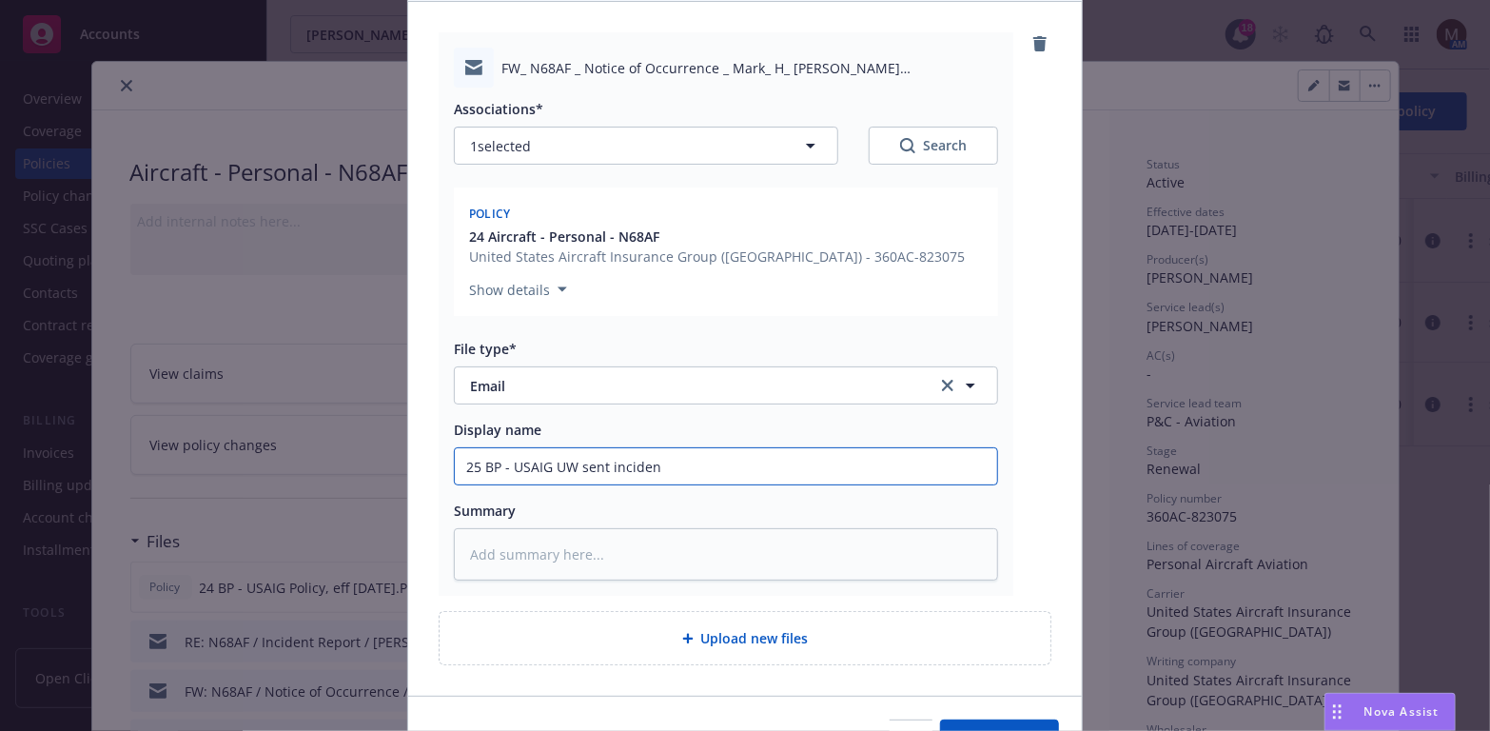
type textarea "x"
type input "25 BP - USAIG UW sent incident"
type textarea "x"
type input "25 BP - USAIG UW sent incident n"
type textarea "x"
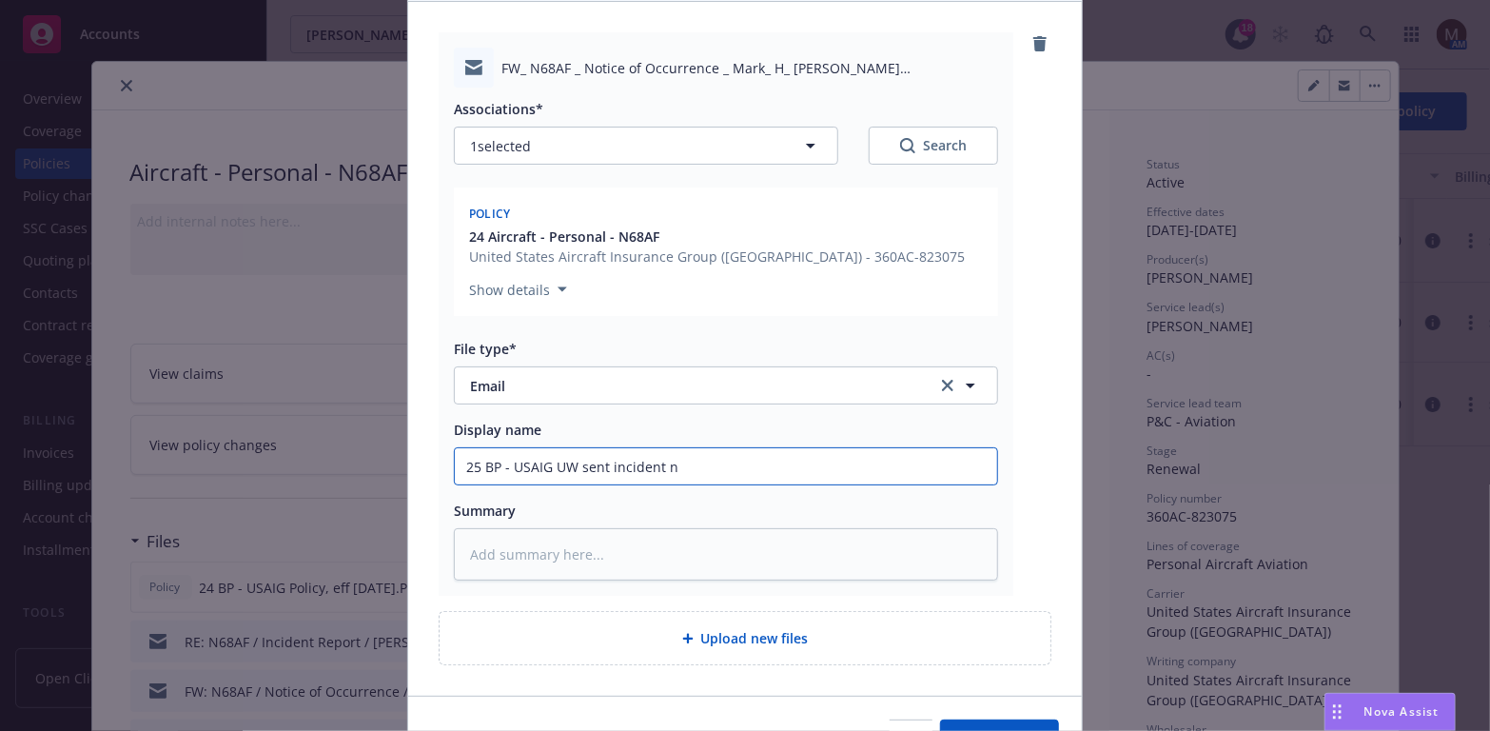
type input "25 BP - USAIG UW sent incident no"
type textarea "x"
type input "25 BP - USAIG UW sent incident not"
type textarea "x"
type input "25 BP - USAIG UW sent incident noti"
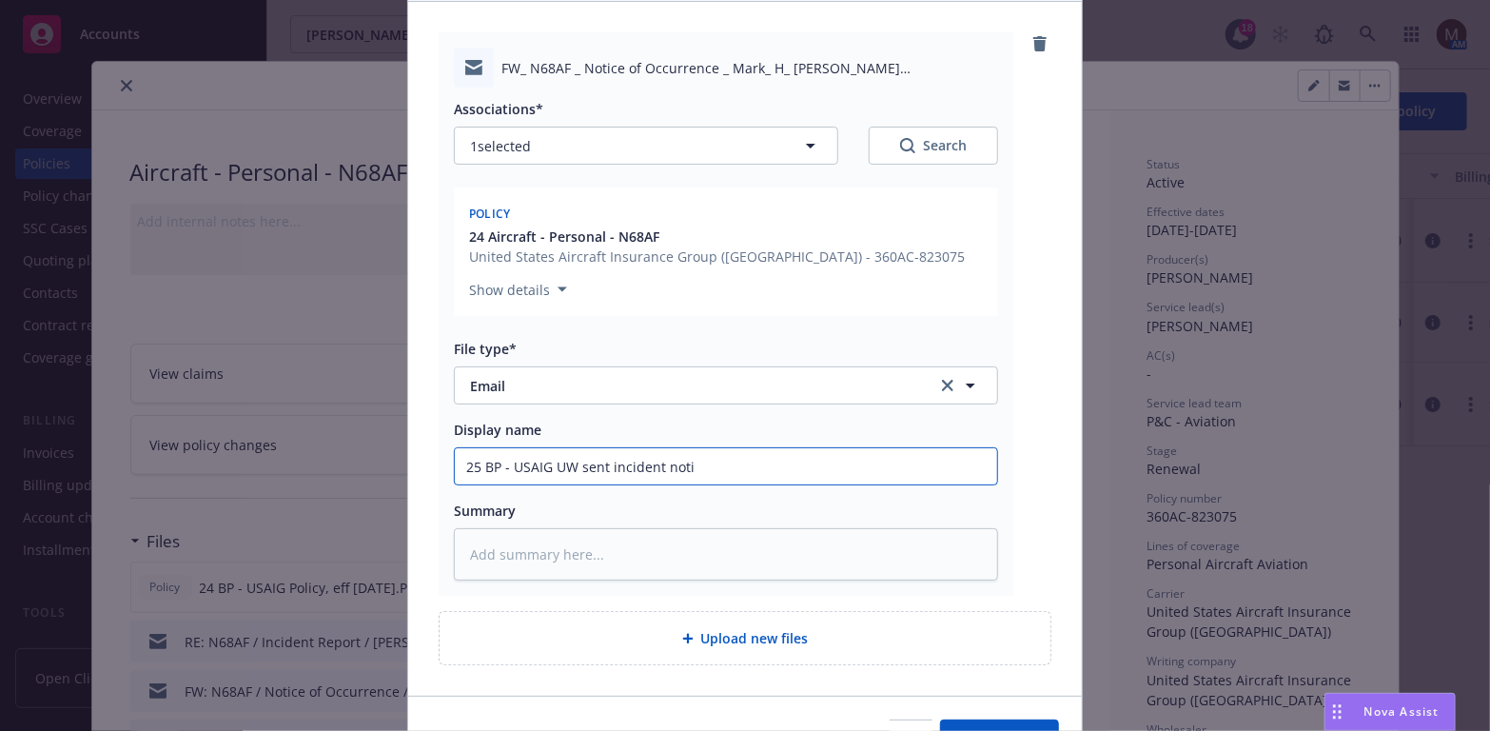
type textarea "x"
type input "25 BP - USAIG UW sent incident notic"
type textarea "x"
type input "25 BP - USAIG UW sent incident notice"
type textarea "x"
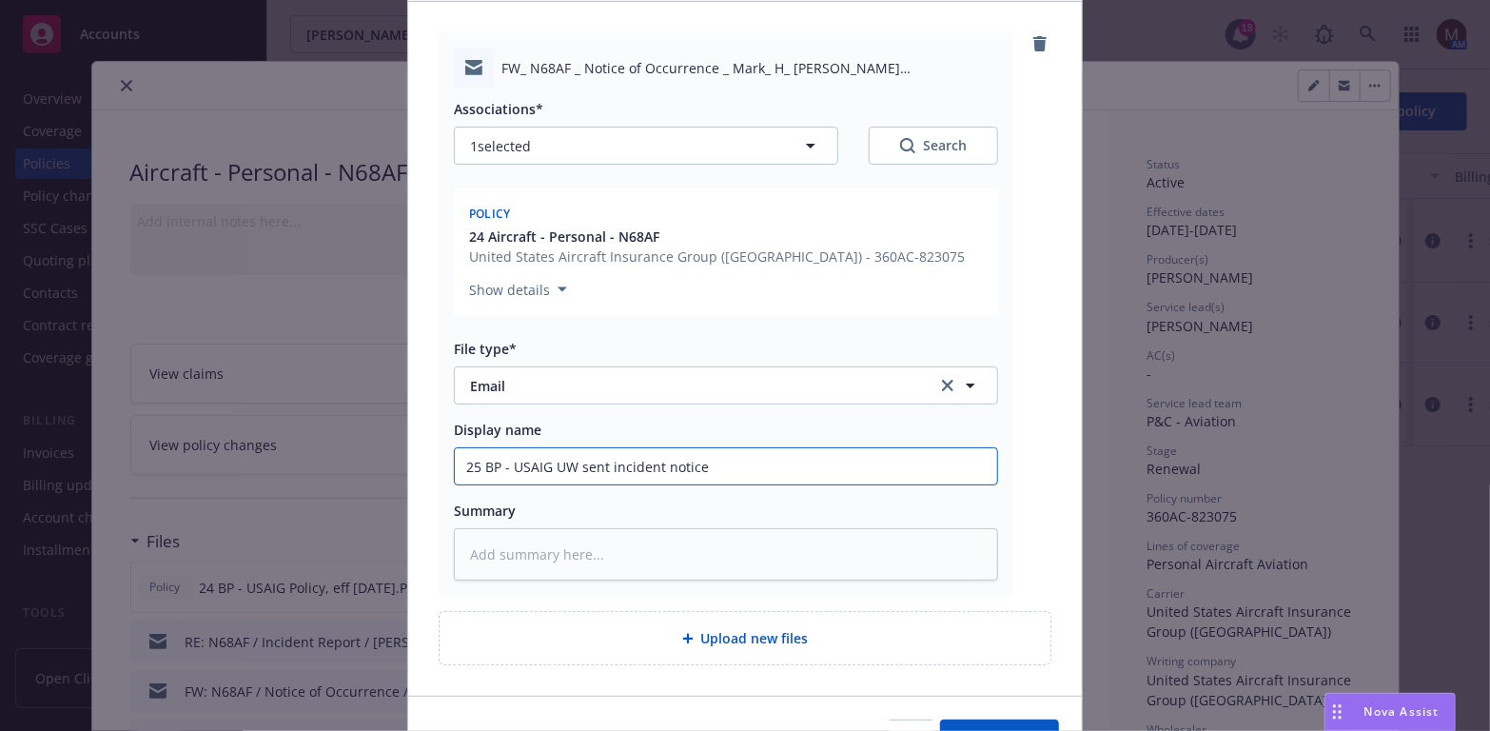
type input "25 BP - USAIG UW sent incident notice"
type textarea "x"
type input "25 BP - USAIG UW sent incident notice t"
type textarea "x"
type input "25 BP - USAIG UW sent incident notice to"
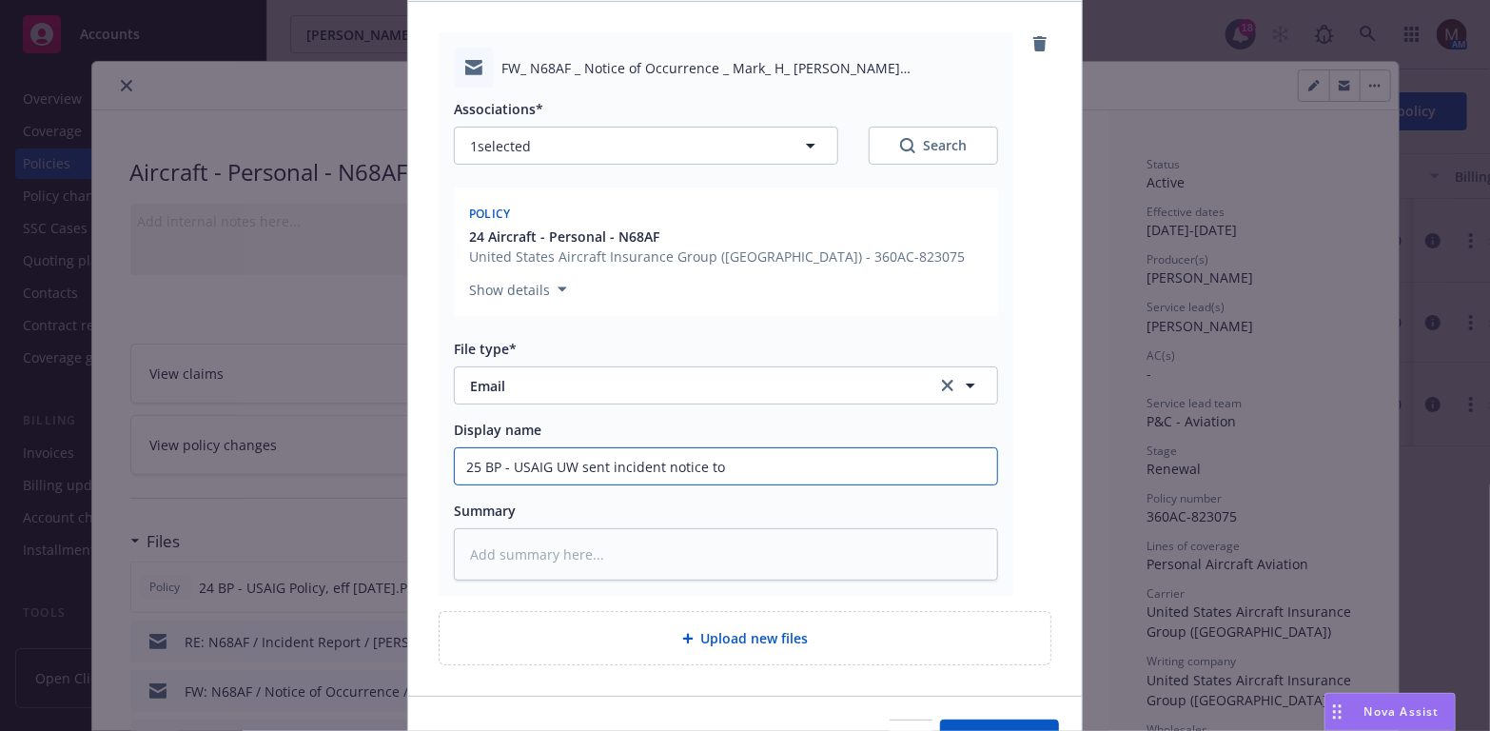
type textarea "x"
type input "25 BP - USAIG UW sent incident notice to"
type textarea "x"
type input "25 BP - USAIG UW sent incident notice to c"
type textarea "x"
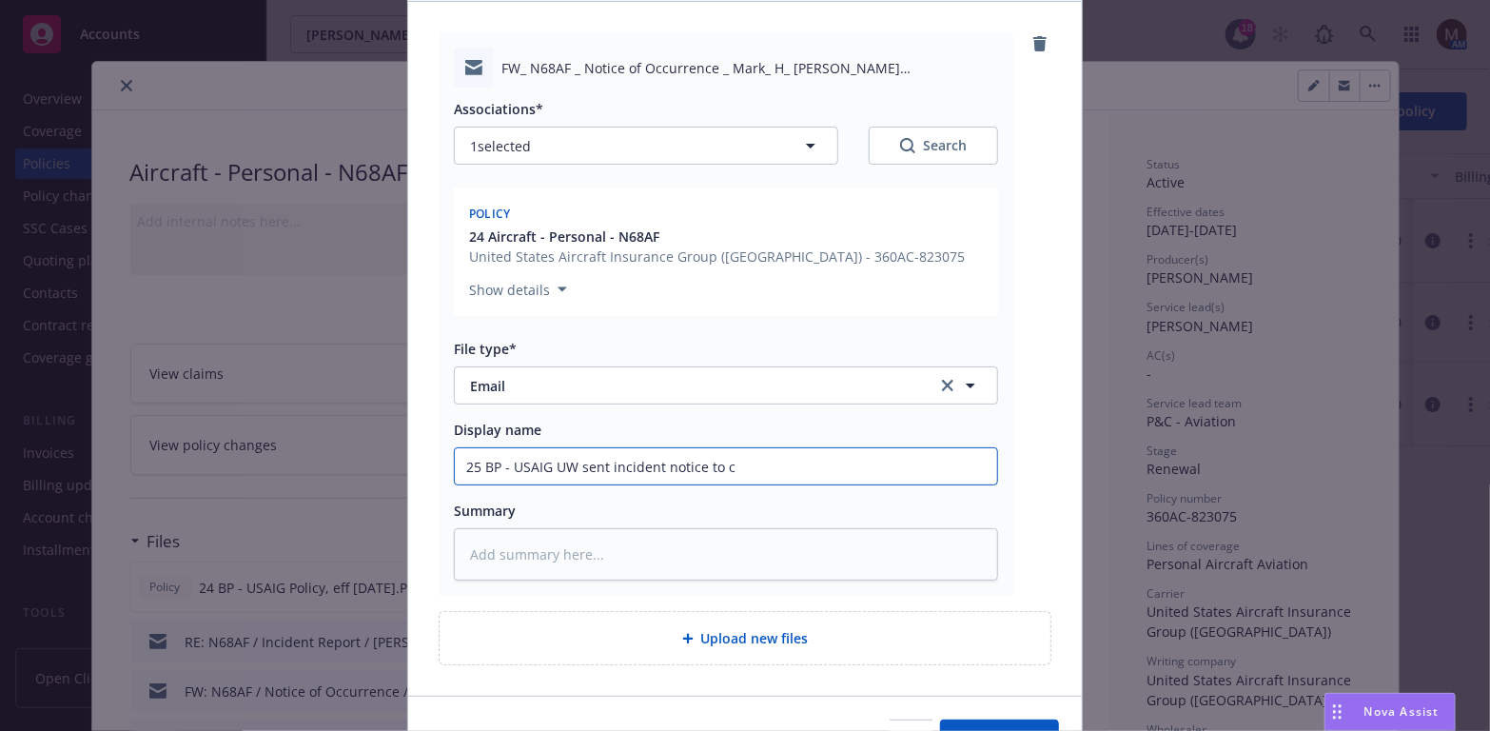
type input "25 BP - USAIG UW sent incident notice to cl"
type textarea "x"
type input "25 BP - USAIG UW sent incident notice to c"
type textarea "x"
type input "25 BP - USAIG UW sent incident notice to"
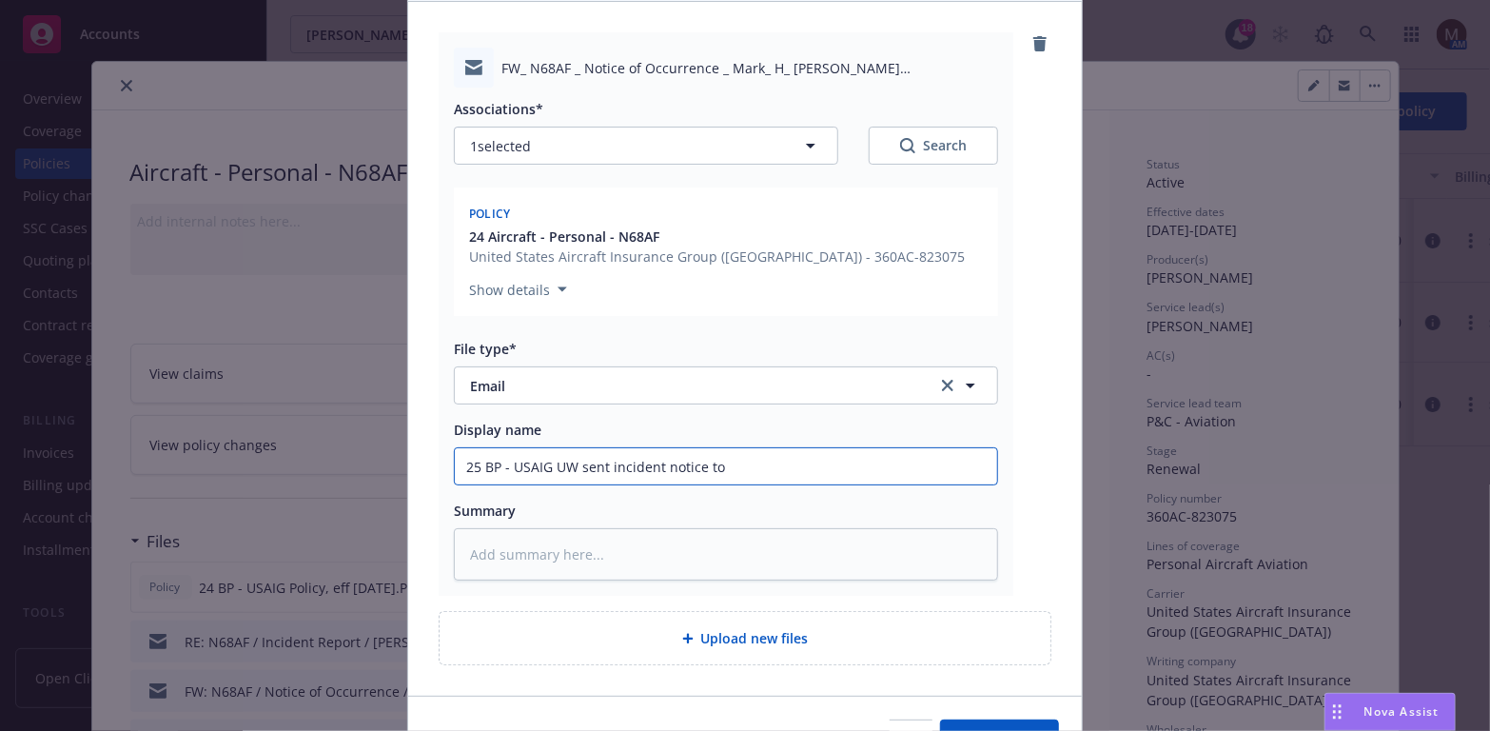
type textarea "x"
type input "25 BP - USAIG UW sent incident notice to U"
type textarea "x"
type input "25 BP - USAIG UW sent incident notice to US"
type textarea "x"
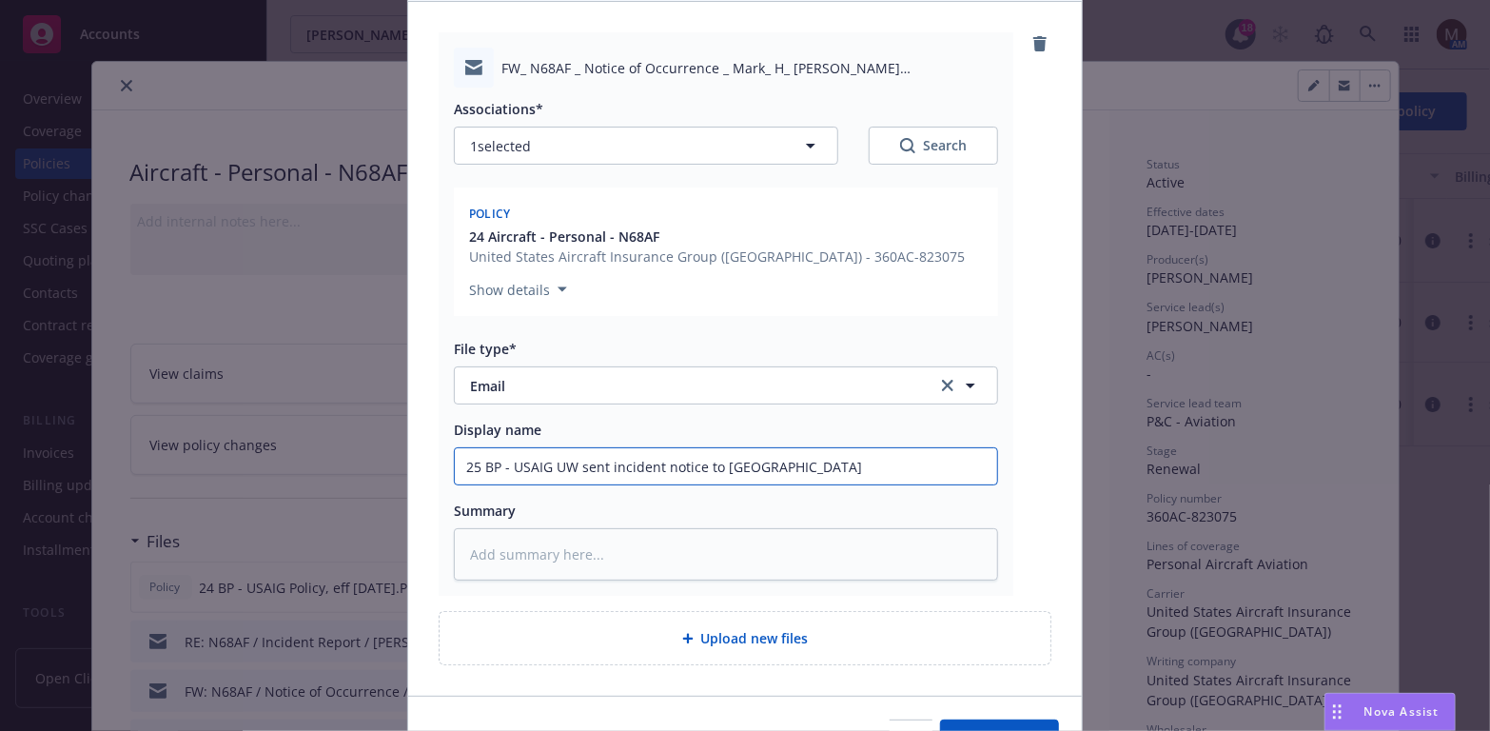
type input "25 BP - USAIG UW sent incident notice to USA"
type textarea "x"
type input "25 BP - USAIG UW sent incident notice to USAI"
type textarea "x"
type input "25 BP - USAIG UW sent incident notice to USAIG"
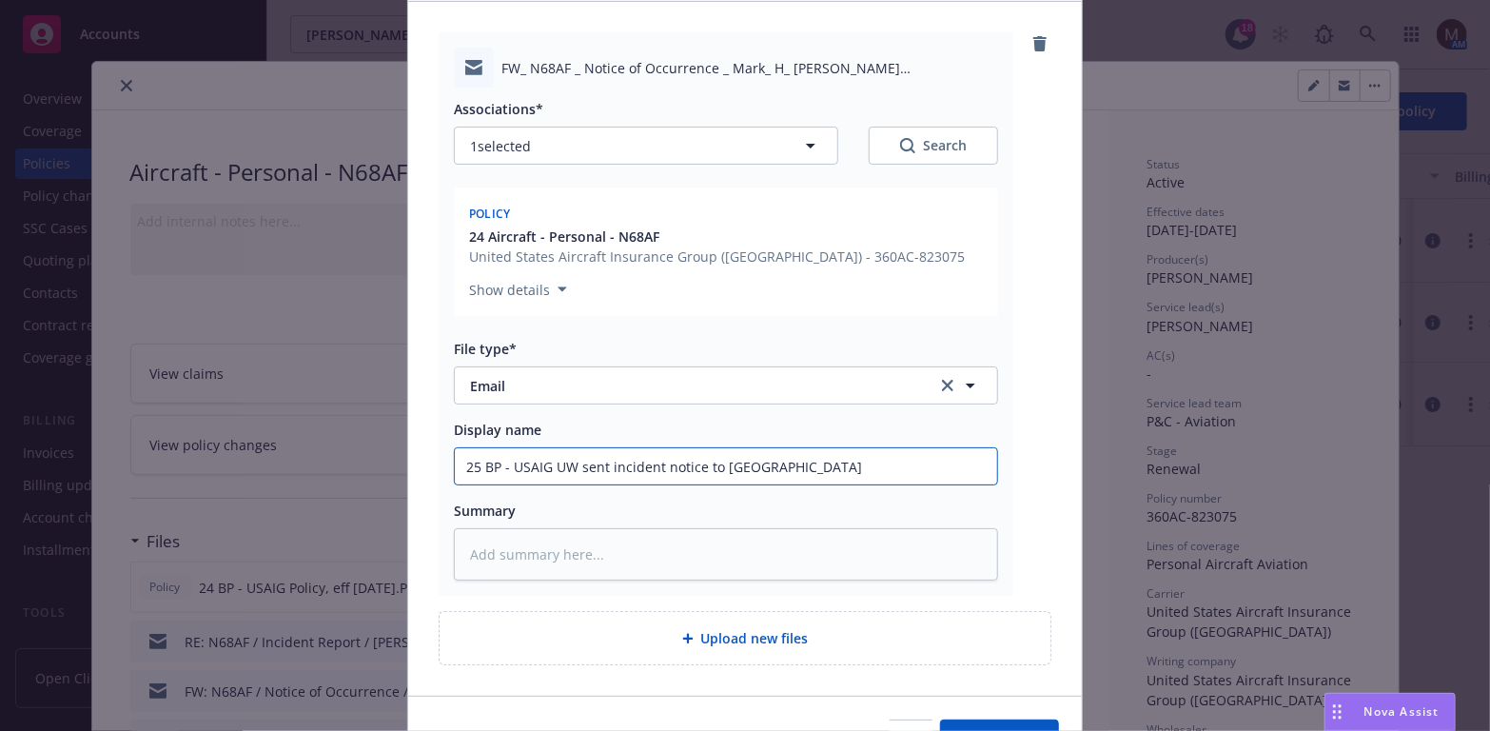
type textarea "x"
type input "25 BP - USAIG UW sent incident notice to USAIG"
type textarea "x"
type input "25 BP - USAIG UW sent incident notice to USAIG c"
type textarea "x"
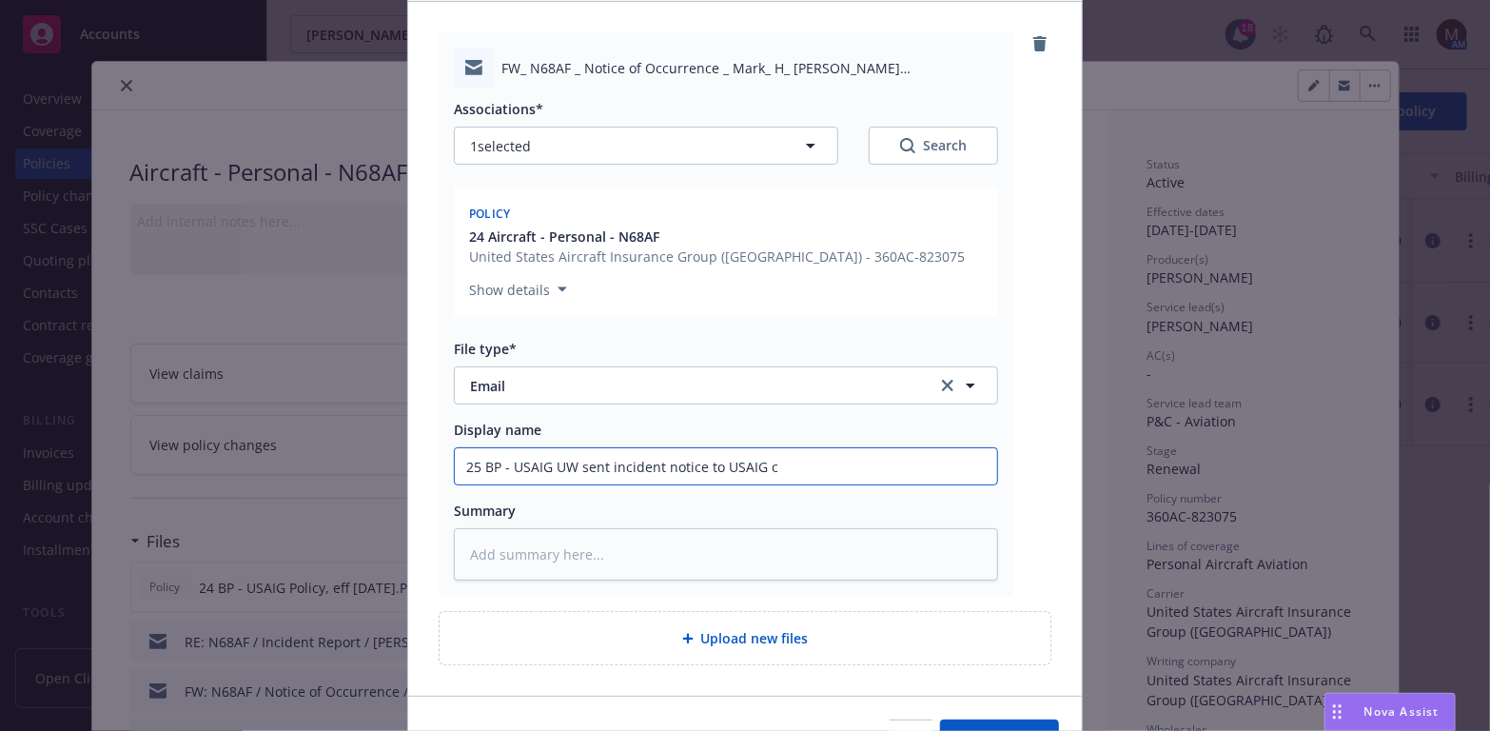
type input "25 BP - USAIG UW sent incident notice to USAIG cl"
type textarea "x"
type input "25 BP - USAIG UW sent incident notice to USAIG cla"
type textarea "x"
type input "25 BP - USAIG UW sent incident notice to USAIG clai"
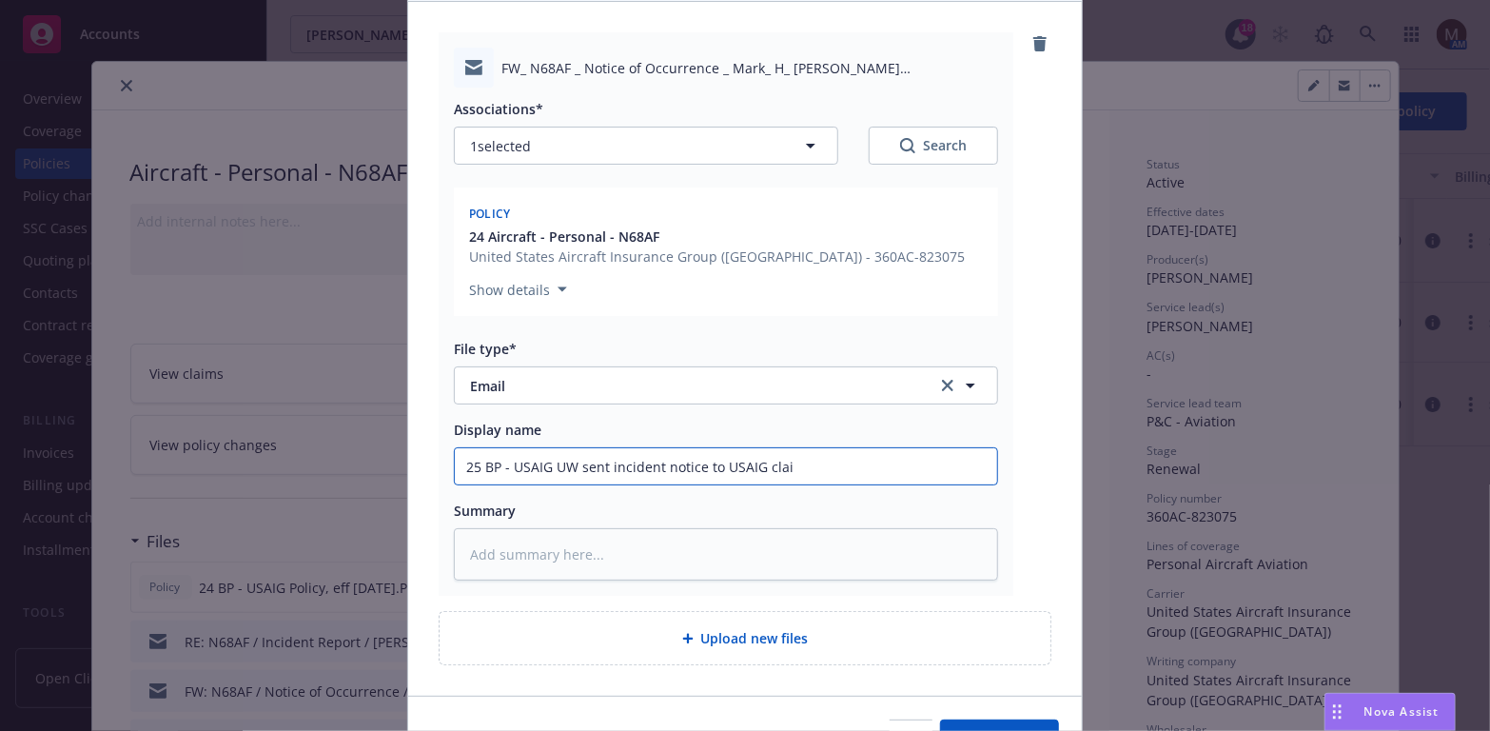
type textarea "x"
type input "25 BP - USAIG UW sent incident notice to USAIG claim"
type textarea "x"
type input "25 BP - USAIG UW sent incident notice to USAIG claims"
type textarea "x"
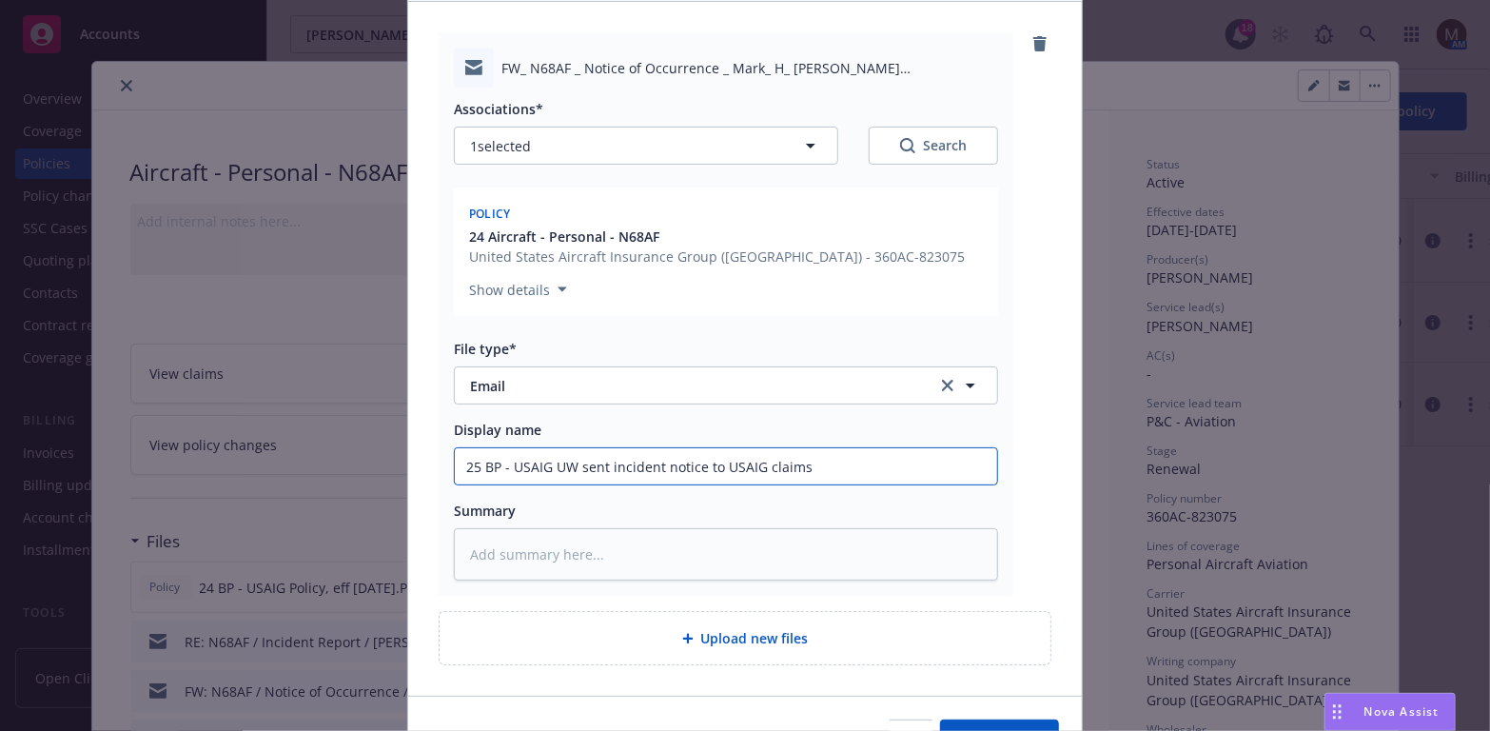
type input "25 BP - USAIG UW sent incident notice to USAIG claims"
type textarea "x"
type input "25 BP - USAIG UW sent incident notice to USAIG claims ("
type textarea "x"
type input "25 BP - USAIG UW sent incident notice to USAIG claims (N"
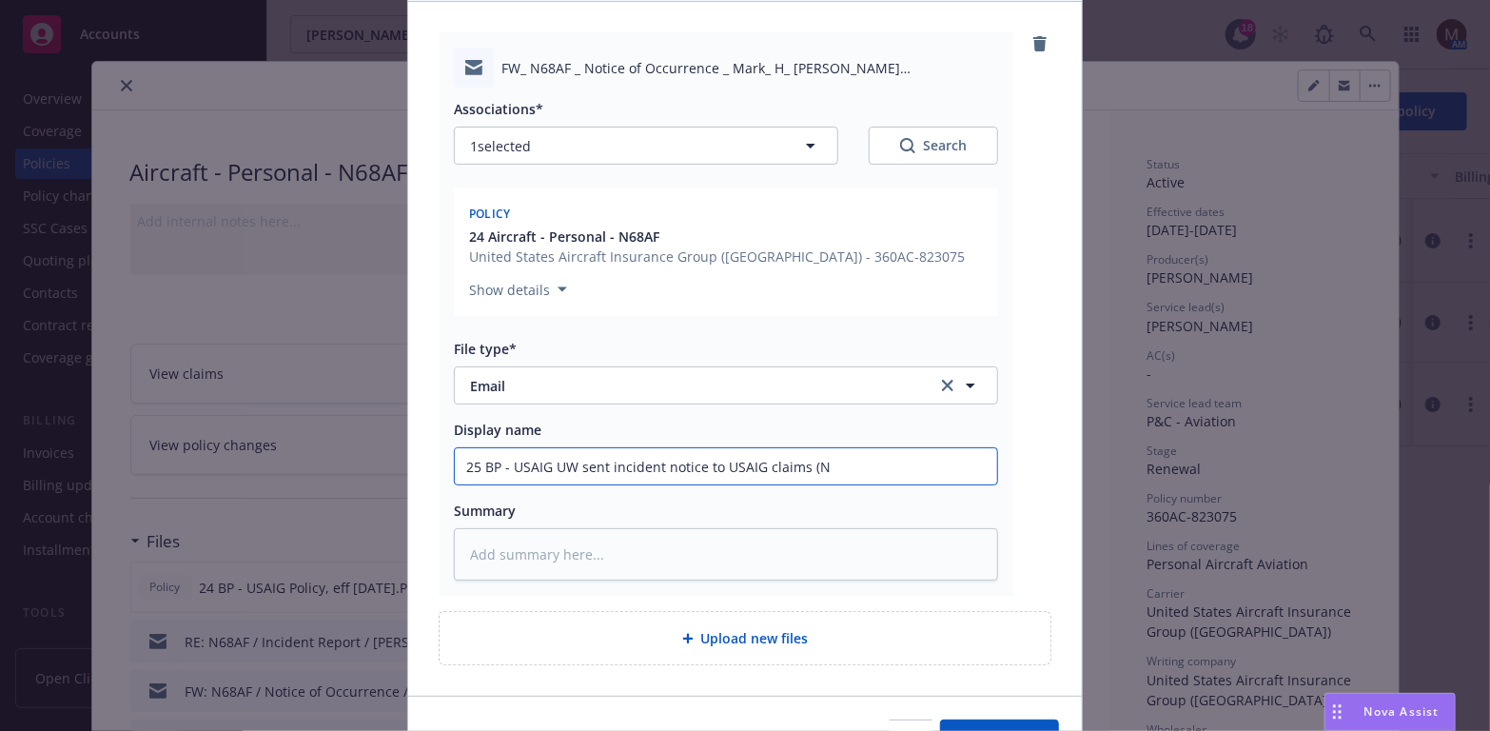
type textarea "x"
type input "25 BP - USAIG UW sent incident notice to USAIG claims (N6"
type textarea "x"
type input "25 BP - USAIG UW sent incident notice to USAIG claims (N68"
type textarea "x"
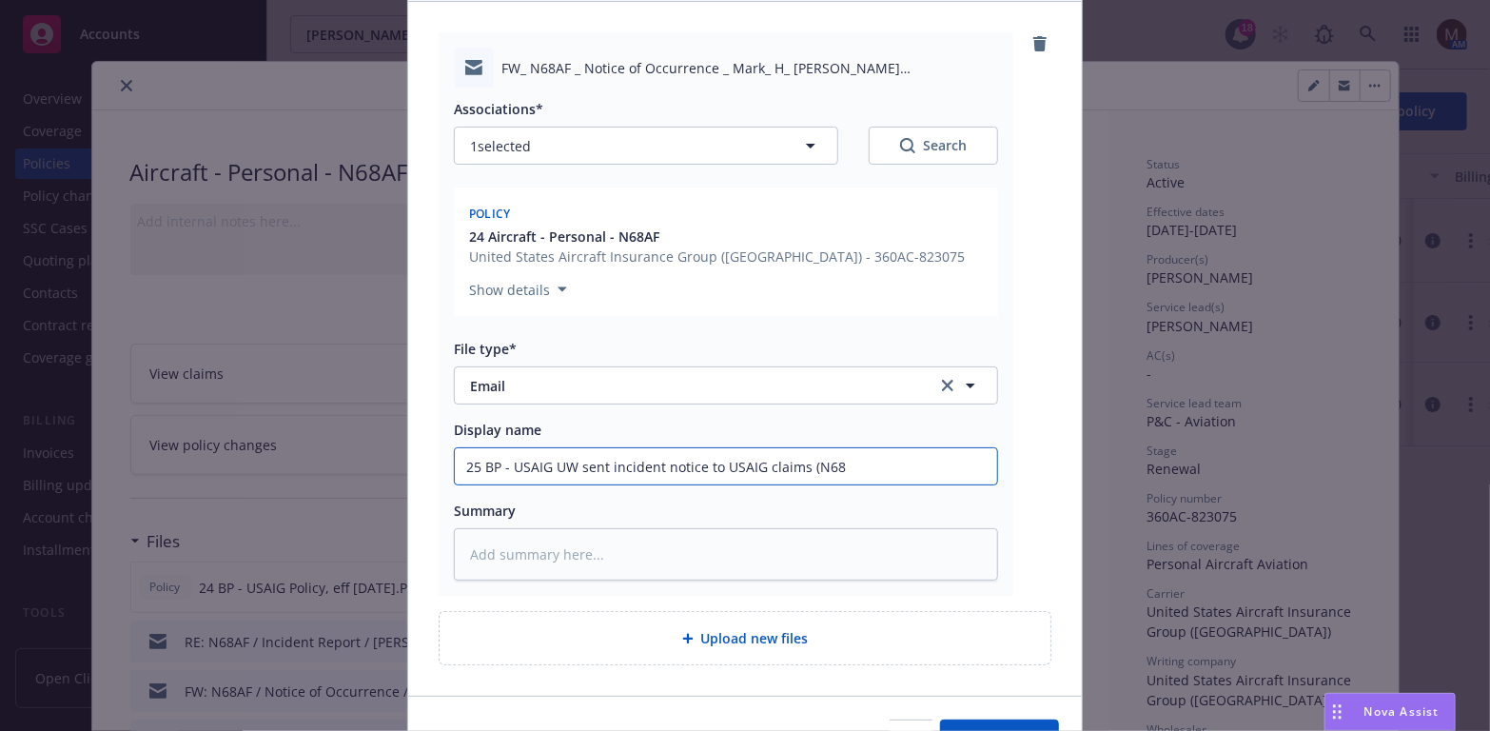
type input "25 BP - USAIG UW sent incident notice to USAIG claims (N68A"
type textarea "x"
type input "25 BP - USAIG UW sent incident notice to USAIG claims (N68AF"
type textarea "x"
drag, startPoint x: 894, startPoint y: 470, endPoint x: 333, endPoint y: 425, distance: 563.2
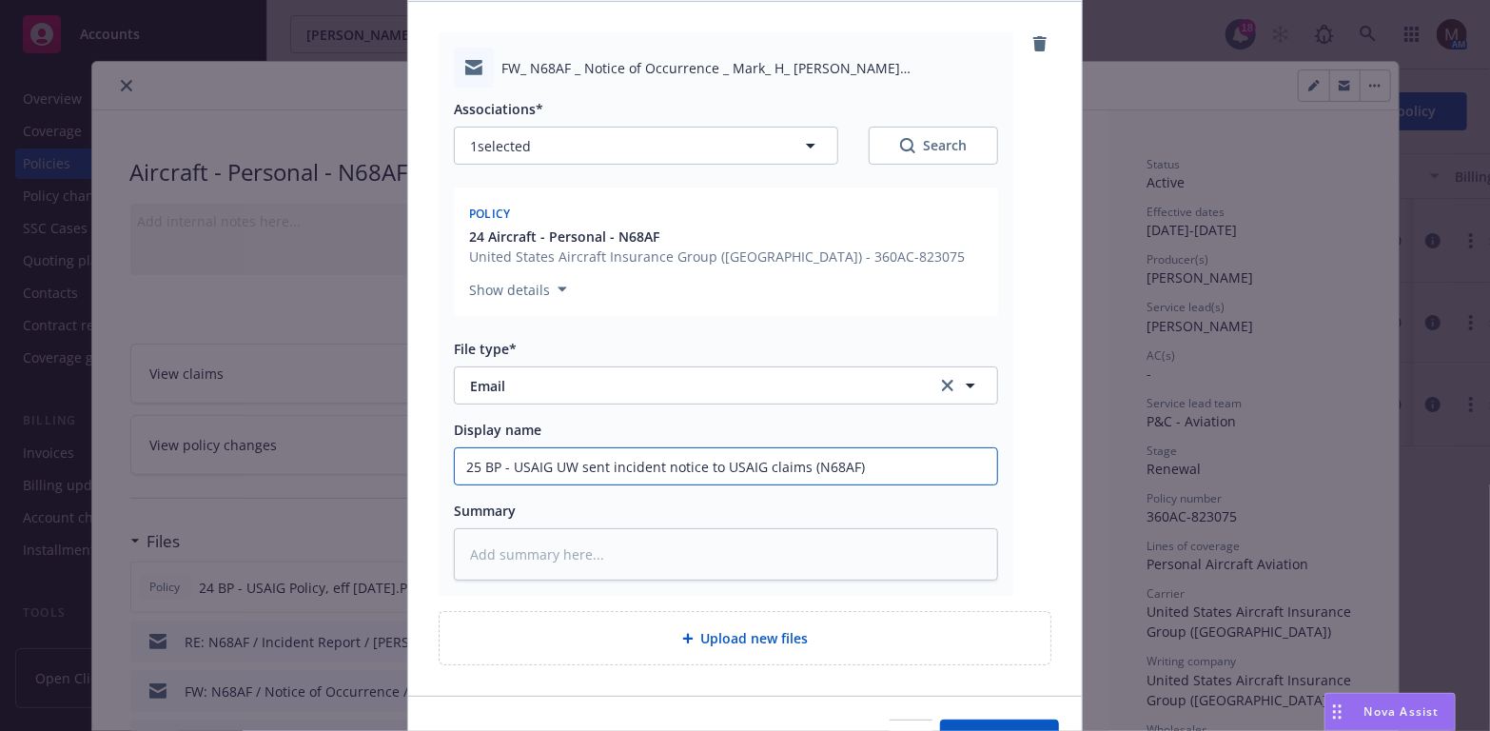
click at [333, 425] on div "Add files The uploaded files will be associated with 24 Aircraft - Personal - N…" at bounding box center [745, 365] width 1490 height 731
type input "25 BP - USAIG UW sent incident notice to USAIG claims (N68AF)"
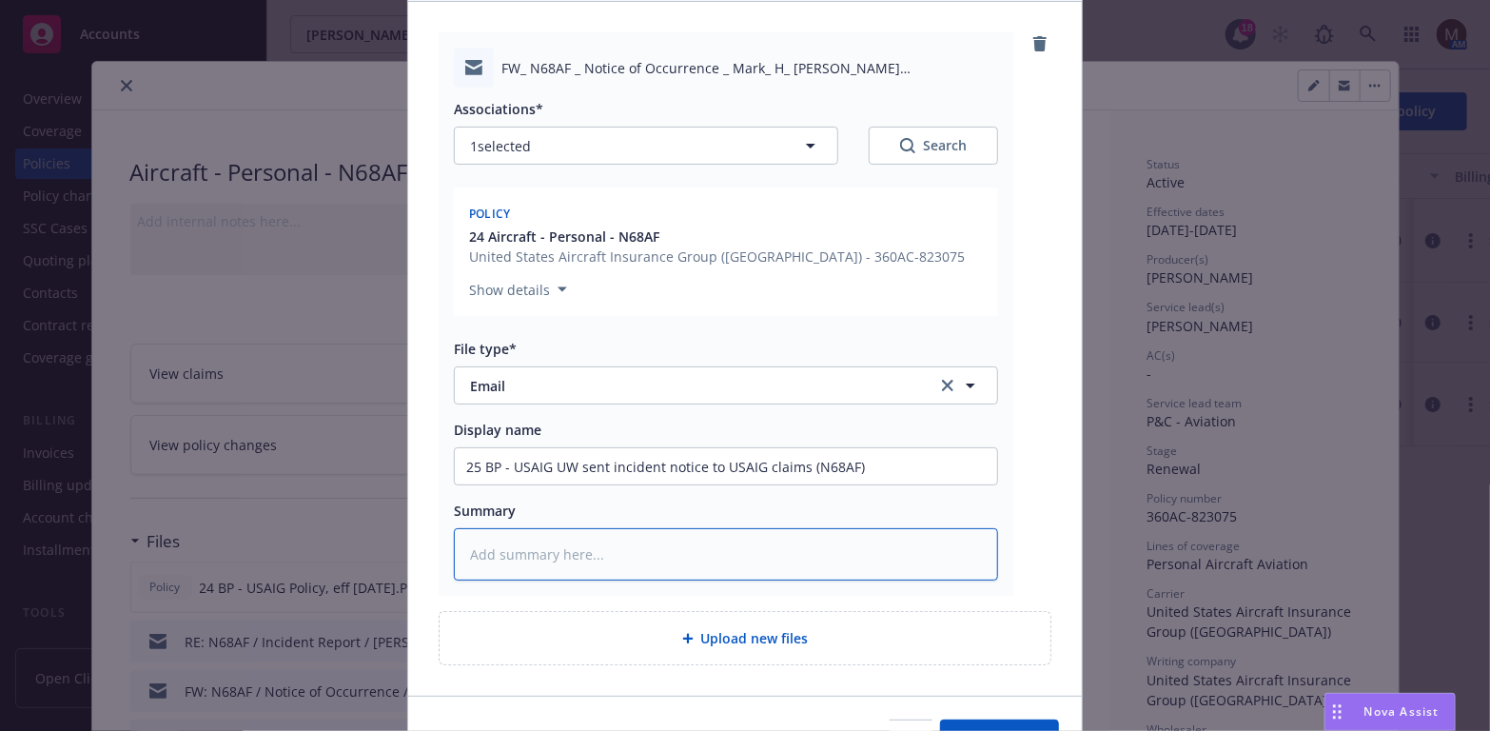
click at [500, 567] on textarea at bounding box center [726, 554] width 544 height 52
paste textarea "25 BP - USAIG UW sent incident notice to USAIG claims (N68AF)"
type textarea "x"
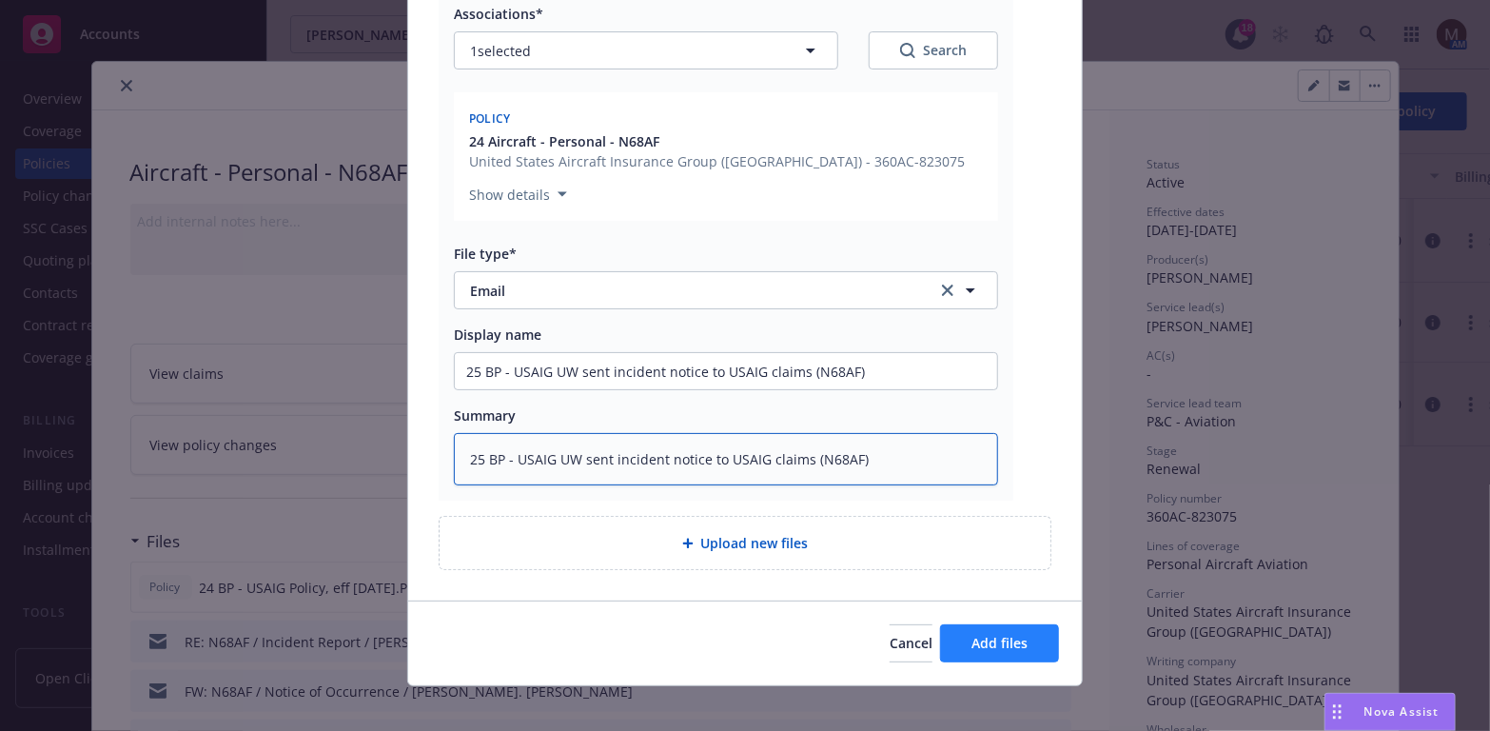
type textarea "25 BP - USAIG UW sent incident notice to USAIG claims (N68AF)"
click at [994, 634] on span "Add files" at bounding box center [1000, 643] width 56 height 18
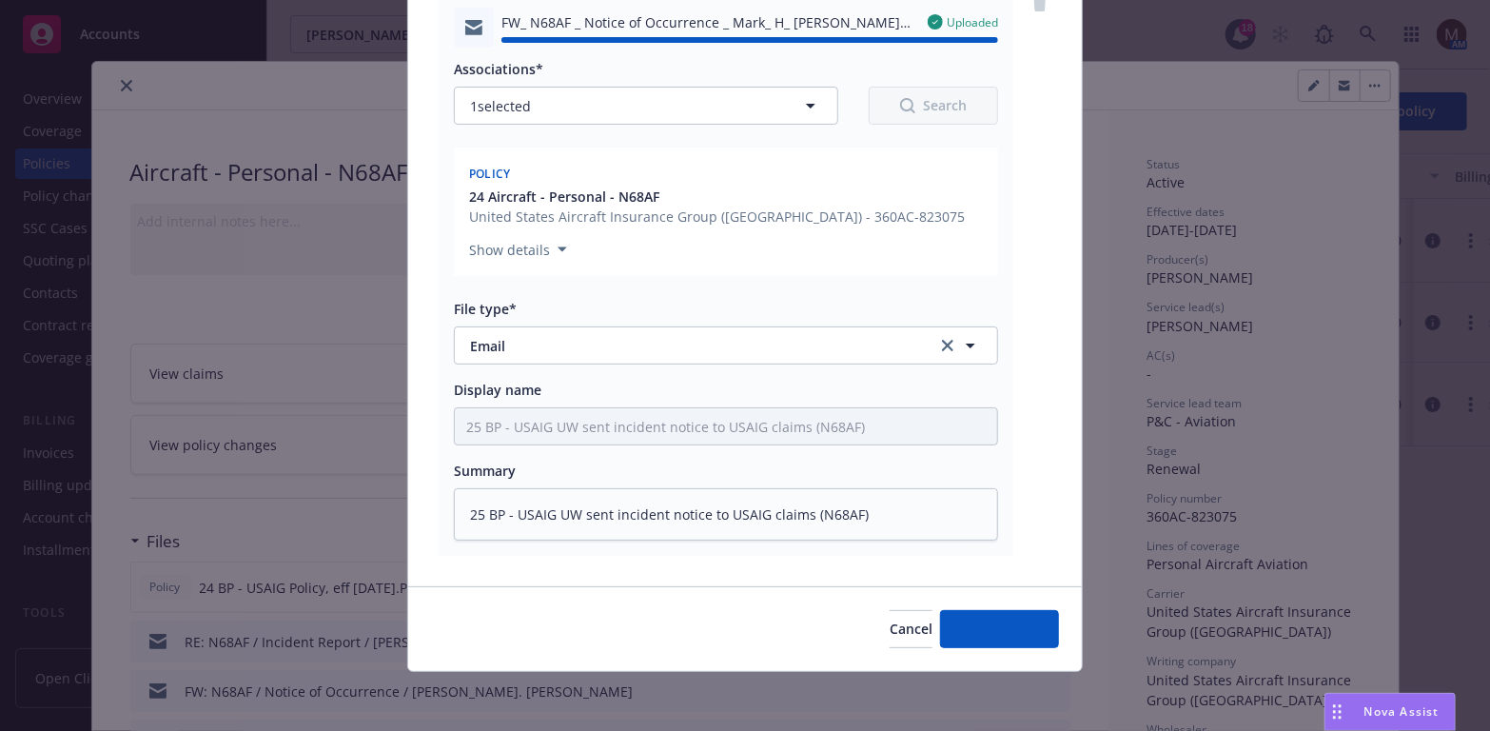
type textarea "x"
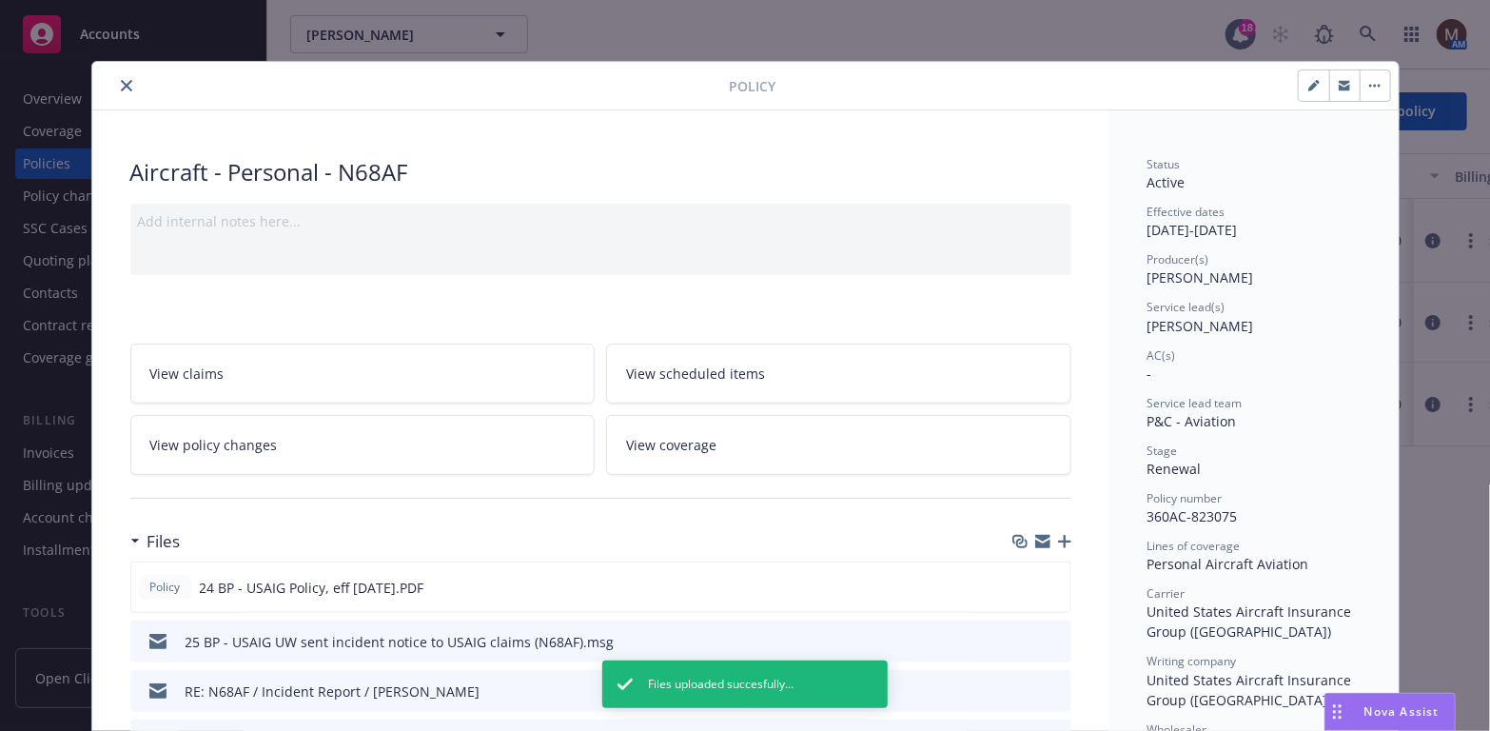
click at [121, 83] on icon "close" at bounding box center [126, 85] width 11 height 11
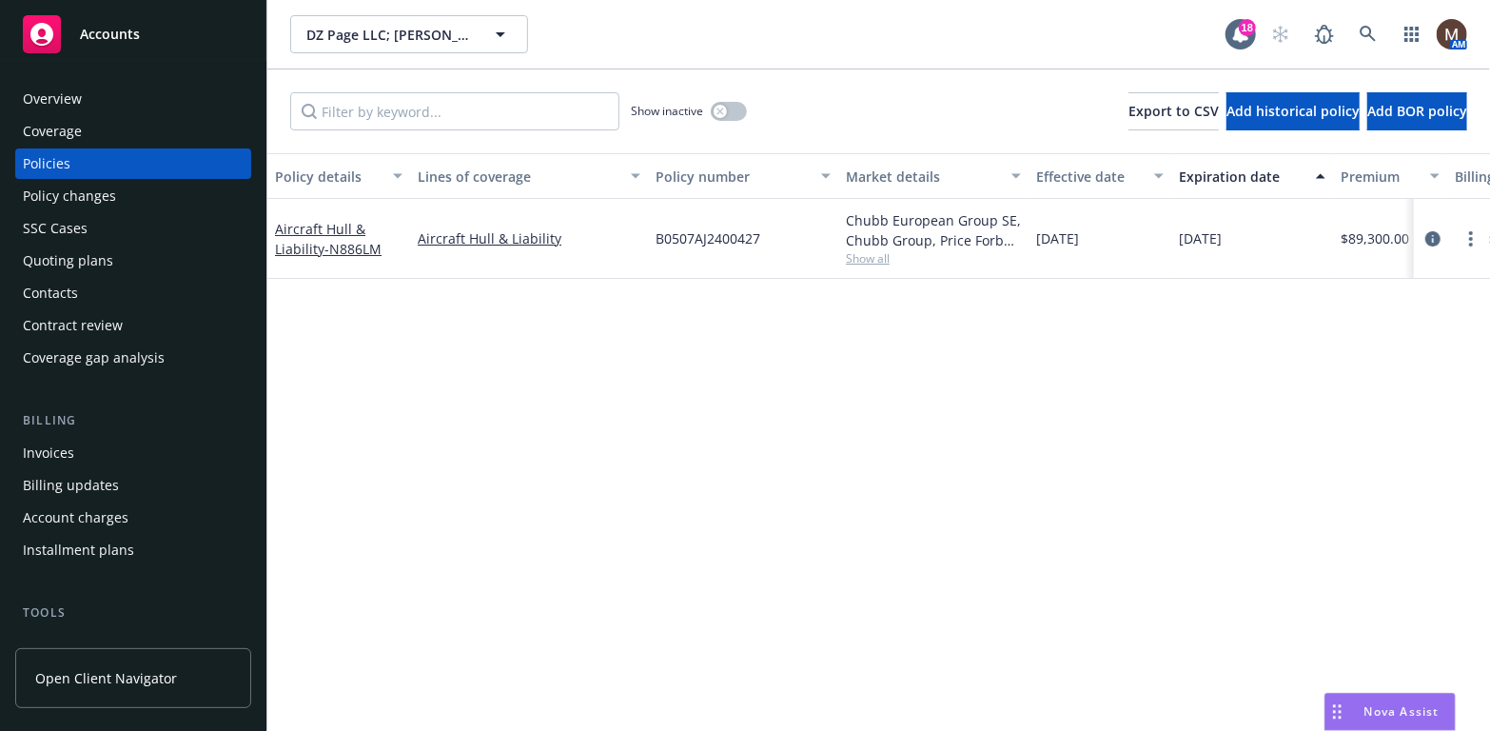
scroll to position [95, 0]
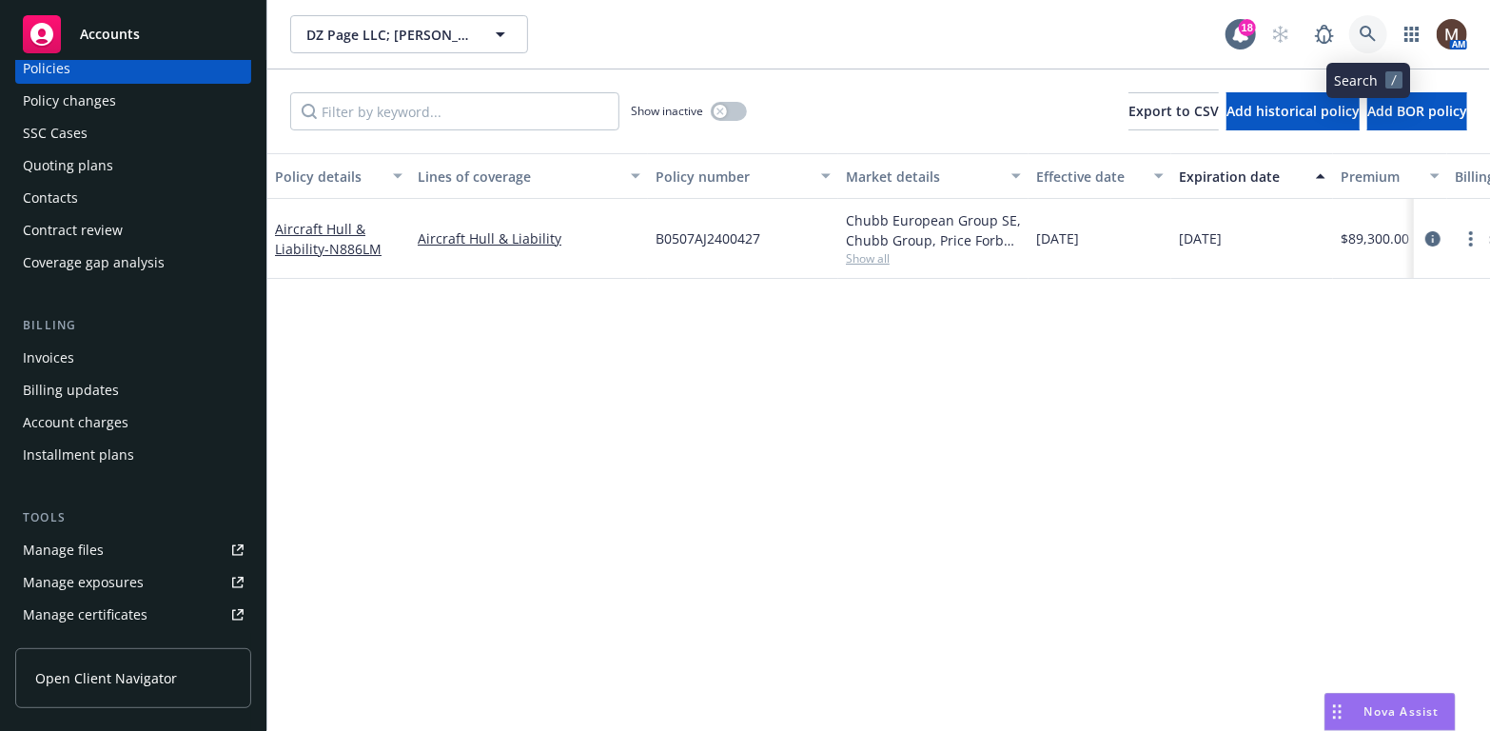
click at [1366, 29] on icon at bounding box center [1368, 34] width 17 height 17
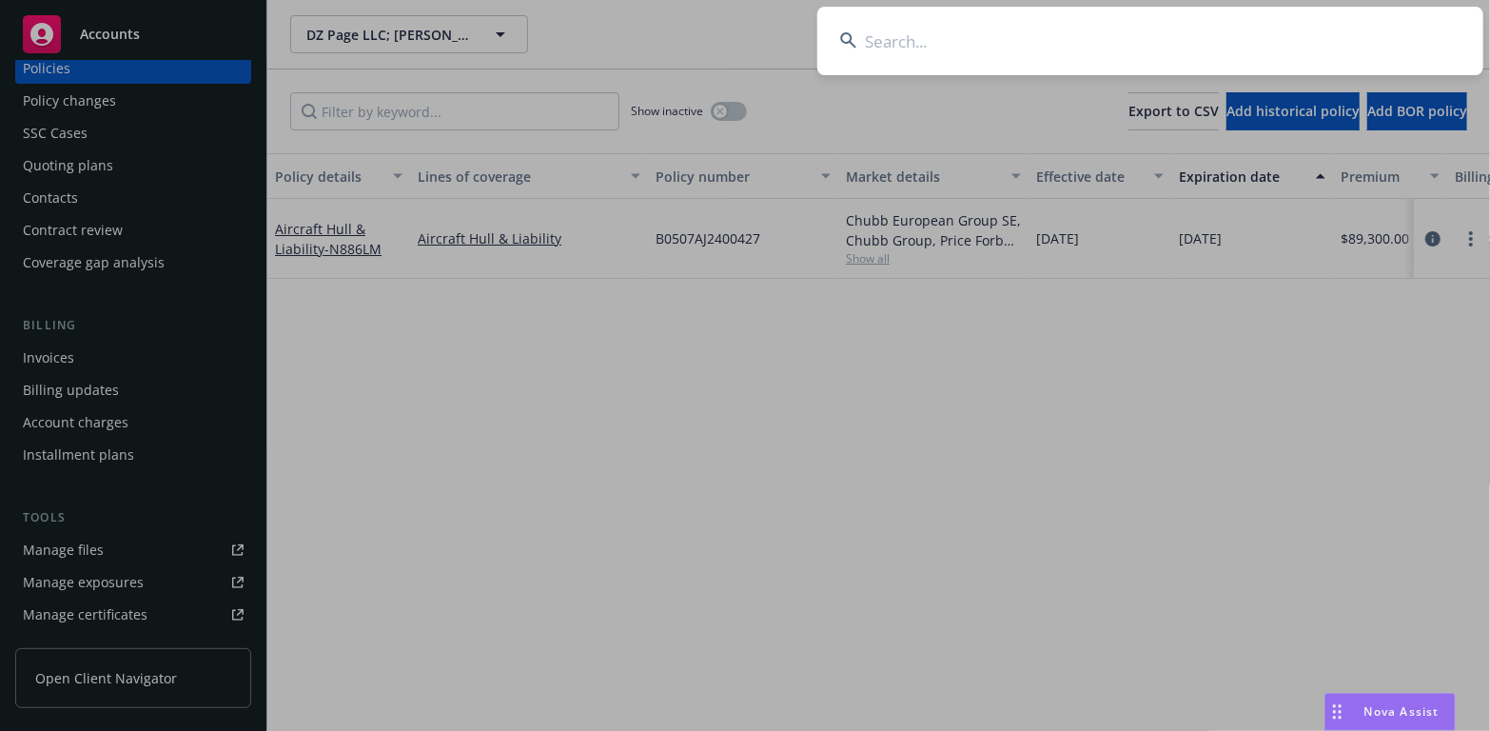
click at [895, 39] on input at bounding box center [1150, 41] width 666 height 69
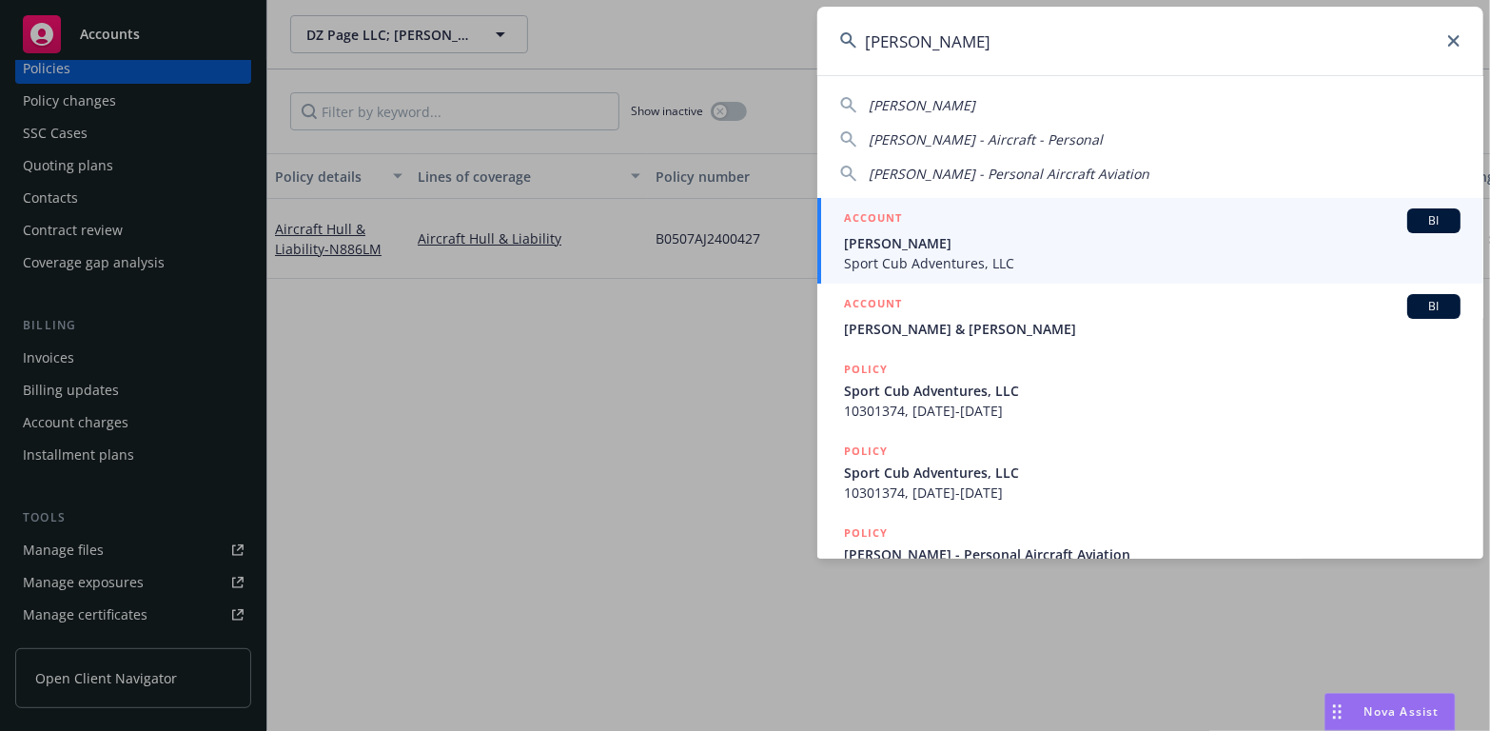
type input "michael mcdon"
click at [894, 242] on span "[PERSON_NAME]" at bounding box center [1152, 243] width 617 height 20
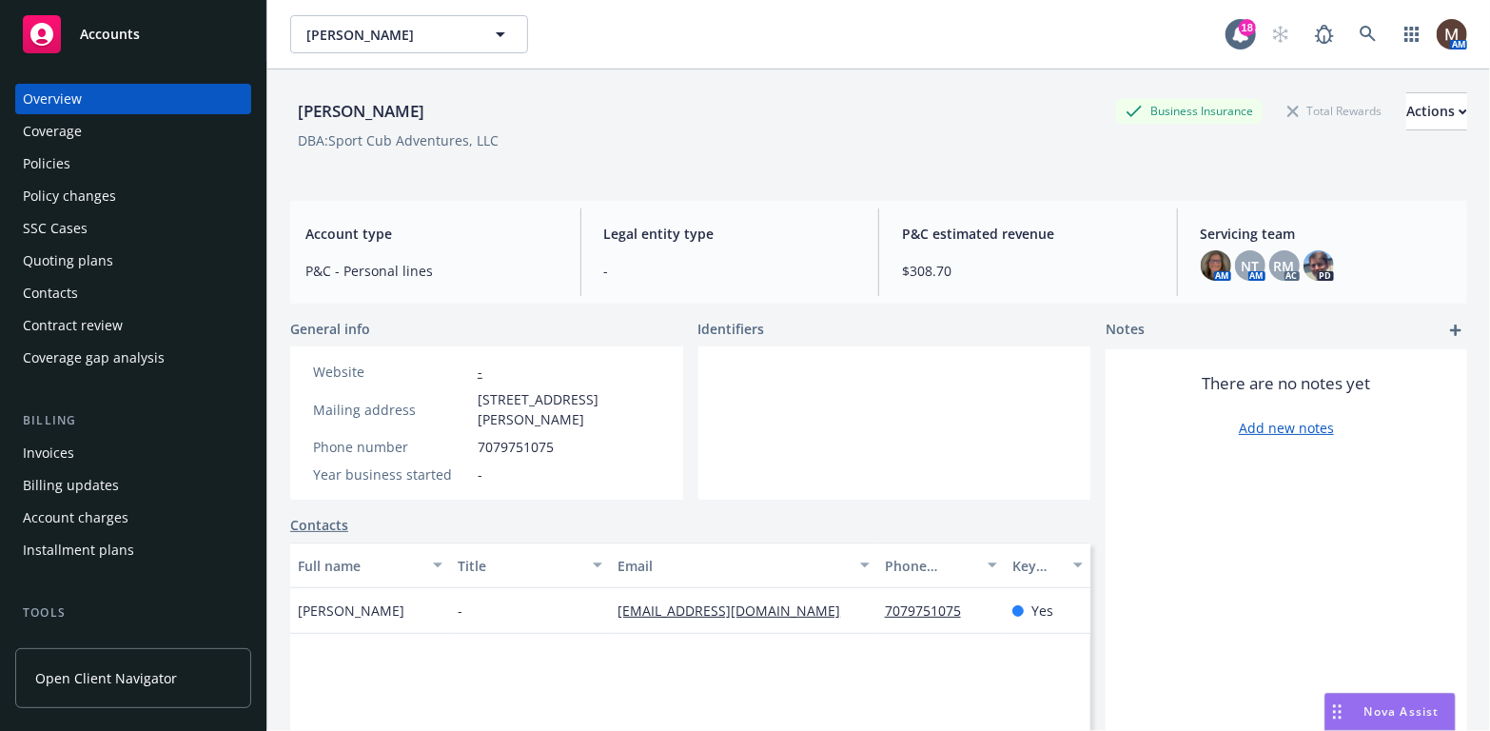
click at [69, 163] on div "Policies" at bounding box center [133, 163] width 221 height 30
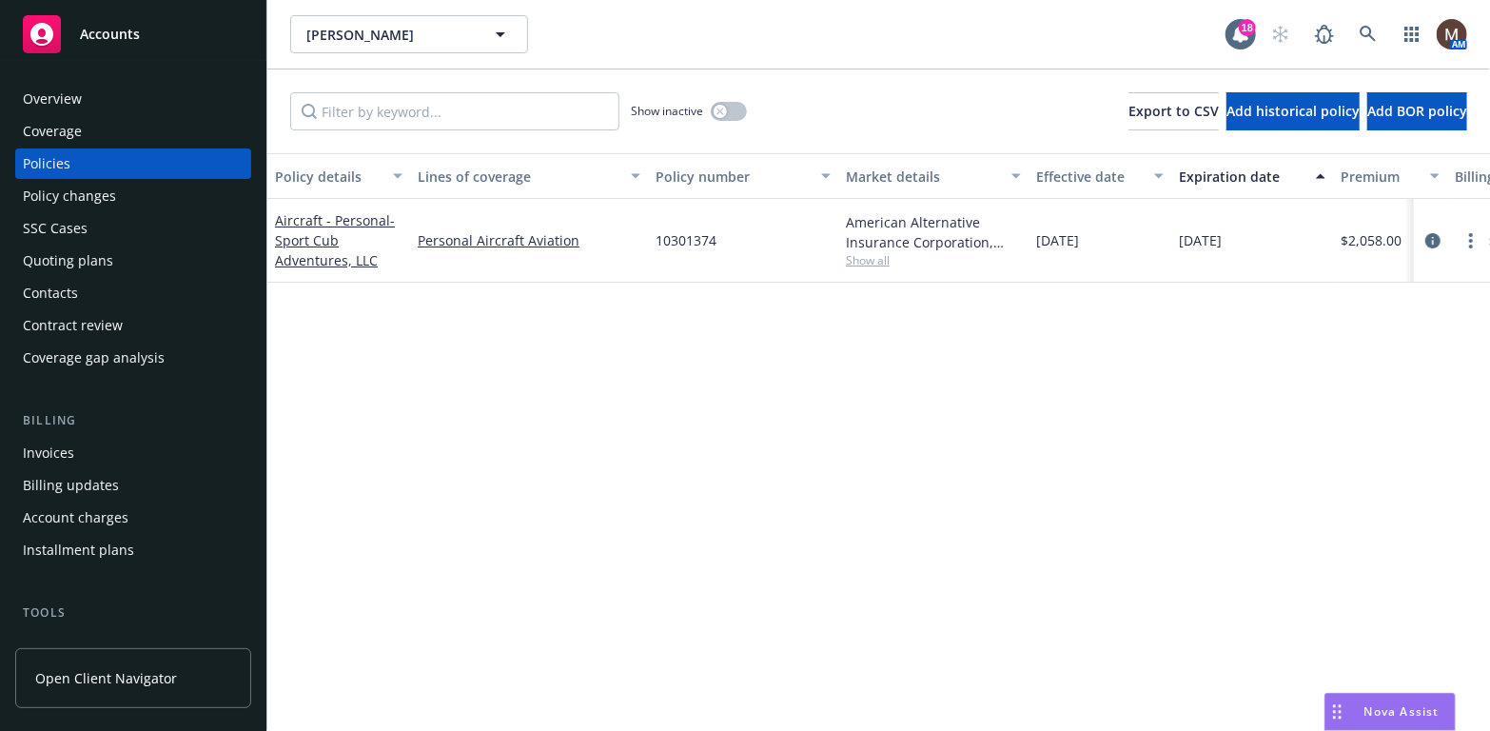
scroll to position [95, 0]
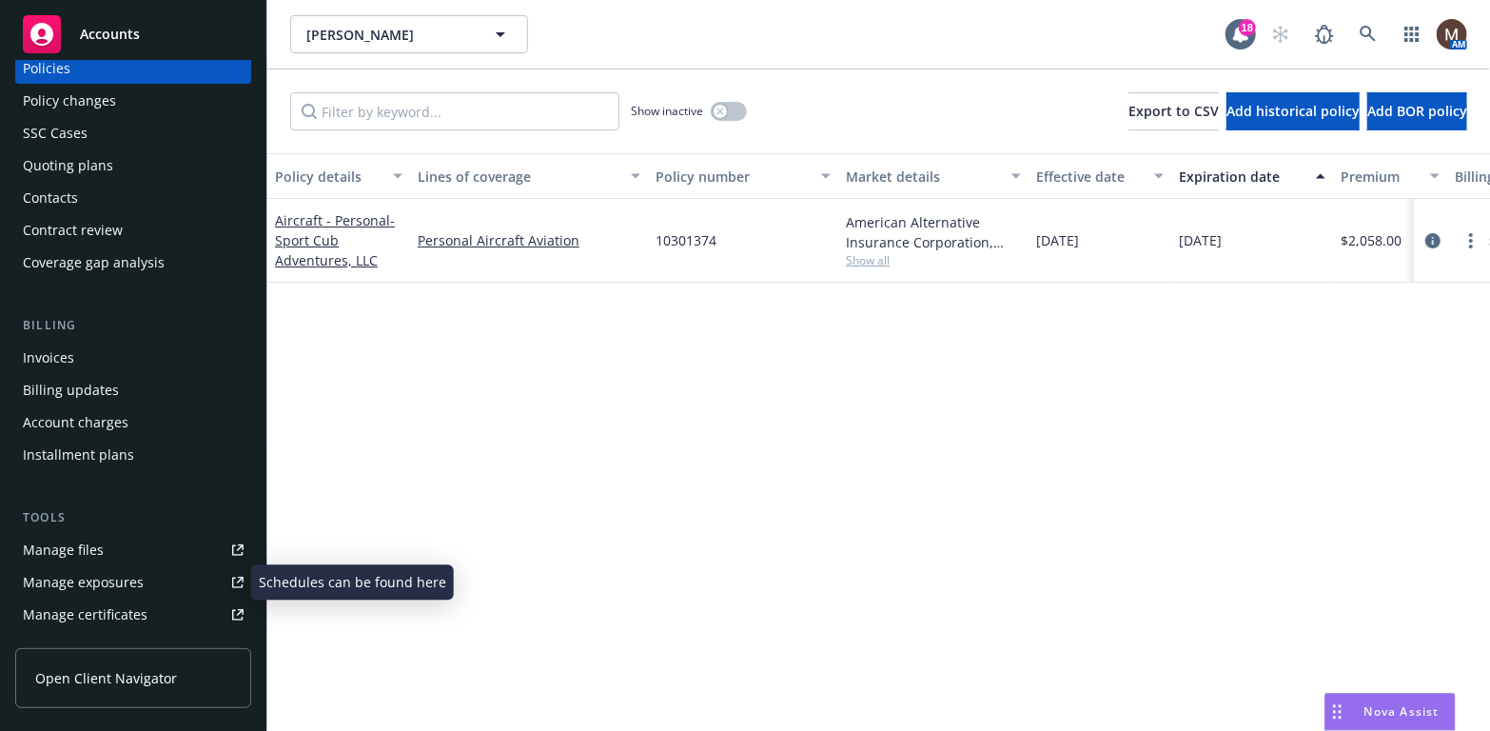
click at [98, 544] on div "Manage files" at bounding box center [63, 550] width 81 height 30
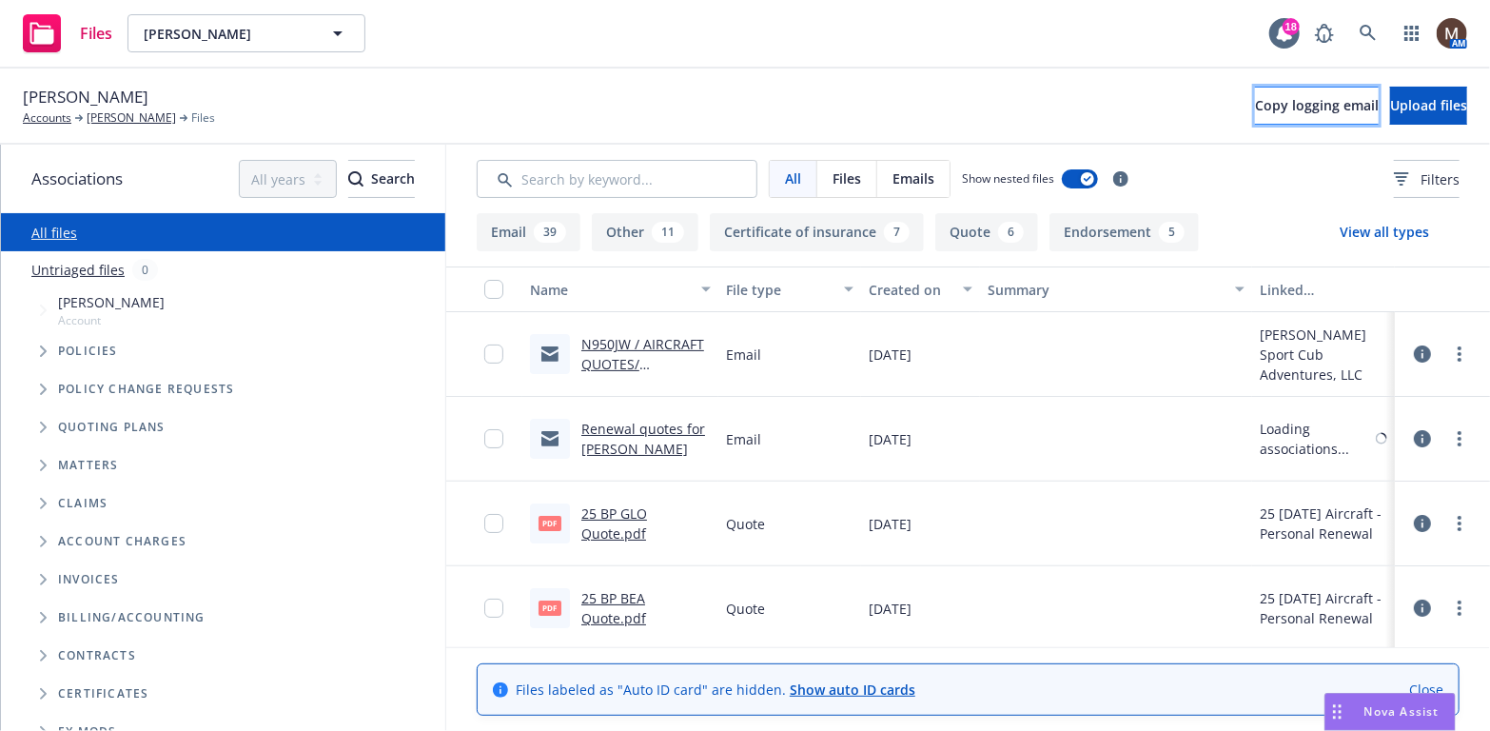
click at [1255, 102] on span "Copy logging email" at bounding box center [1317, 105] width 124 height 18
click at [411, 94] on div "[PERSON_NAME] Accounts [PERSON_NAME] Files Copy logging email Upload files" at bounding box center [745, 106] width 1444 height 42
